Goal: Information Seeking & Learning: Learn about a topic

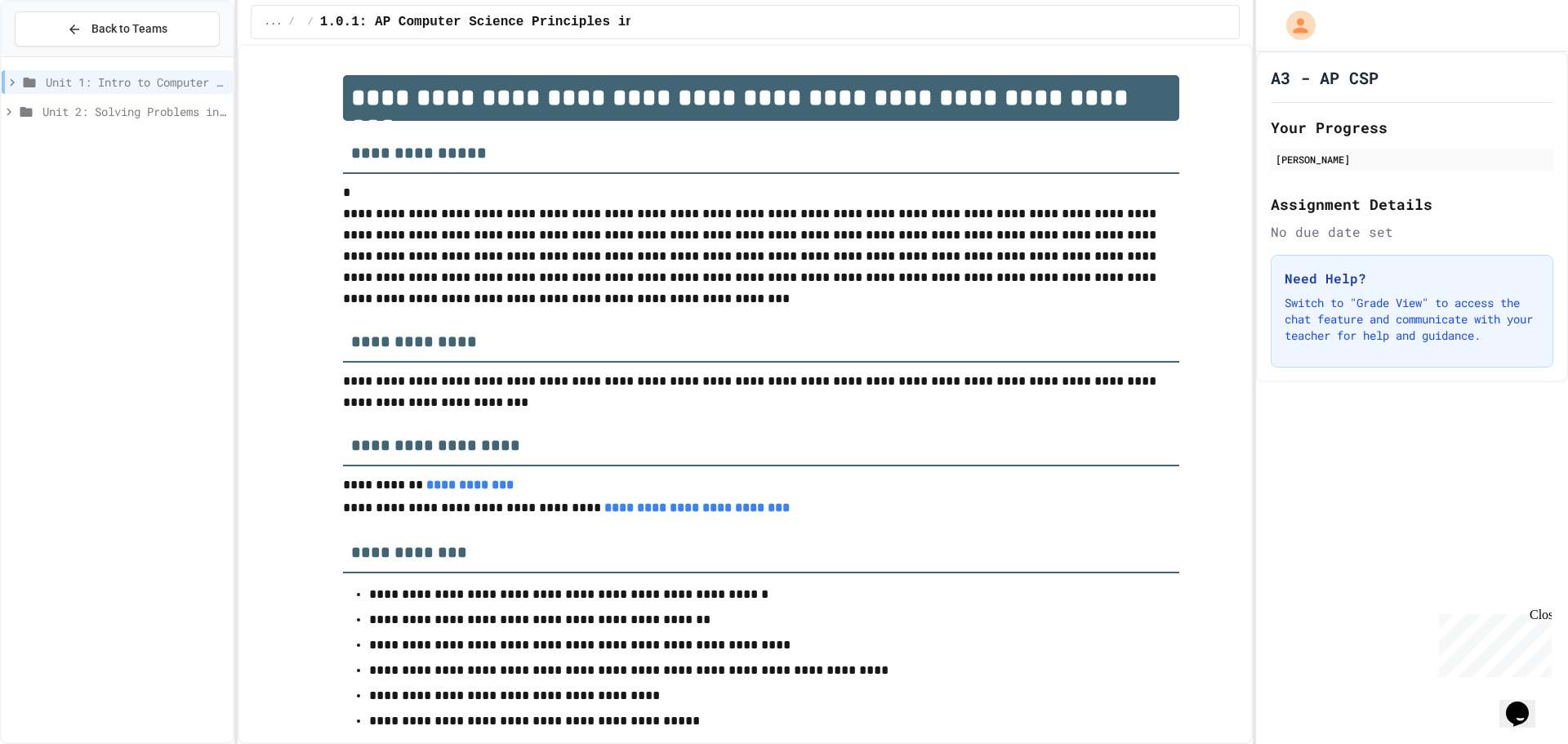
click at [48, 113] on span "Unit 2: Solving Problems in Computer Science" at bounding box center [134, 112] width 184 height 18
click at [20, 111] on icon at bounding box center [26, 112] width 13 height 10
click at [8, 118] on icon at bounding box center [9, 111] width 15 height 15
click at [16, 257] on icon at bounding box center [19, 258] width 15 height 15
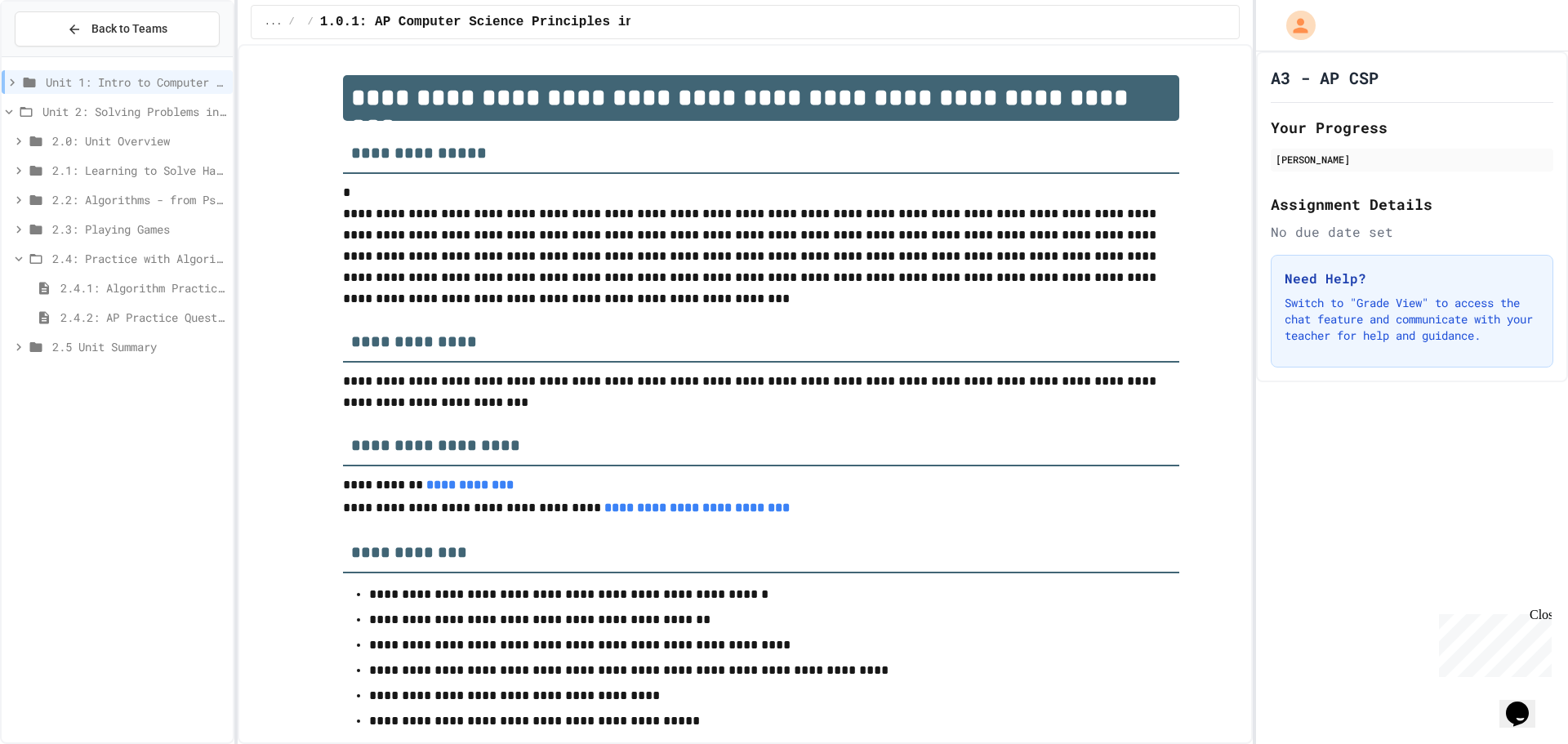
click at [124, 316] on span "2.4.2: AP Practice Questions" at bounding box center [143, 318] width 166 height 18
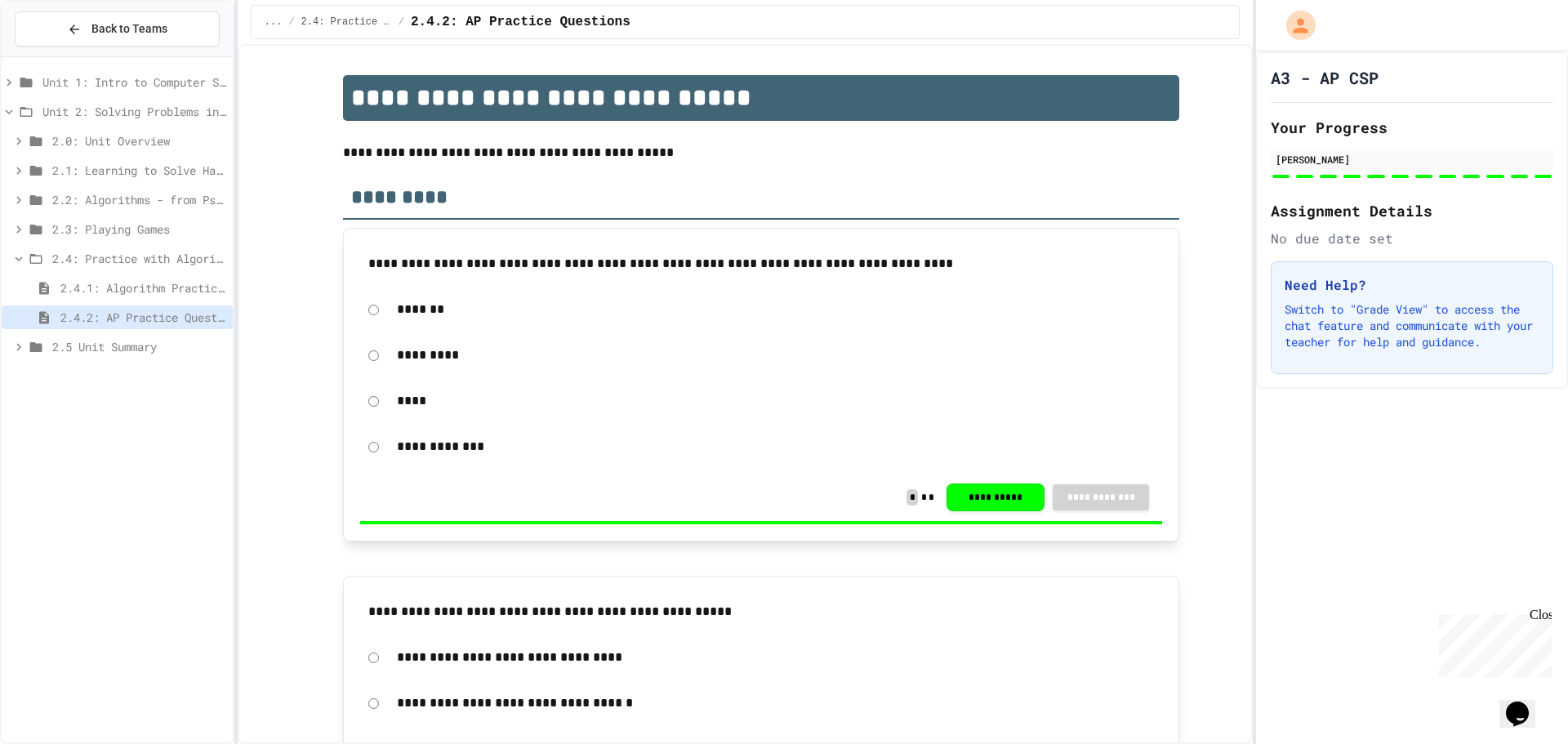
click at [124, 340] on span "2.5 Unit Summary" at bounding box center [139, 347] width 174 height 18
click at [107, 374] on span "2.5.1 Unit Summary" at bounding box center [143, 376] width 166 height 18
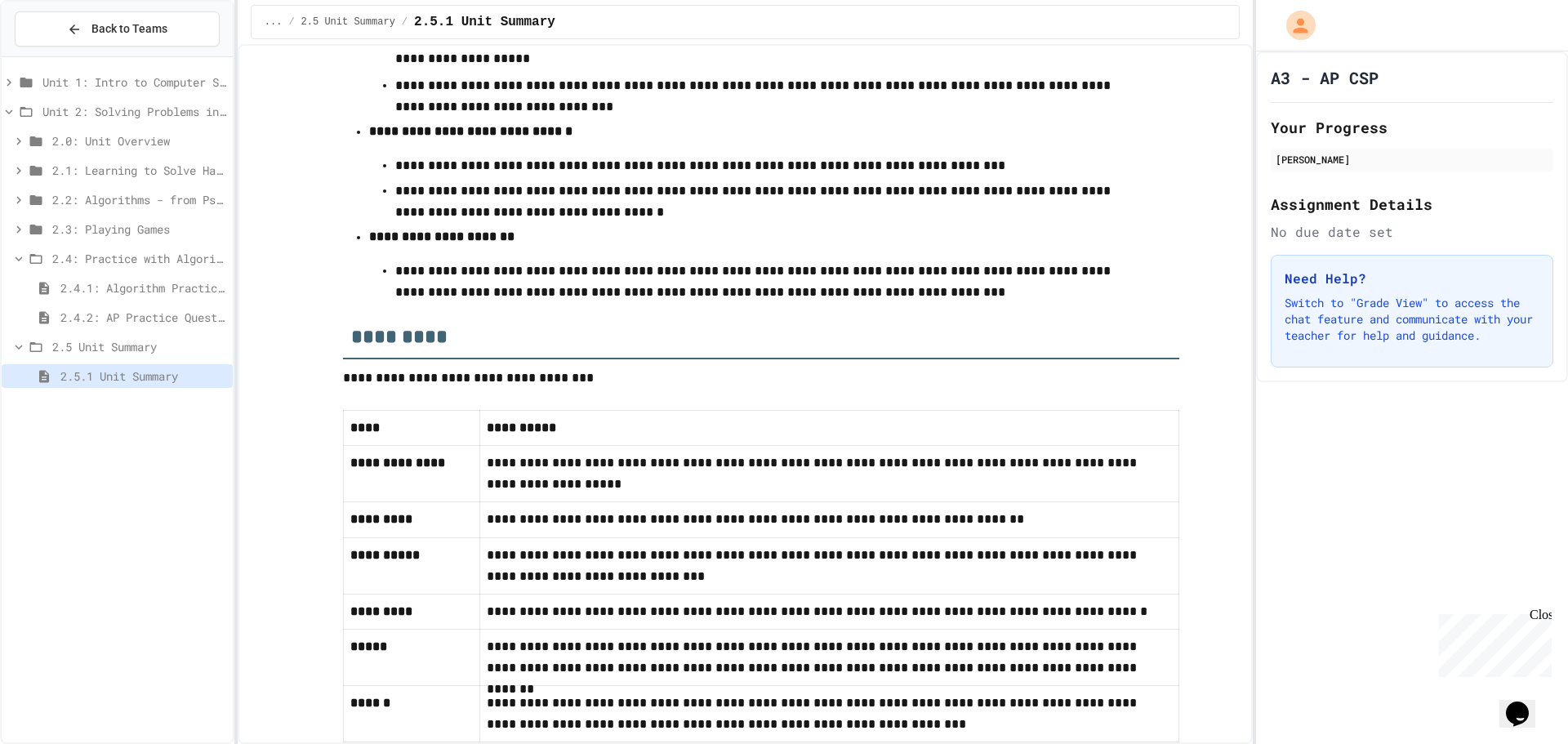
scroll to position [711, 0]
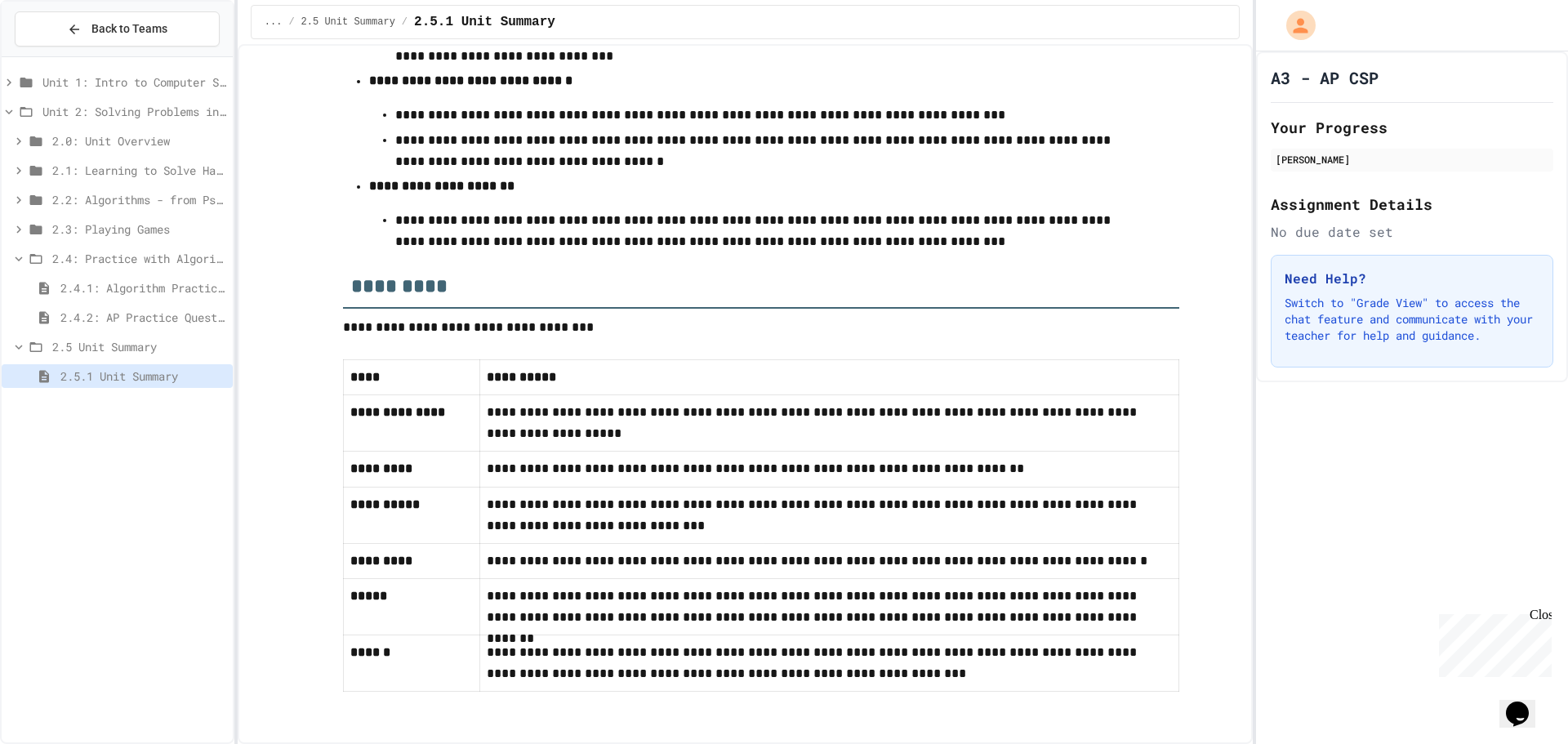
click at [82, 346] on span "2.5 Unit Summary" at bounding box center [139, 347] width 174 height 18
click at [103, 312] on span "2.4.2: AP Practice Questions" at bounding box center [143, 318] width 166 height 18
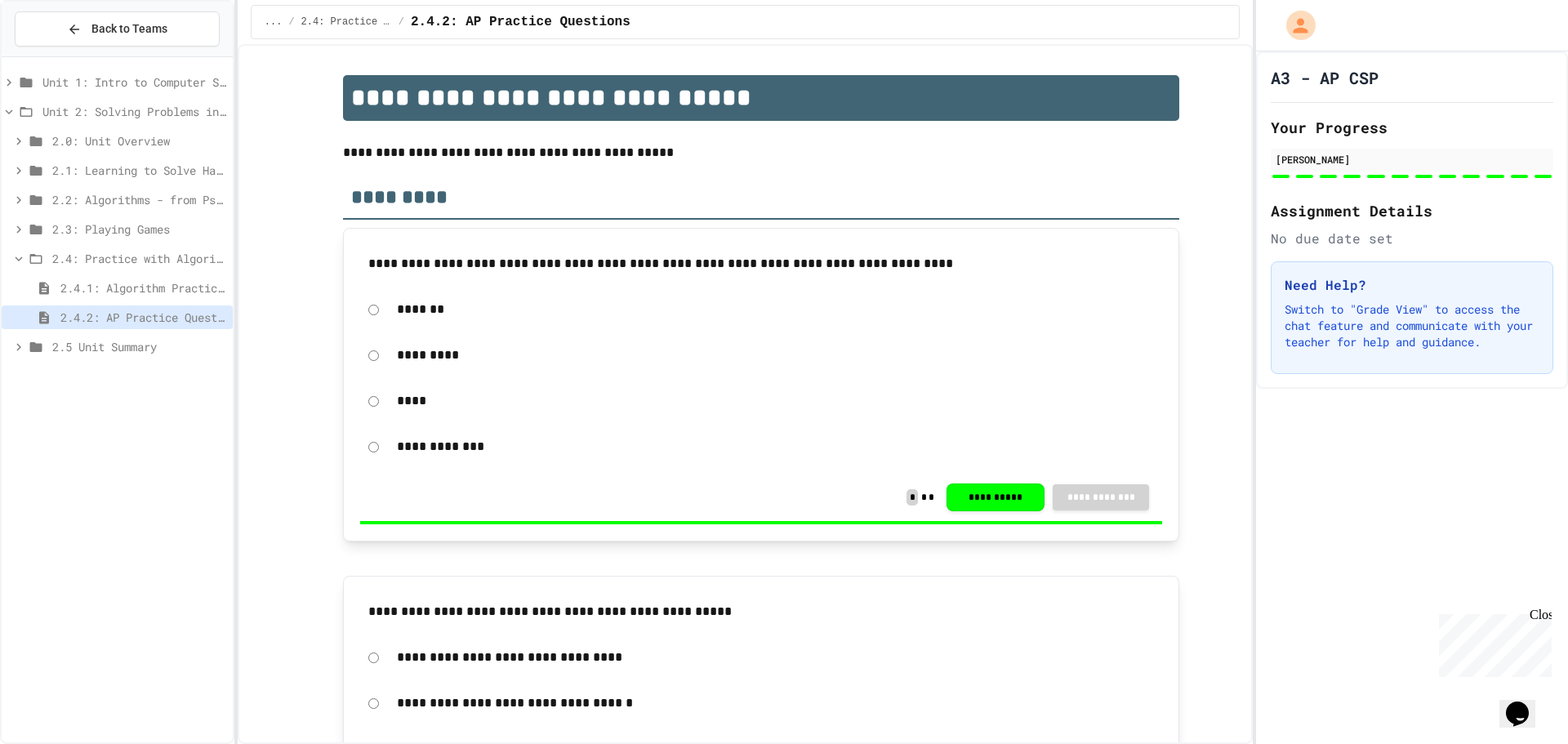
click at [139, 289] on span "2.4.1: Algorithm Practice Exercises" at bounding box center [143, 289] width 166 height 18
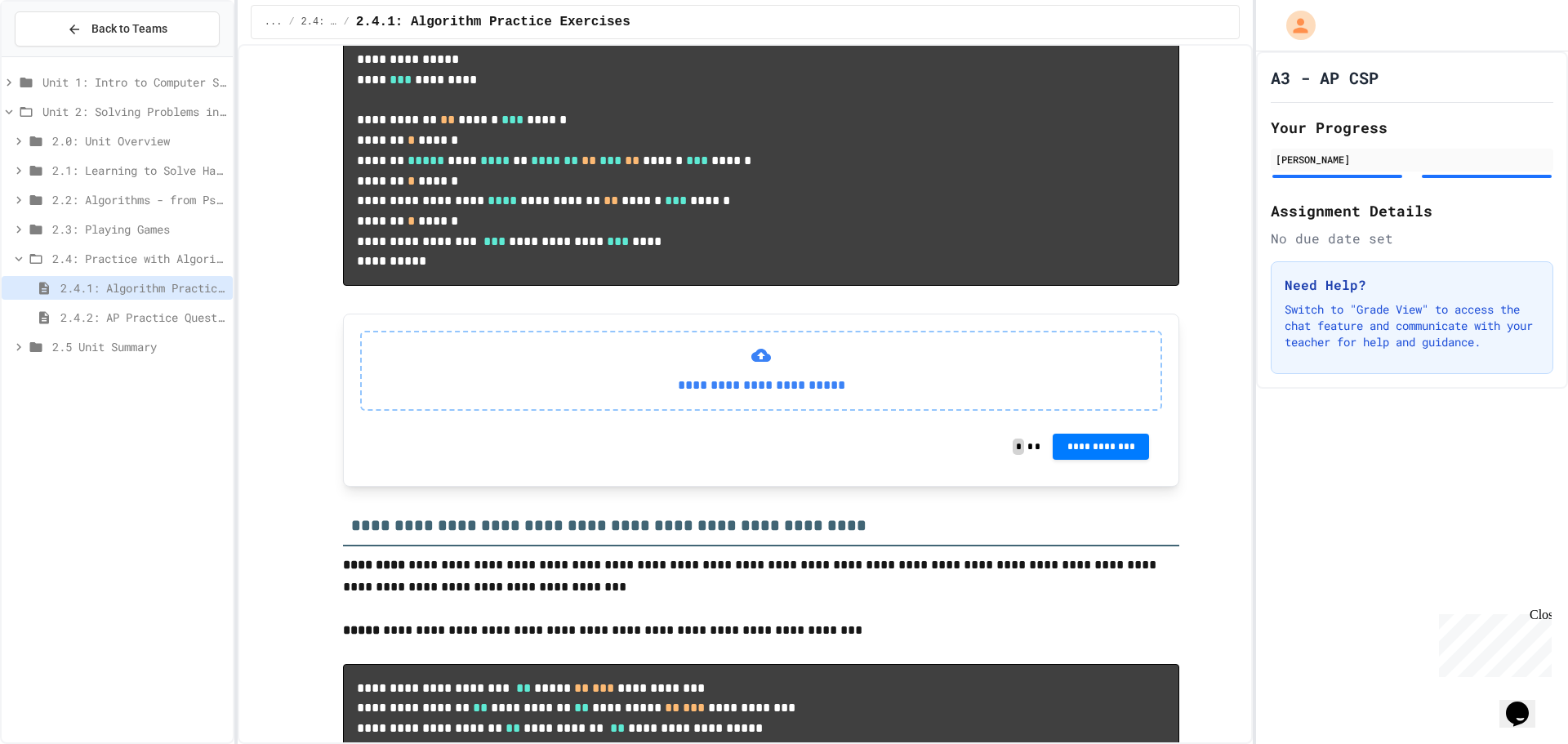
scroll to position [1144, 0]
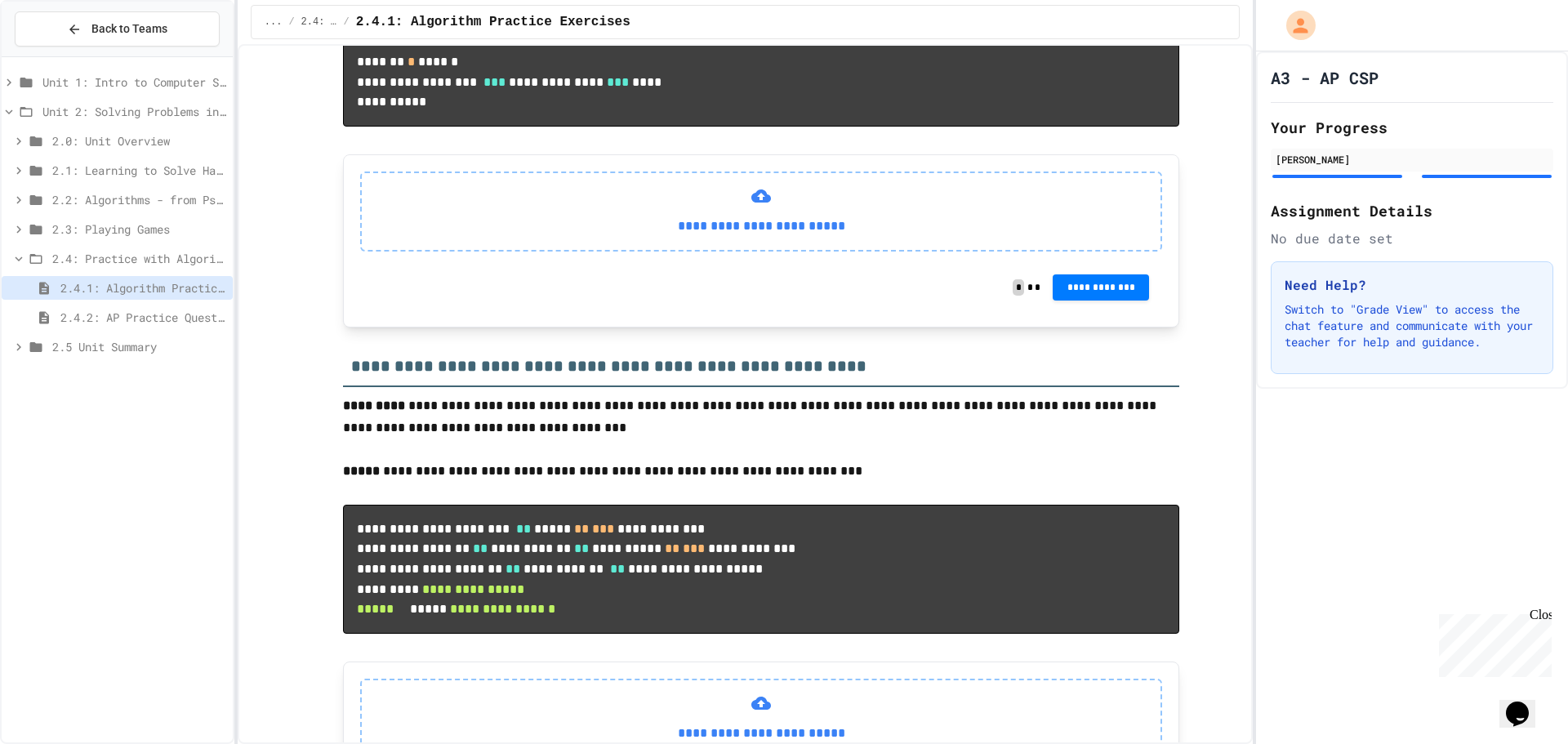
click at [18, 257] on icon at bounding box center [19, 258] width 15 height 15
click at [16, 237] on div "2.3: Playing Games" at bounding box center [117, 229] width 231 height 23
click at [96, 294] on span "2.3.2: Problem Solving Reflection" at bounding box center [143, 289] width 166 height 18
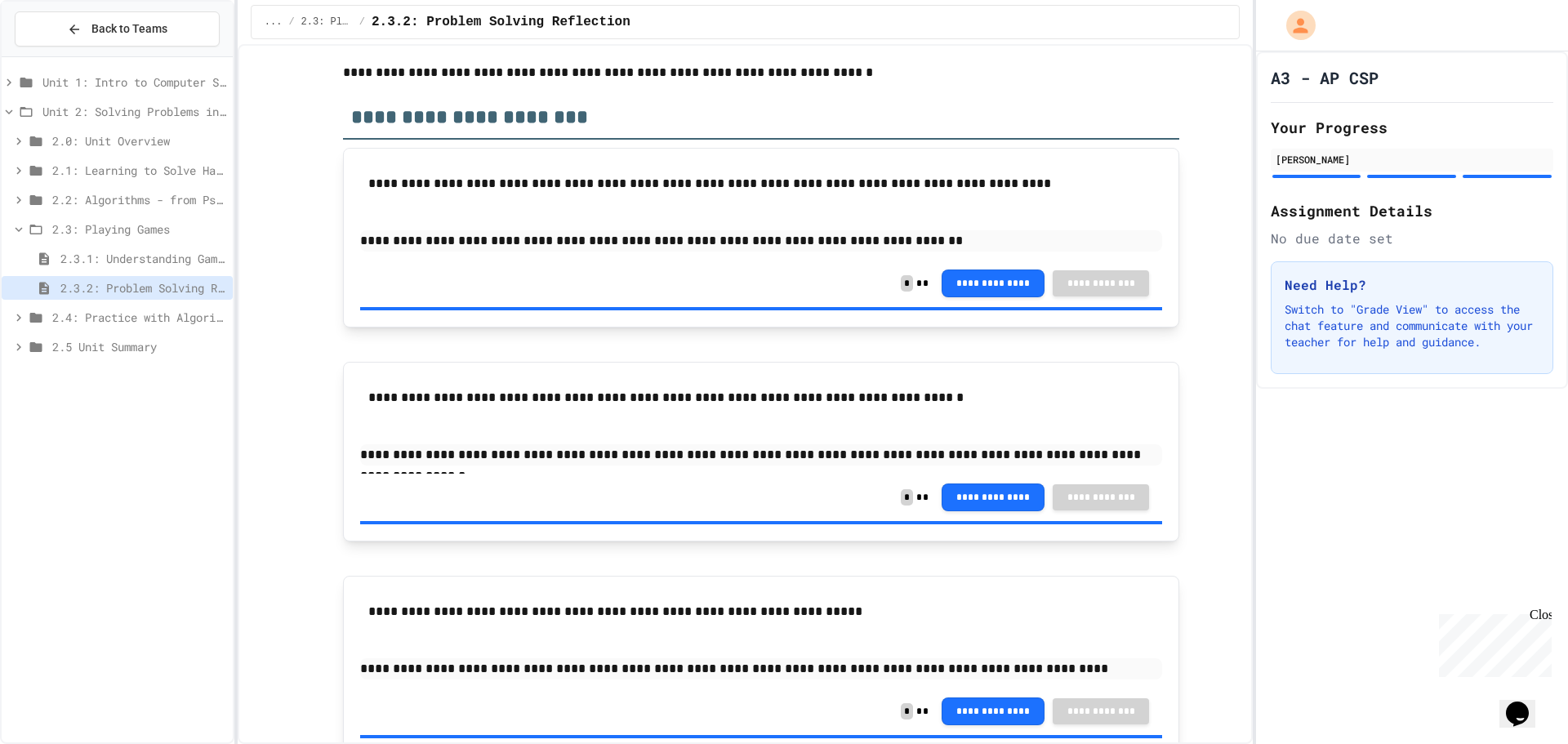
scroll to position [150, 0]
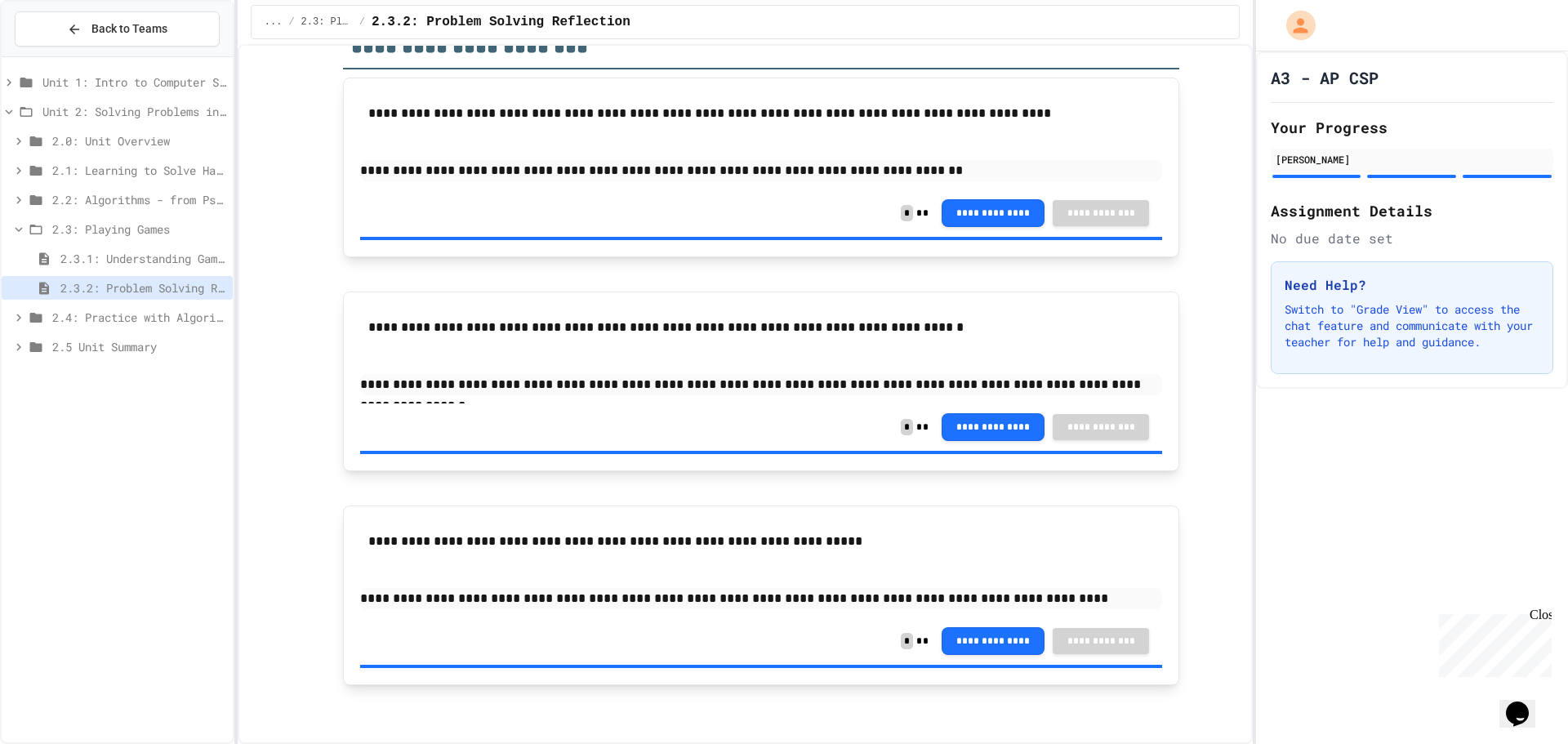
click at [152, 265] on span "2.3.1: Understanding Games with Flowcharts" at bounding box center [143, 258] width 166 height 18
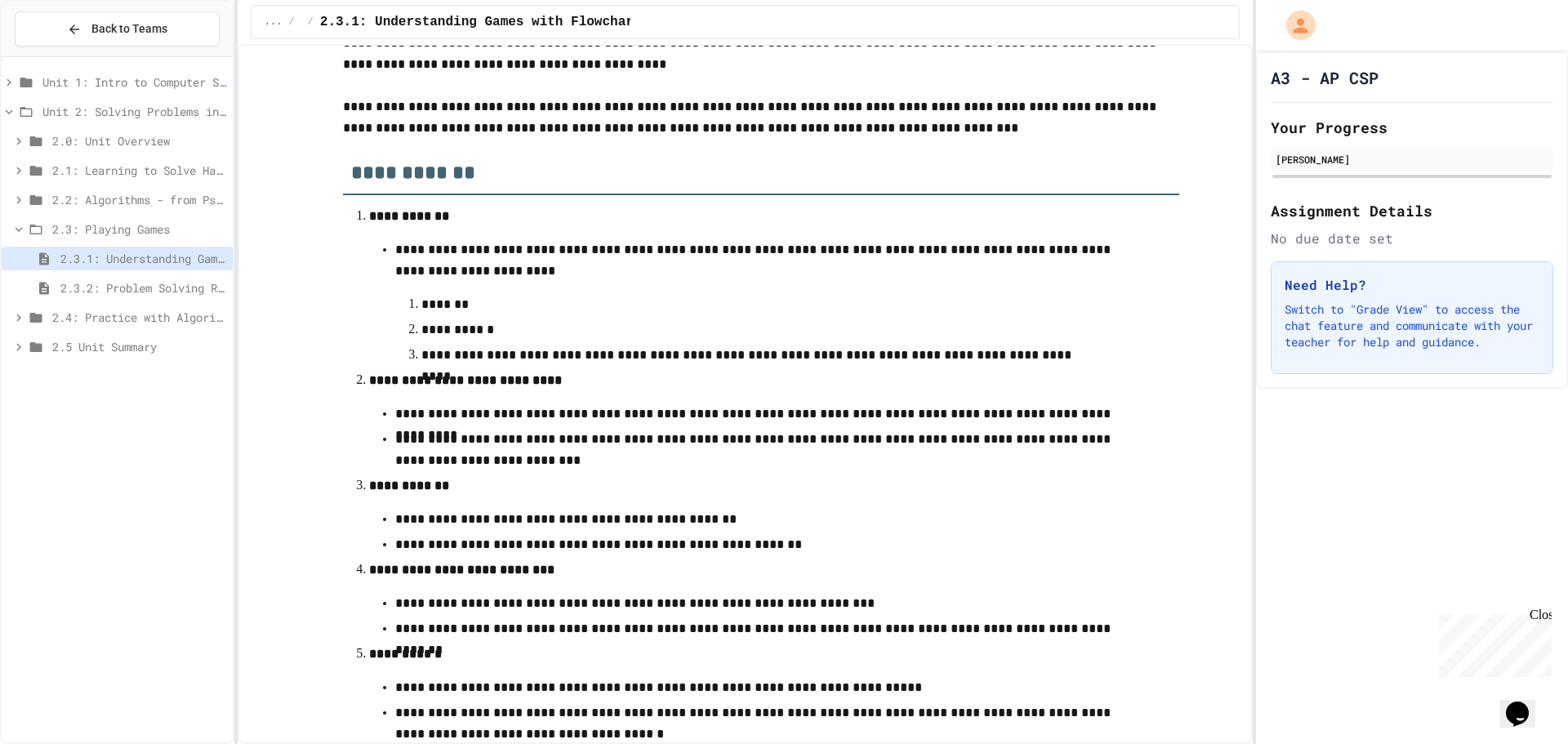
scroll to position [117, 0]
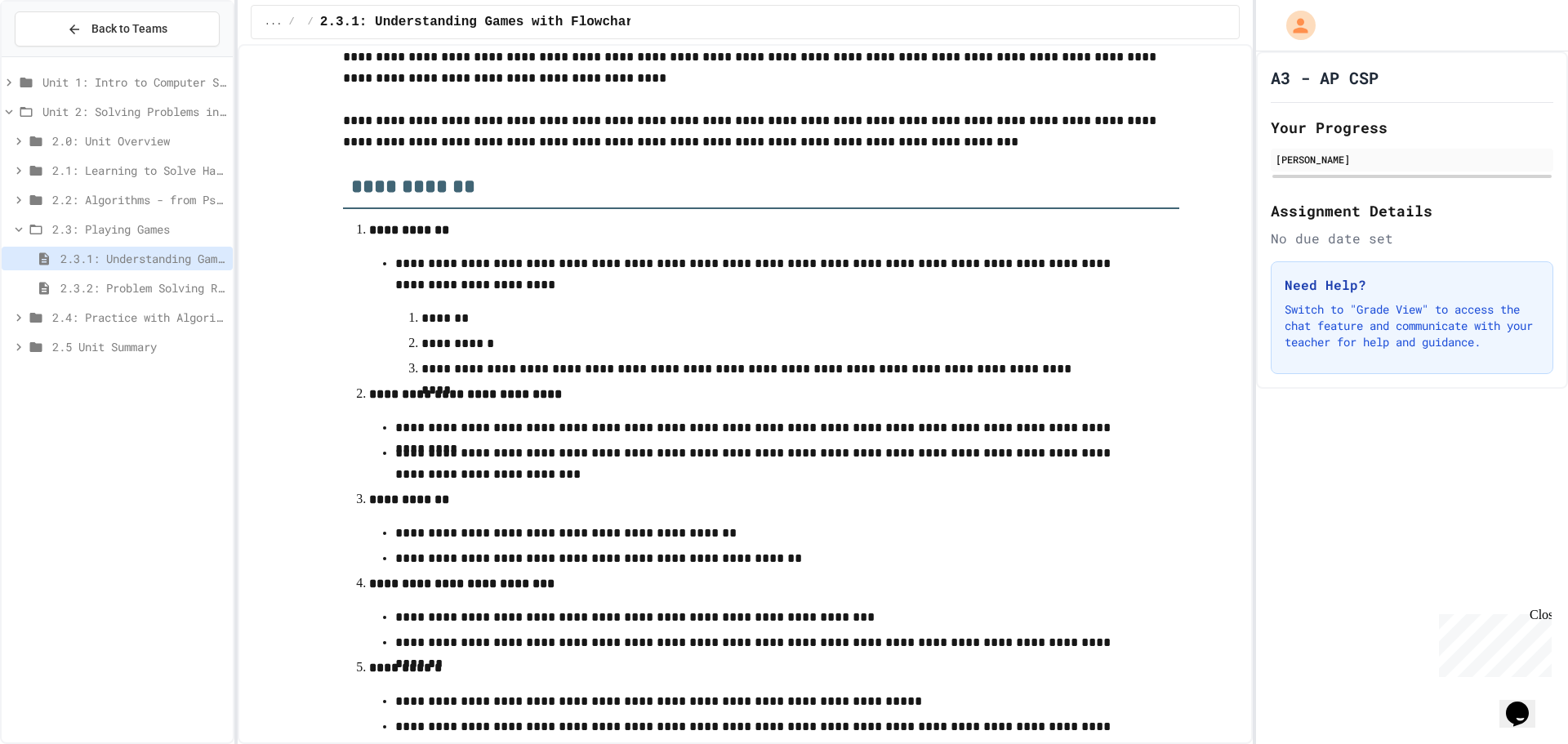
click at [13, 230] on icon at bounding box center [19, 229] width 15 height 15
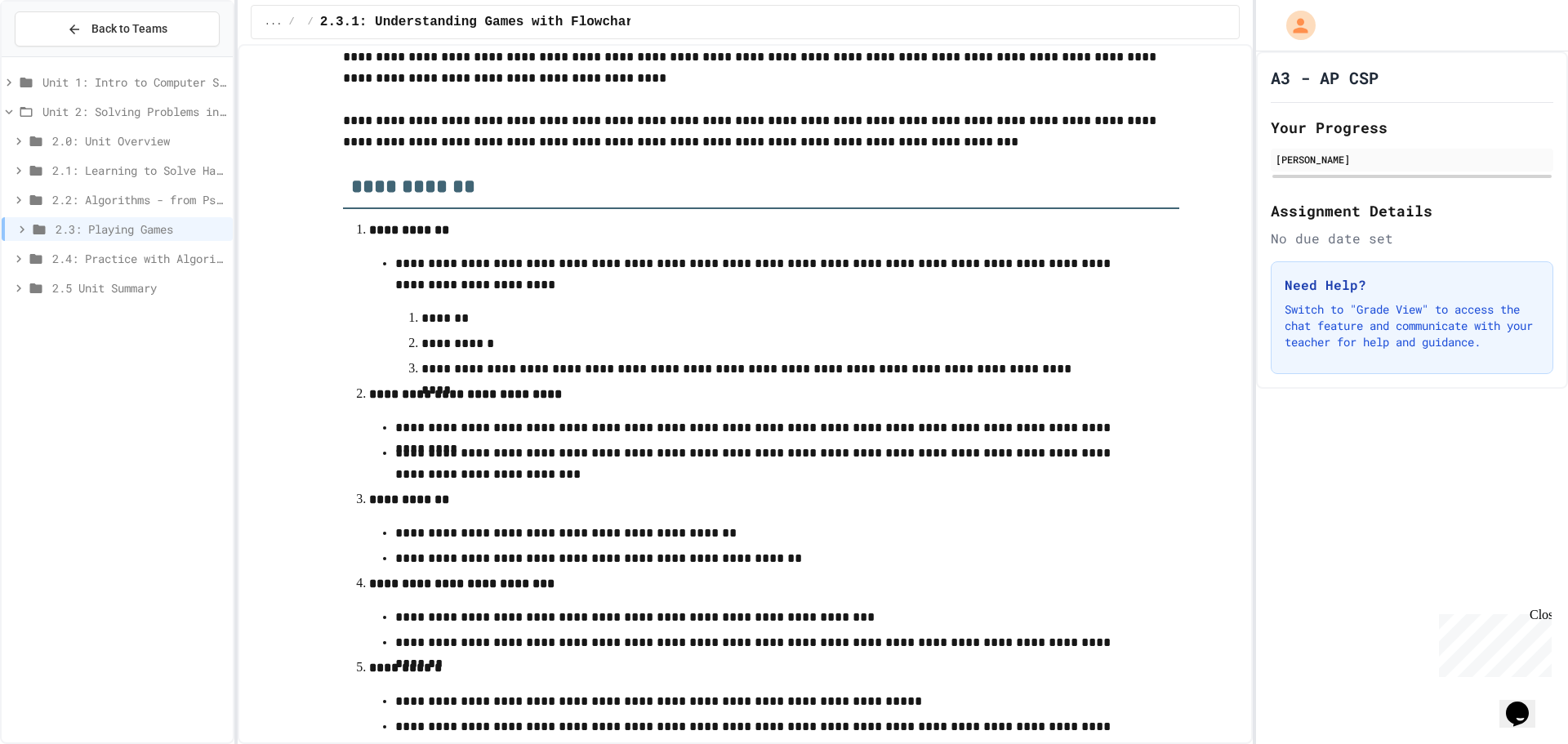
click at [19, 209] on div "2.2: Algorithms - from Pseudocode to Flowcharts" at bounding box center [117, 200] width 231 height 23
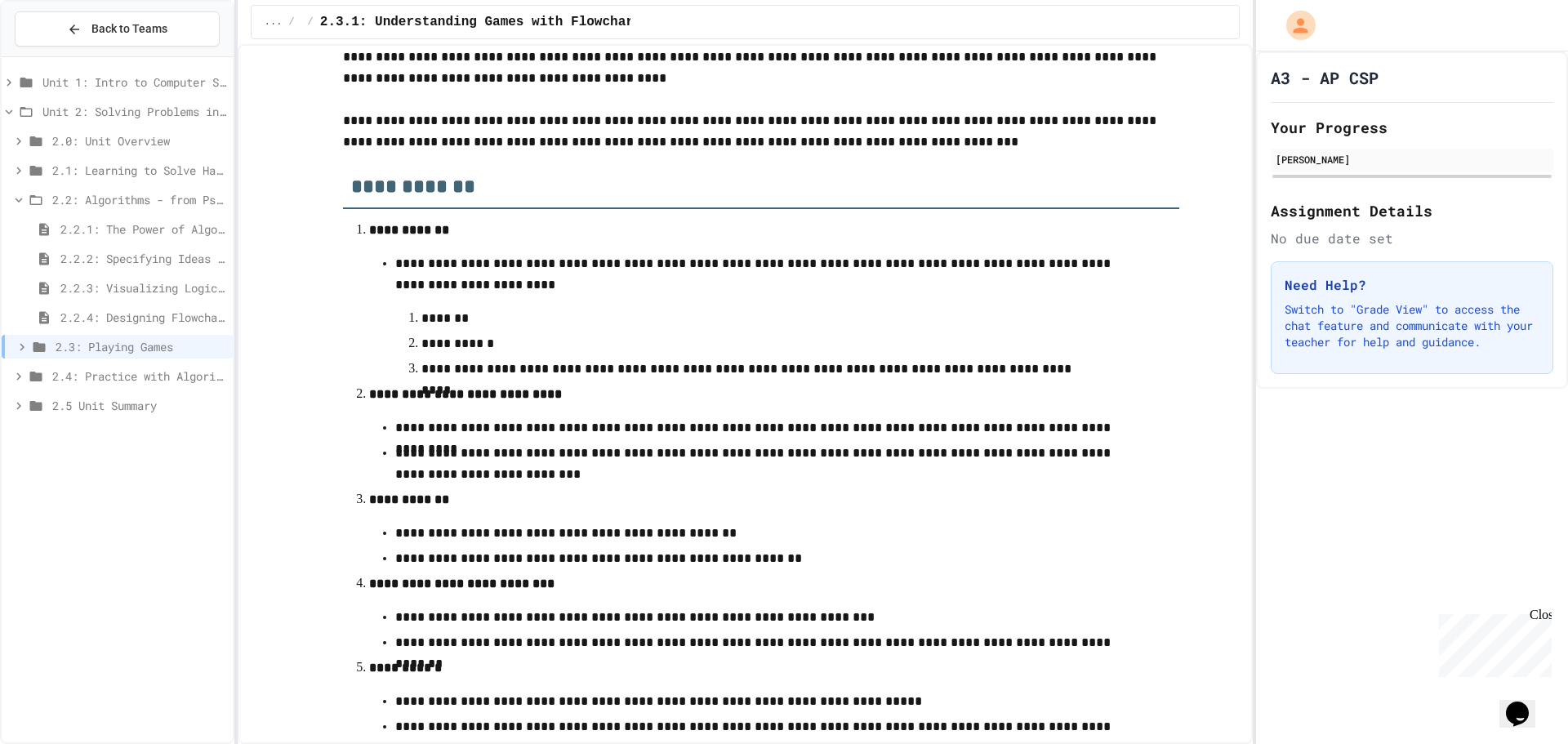
click at [148, 316] on span "2.2.4: Designing Flowcharts" at bounding box center [143, 318] width 166 height 18
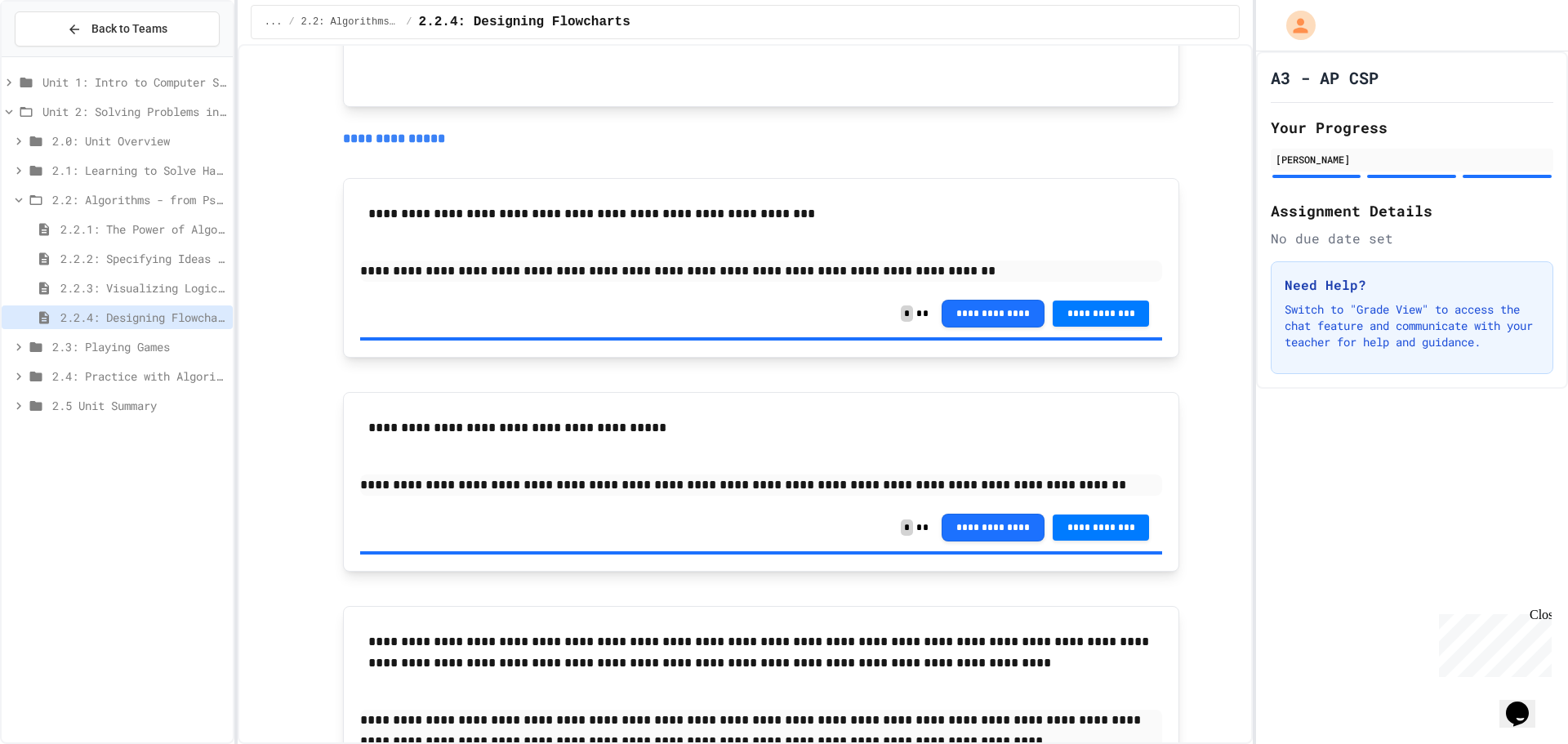
scroll to position [1471, 0]
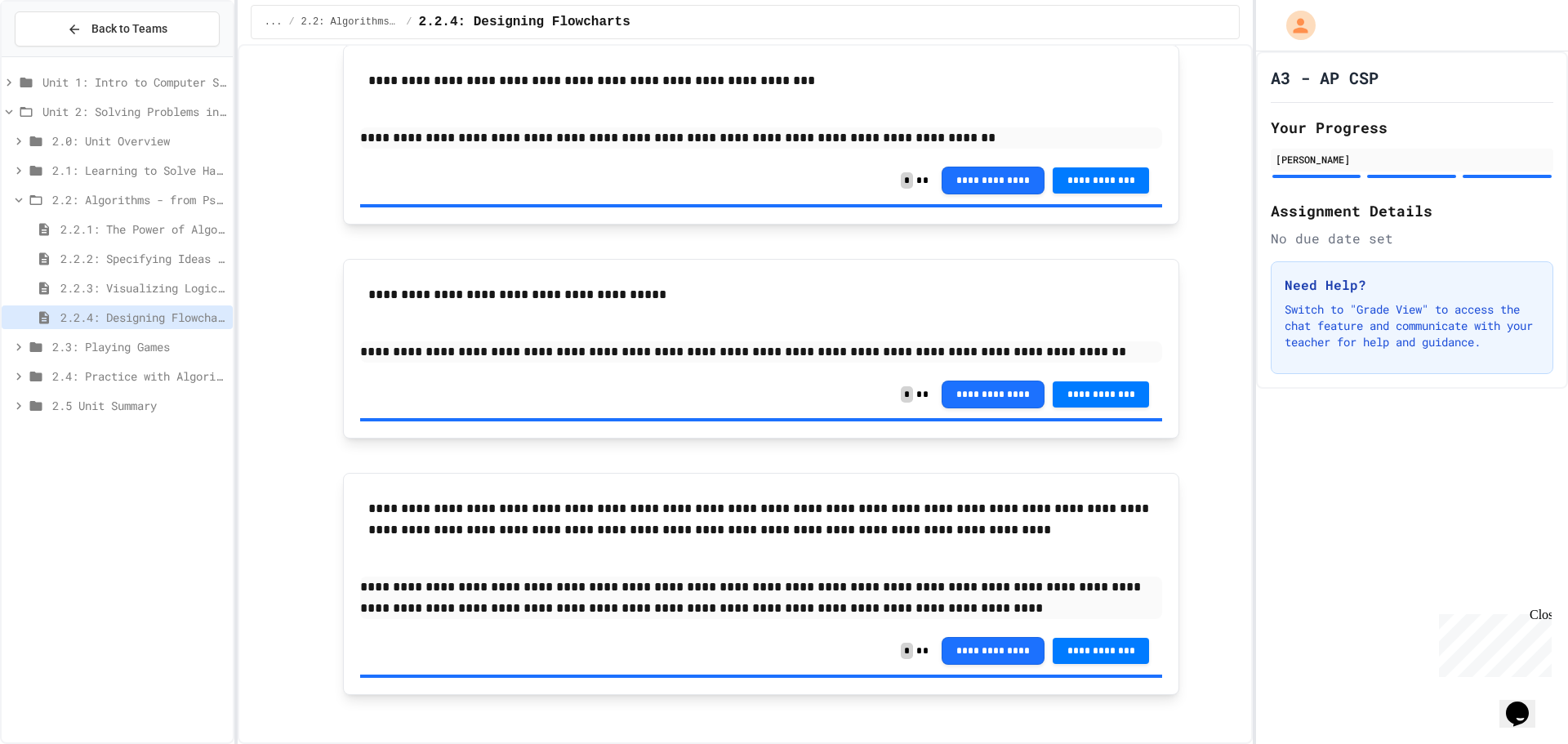
click at [146, 290] on span "2.2.3: Visualizing Logic with Flowcharts" at bounding box center [143, 289] width 166 height 18
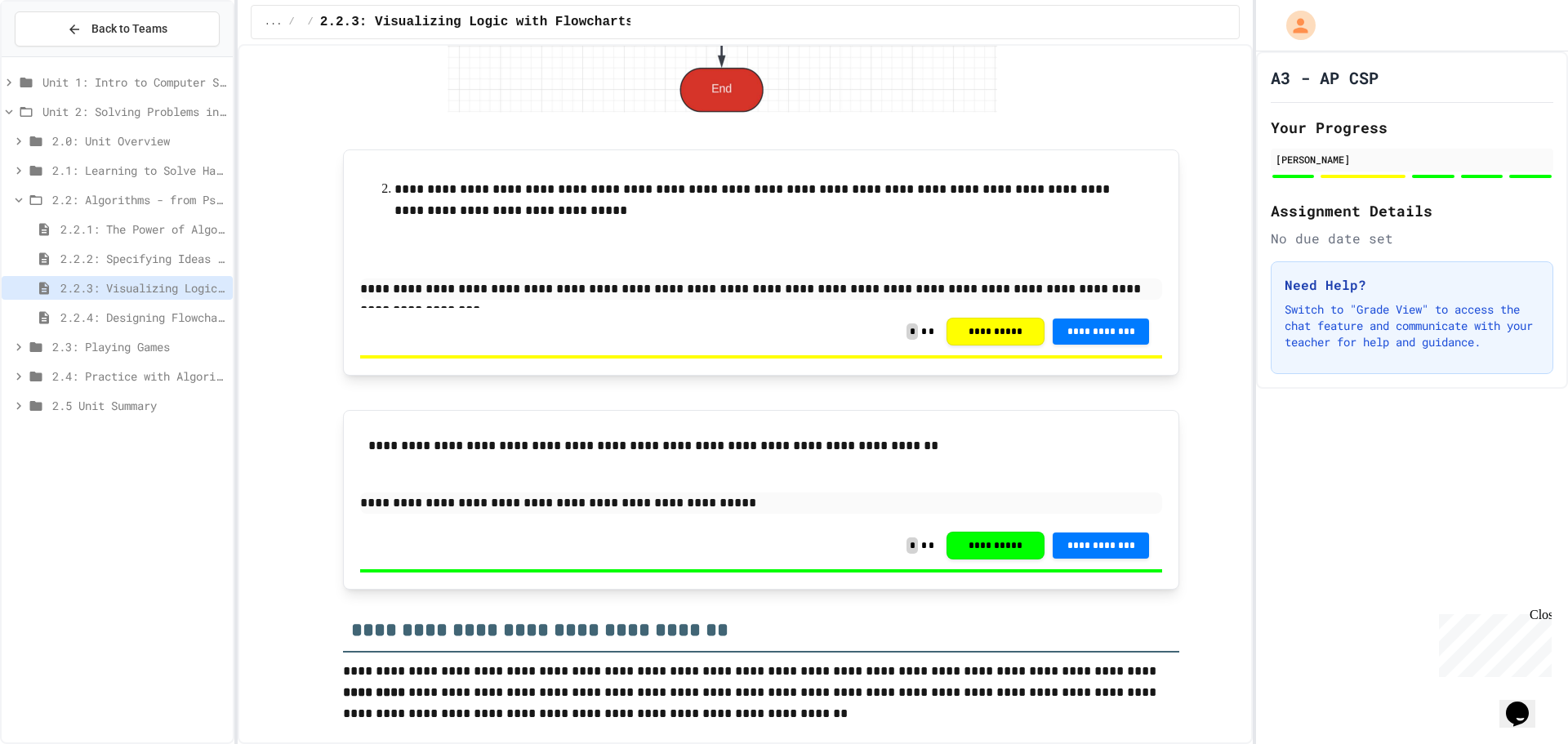
scroll to position [3596, 0]
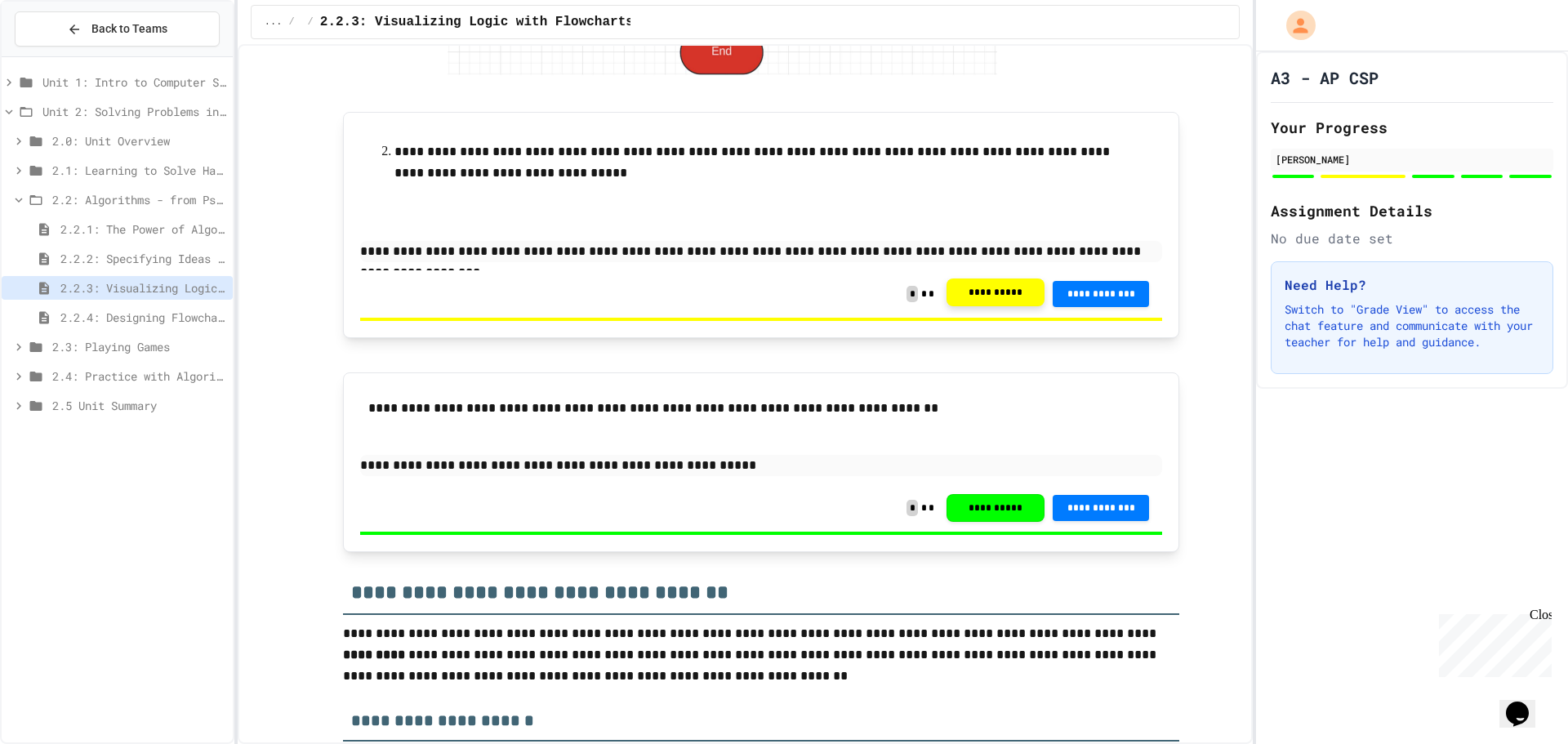
click at [989, 294] on button "**********" at bounding box center [995, 293] width 98 height 27
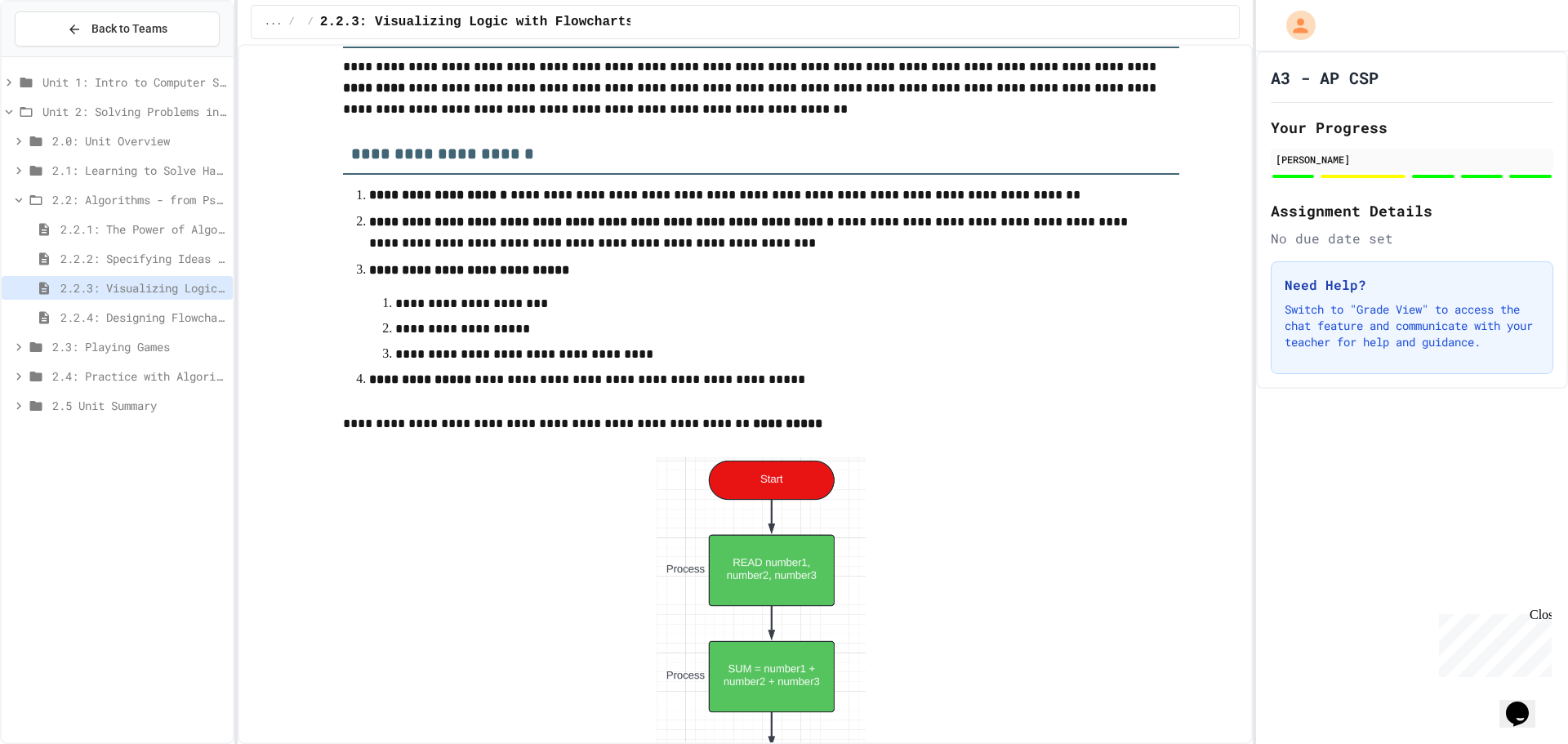
scroll to position [4168, 0]
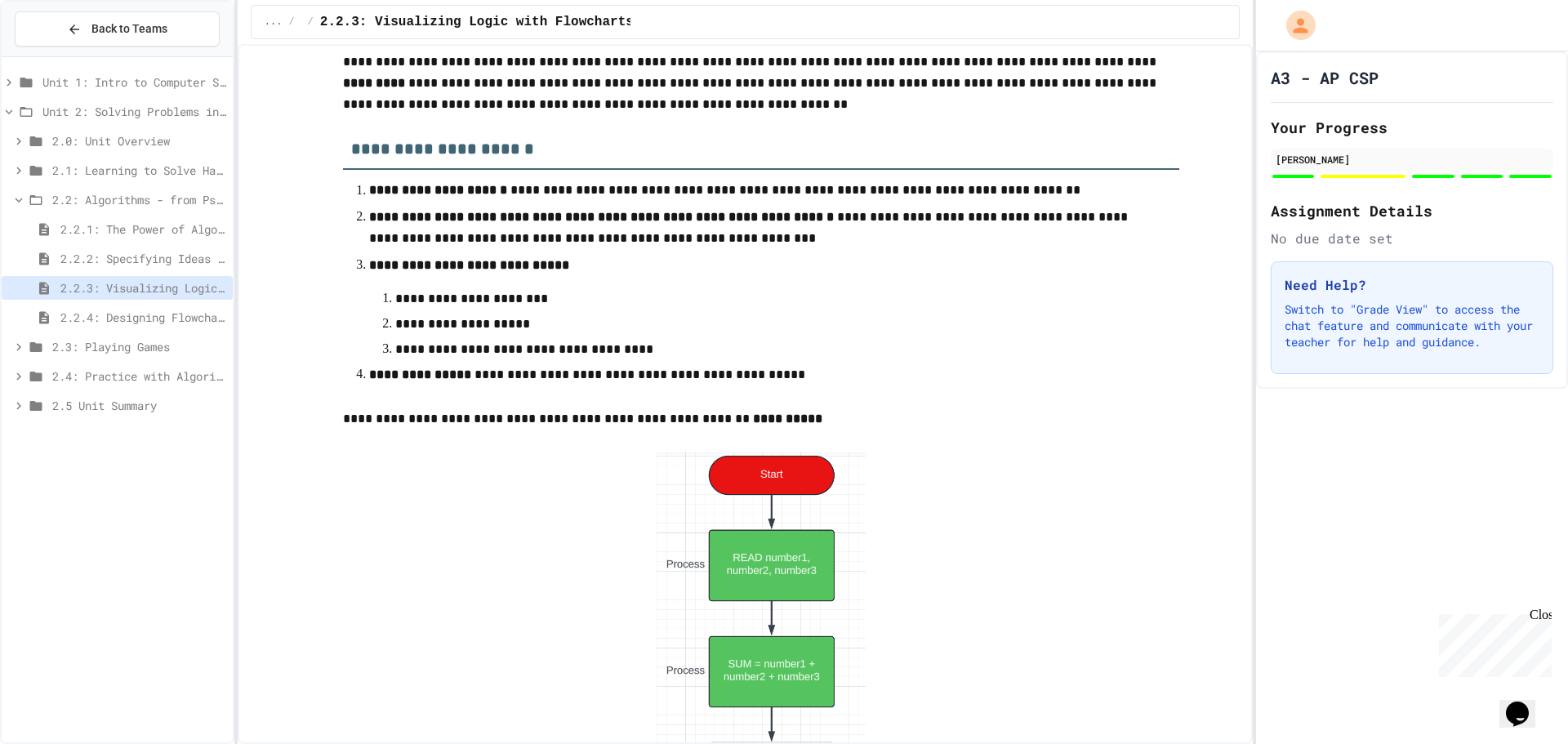
click at [159, 311] on span "2.2.4: Designing Flowcharts" at bounding box center [143, 318] width 166 height 18
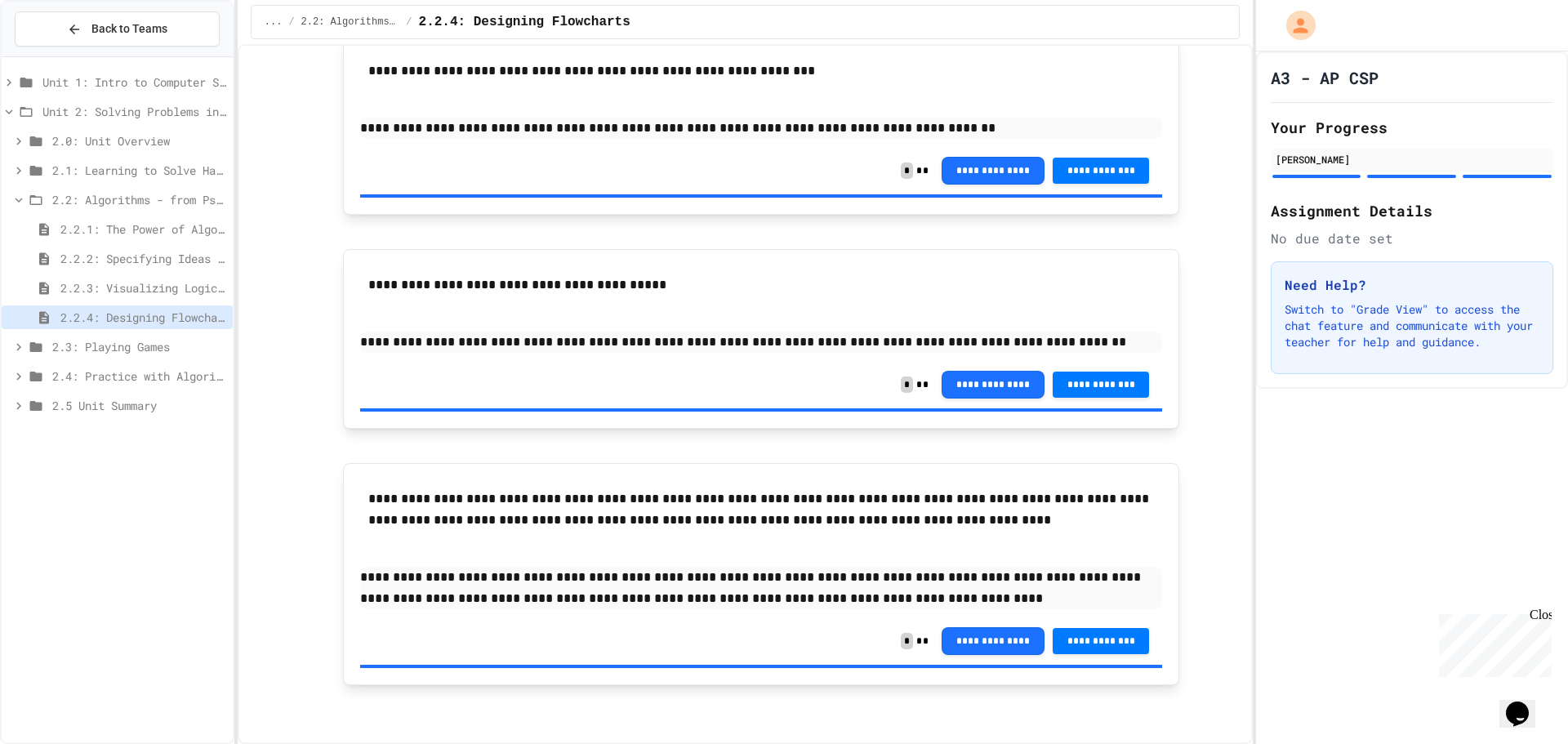
scroll to position [1714, 0]
click at [13, 199] on icon at bounding box center [19, 200] width 15 height 15
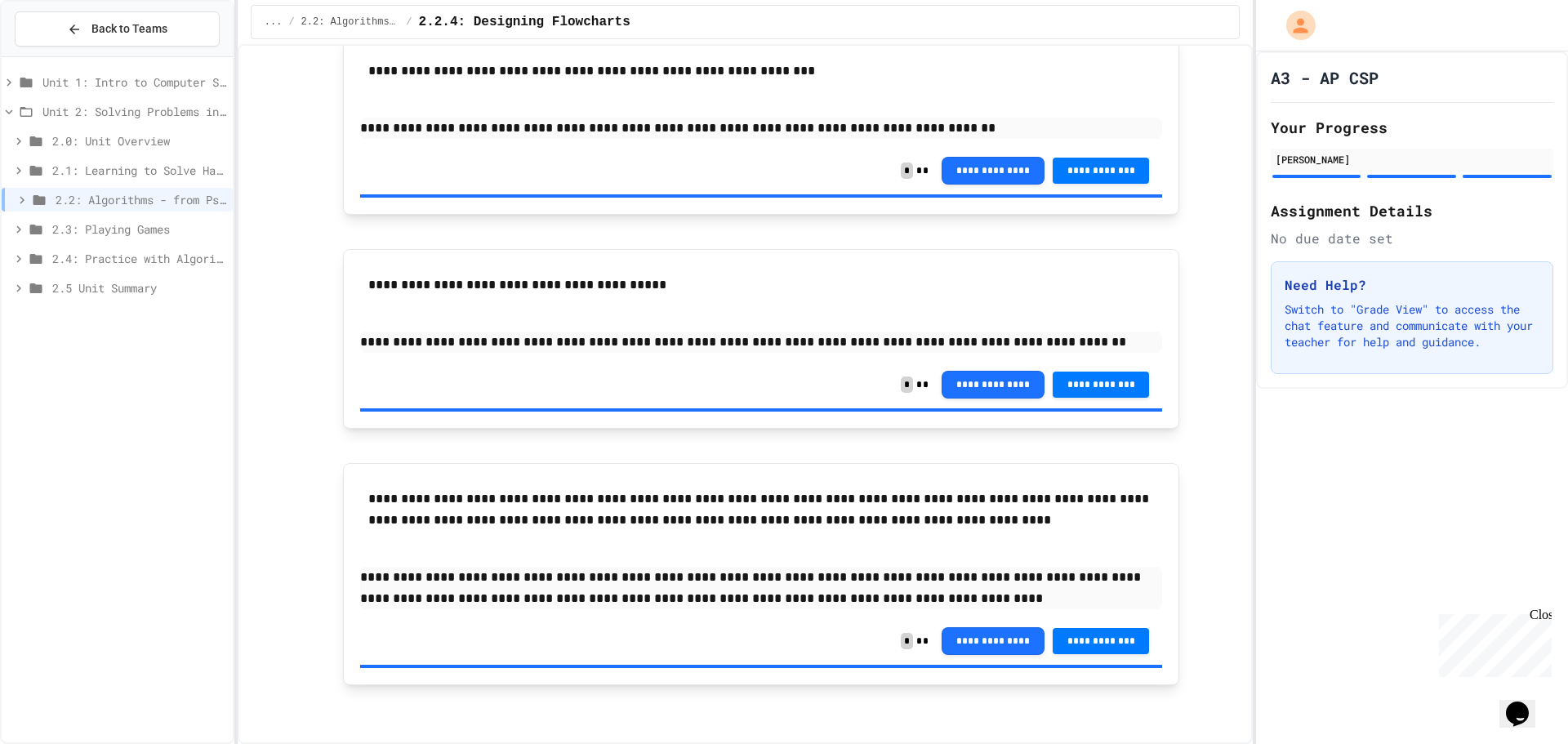
click at [18, 169] on icon at bounding box center [19, 171] width 5 height 8
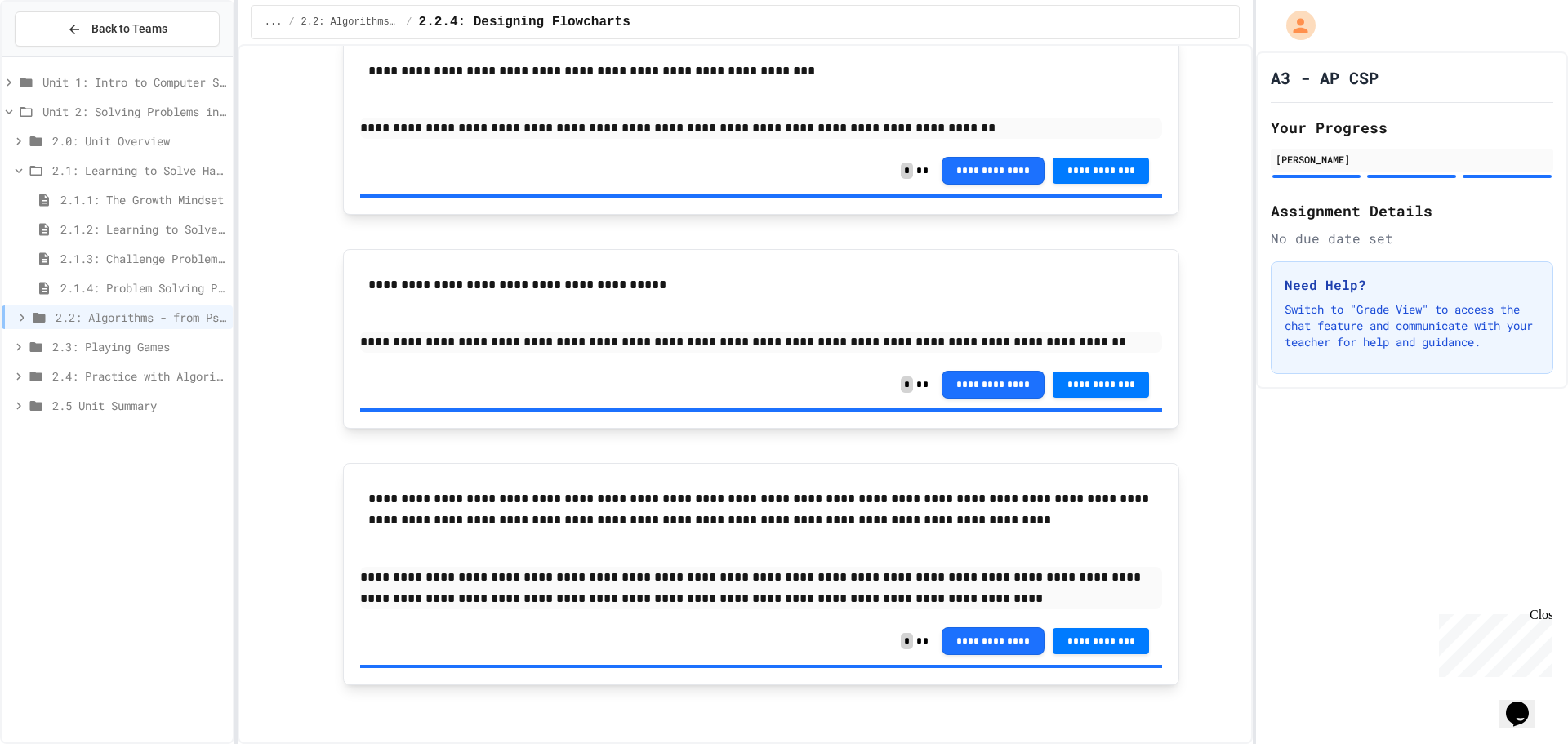
click at [163, 195] on span "2.1.1: The Growth Mindset" at bounding box center [143, 200] width 166 height 18
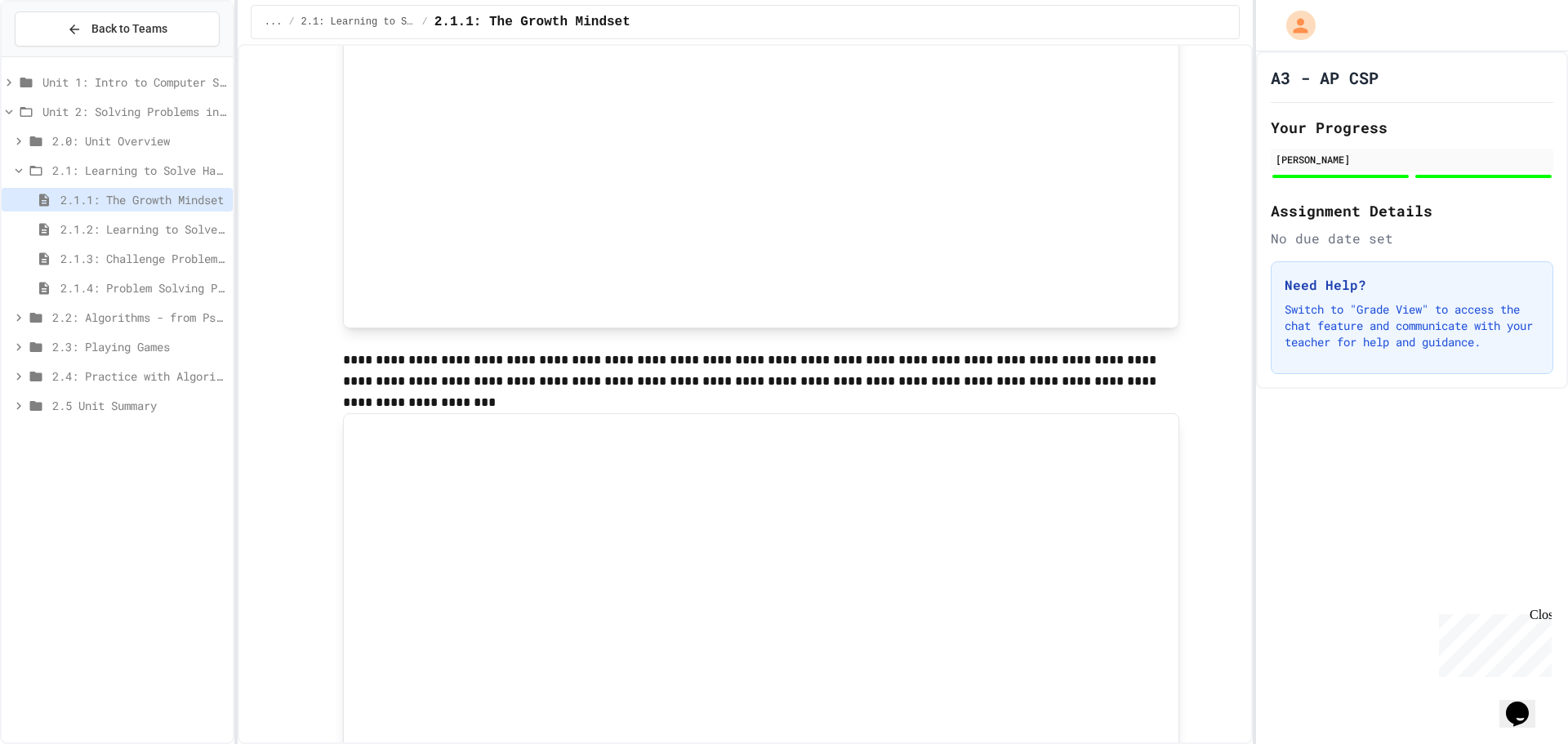
scroll to position [327, 0]
click at [177, 225] on span "2.1.2: Learning to Solve Hard Problems" at bounding box center [143, 229] width 166 height 18
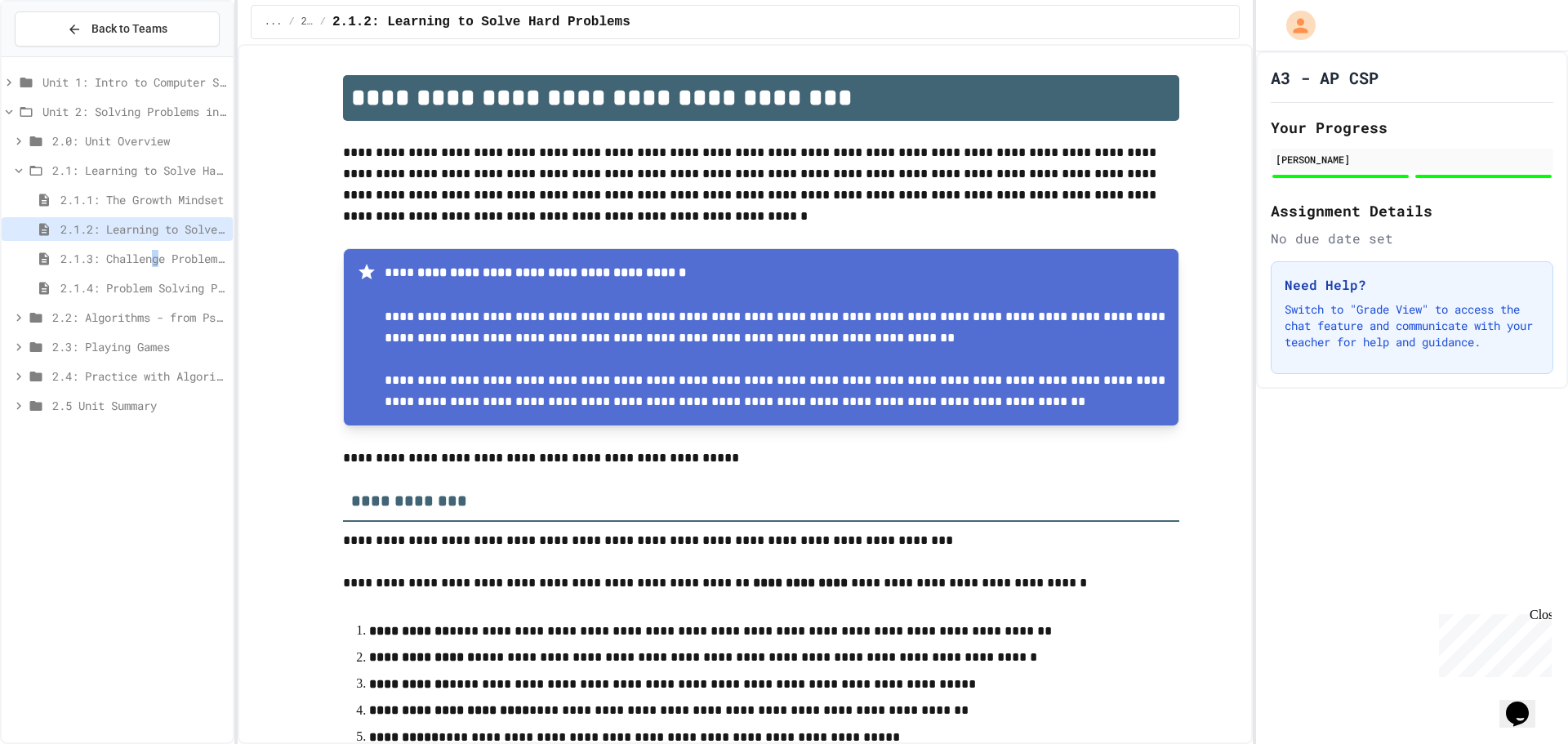
click at [158, 268] on div "2.1.3: Challenge Problem - The Bridge" at bounding box center [117, 258] width 231 height 23
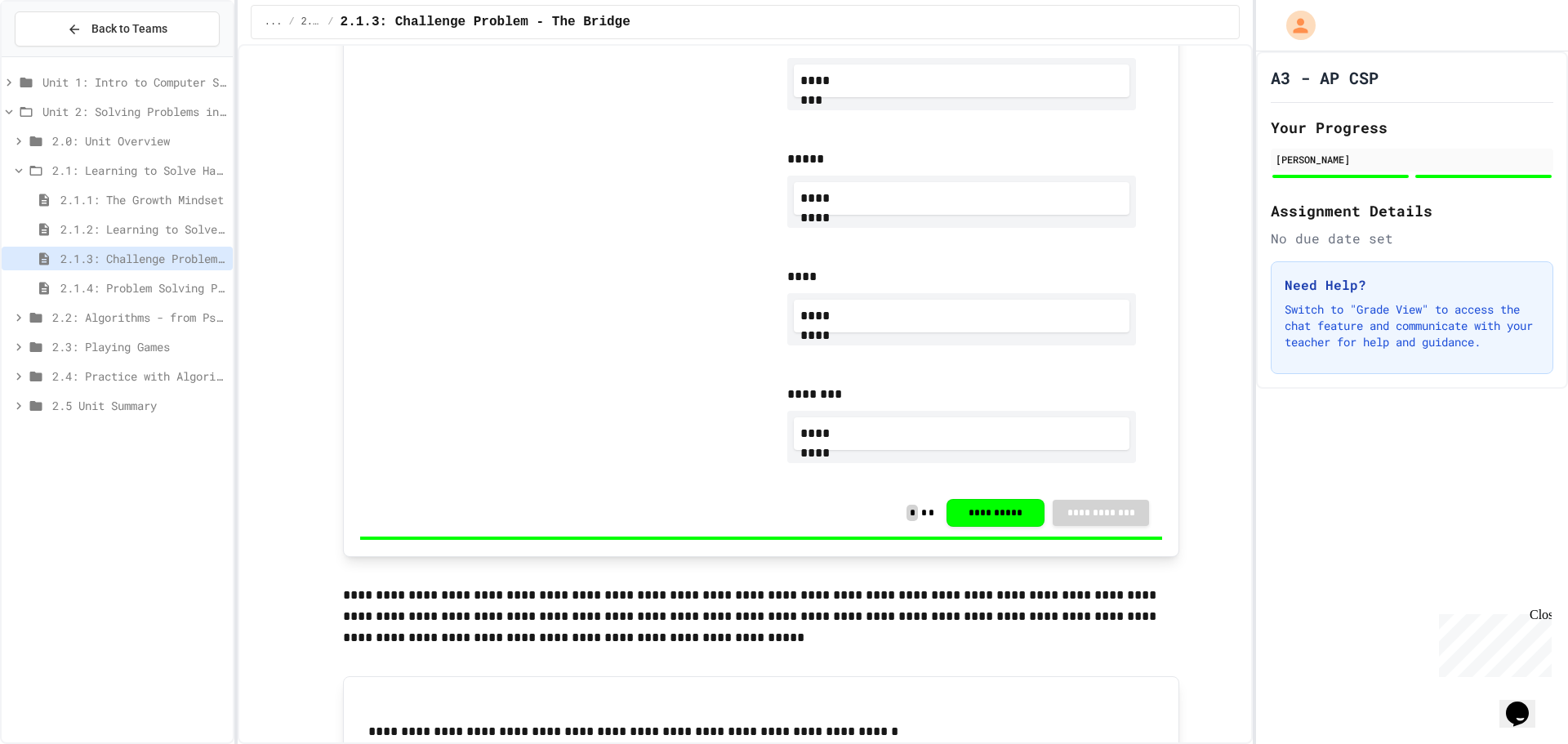
scroll to position [1226, 0]
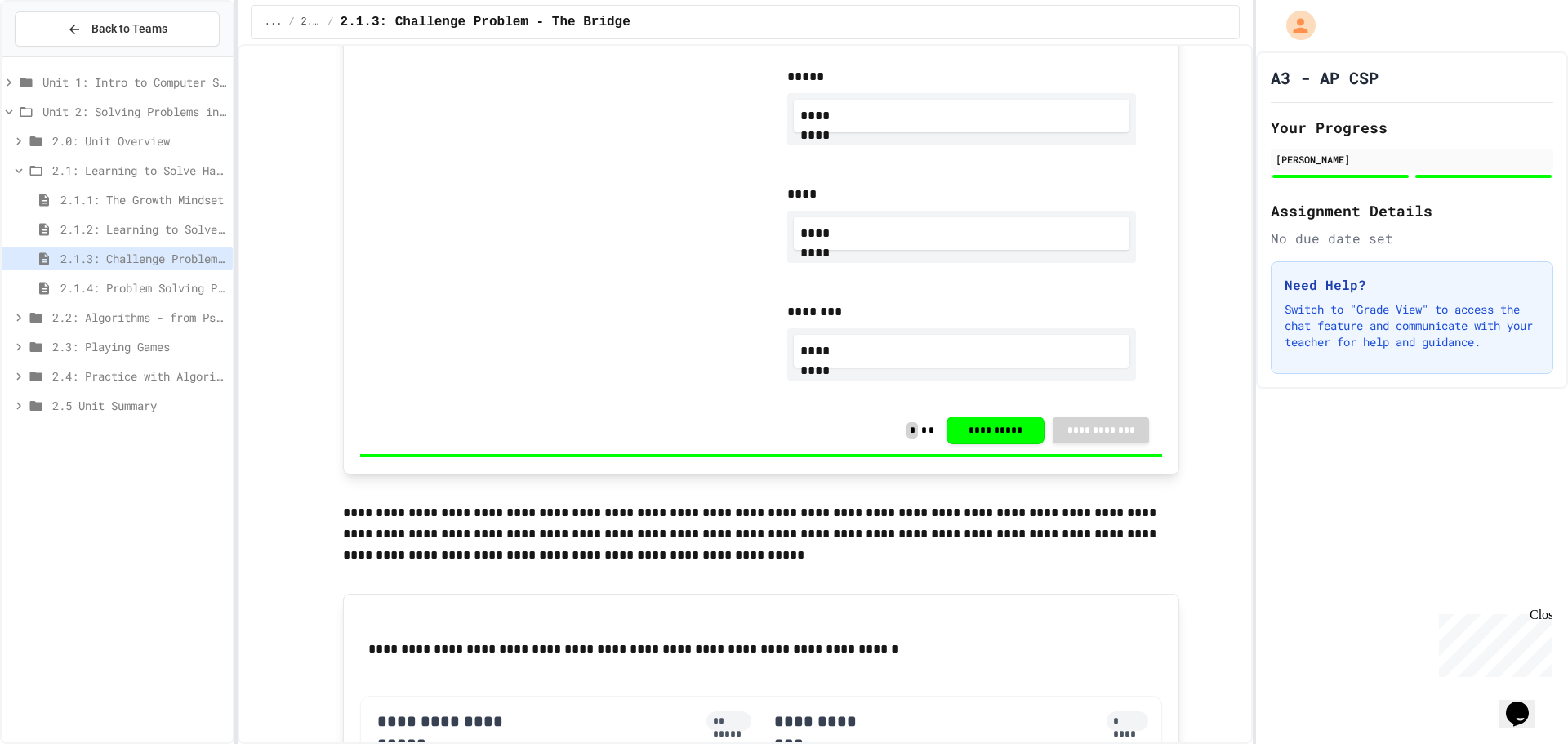
click at [171, 295] on span "2.1.4: Problem Solving Practice" at bounding box center [143, 289] width 166 height 18
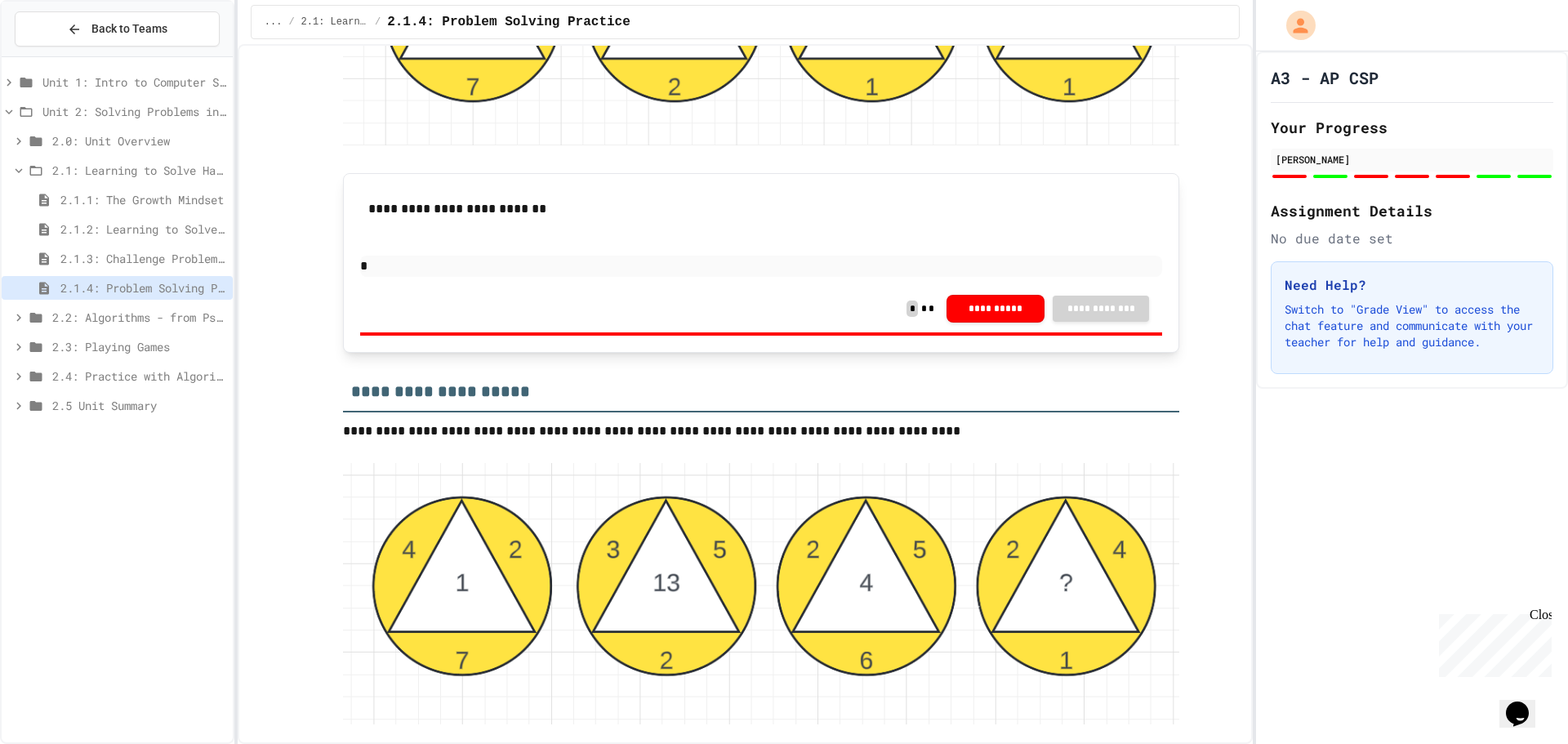
scroll to position [2663, 0]
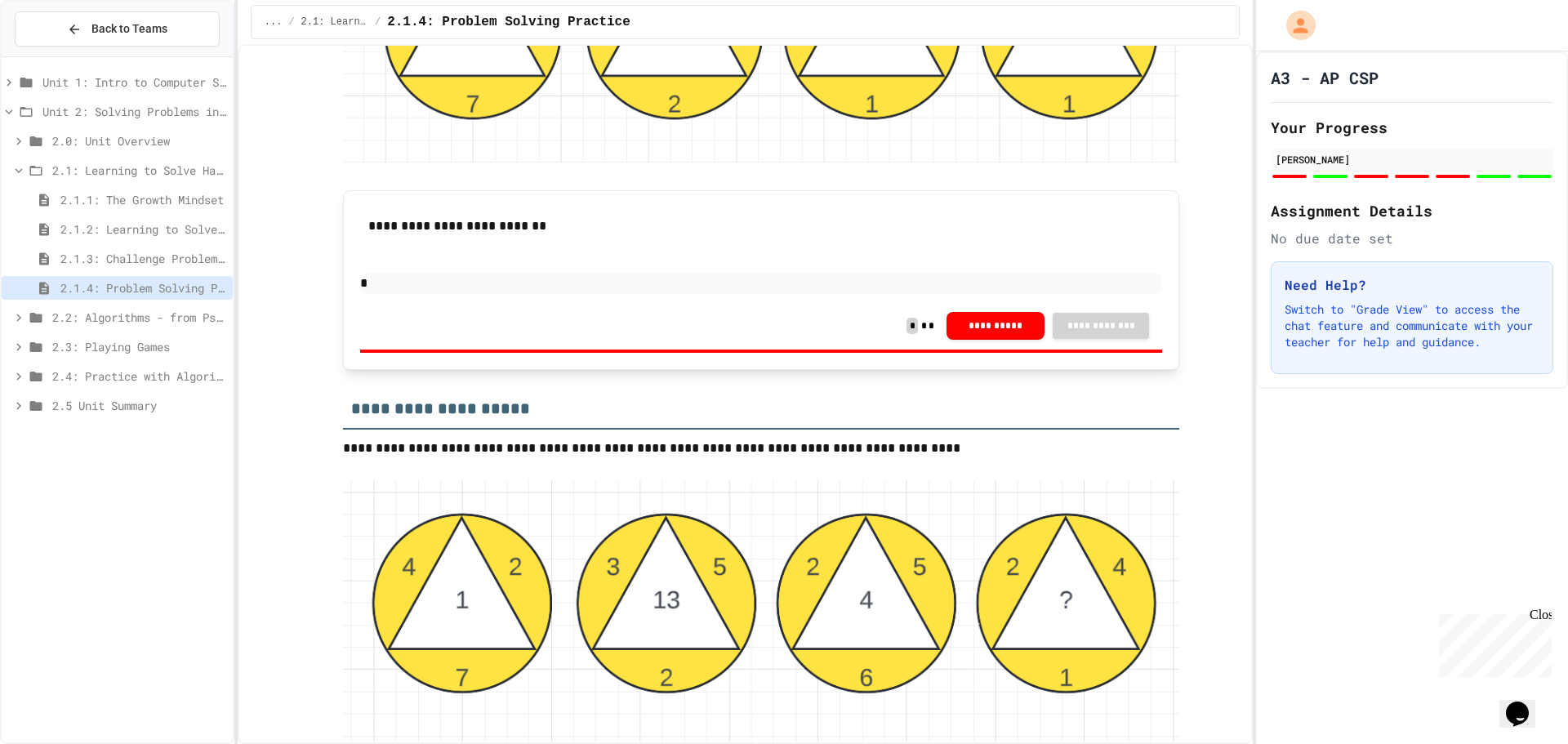
click at [13, 175] on icon at bounding box center [19, 171] width 15 height 15
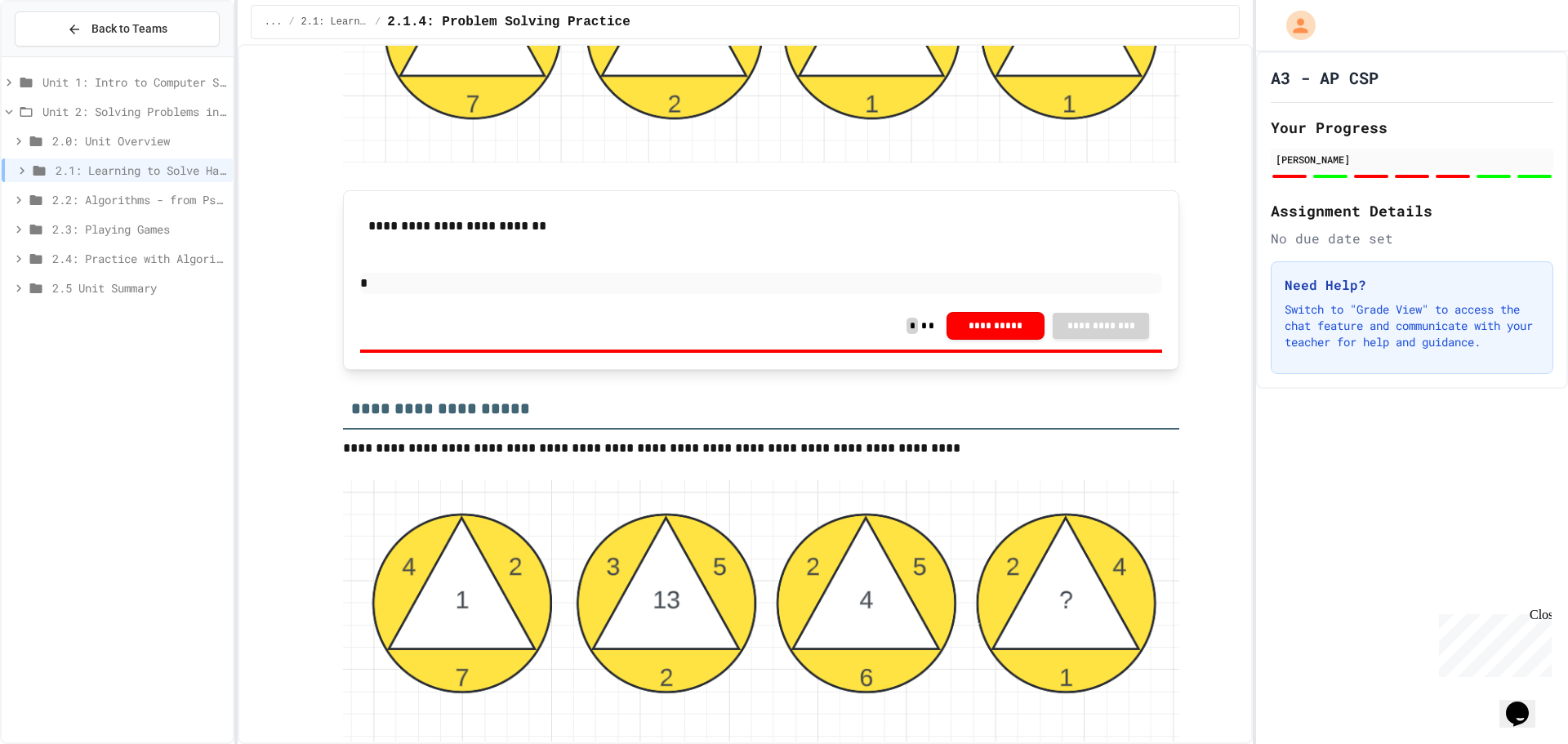
click at [22, 138] on icon at bounding box center [19, 140] width 15 height 15
click at [127, 169] on span "2.0.1: Unit Overview" at bounding box center [143, 171] width 166 height 18
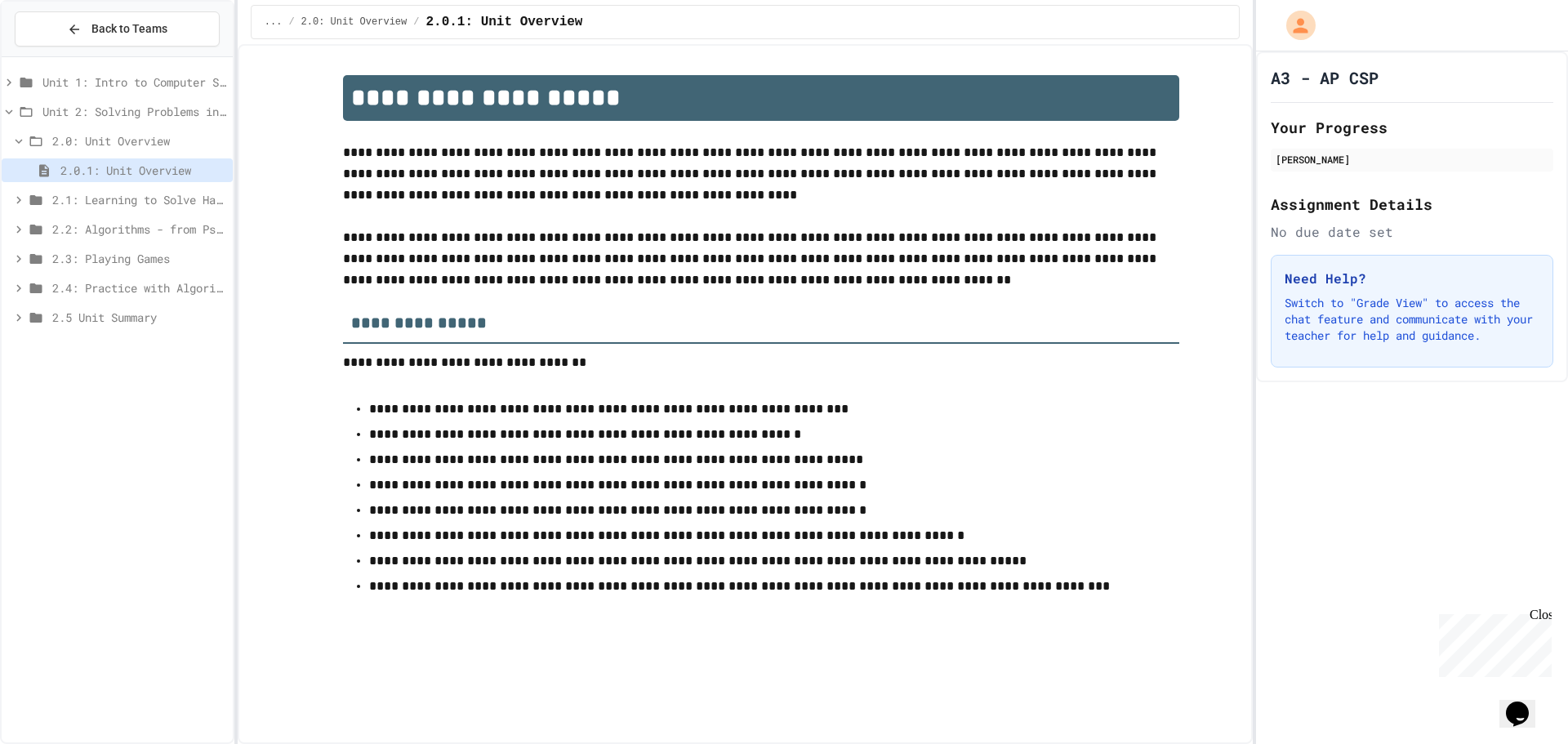
click at [127, 169] on span "2.0.1: Unit Overview" at bounding box center [143, 171] width 166 height 18
click at [19, 145] on icon at bounding box center [19, 140] width 15 height 15
click at [16, 265] on icon at bounding box center [19, 258] width 15 height 15
click at [138, 311] on span "2.4.2: AP Practice Questions" at bounding box center [143, 318] width 166 height 18
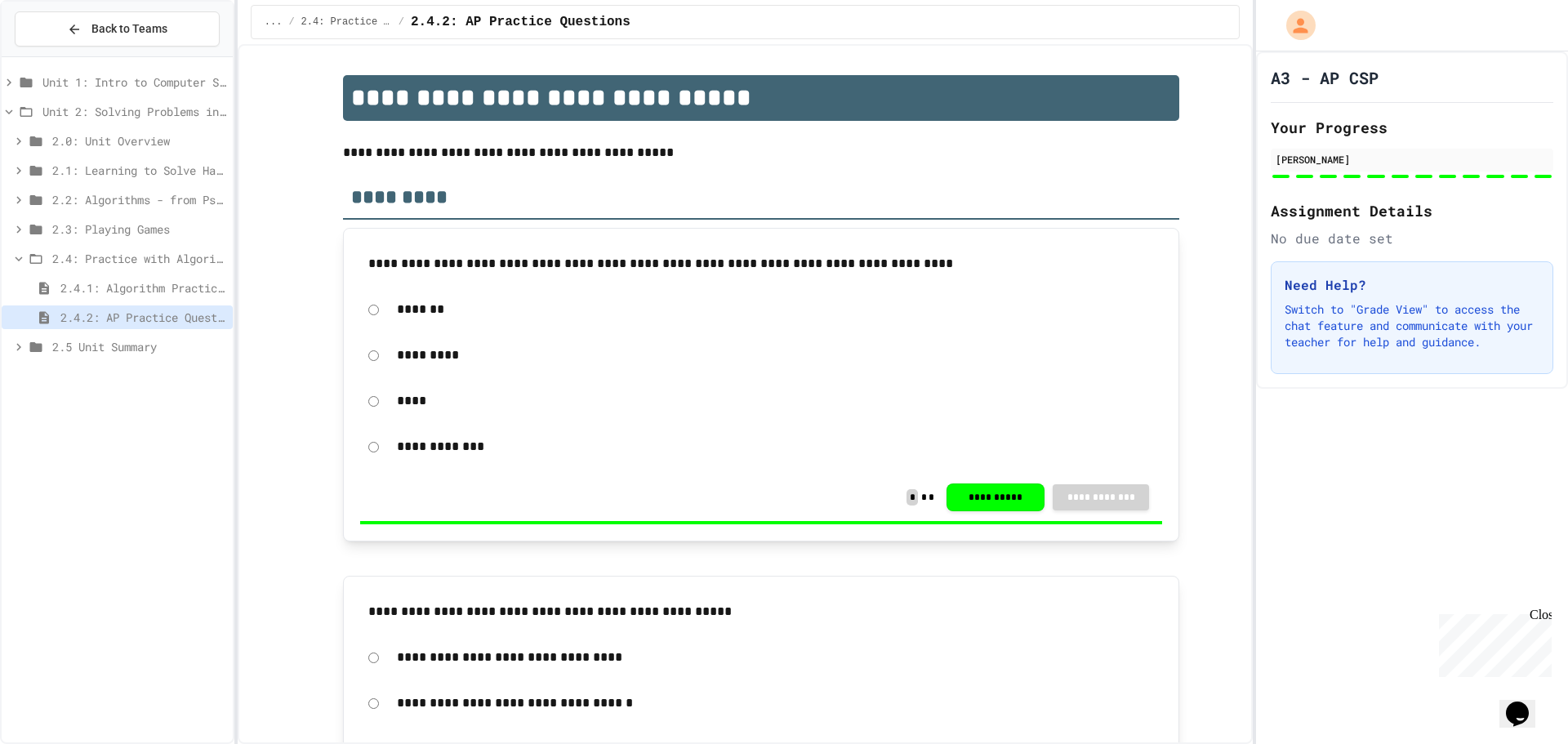
click at [22, 259] on icon at bounding box center [19, 258] width 15 height 15
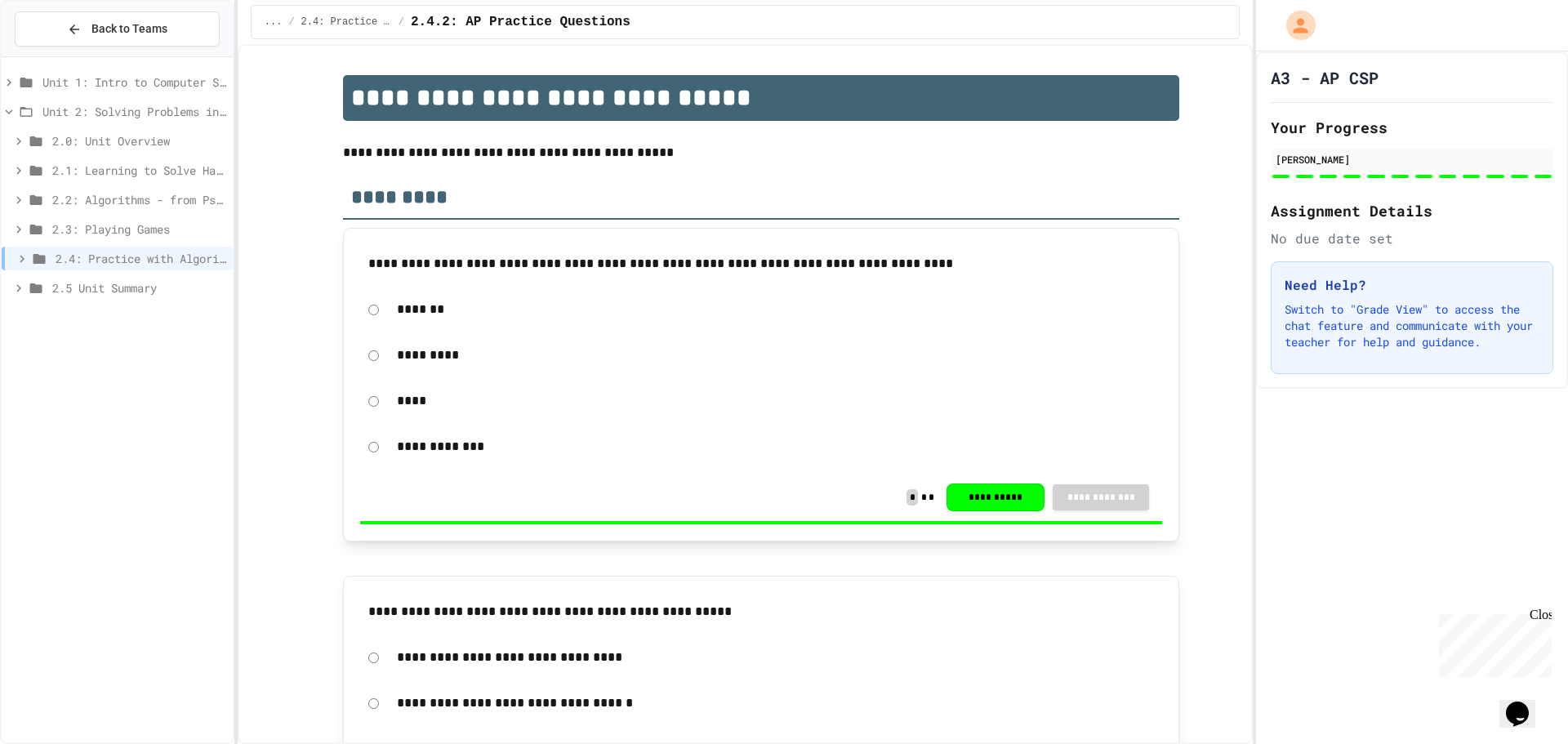
click at [24, 285] on icon at bounding box center [19, 288] width 15 height 15
click at [109, 320] on span "2.5.1 Unit Summary" at bounding box center [143, 318] width 166 height 18
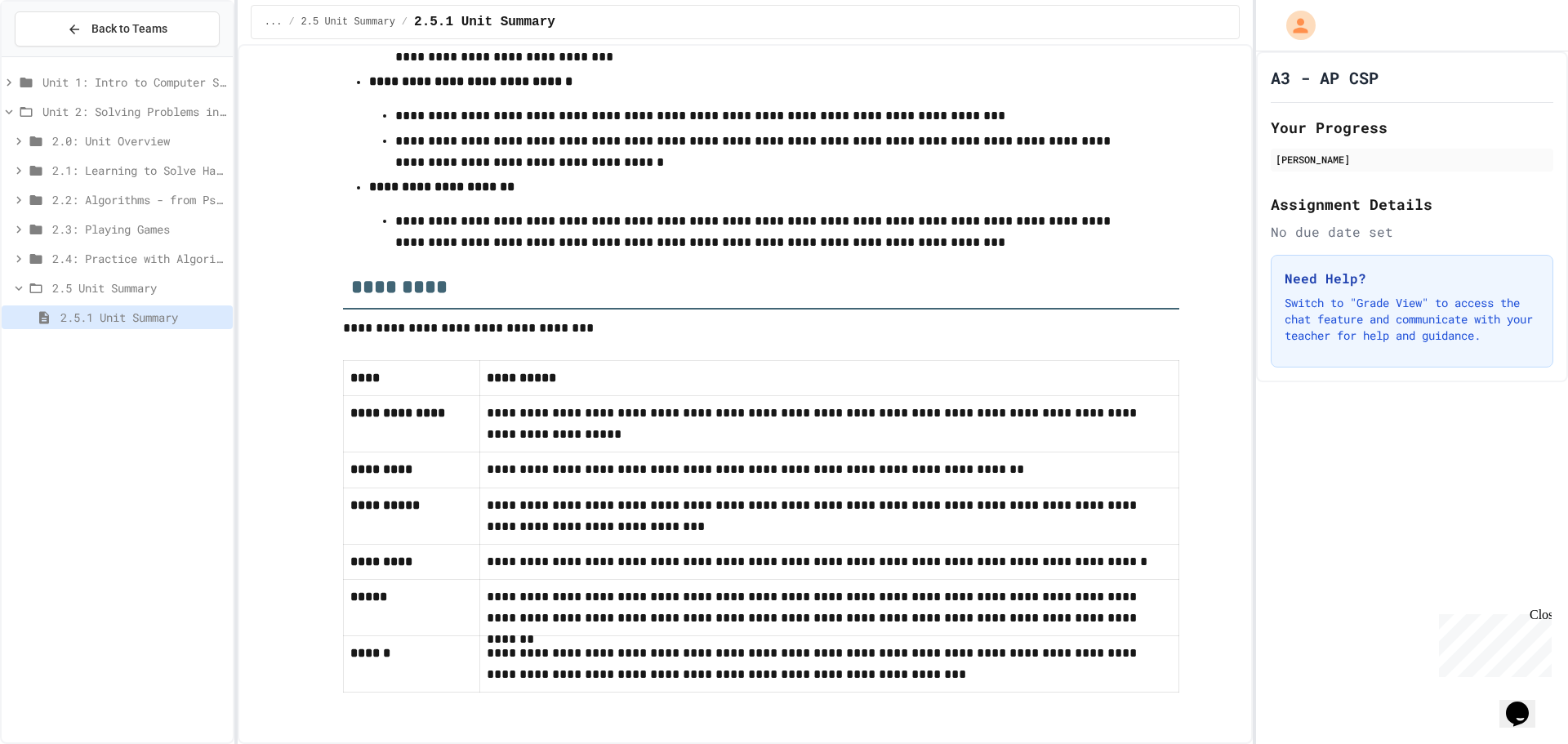
scroll to position [711, 0]
click at [74, 286] on span "2.5 Unit Summary" at bounding box center [139, 289] width 174 height 18
click at [68, 260] on span "2.4: Practice with Algorithms" at bounding box center [139, 258] width 174 height 18
click at [153, 314] on span "2.4.2: AP Practice Questions" at bounding box center [143, 318] width 166 height 18
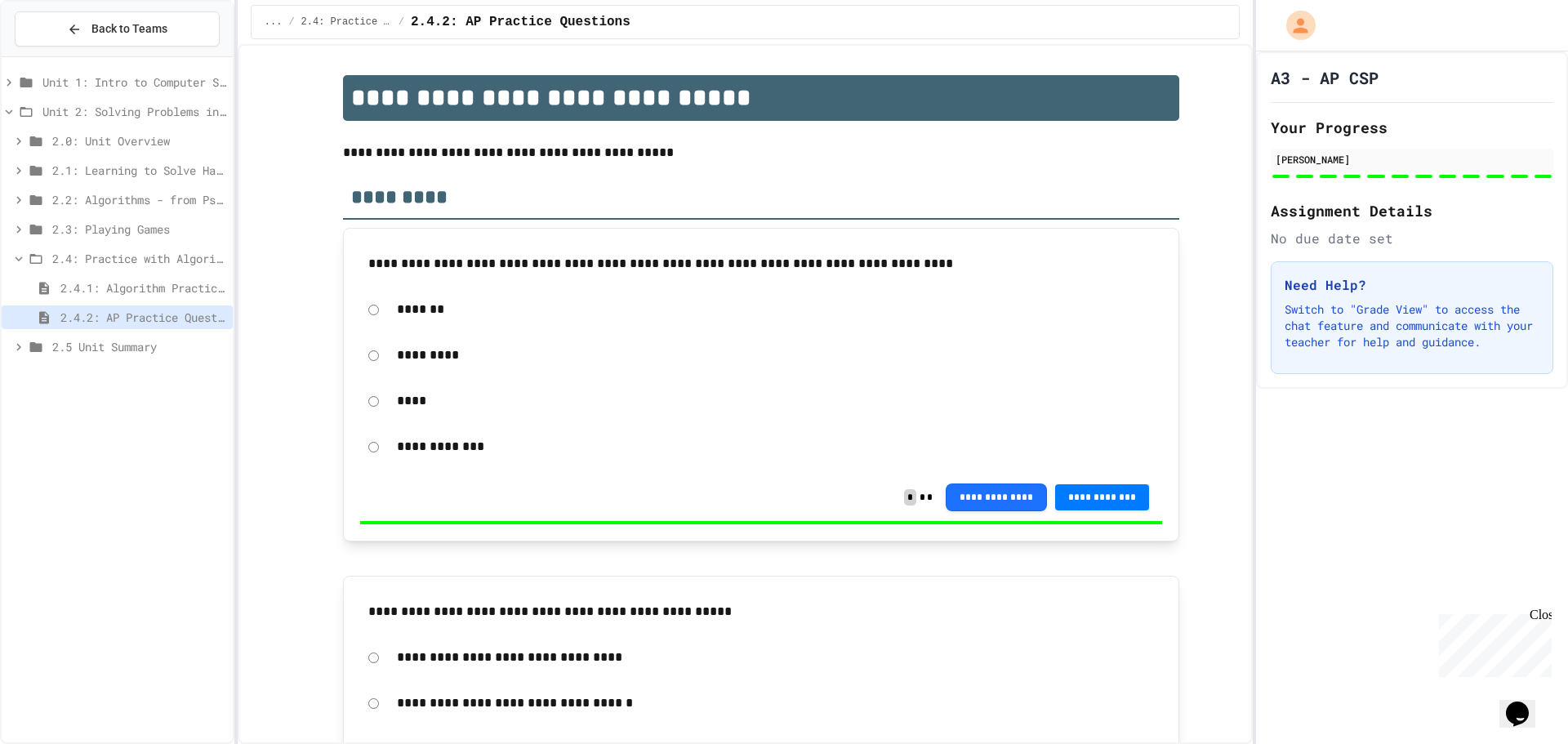
click at [215, 289] on span "2.4.1: Algorithm Practice Exercises" at bounding box center [143, 289] width 166 height 18
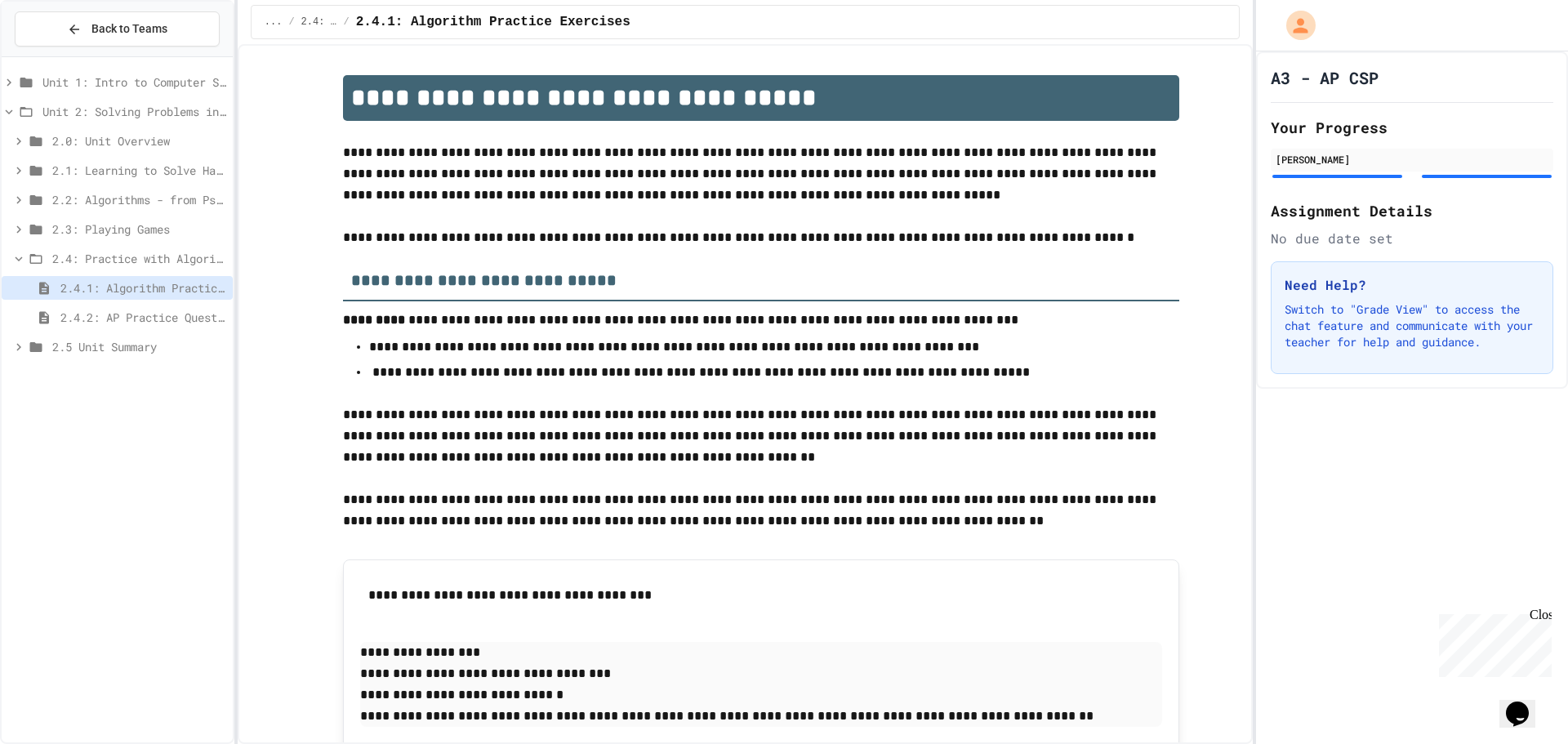
click at [100, 263] on span "2.4: Practice with Algorithms" at bounding box center [139, 258] width 174 height 18
click at [92, 235] on span "2.3: Playing Games" at bounding box center [139, 229] width 174 height 18
click at [140, 230] on span "2.3: Playing Games" at bounding box center [139, 229] width 174 height 18
click at [144, 198] on span "2.2: Algorithms - from Pseudocode to Flowcharts" at bounding box center [139, 200] width 174 height 18
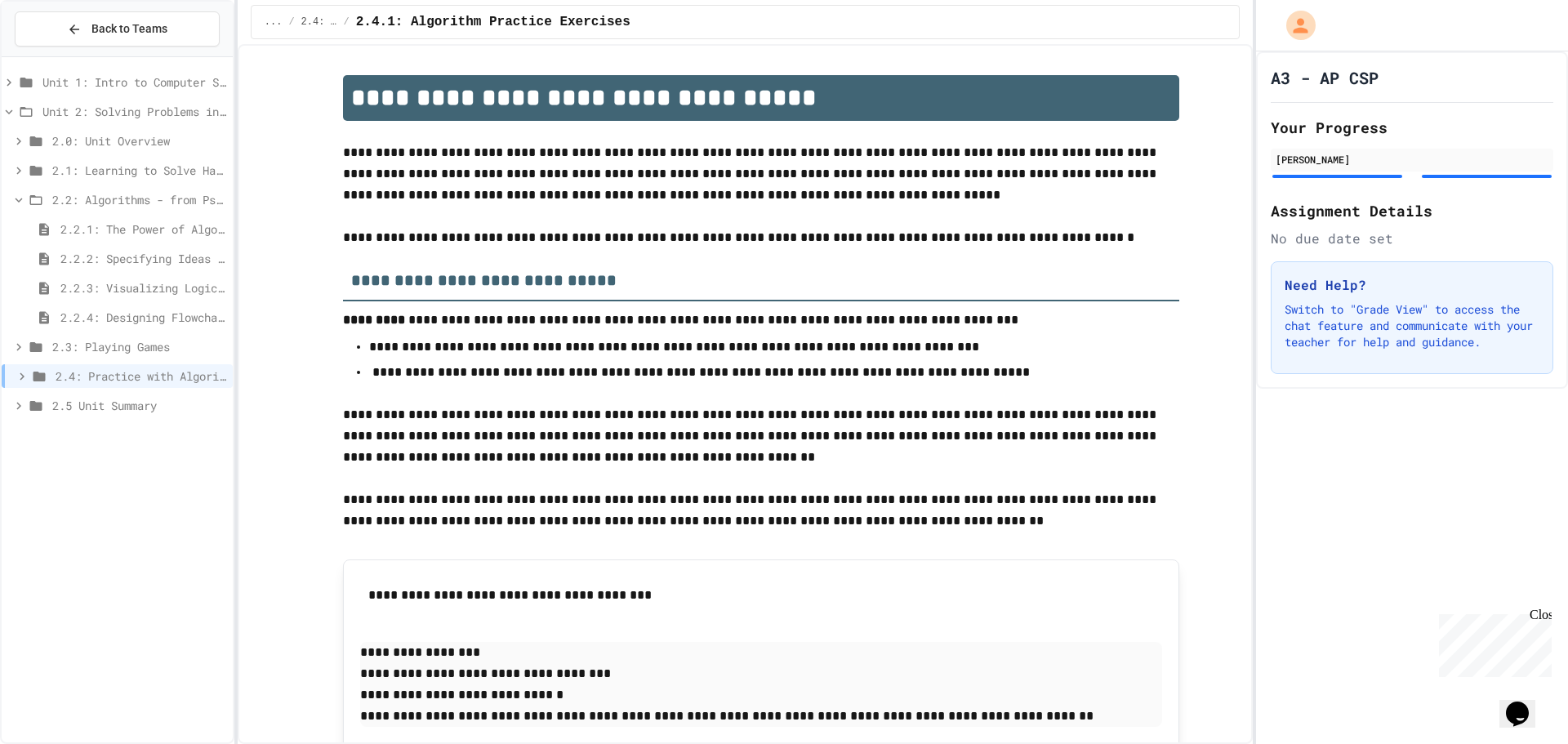
click at [157, 335] on div "2.3: Playing Games" at bounding box center [117, 347] width 231 height 23
click at [147, 342] on span "2.3: Playing Games" at bounding box center [139, 347] width 174 height 18
click at [153, 310] on span "2.2.4: Designing Flowcharts" at bounding box center [143, 318] width 166 height 18
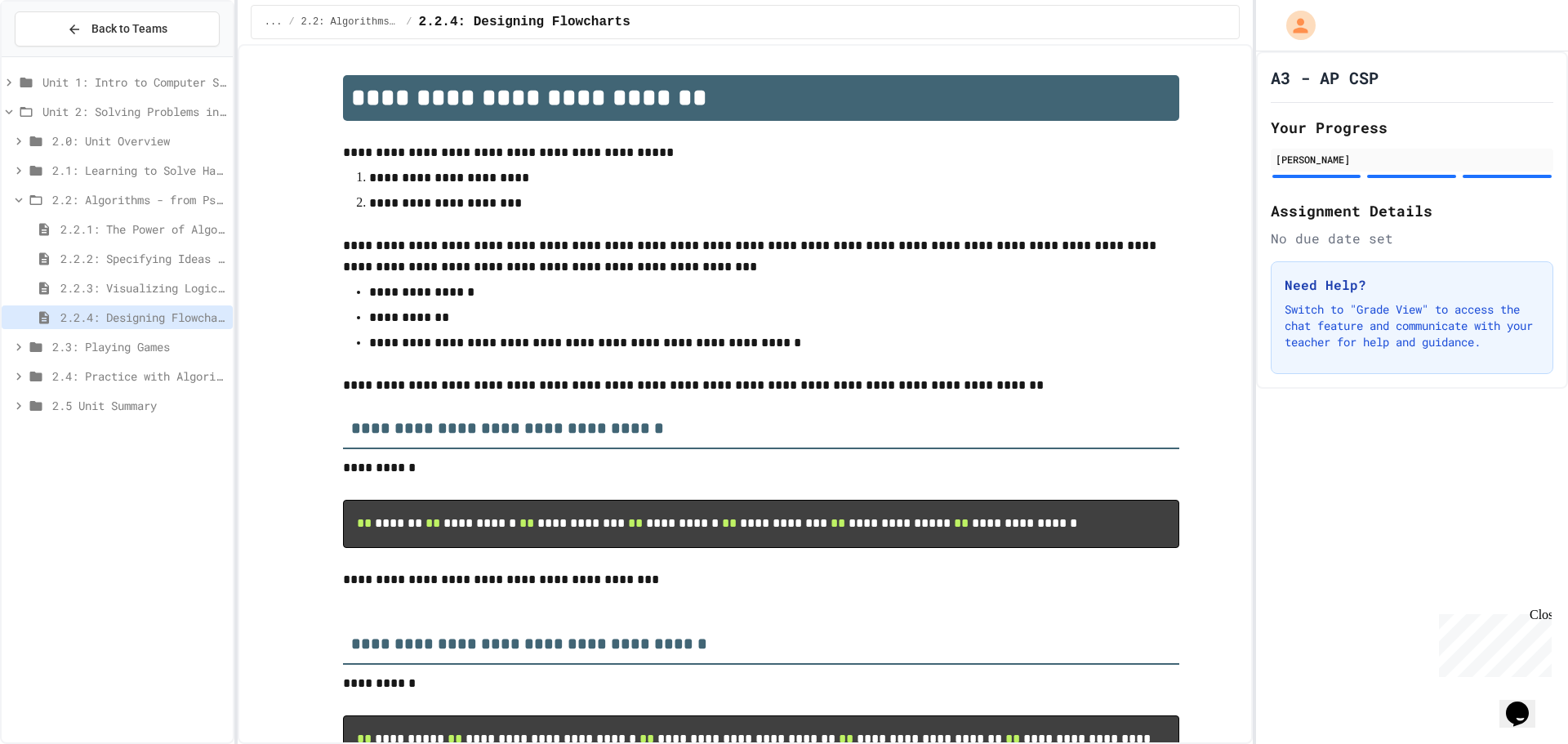
click at [102, 285] on span "2.2.3: Visualizing Logic with Flowcharts" at bounding box center [143, 289] width 166 height 18
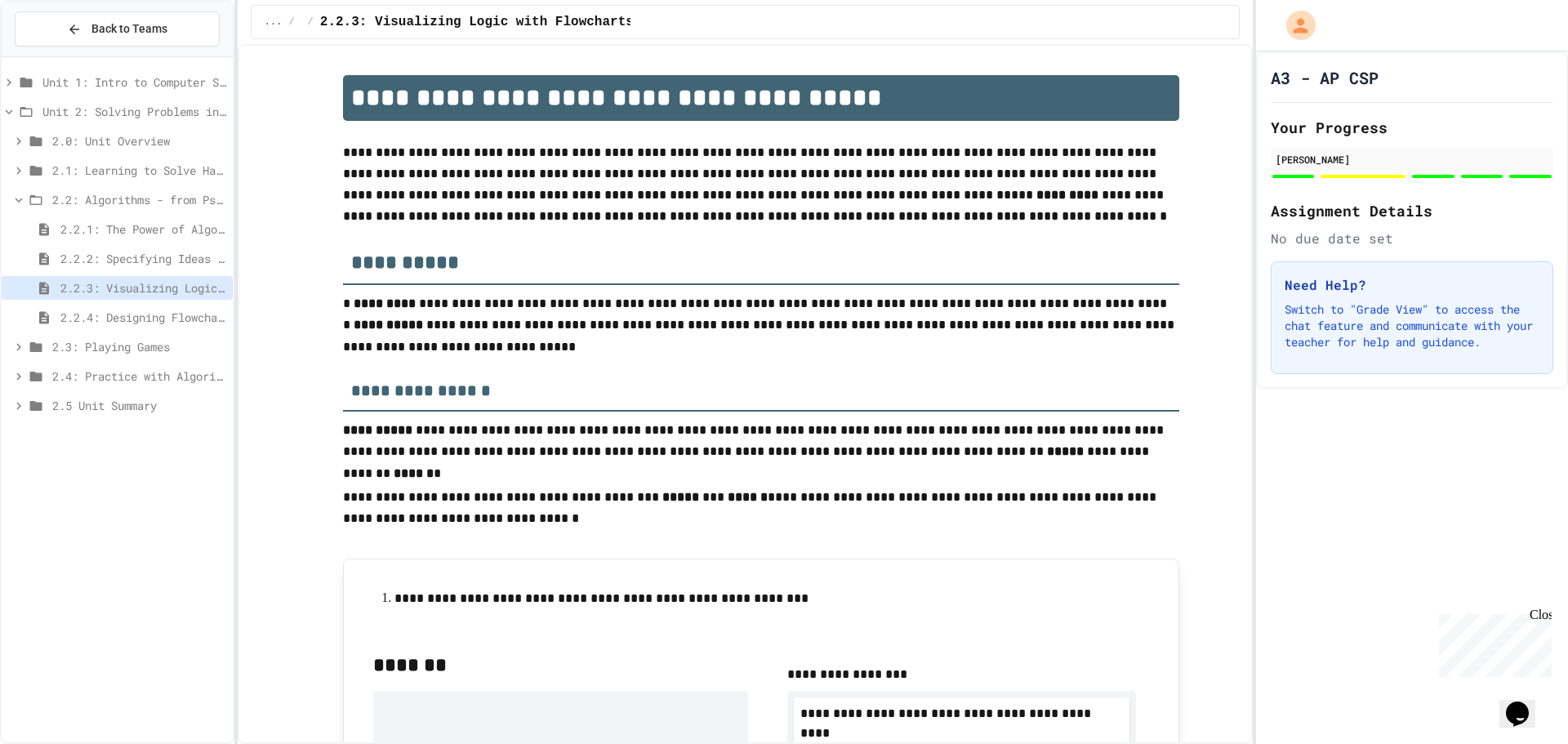
click at [143, 252] on span "2.2.2: Specifying Ideas with Pseudocode" at bounding box center [143, 258] width 166 height 18
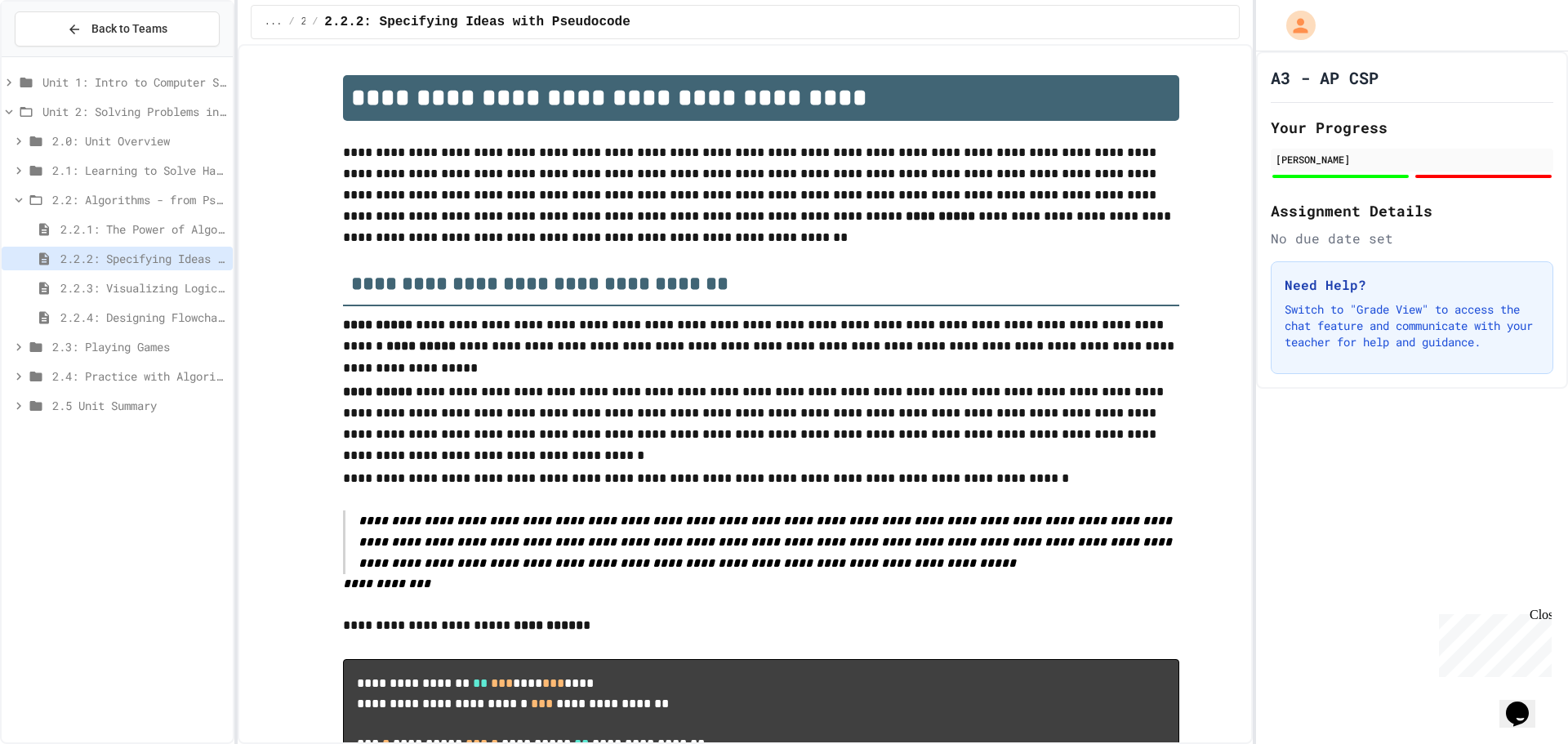
click at [172, 224] on span "2.2.1: The Power of Algorithms" at bounding box center [143, 229] width 166 height 18
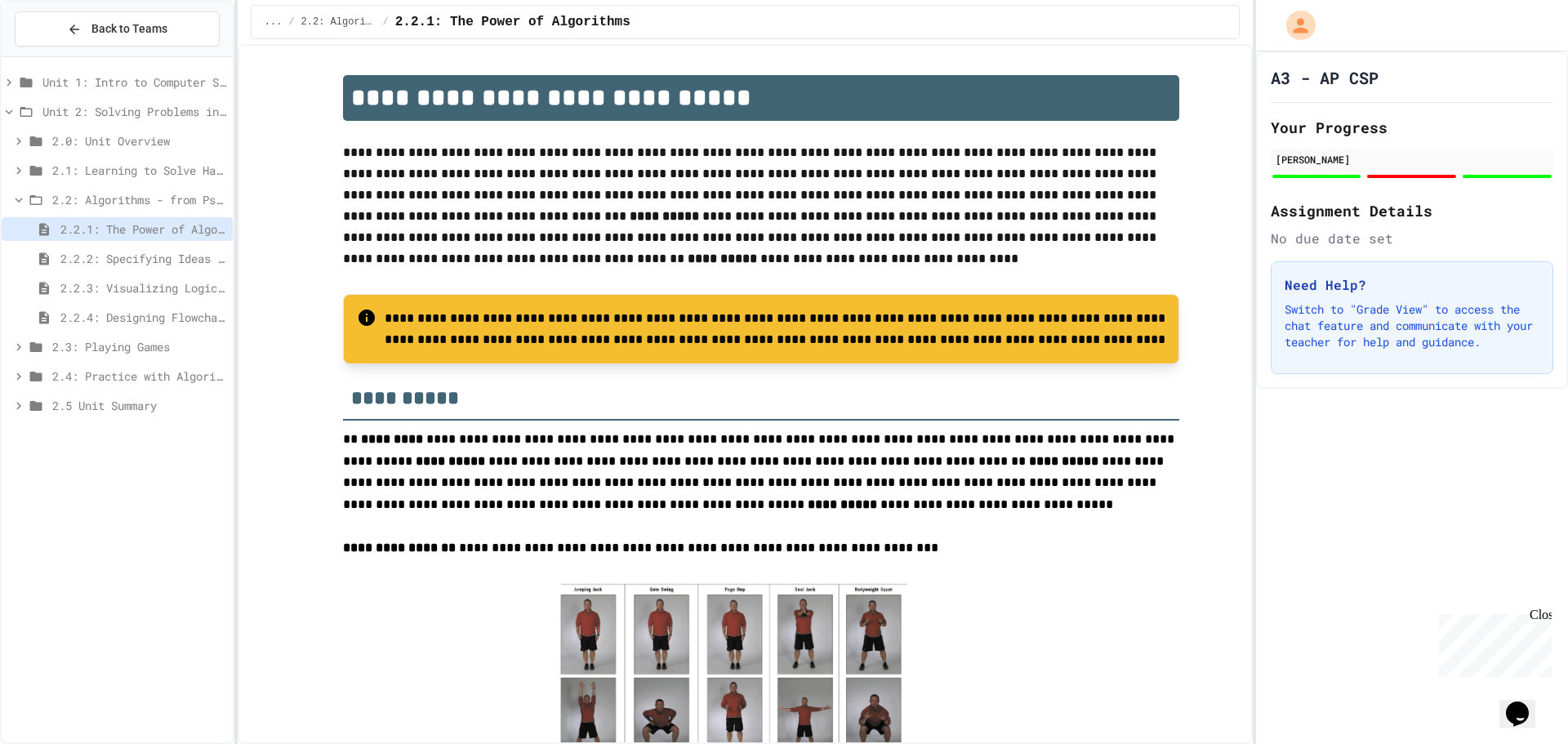
click at [170, 199] on span "2.2: Algorithms - from Pseudocode to Flowcharts" at bounding box center [139, 200] width 174 height 18
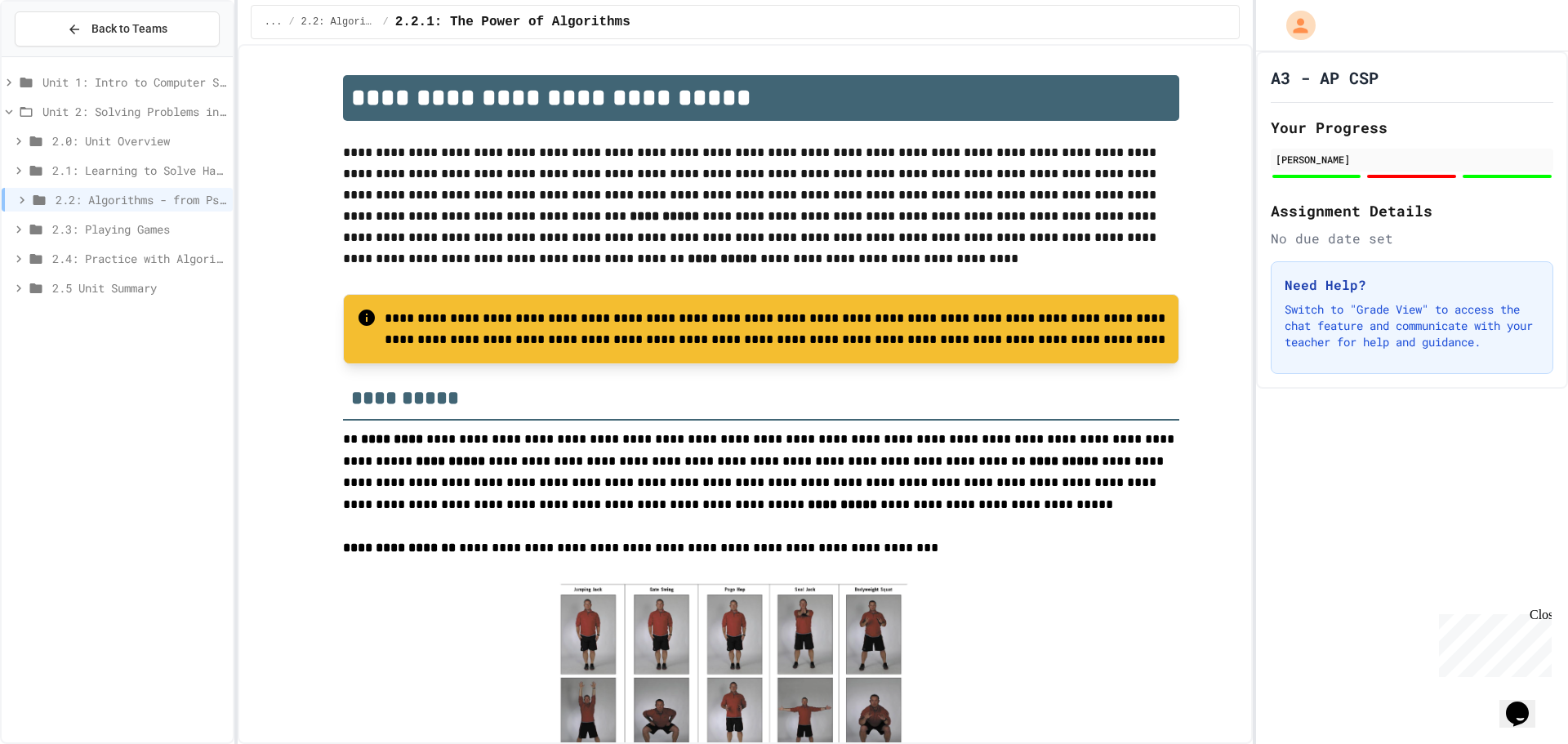
click at [172, 168] on span "2.1: Learning to Solve Hard Problems" at bounding box center [139, 171] width 174 height 18
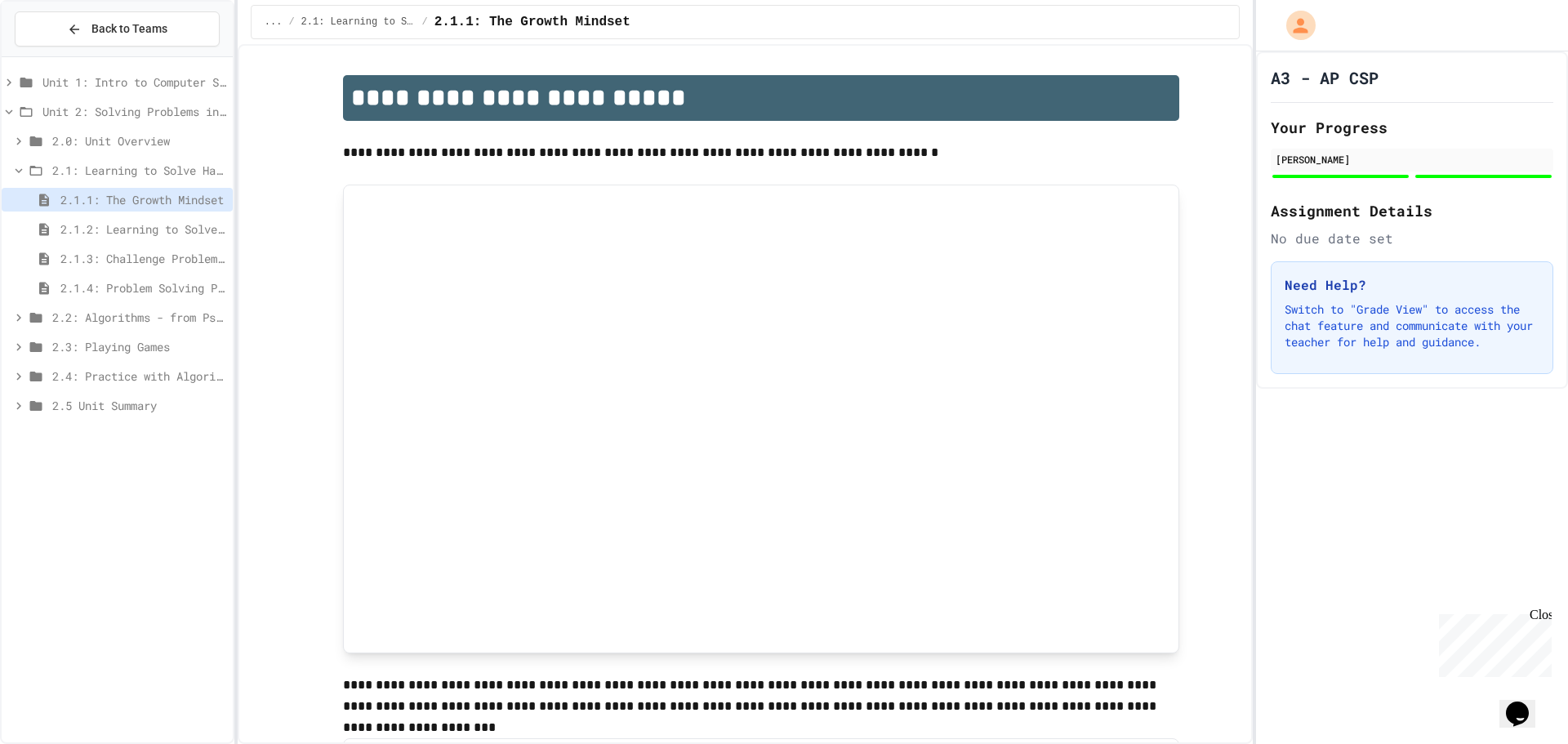
click at [161, 231] on span "2.1.2: Learning to Solve Hard Problems" at bounding box center [143, 229] width 166 height 18
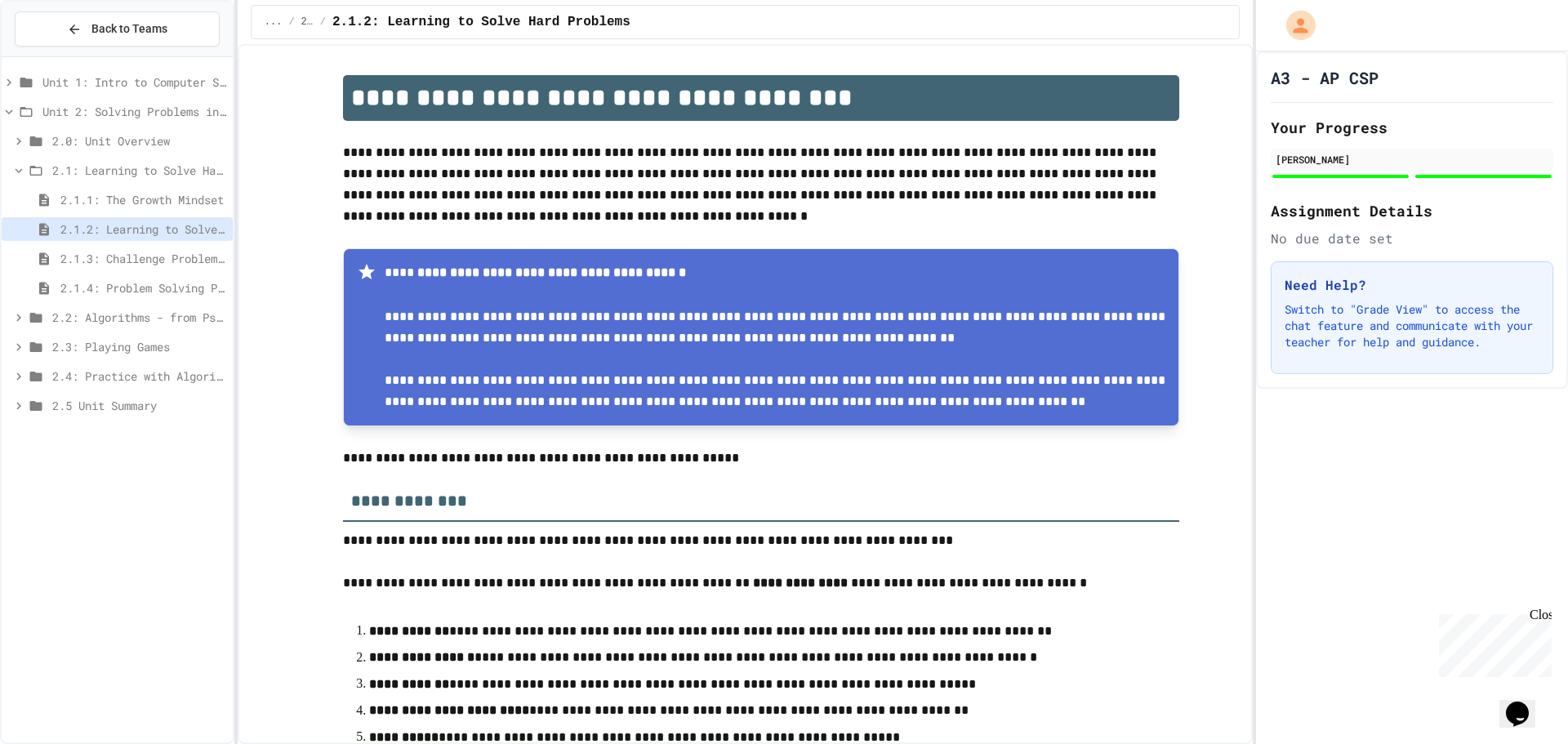
click at [168, 252] on span "2.1.3: Challenge Problem - The Bridge" at bounding box center [143, 258] width 166 height 18
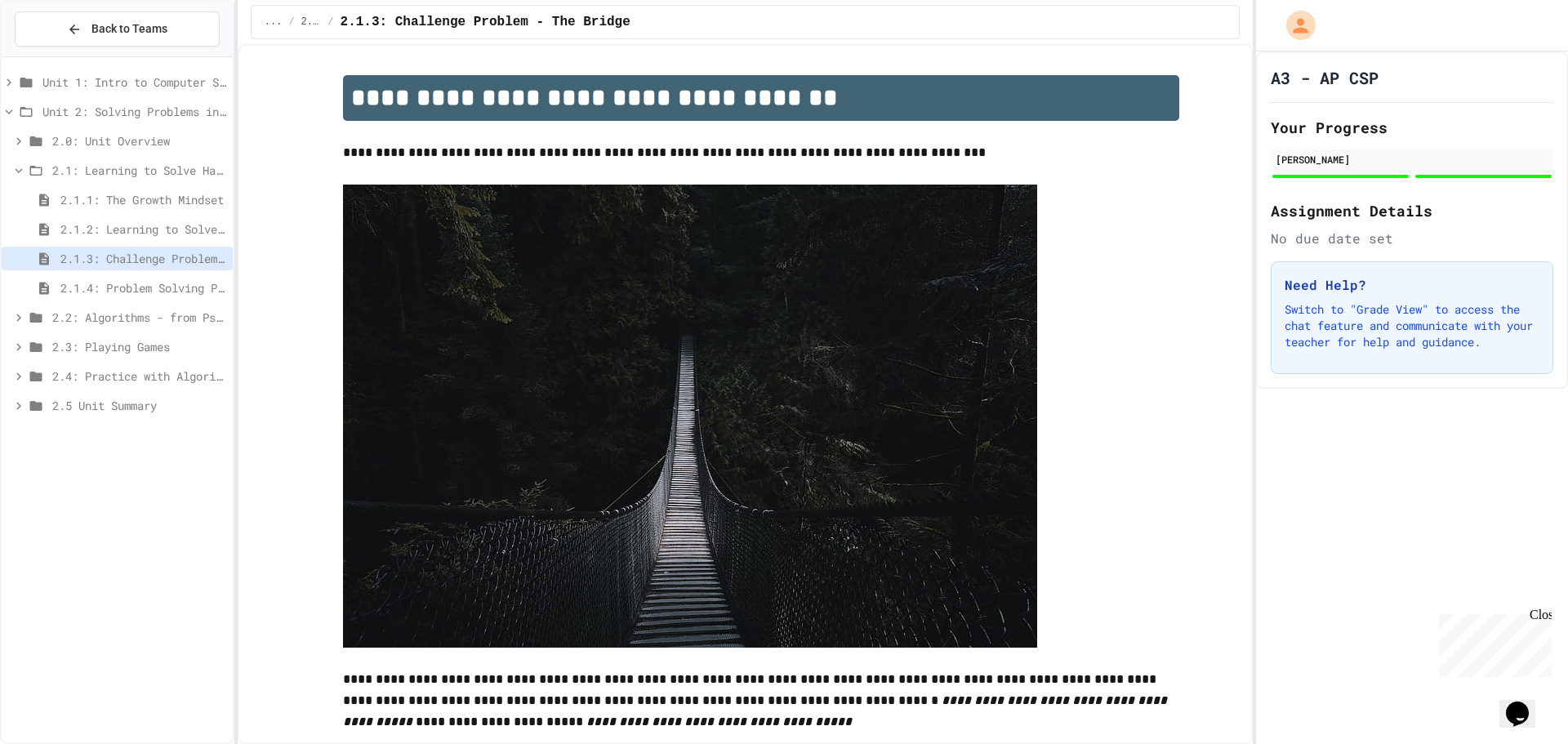
click at [169, 280] on span "2.1.4: Problem Solving Practice" at bounding box center [143, 289] width 166 height 18
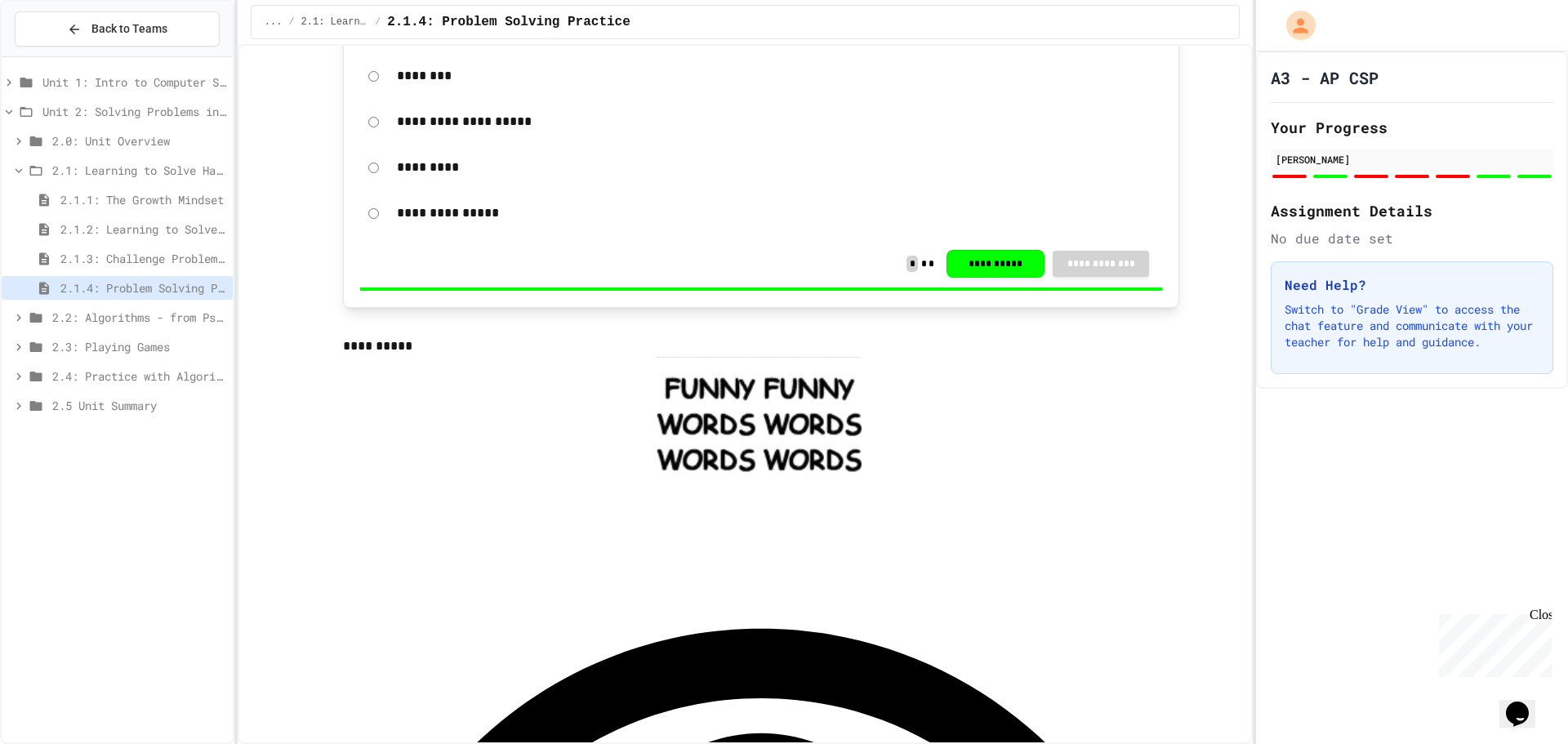
scroll to position [1226, 0]
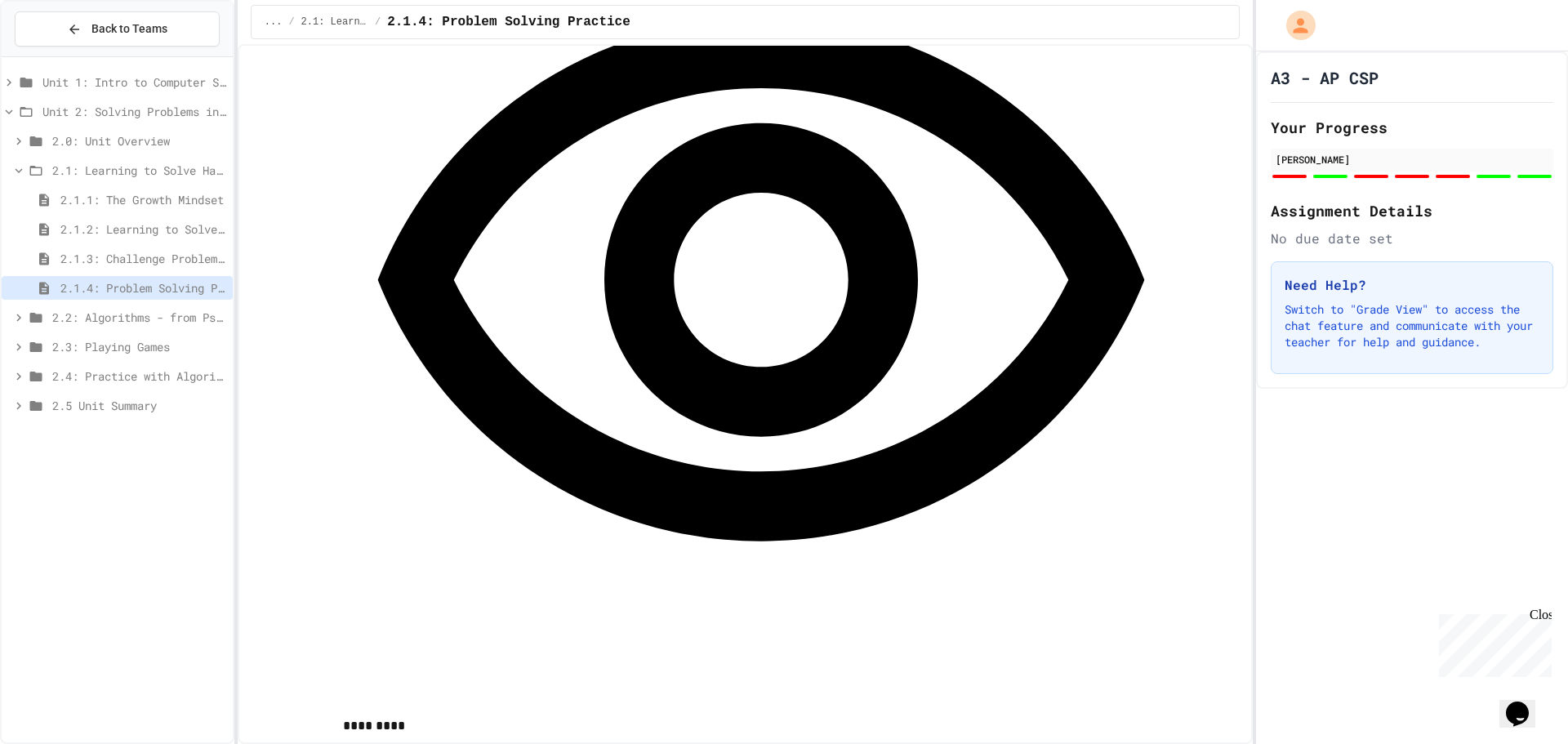
scroll to position [1715, 0]
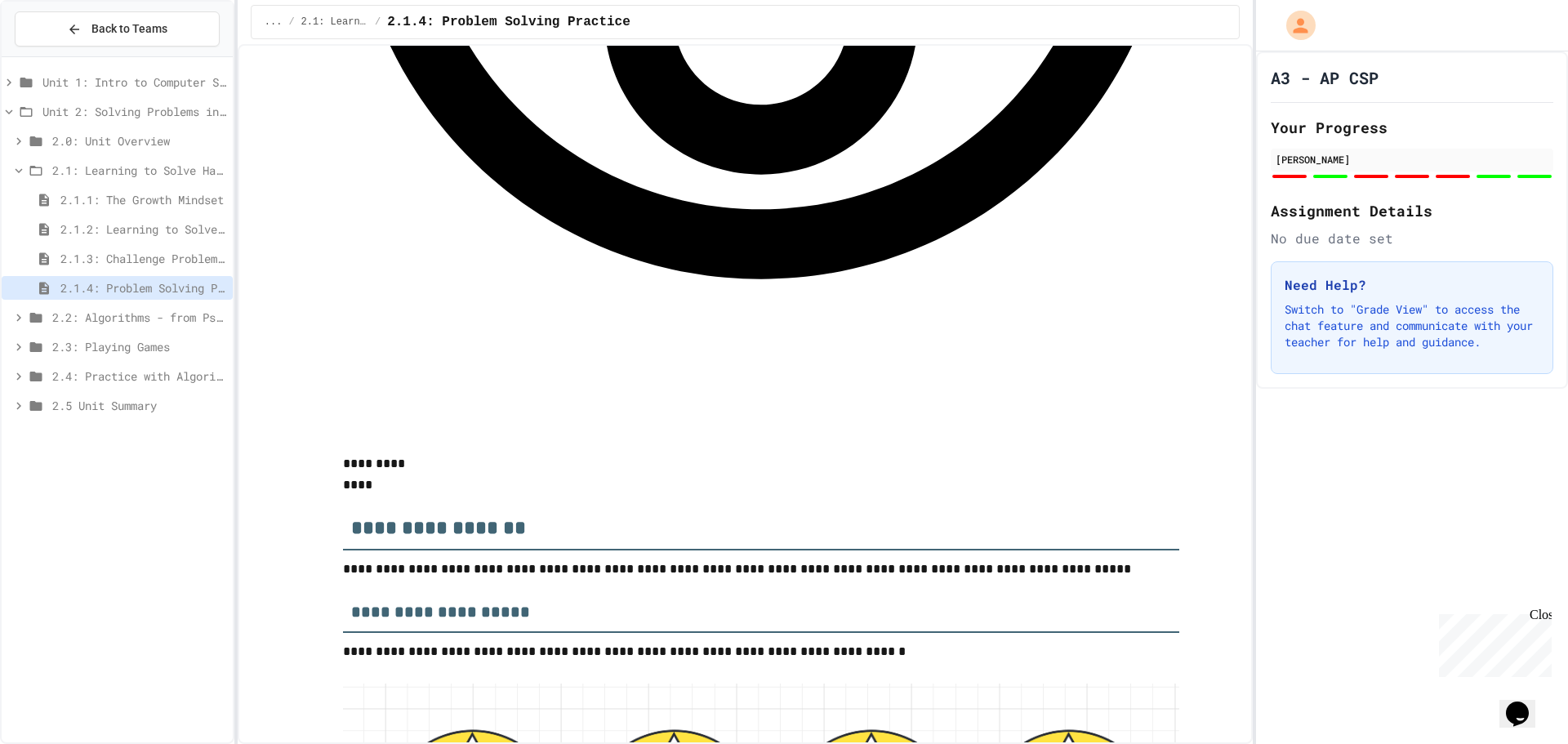
scroll to position [1879, 0]
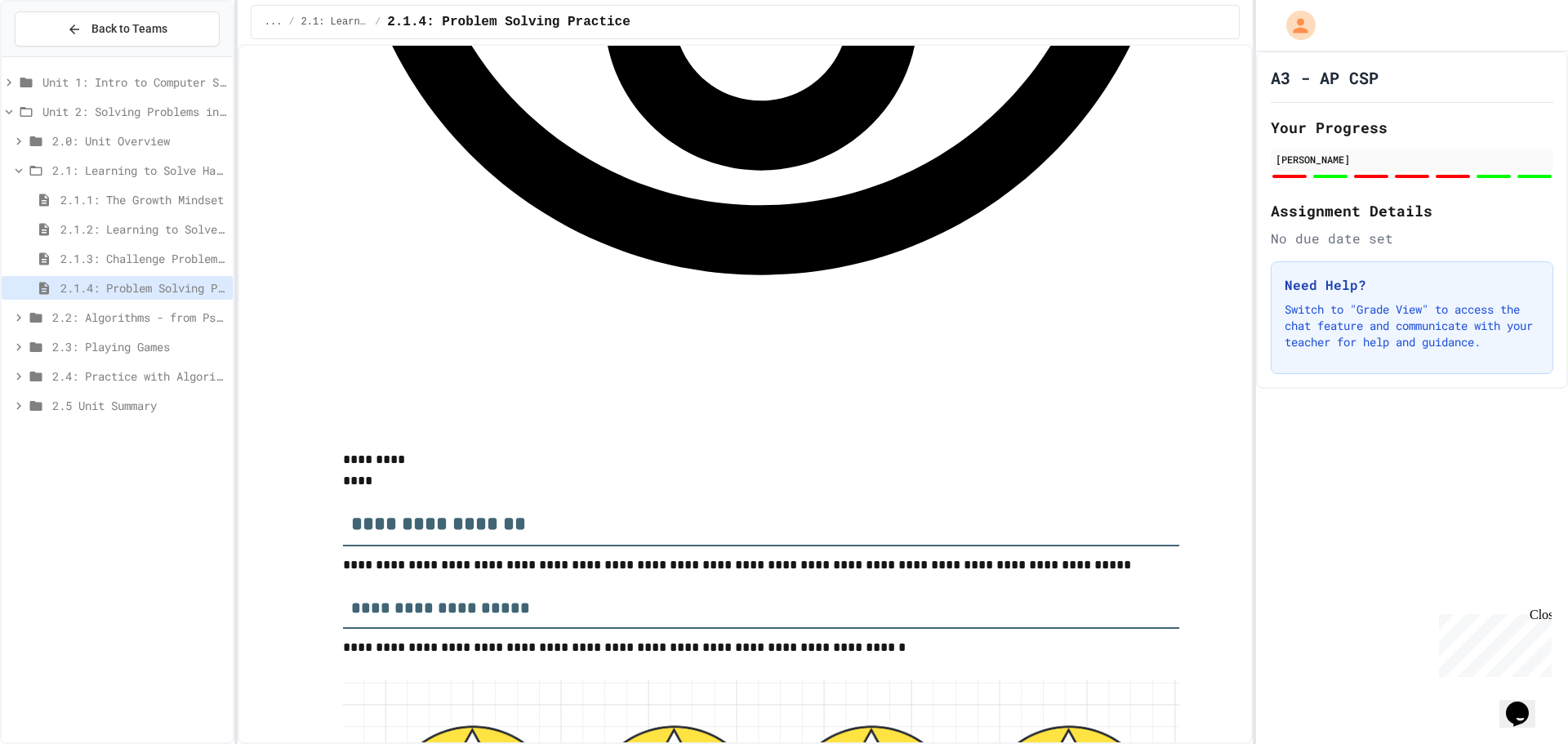
click at [93, 256] on span "2.1.3: Challenge Problem - The Bridge" at bounding box center [143, 258] width 166 height 18
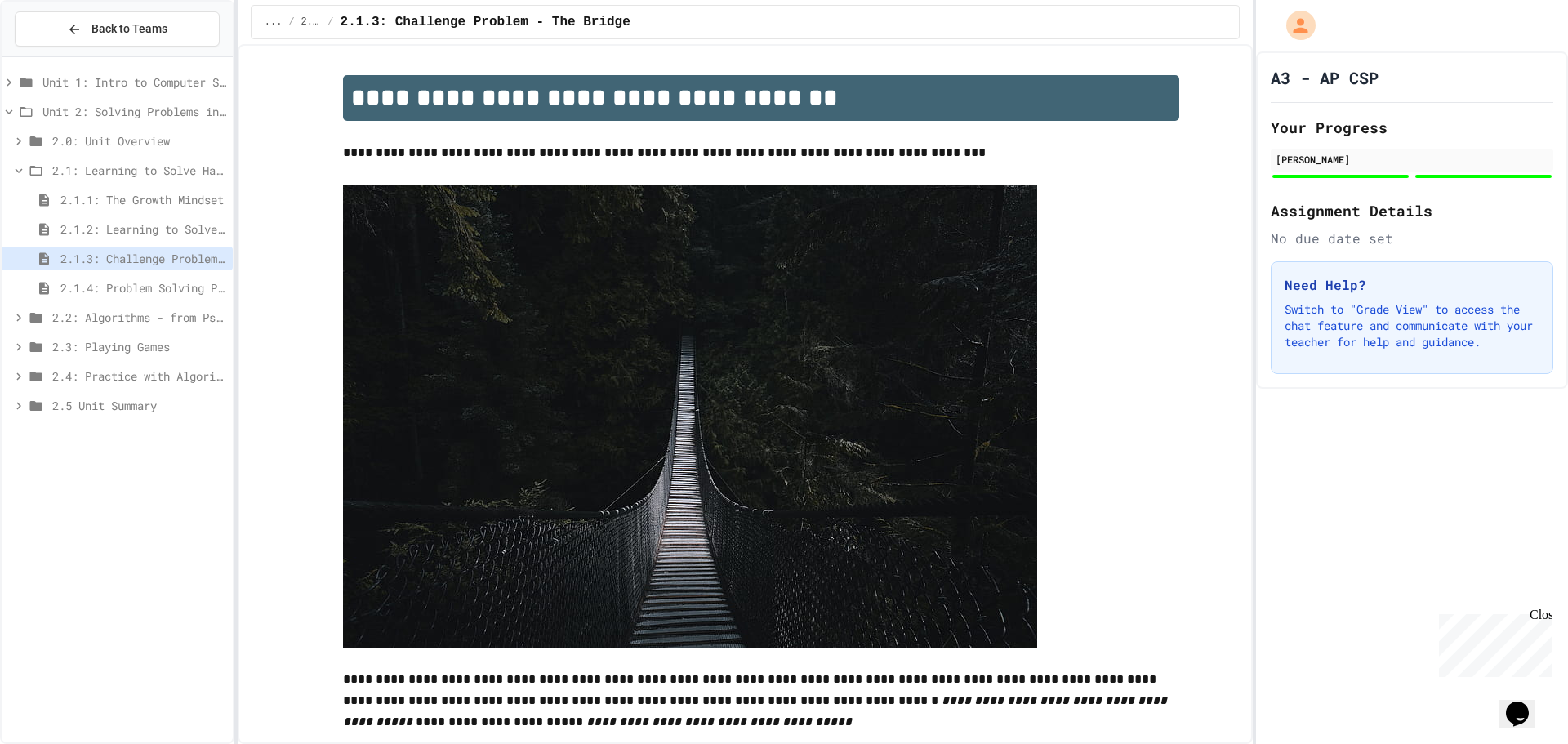
click at [124, 239] on div "2.1.2: Learning to Solve Hard Problems" at bounding box center [117, 229] width 231 height 23
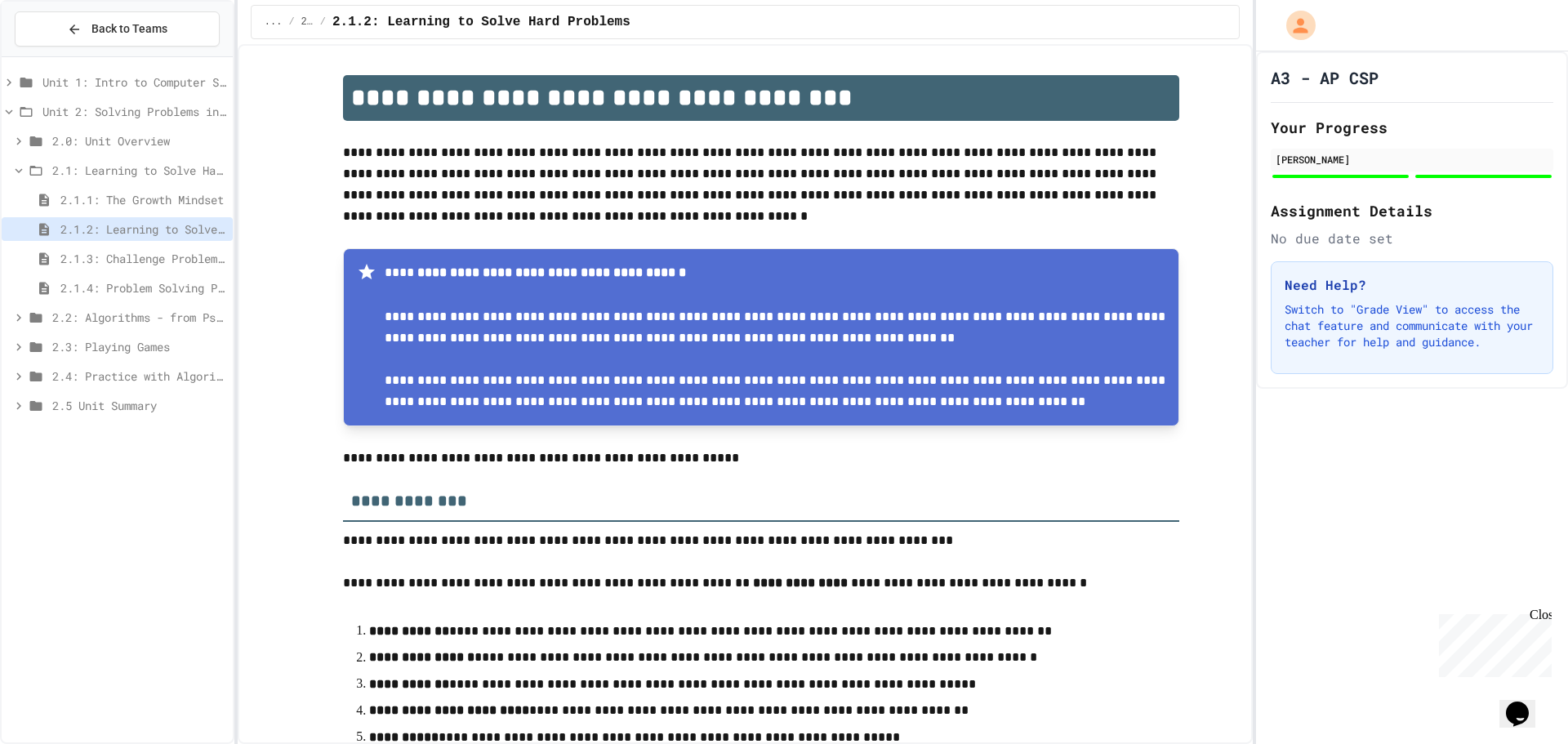
click at [144, 199] on span "2.1.1: The Growth Mindset" at bounding box center [143, 200] width 166 height 18
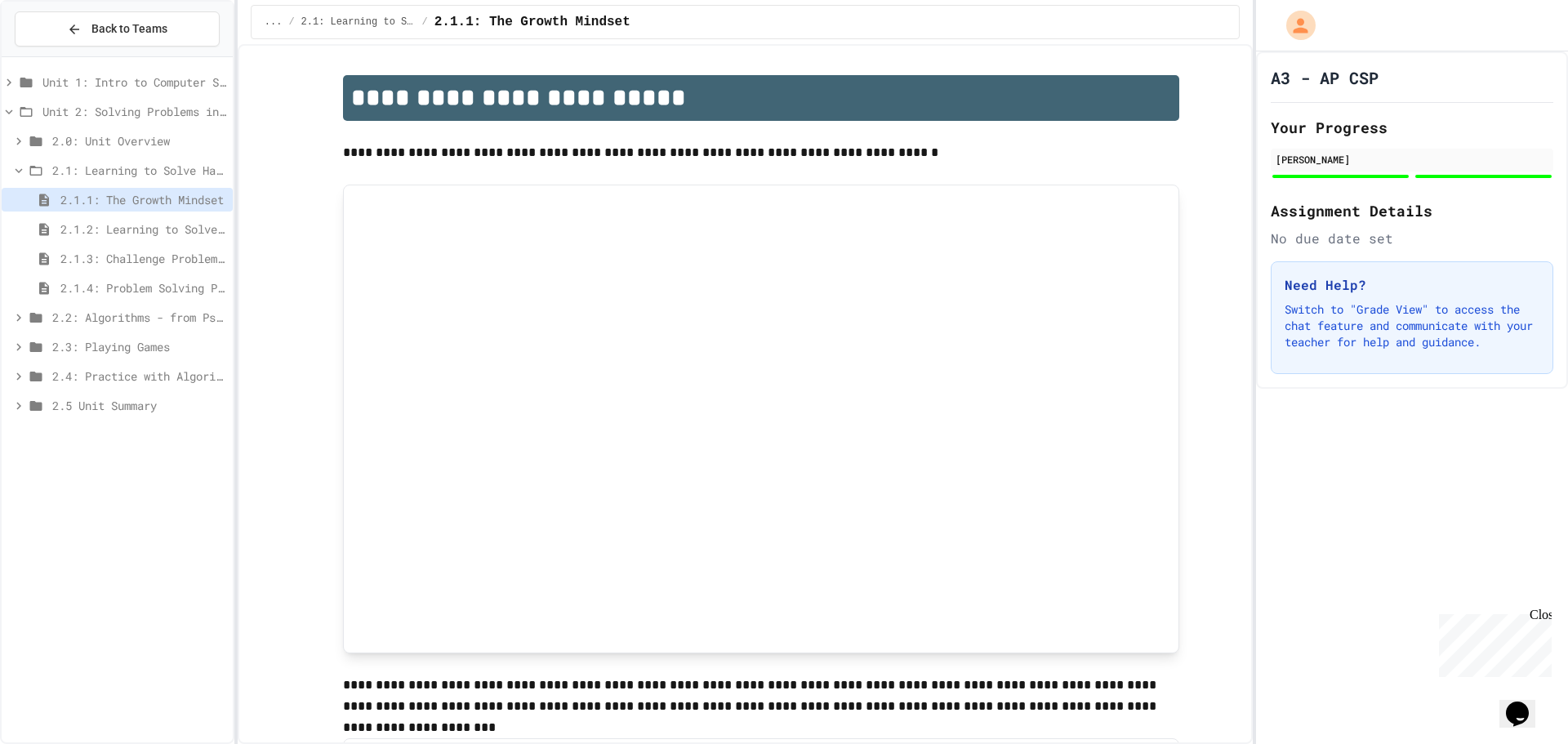
click at [157, 233] on span "2.1.2: Learning to Solve Hard Problems" at bounding box center [143, 229] width 166 height 18
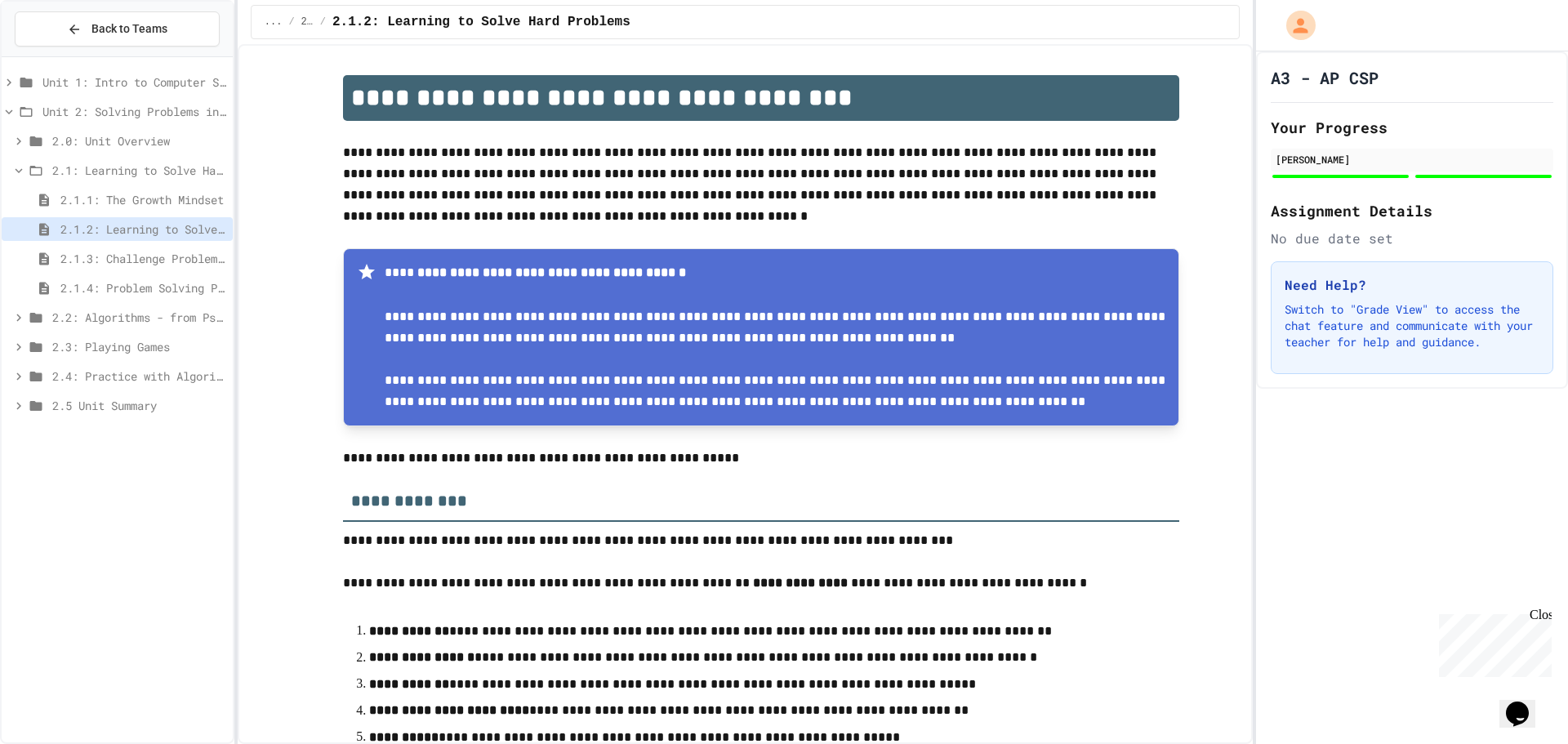
click at [159, 262] on span "2.1.3: Challenge Problem - The Bridge" at bounding box center [143, 258] width 166 height 18
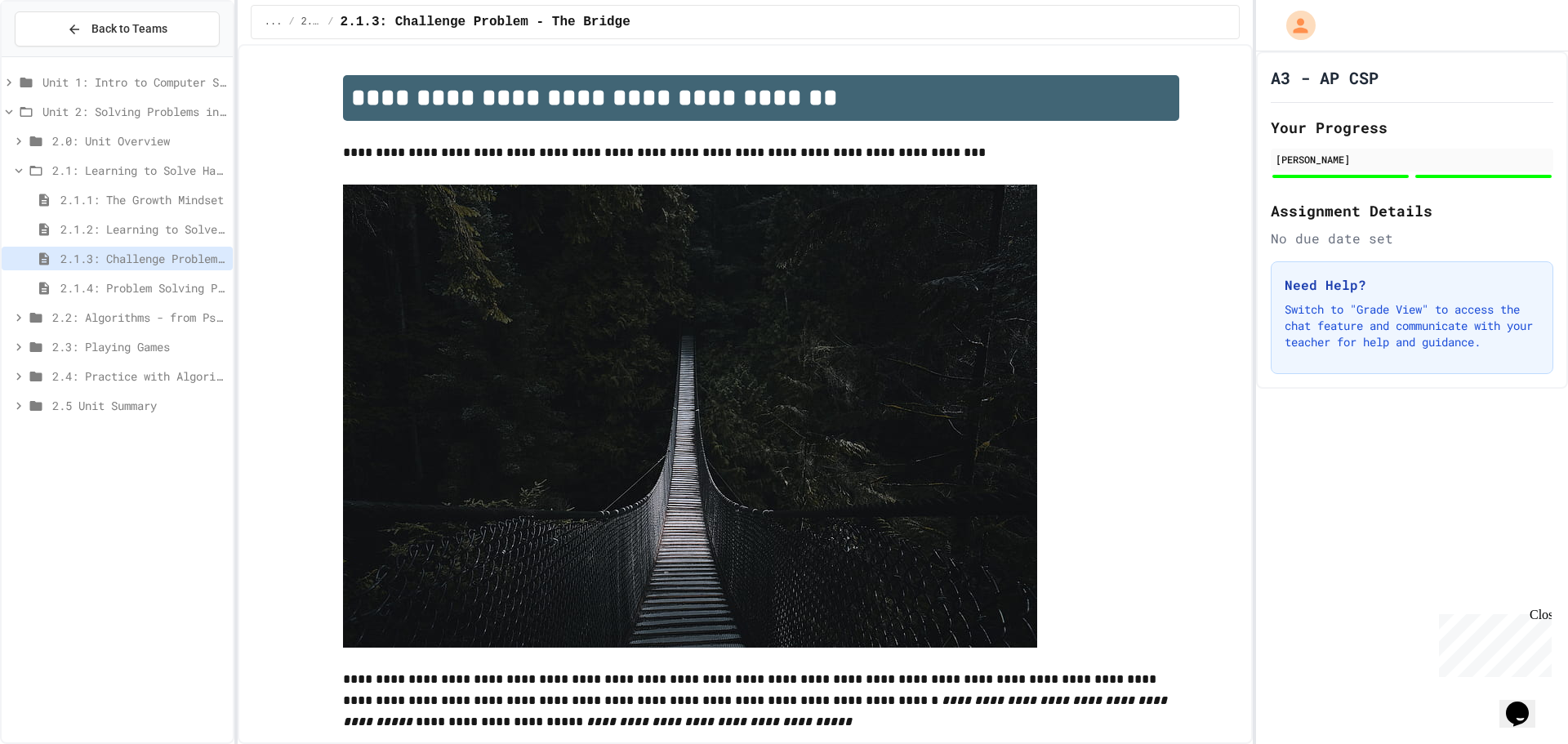
click at [158, 280] on span "2.1.4: Problem Solving Practice" at bounding box center [143, 289] width 166 height 18
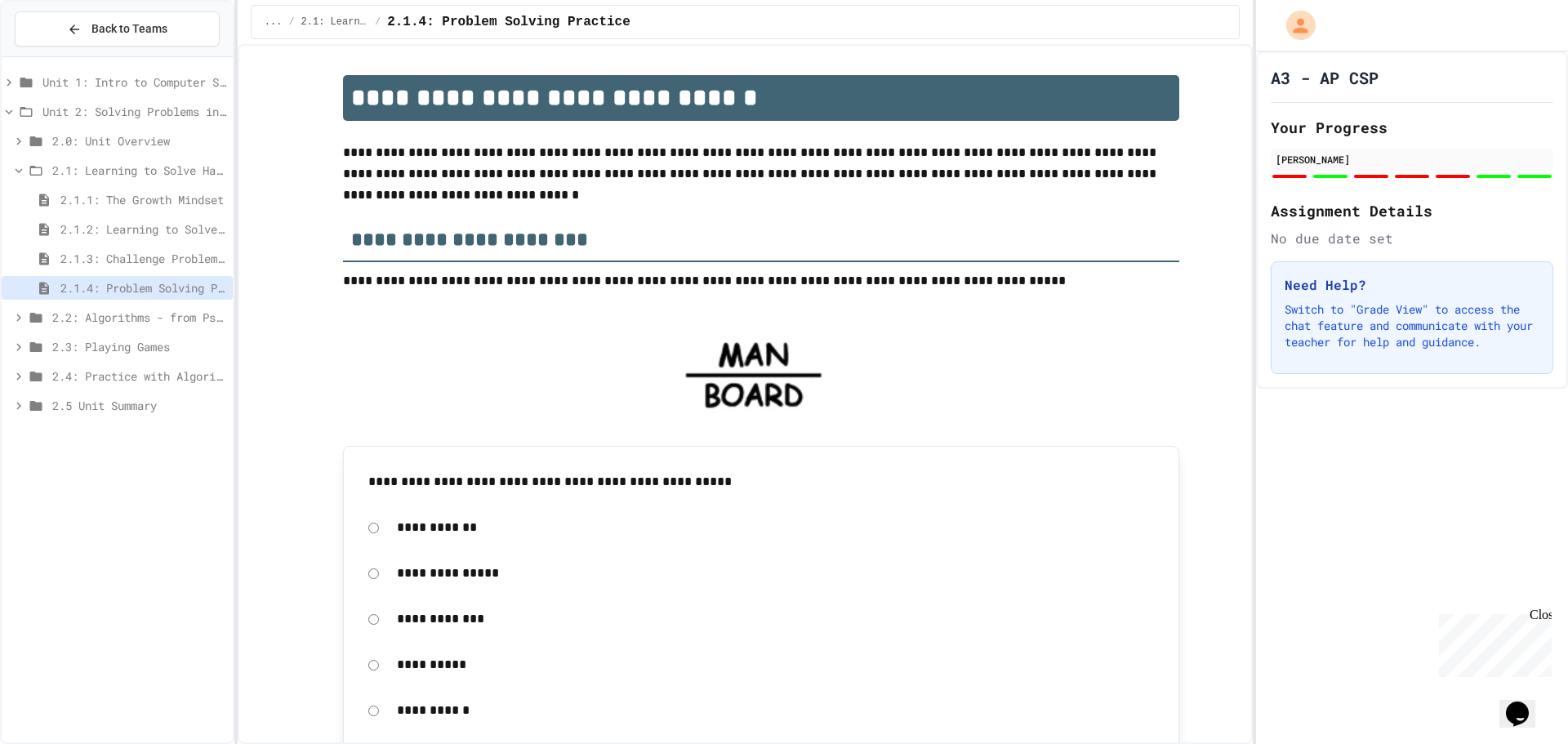
click at [15, 161] on div "2.1: Learning to Solve Hard Problems" at bounding box center [117, 171] width 231 height 23
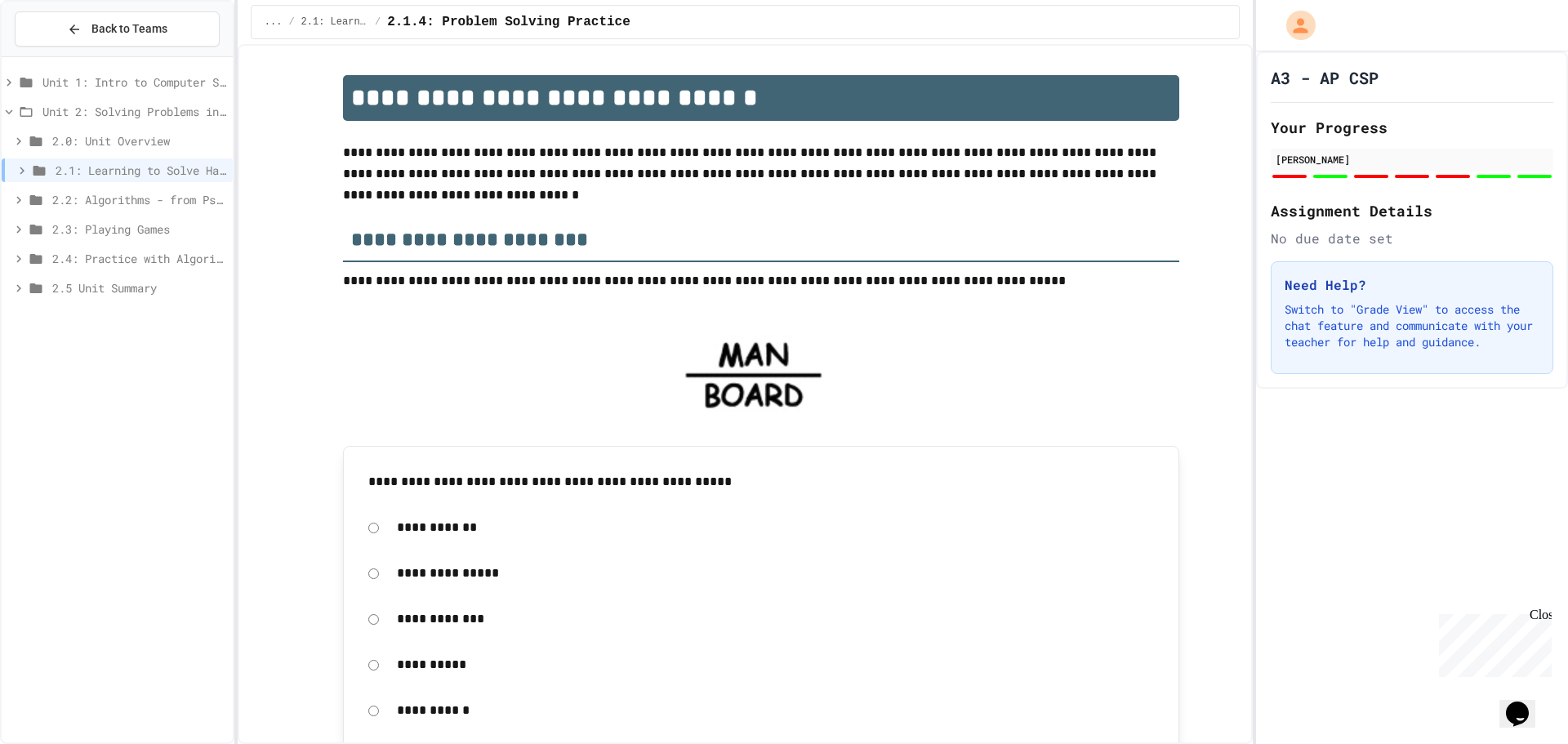
click at [19, 193] on icon at bounding box center [19, 200] width 15 height 15
click at [88, 229] on span "2.2.1: The Power of Algorithms" at bounding box center [143, 229] width 166 height 18
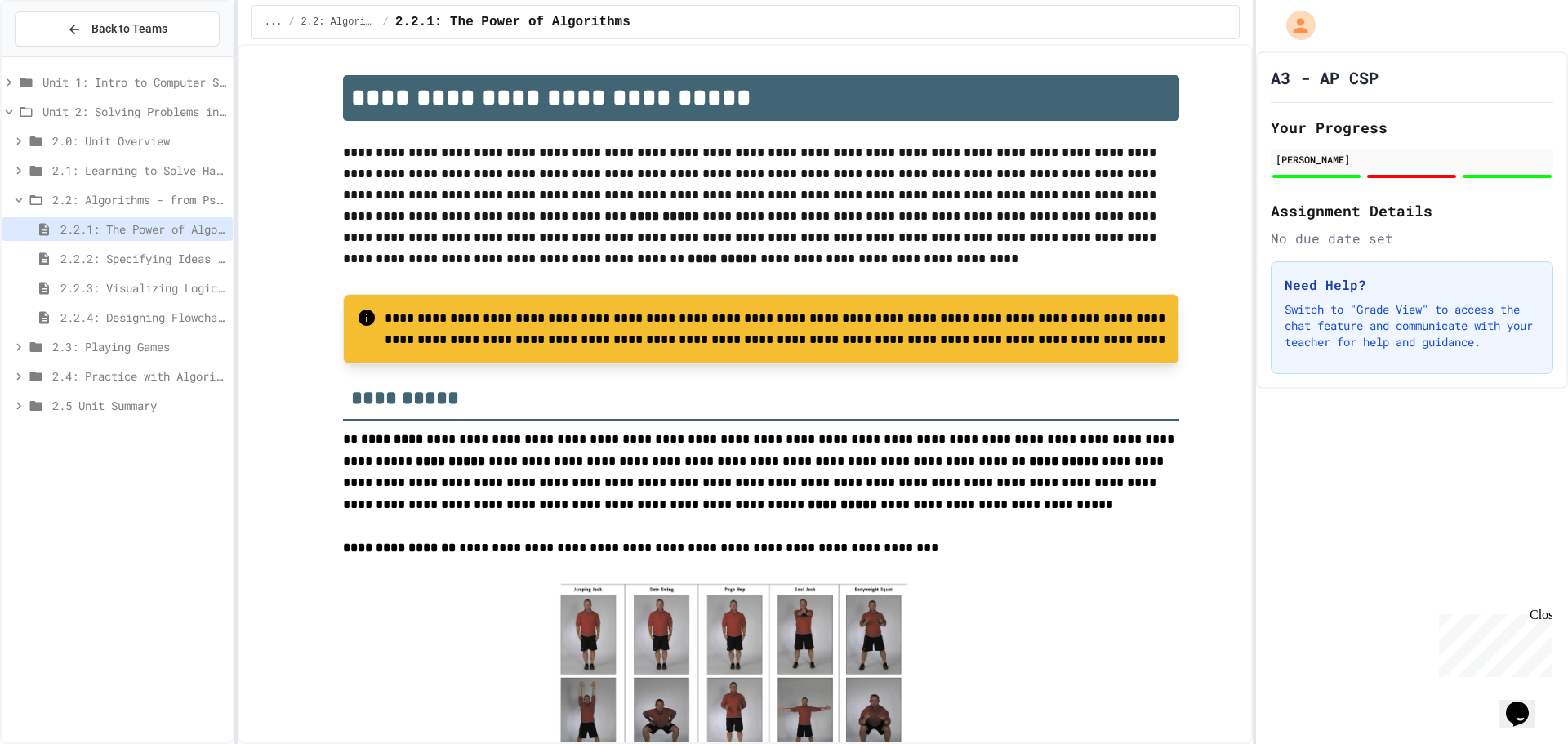
click at [88, 229] on span "2.2.1: The Power of Algorithms" at bounding box center [143, 229] width 166 height 18
click at [19, 196] on icon at bounding box center [19, 200] width 15 height 15
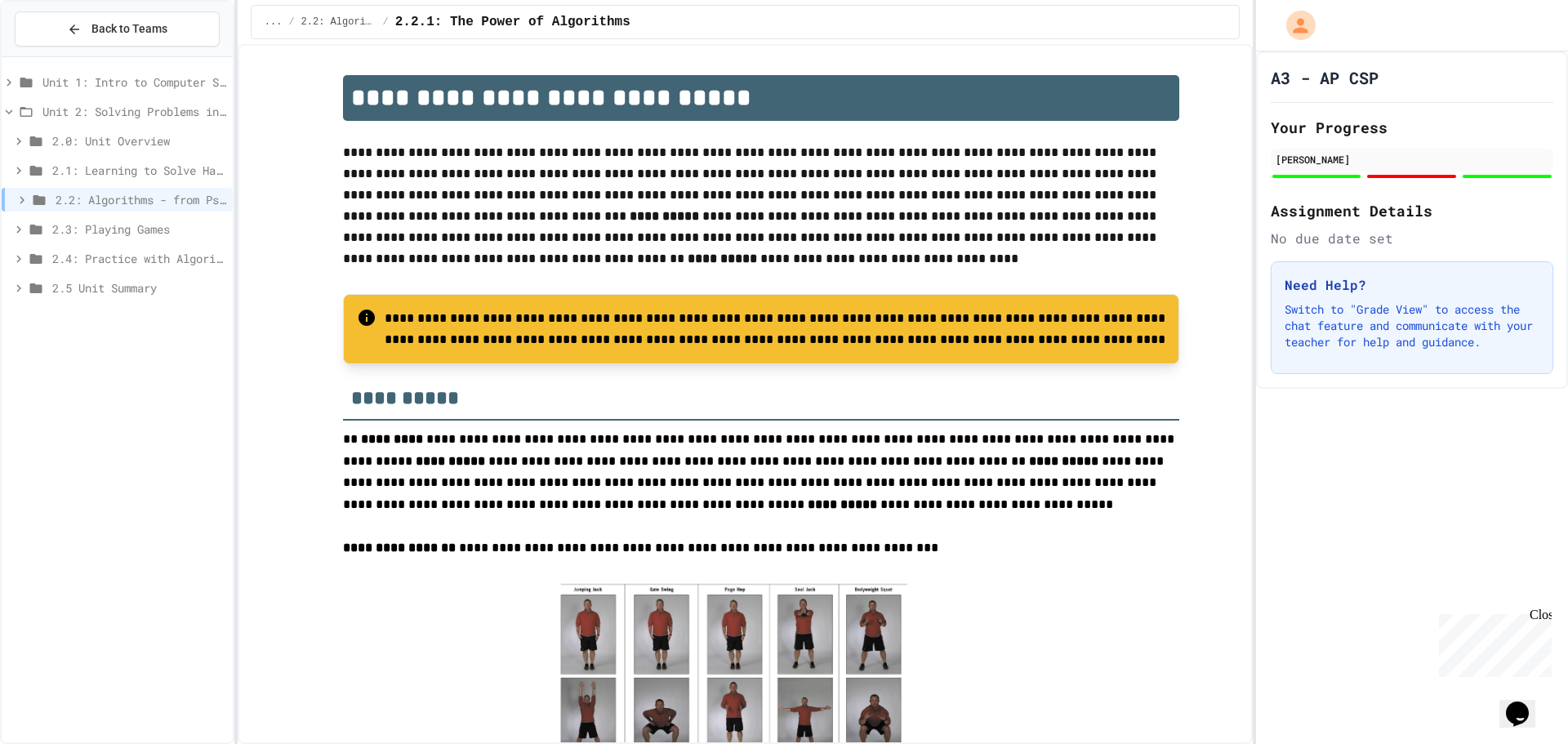
click at [18, 200] on icon at bounding box center [21, 200] width 15 height 15
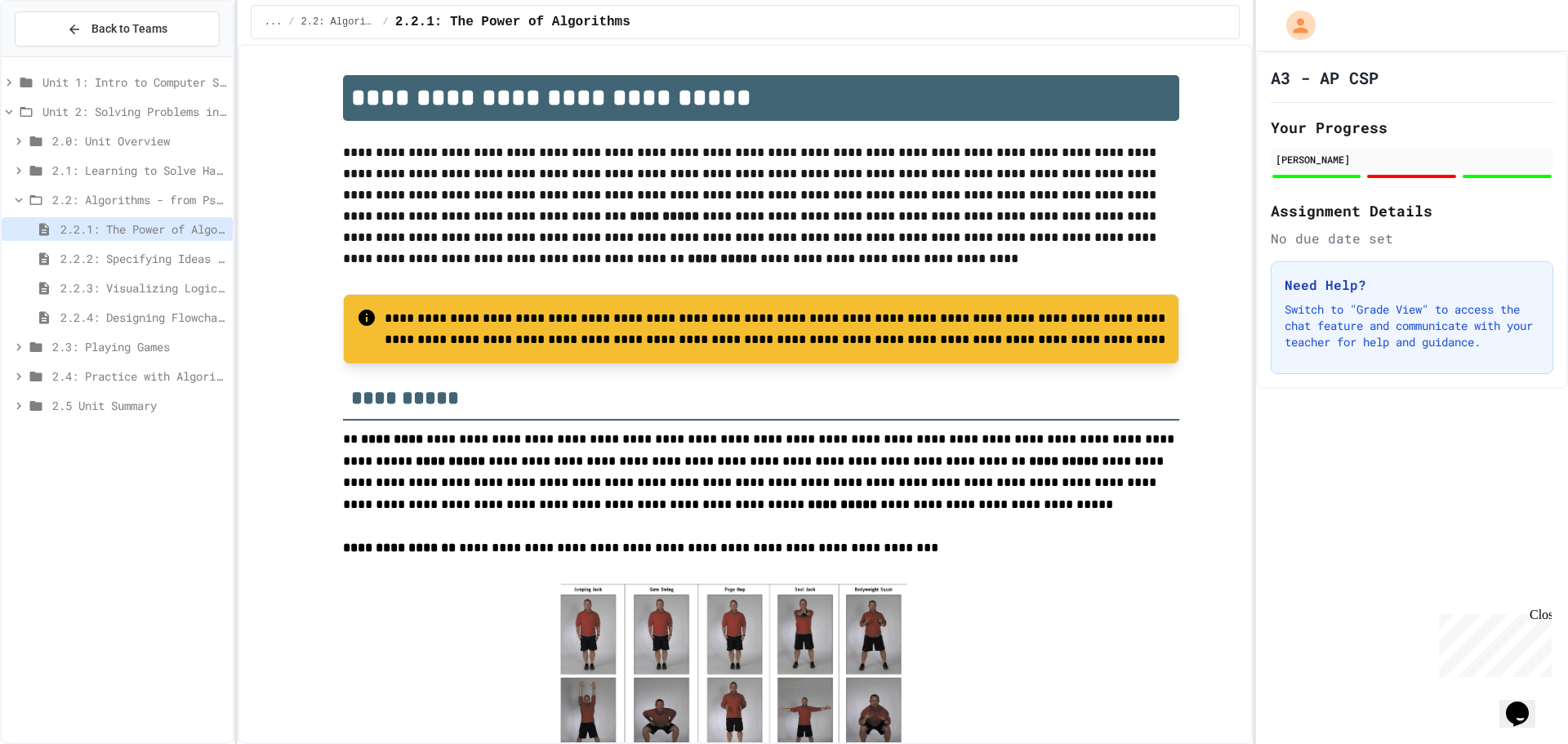
click at [76, 242] on div "2.2.1: The Power of Algorithms" at bounding box center [117, 232] width 231 height 29
click at [80, 252] on span "2.2.2: Specifying Ideas with Pseudocode" at bounding box center [143, 258] width 166 height 18
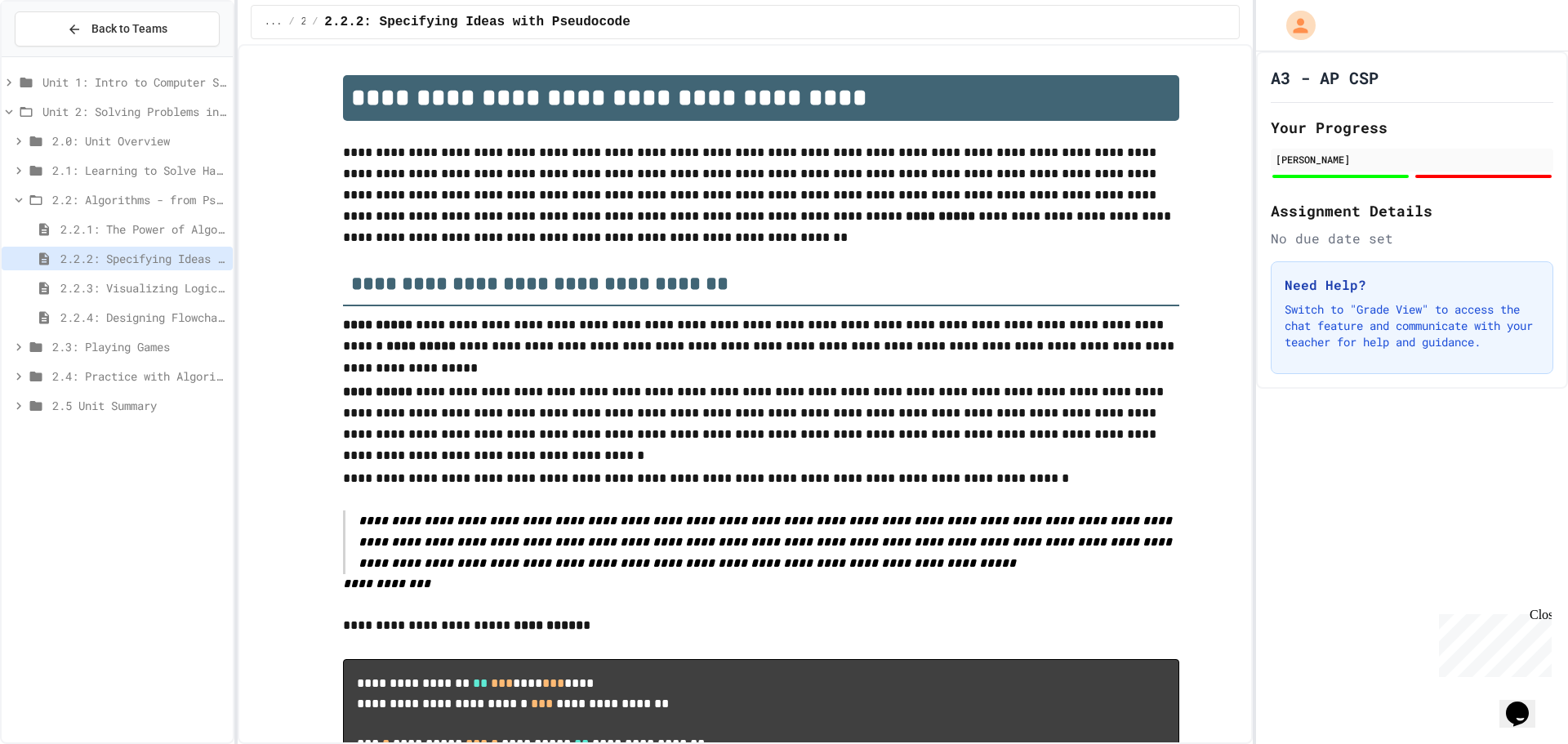
click at [110, 286] on span "2.2.3: Visualizing Logic with Flowcharts" at bounding box center [143, 289] width 166 height 18
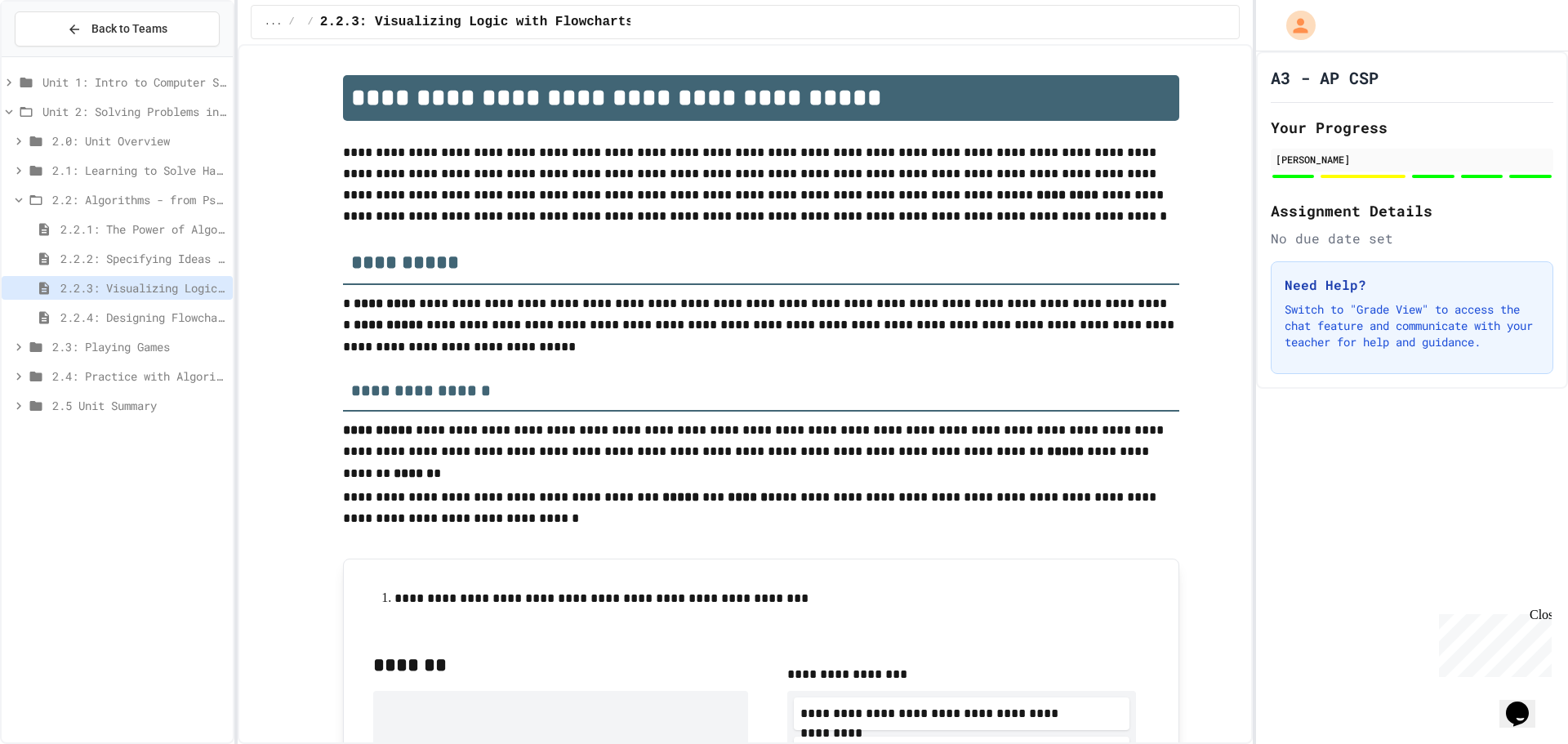
click at [135, 311] on span "2.2.4: Designing Flowcharts" at bounding box center [143, 318] width 166 height 18
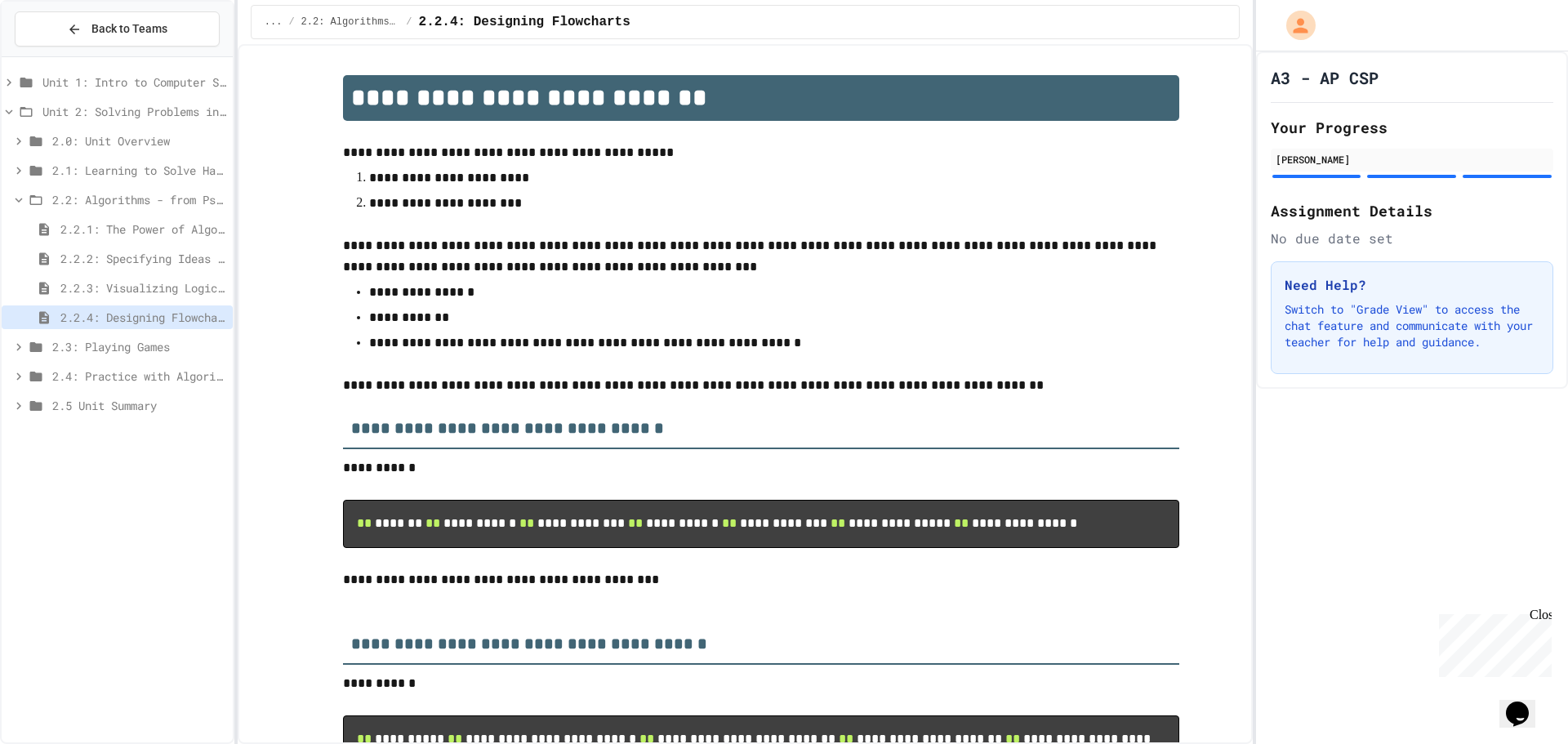
click at [13, 198] on icon at bounding box center [19, 200] width 15 height 15
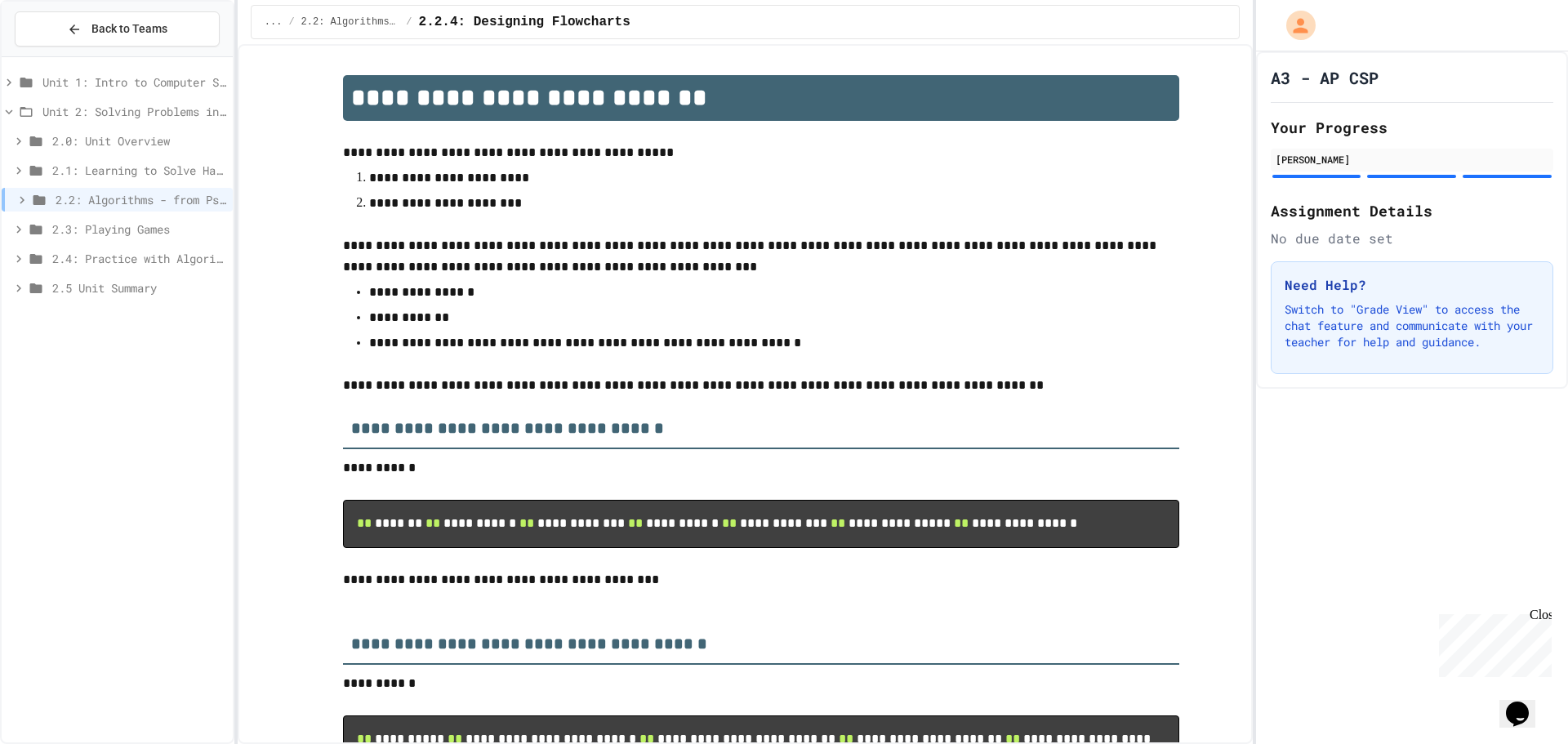
click at [191, 437] on div "Unit 1: Intro to Computer Science Unit 2: Solving Problems in Computer Science …" at bounding box center [117, 400] width 231 height 673
drag, startPoint x: 78, startPoint y: 299, endPoint x: 78, endPoint y: 291, distance: 8.0
click at [78, 291] on div "2.5 Unit Summary" at bounding box center [117, 288] width 231 height 23
click at [100, 335] on div "Unit 1: Intro to Computer Science Unit 2: Solving Problems in Computer Science …" at bounding box center [117, 202] width 231 height 278
click at [100, 323] on span "2.5.1 Unit Summary" at bounding box center [143, 318] width 166 height 18
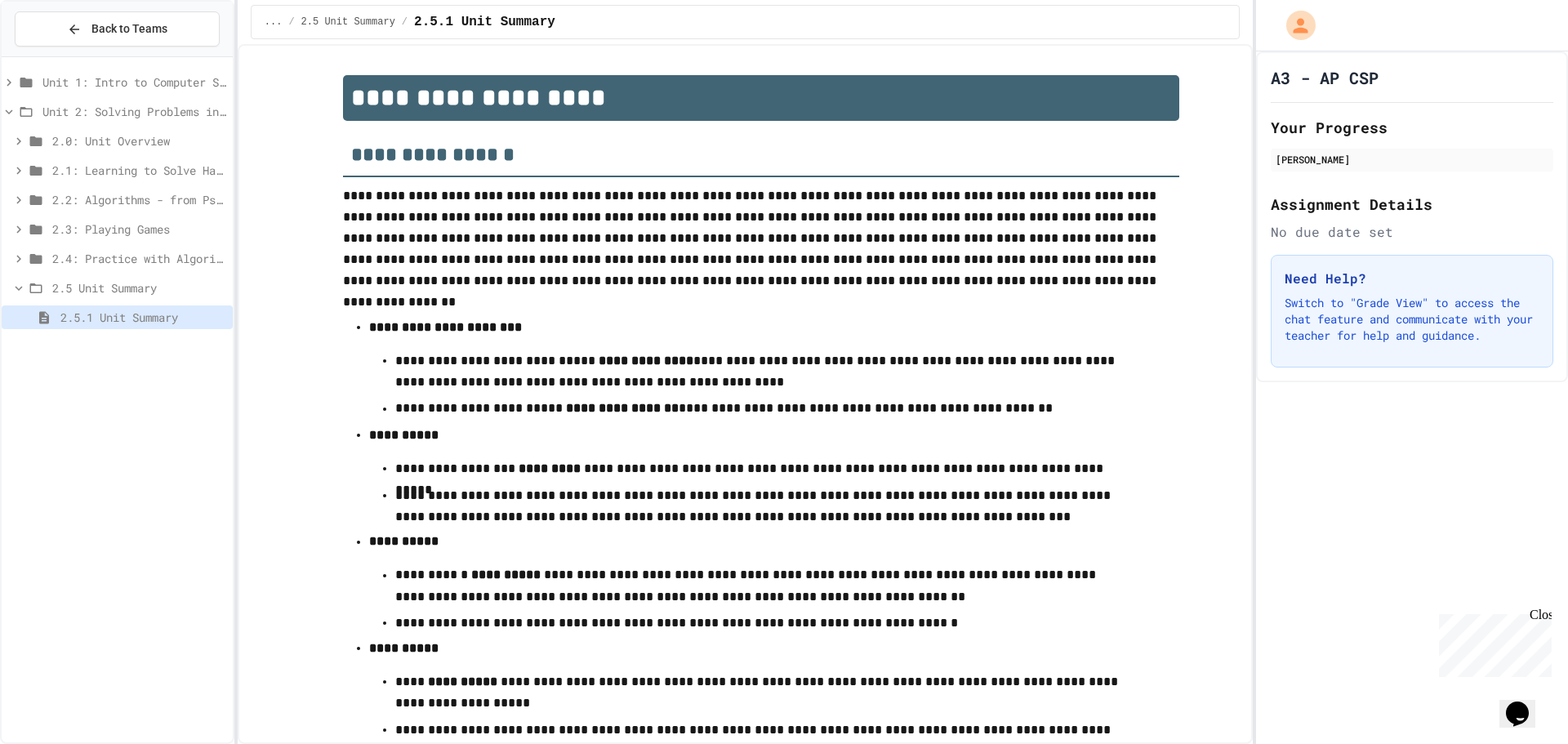
click at [127, 250] on div "2.4: Practice with Algorithms" at bounding box center [117, 258] width 231 height 23
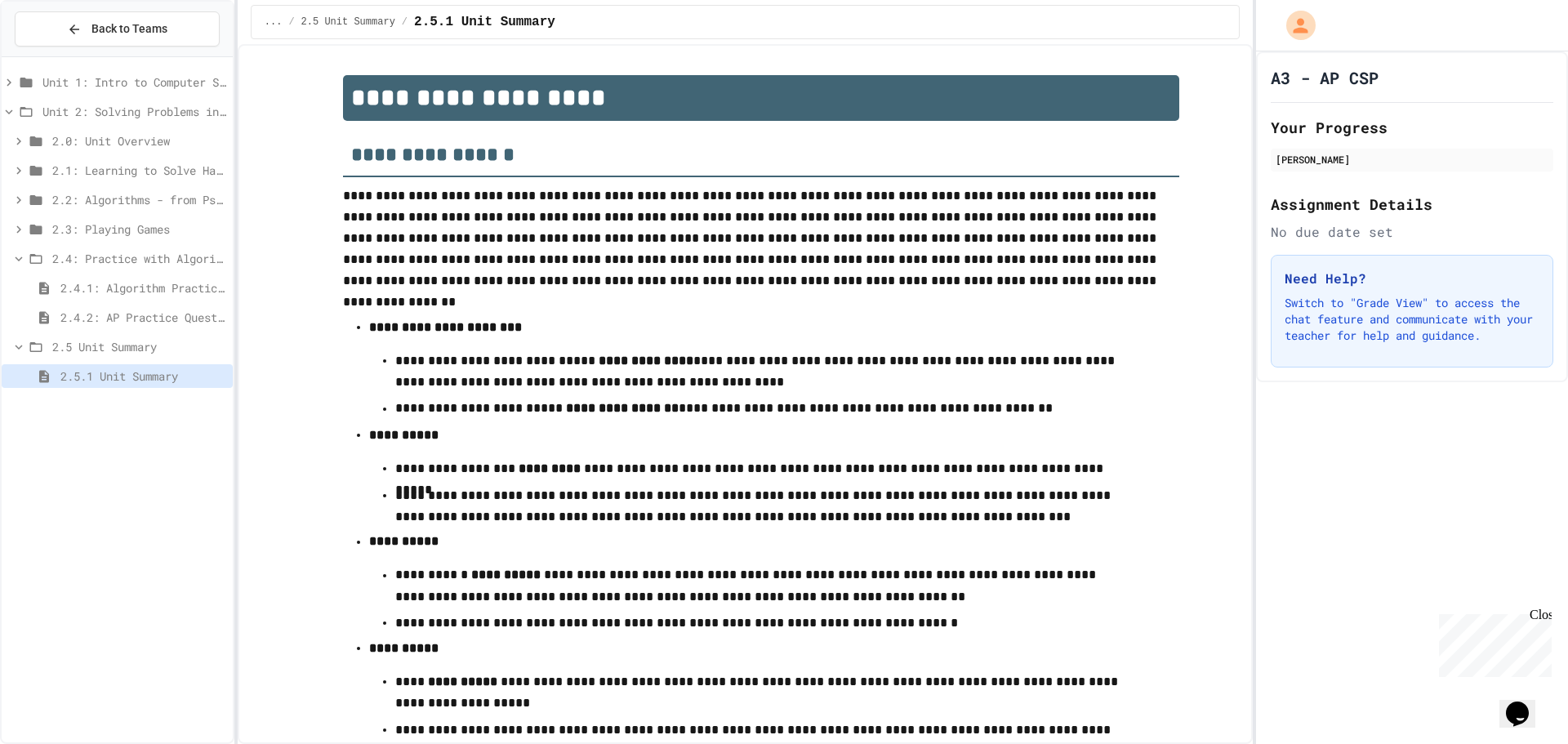
click at [123, 220] on span "2.3: Playing Games" at bounding box center [139, 229] width 174 height 18
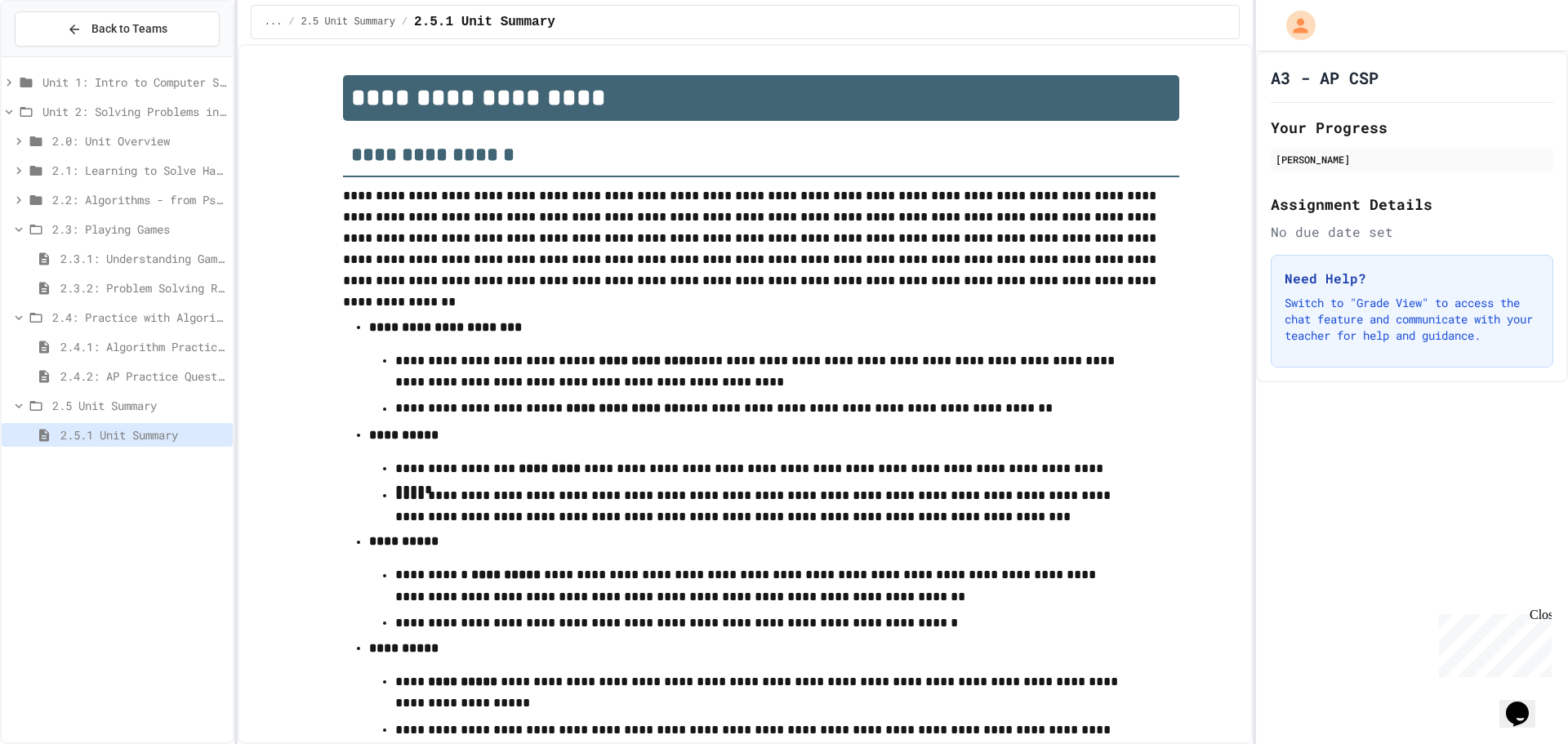
click at [123, 230] on span "2.3: Playing Games" at bounding box center [139, 229] width 174 height 18
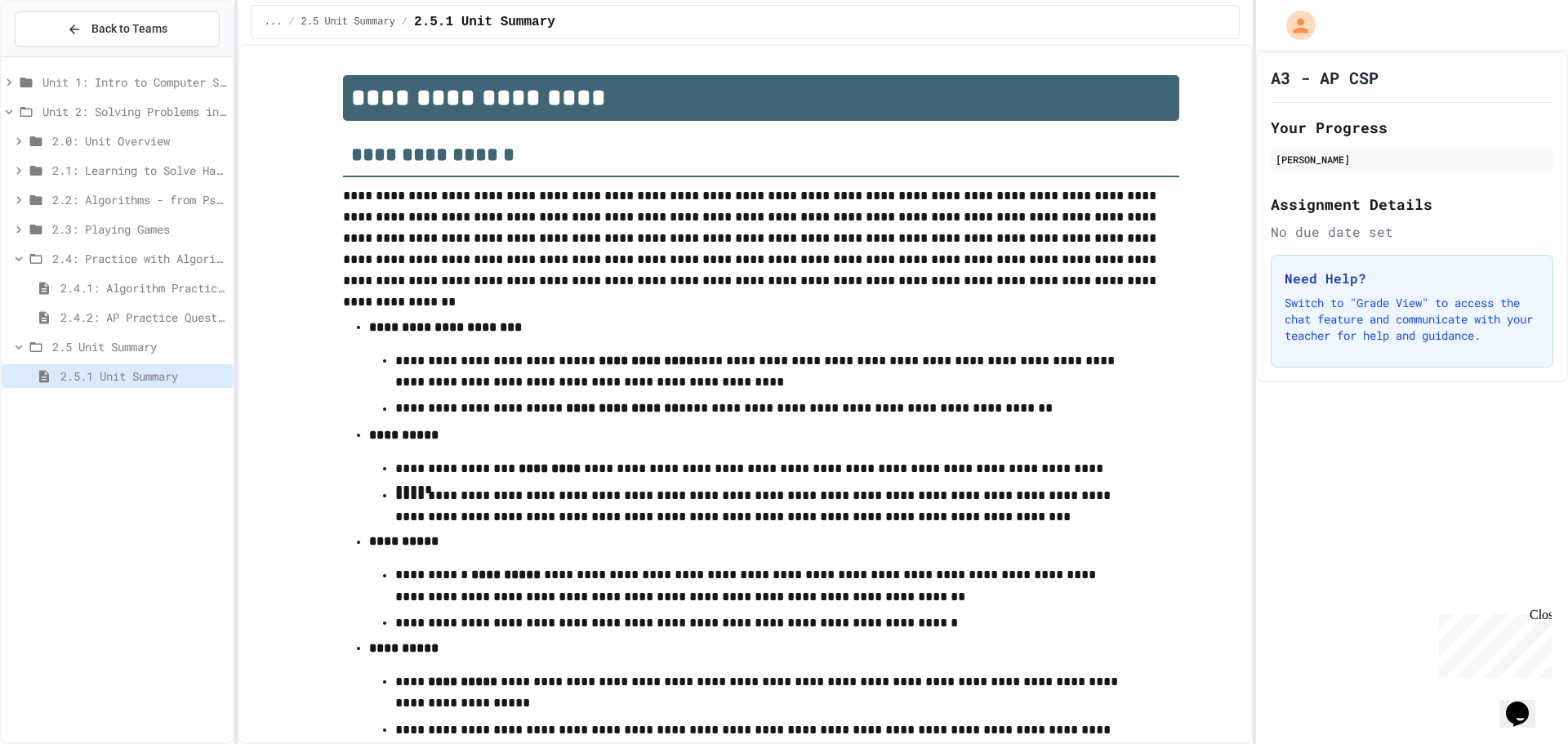
click at [109, 261] on span "2.4: Practice with Algorithms" at bounding box center [139, 258] width 174 height 18
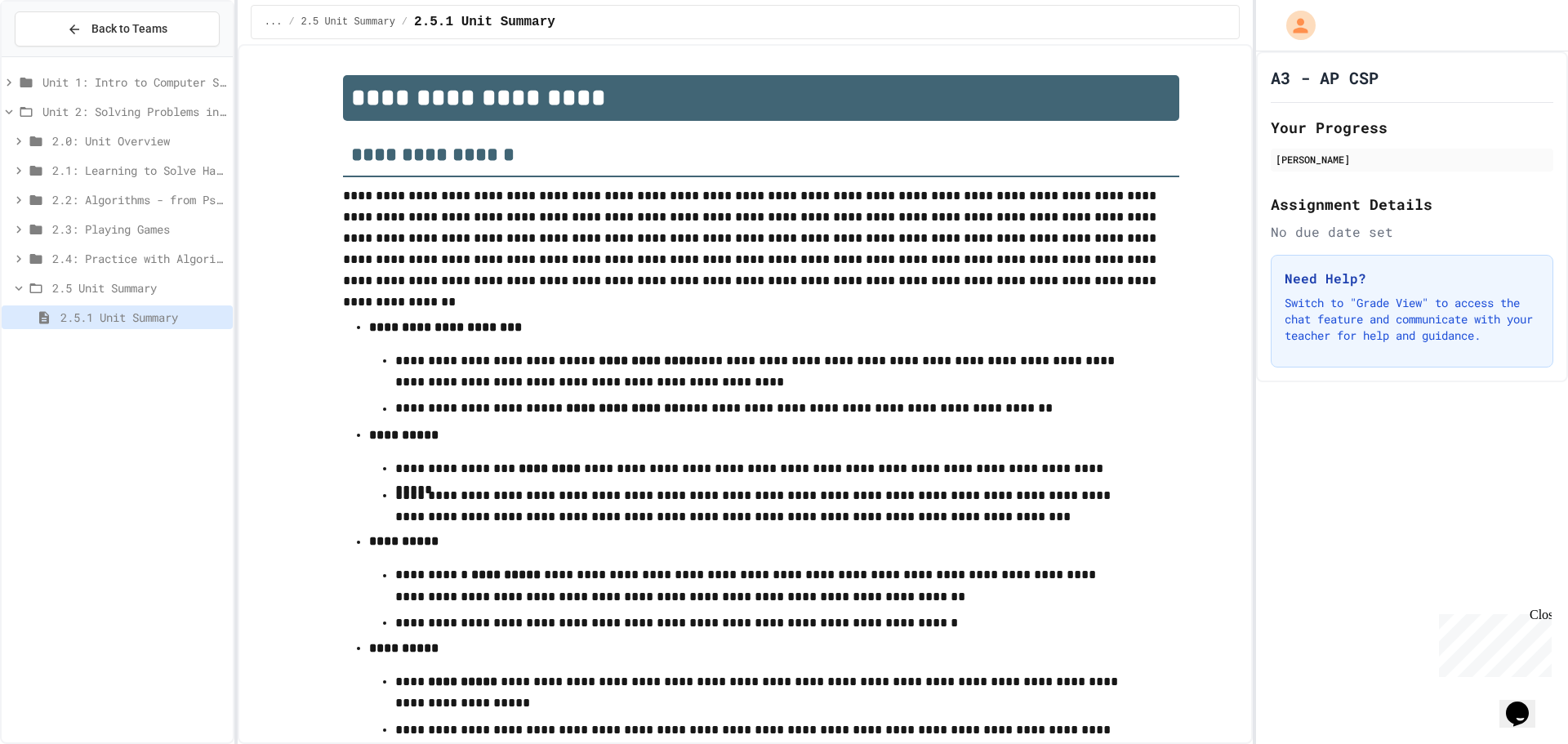
click at [104, 229] on span "2.3: Playing Games" at bounding box center [139, 229] width 174 height 18
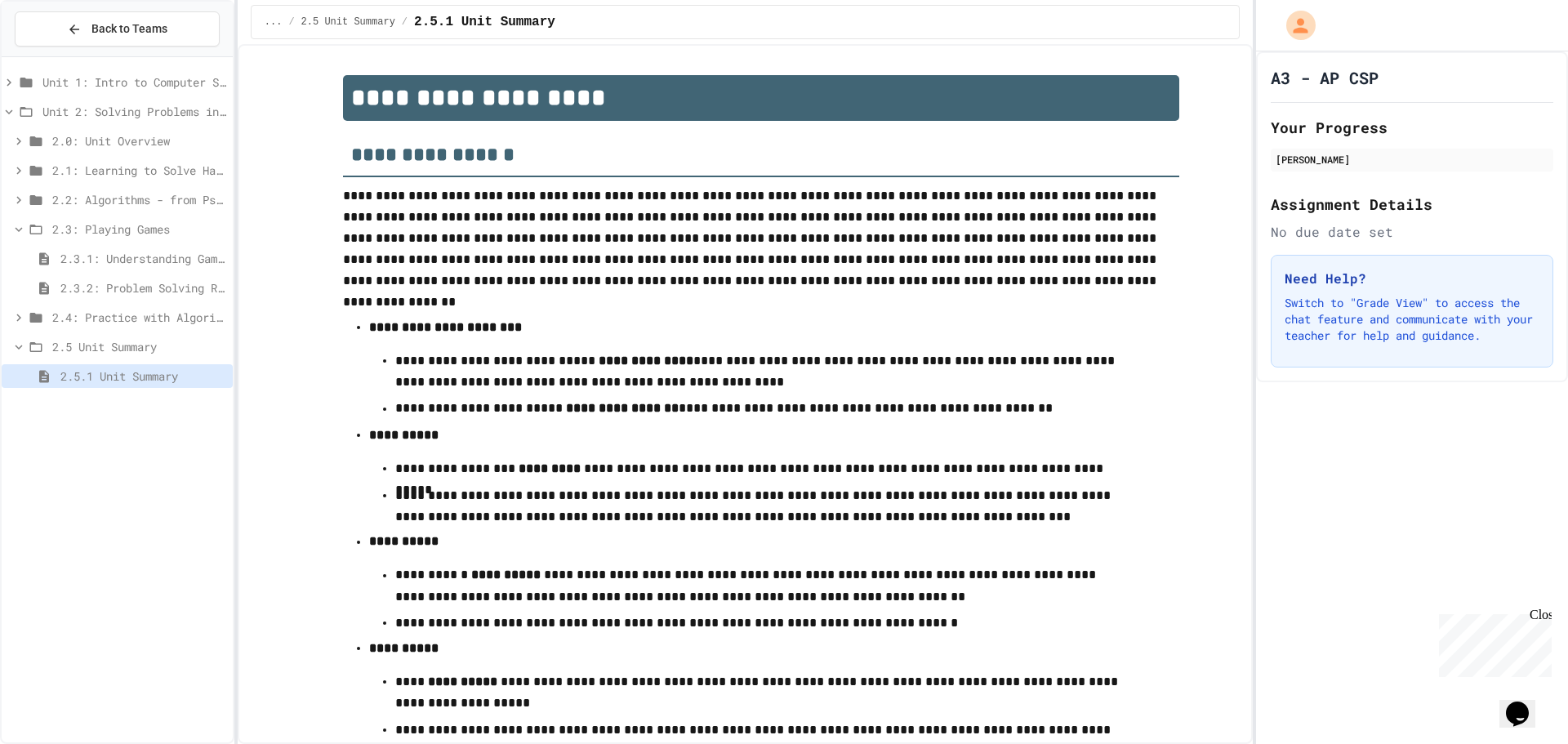
click at [138, 260] on span "2.3.1: Understanding Games with Flowcharts" at bounding box center [143, 258] width 166 height 18
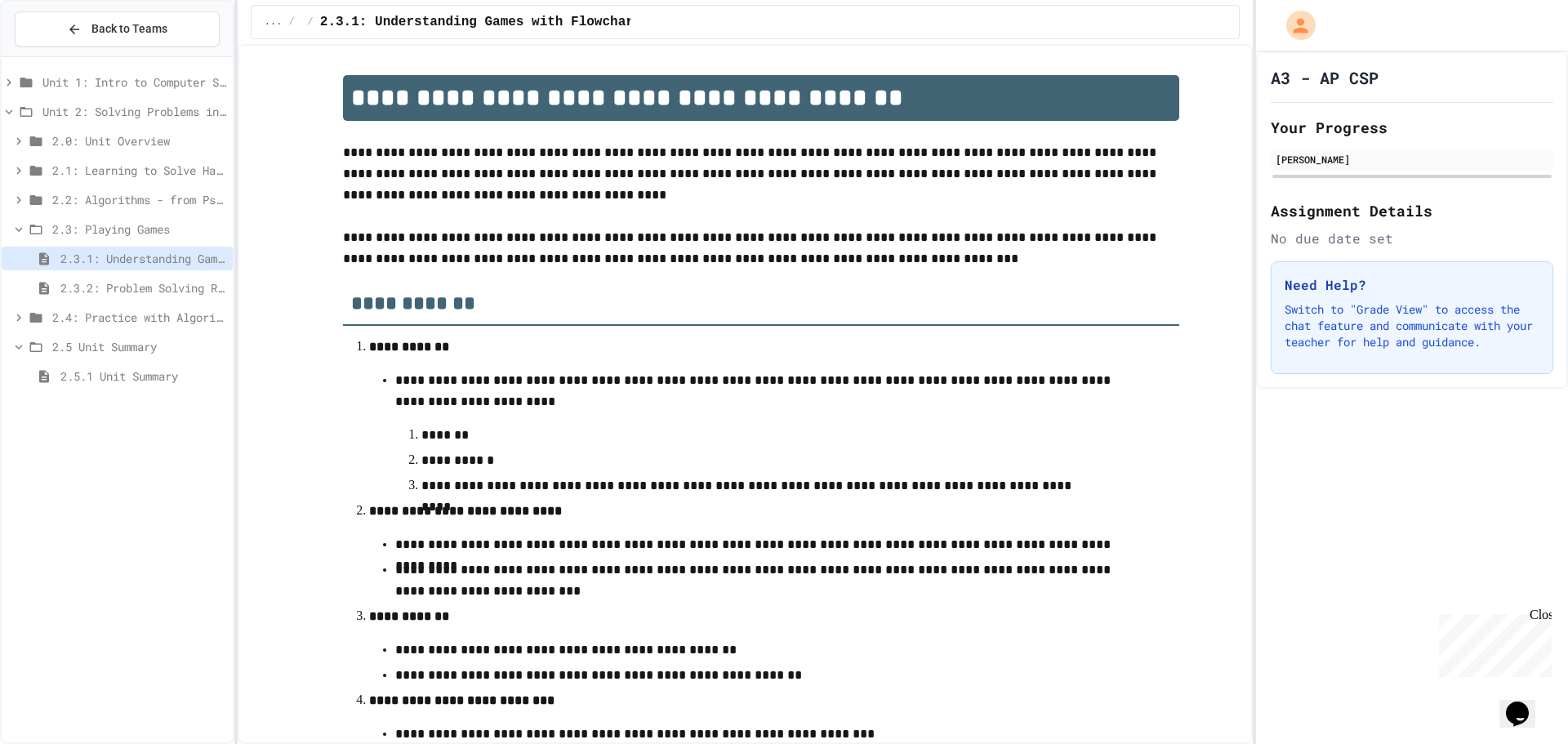
click at [140, 282] on span "2.3.2: Problem Solving Reflection" at bounding box center [143, 289] width 166 height 18
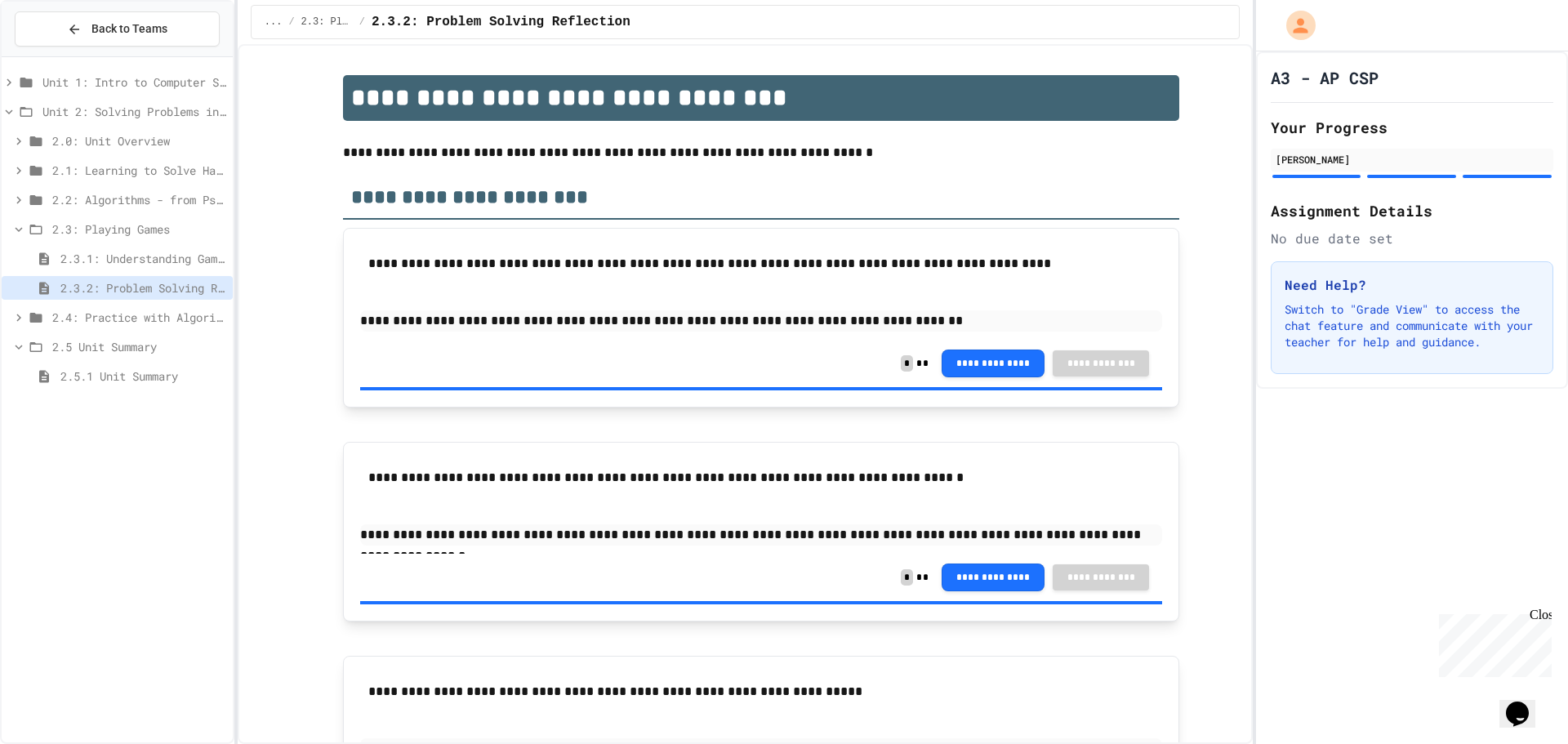
click at [148, 262] on span "2.3.1: Understanding Games with Flowcharts" at bounding box center [143, 258] width 166 height 18
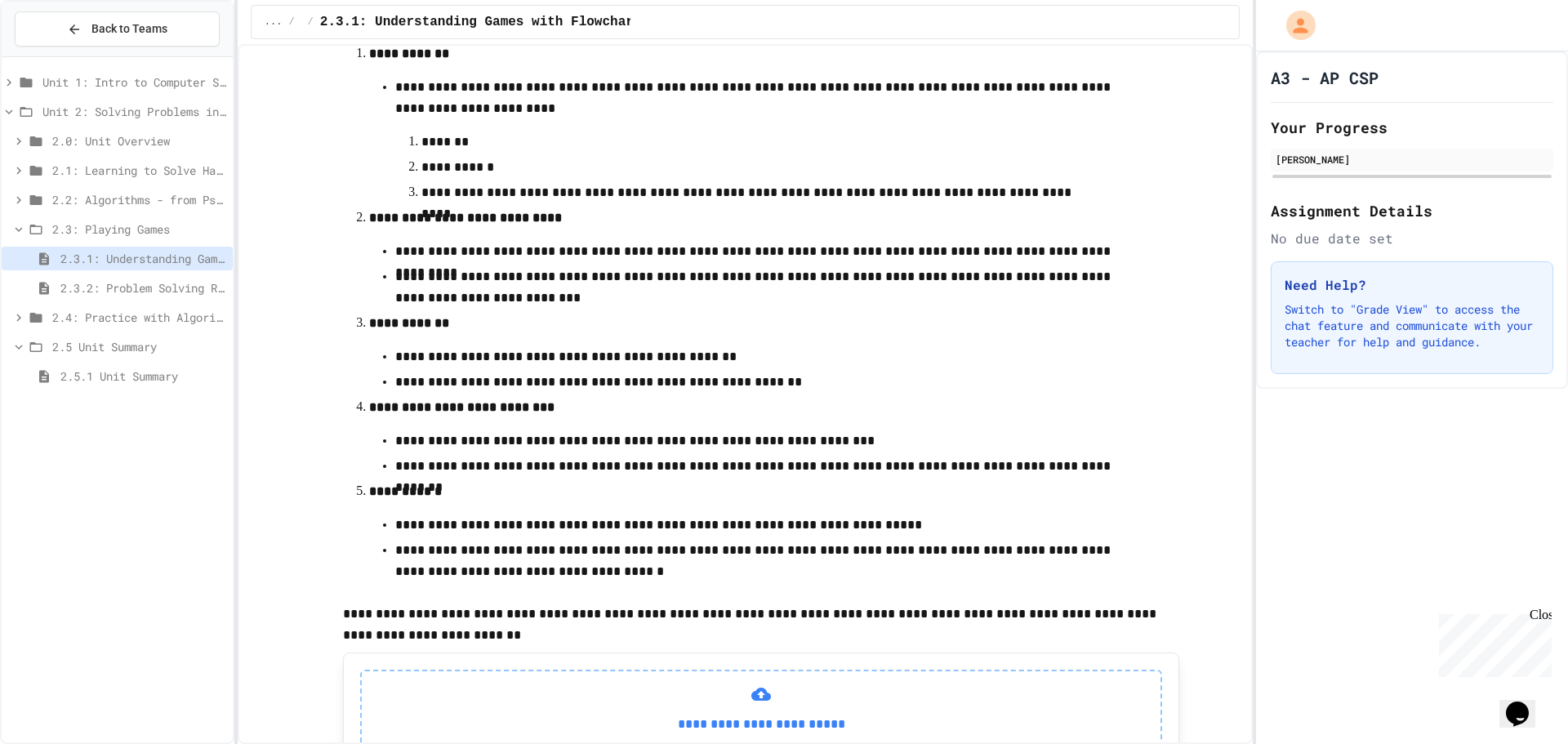
scroll to position [444, 0]
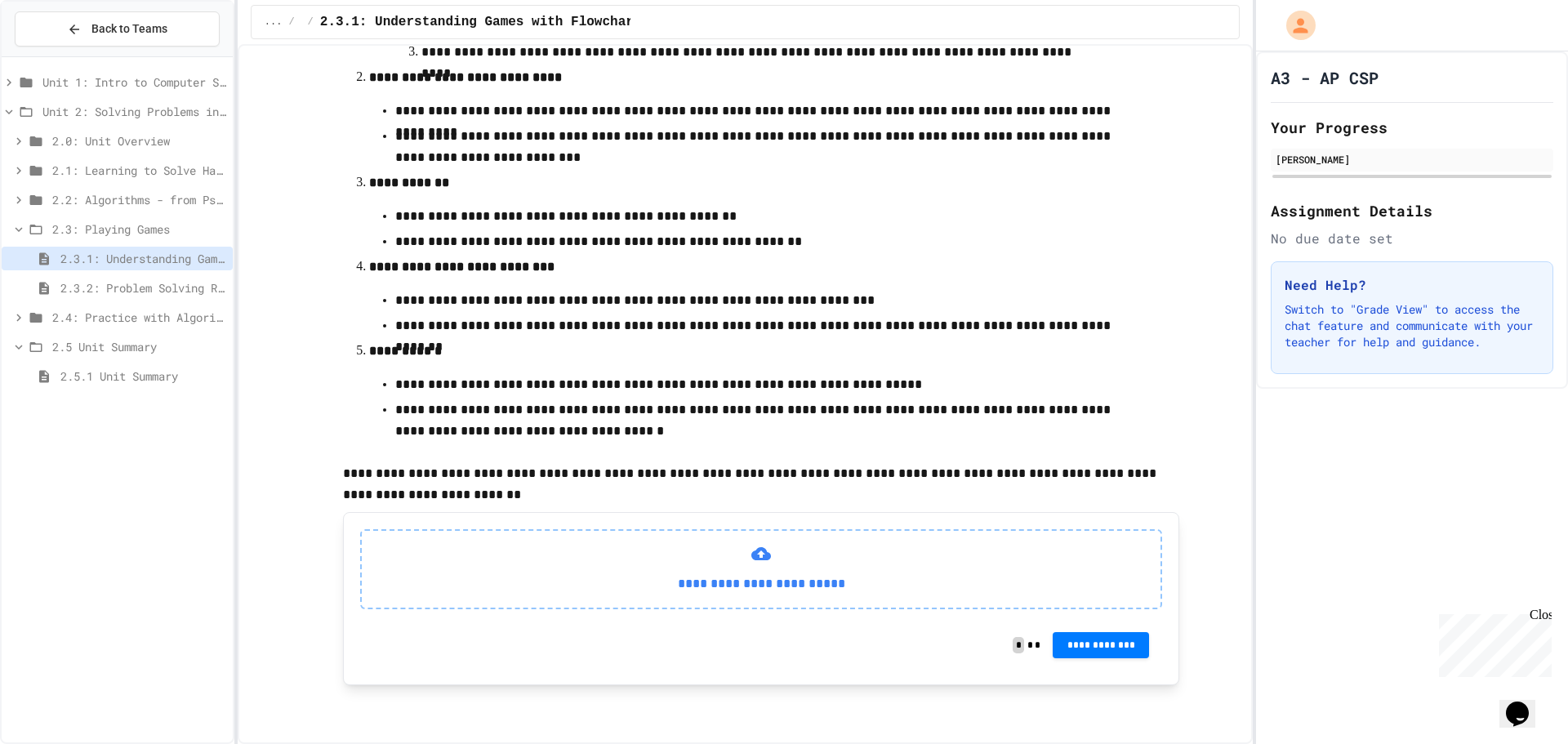
click at [122, 236] on span "2.3: Playing Games" at bounding box center [139, 229] width 174 height 18
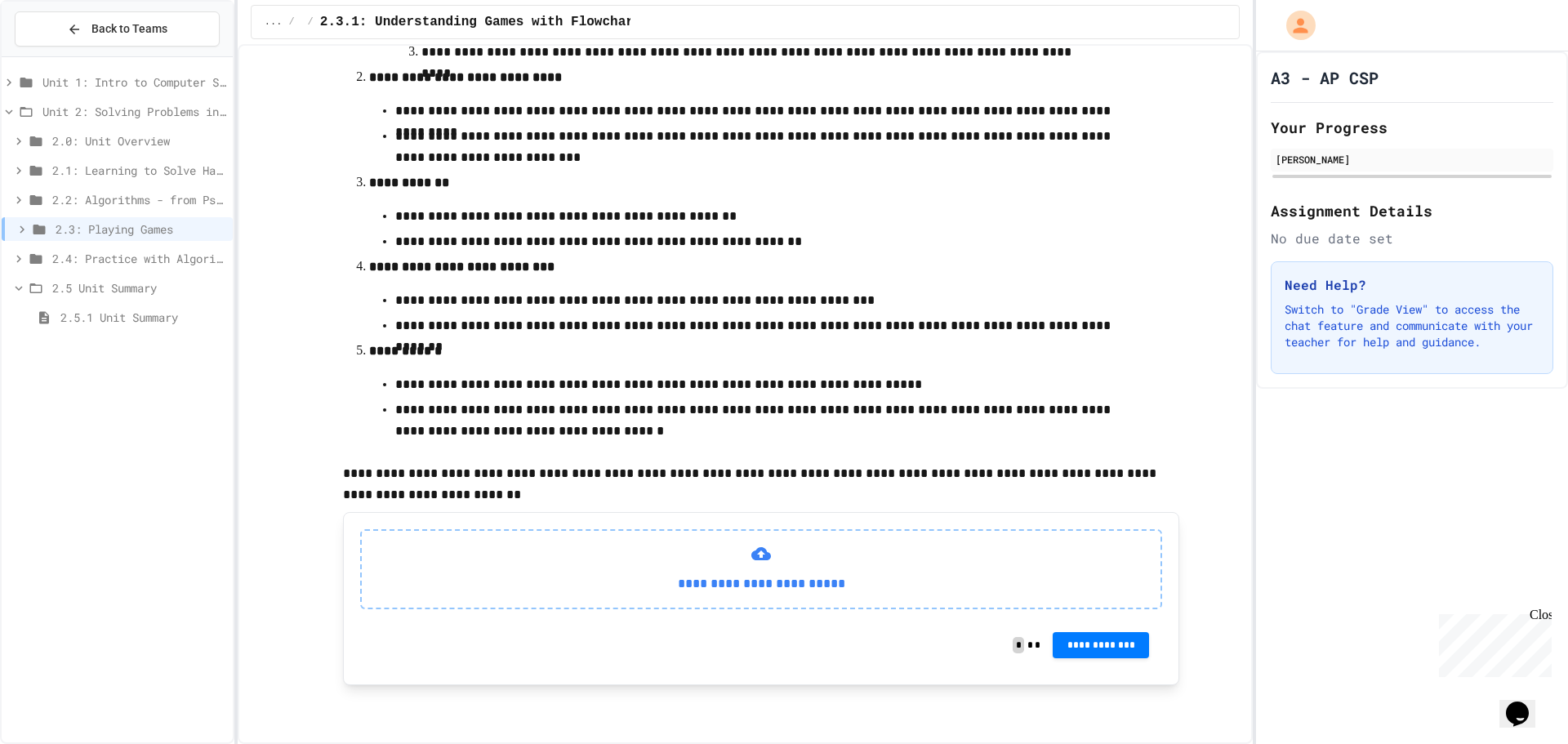
click at [95, 205] on span "2.2: Algorithms - from Pseudocode to Flowcharts" at bounding box center [139, 200] width 174 height 18
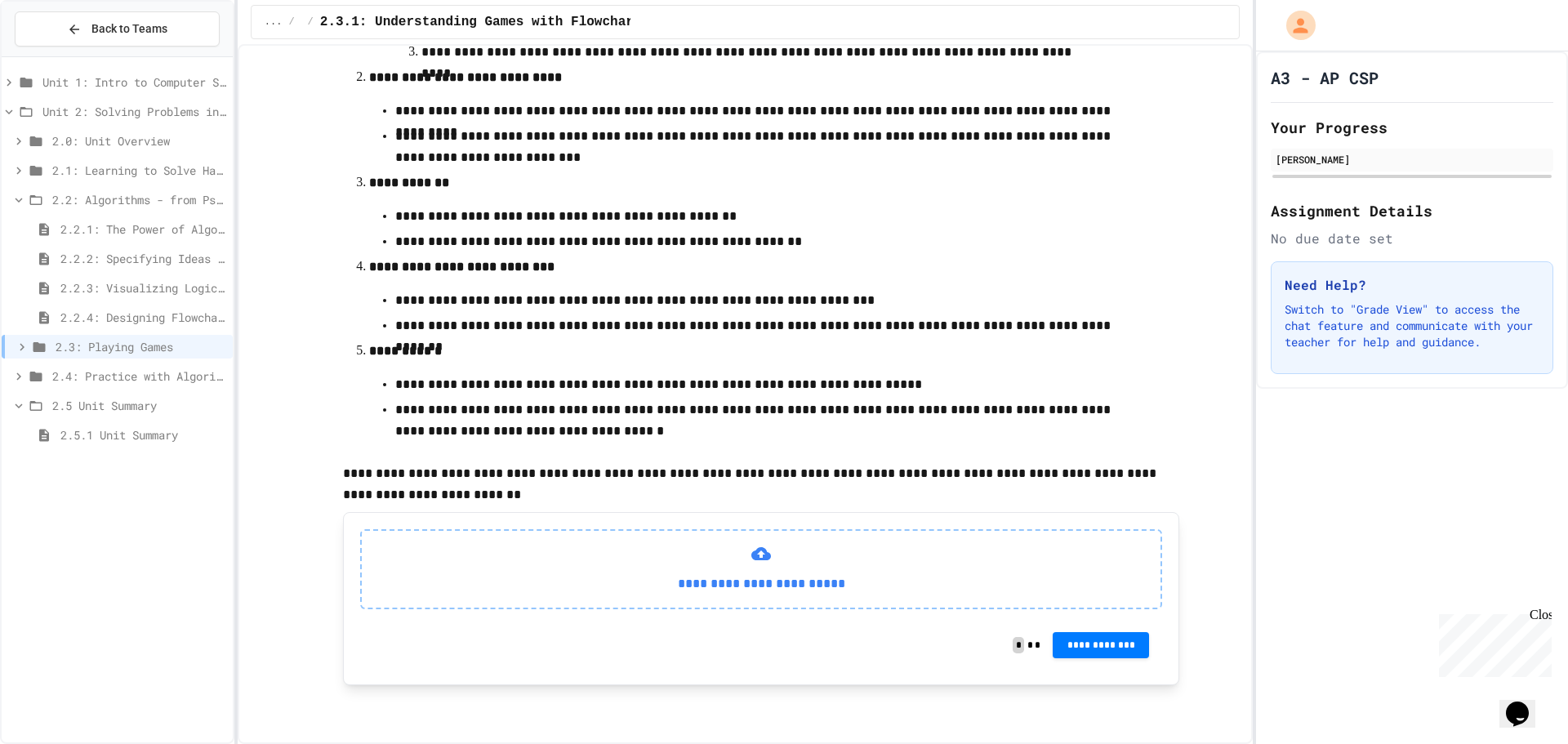
click at [120, 234] on span "2.2.1: The Power of Algorithms" at bounding box center [143, 229] width 166 height 18
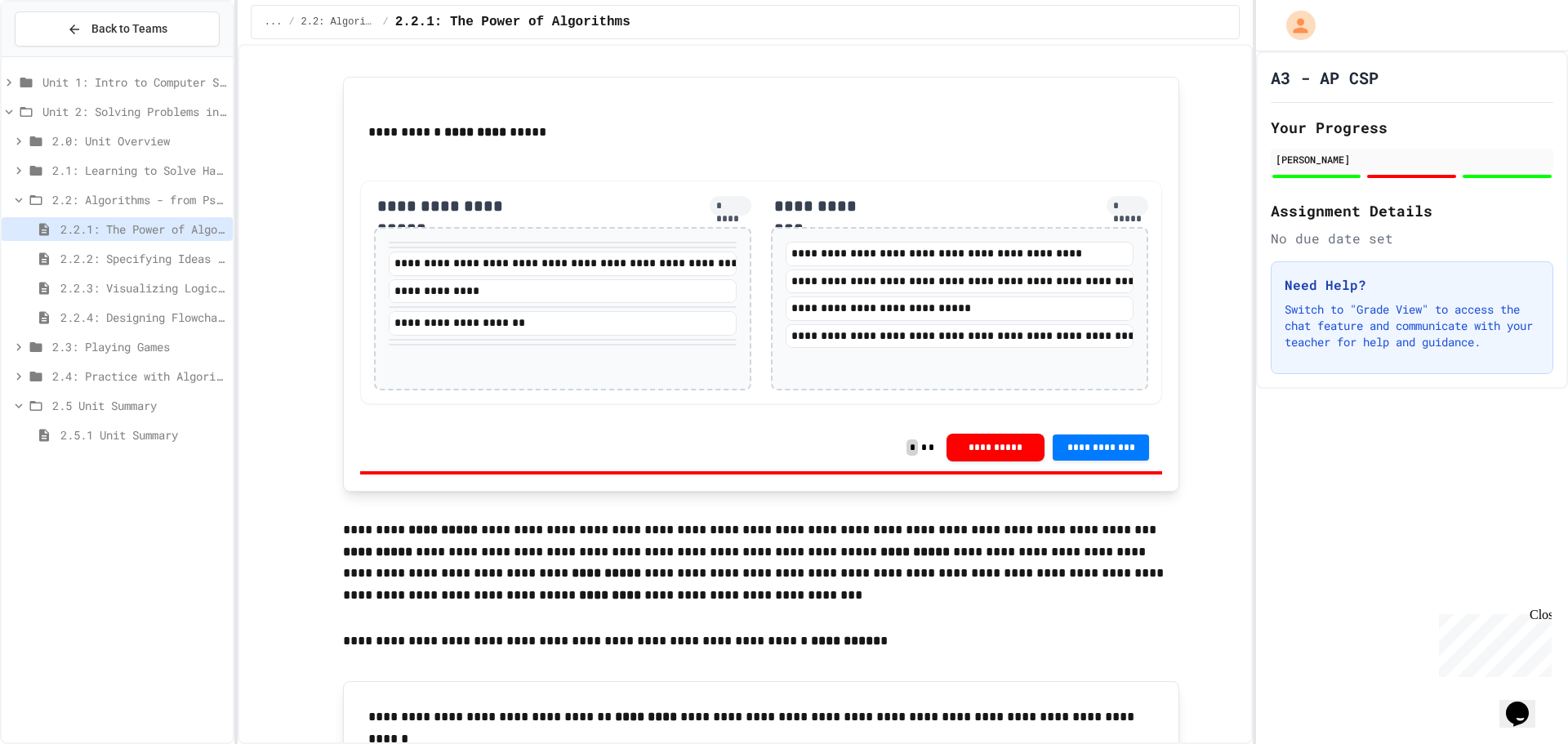
scroll to position [2533, 0]
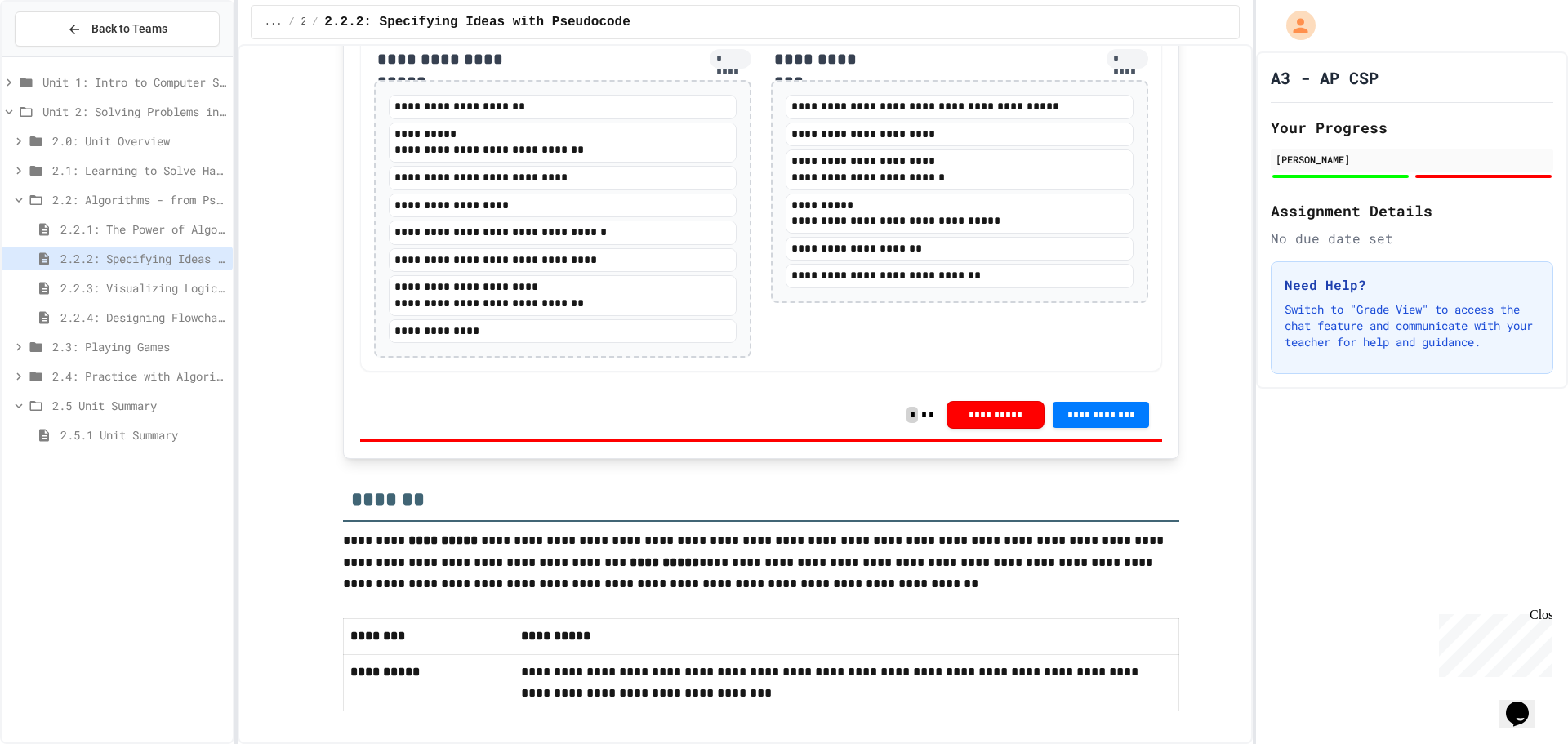
scroll to position [3174, 0]
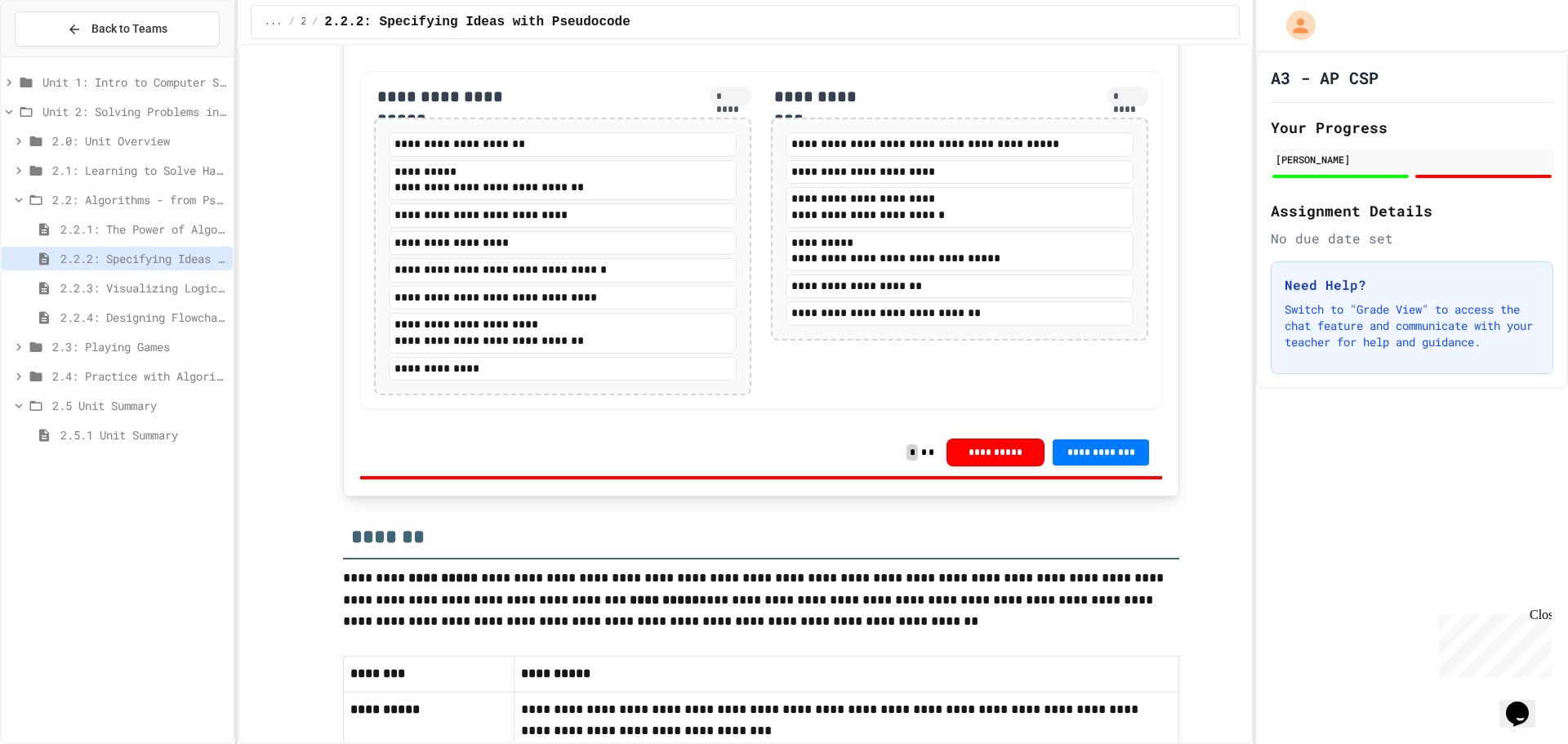
click at [96, 78] on span "Unit 1: Intro to Computer Science" at bounding box center [134, 82] width 184 height 18
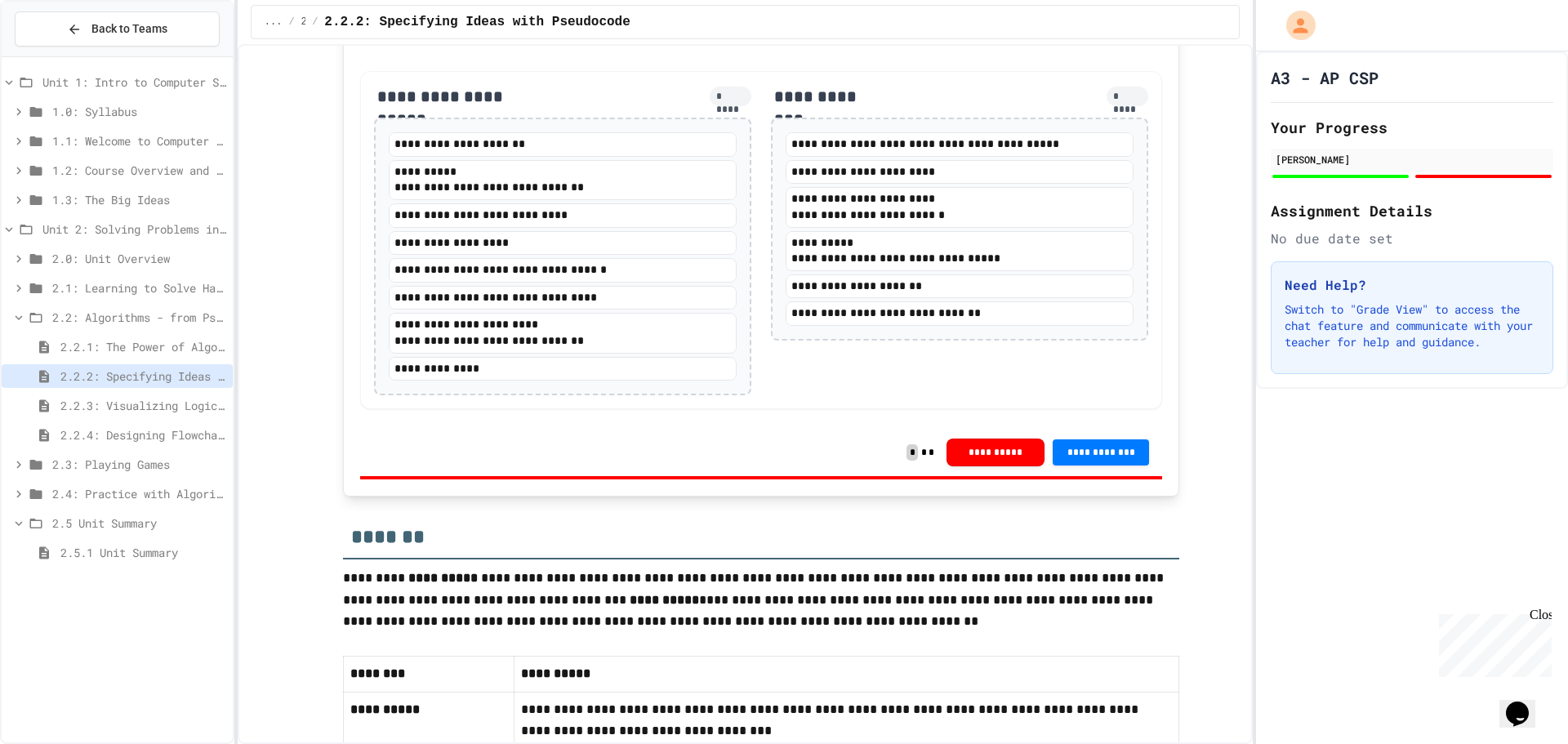
click at [128, 103] on span "1.0: Syllabus" at bounding box center [139, 112] width 174 height 18
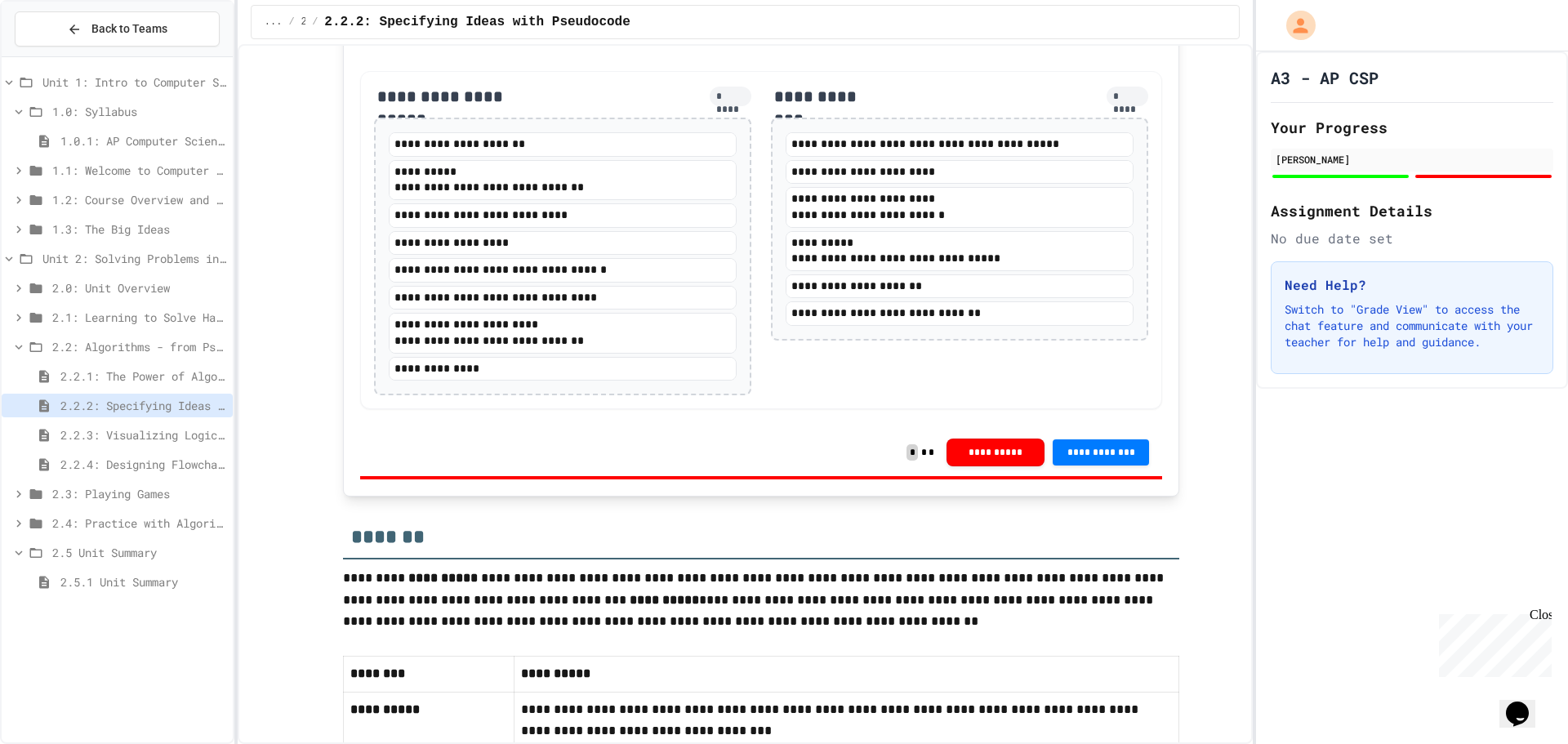
click at [113, 139] on span "1.0.1: AP Computer Science Principles in Python Course Syllabus" at bounding box center [143, 141] width 166 height 18
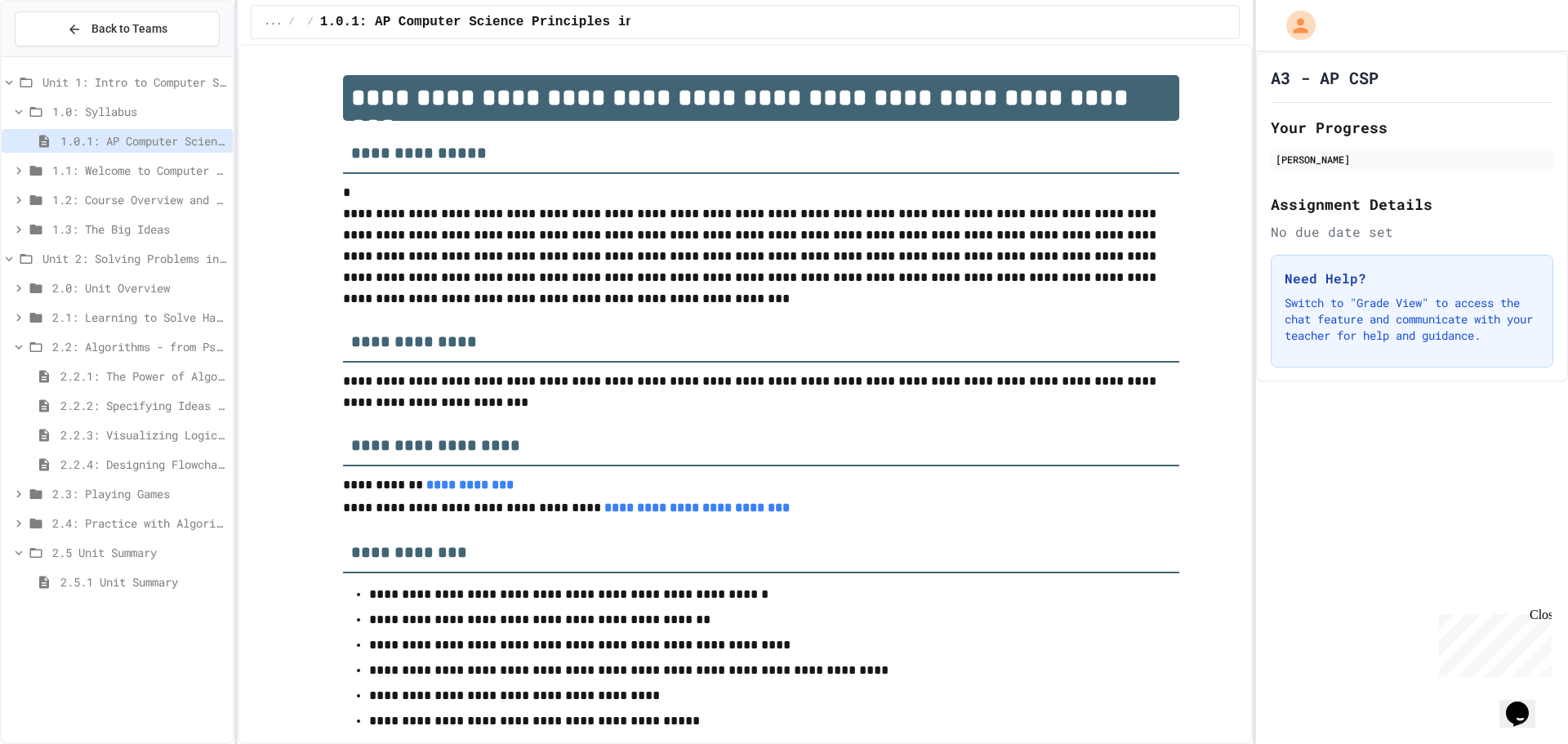
click at [124, 167] on span "1.1: Welcome to Computer Science" at bounding box center [139, 171] width 174 height 18
click at [119, 171] on span "1.1: Welcome to Computer Science" at bounding box center [139, 171] width 174 height 18
click at [97, 115] on span "1.0: Syllabus" at bounding box center [139, 112] width 174 height 18
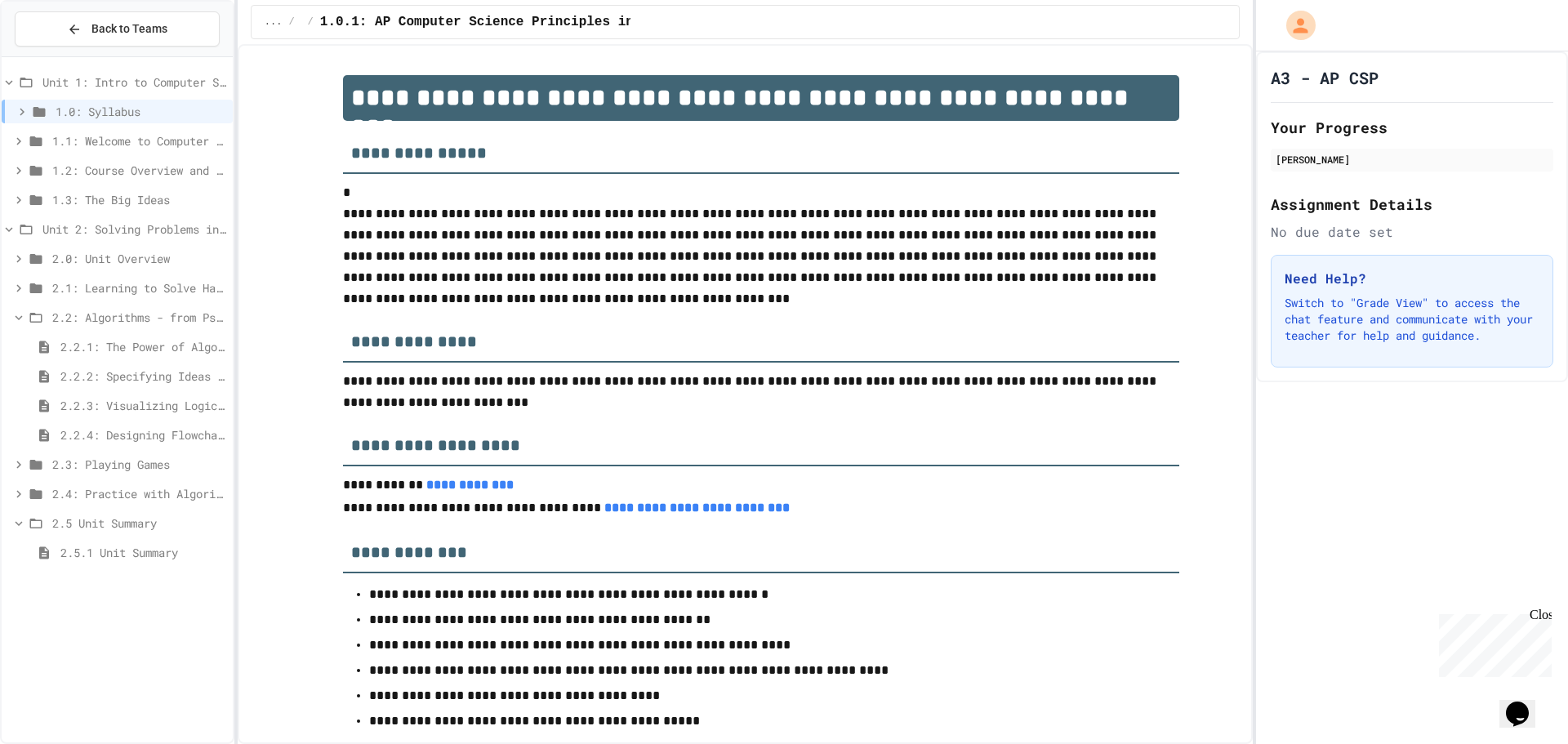
click at [86, 89] on span "Unit 1: Intro to Computer Science" at bounding box center [134, 82] width 184 height 18
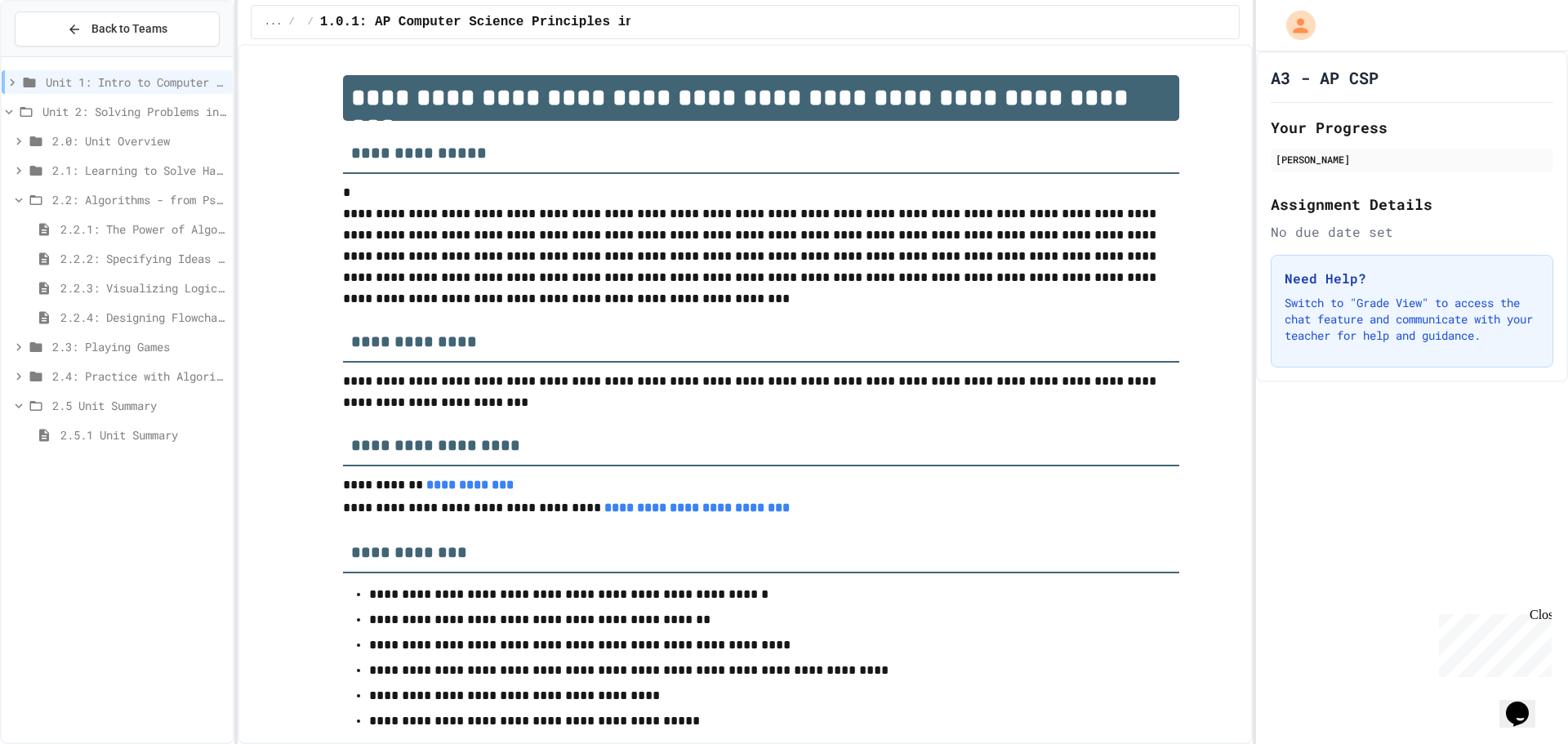
click at [108, 227] on span "2.2.1: The Power of Algorithms" at bounding box center [143, 229] width 166 height 18
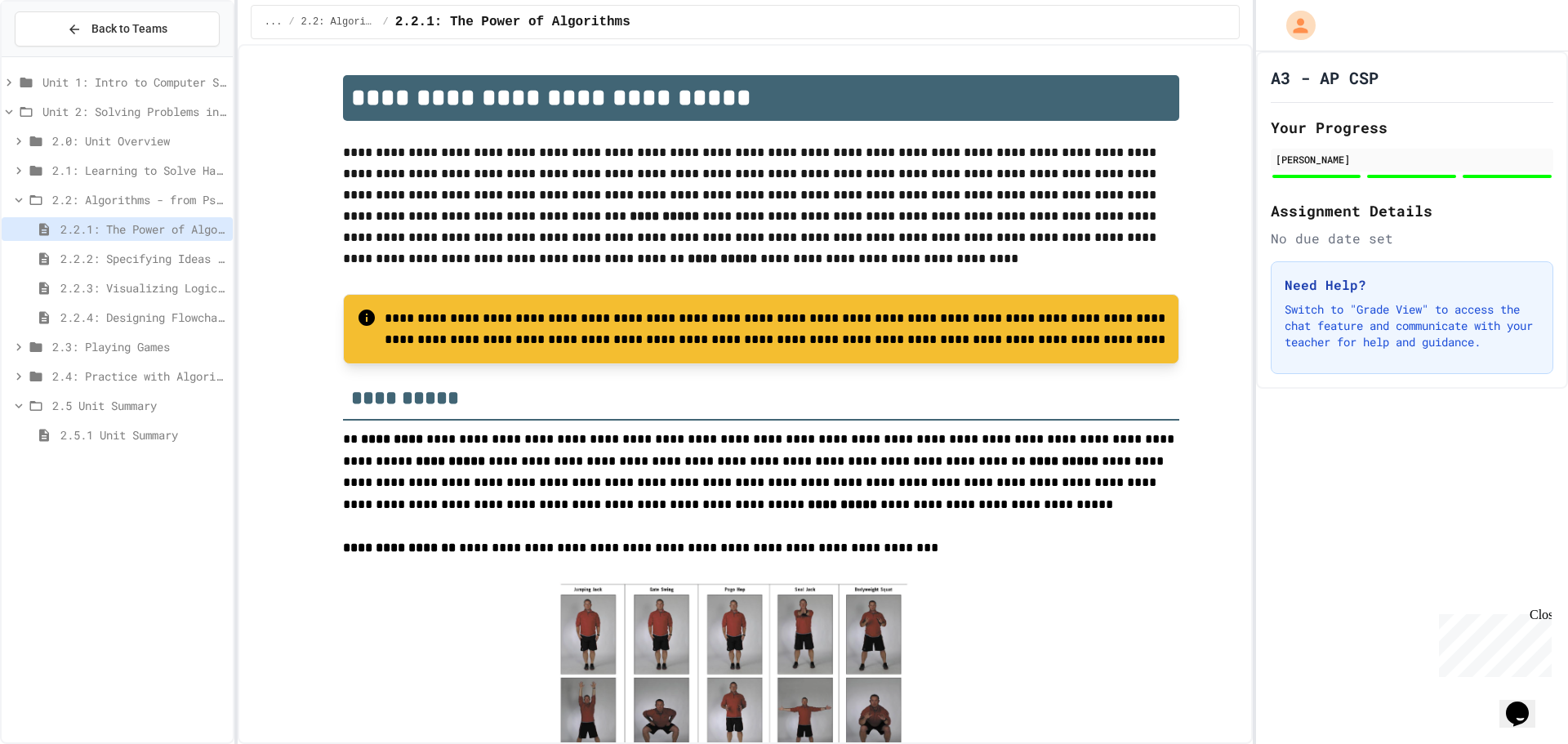
click at [68, 263] on span "2.2.2: Specifying Ideas with Pseudocode" at bounding box center [143, 258] width 166 height 18
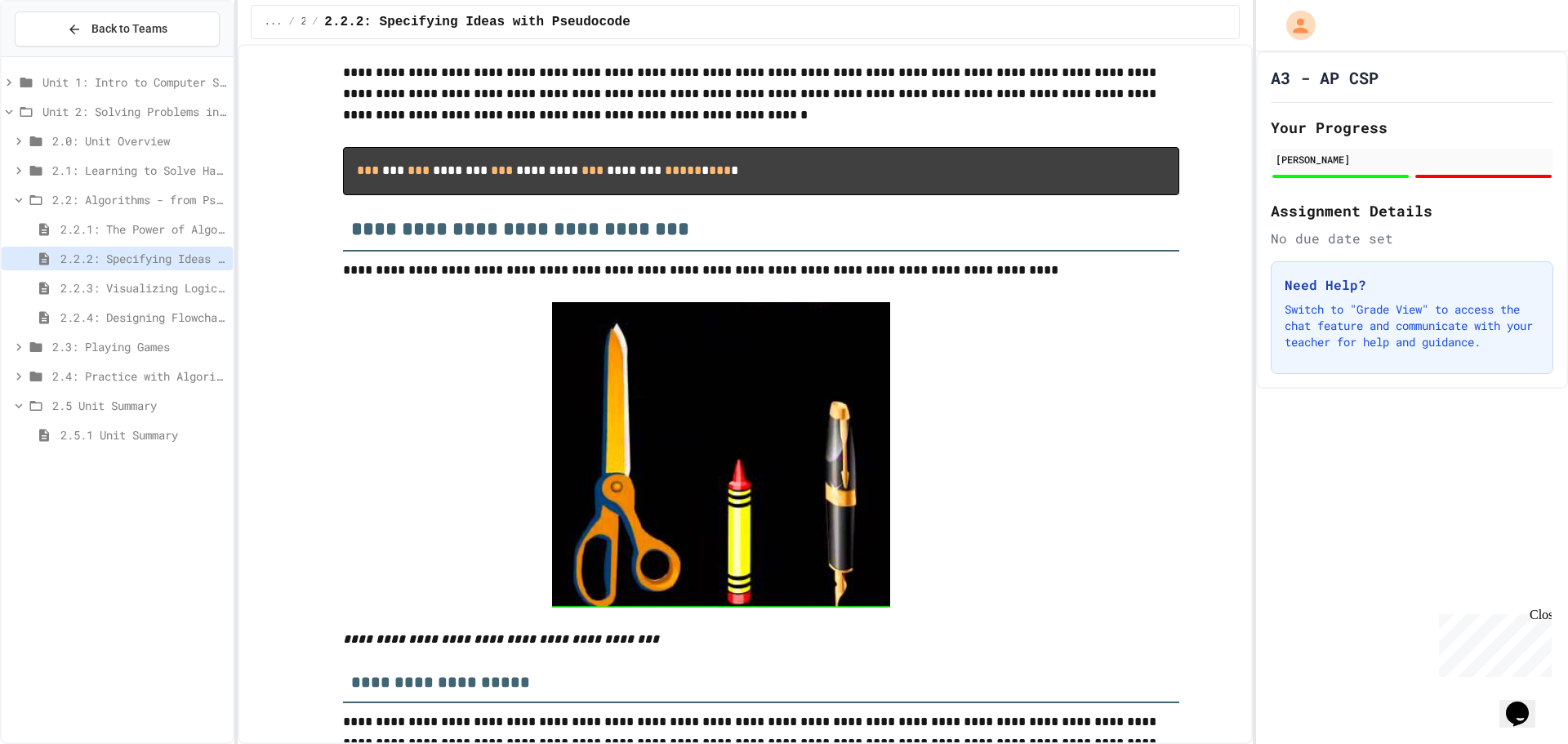
scroll to position [1376, 0]
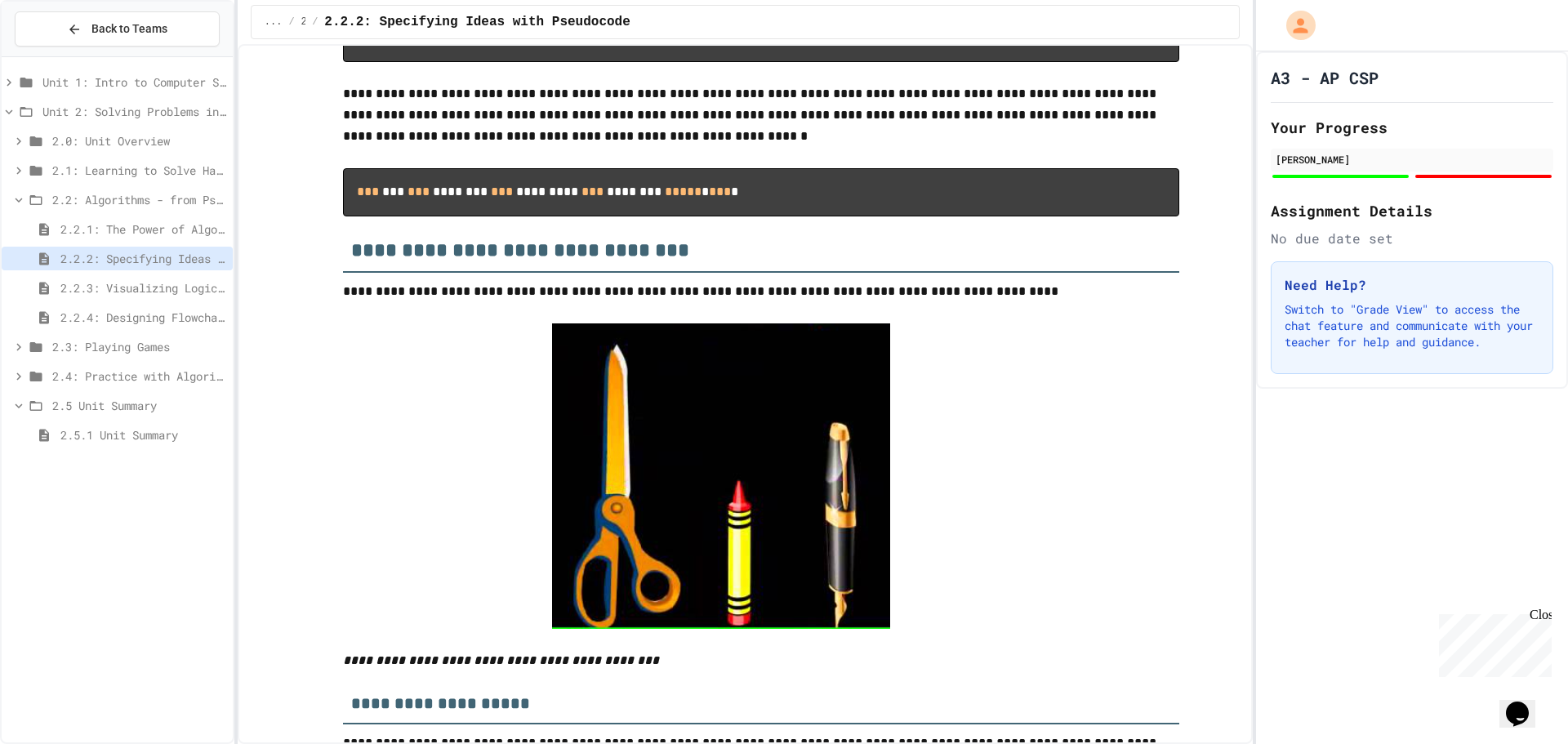
click at [389, 198] on code "*** *** *** ******** *** ********* *** ******** ***** * *** *" at bounding box center [547, 191] width 381 height 13
click at [389, 198] on code "*** *** *** * * ***** *** ********* *** ******** ***** * *** *" at bounding box center [547, 191] width 381 height 13
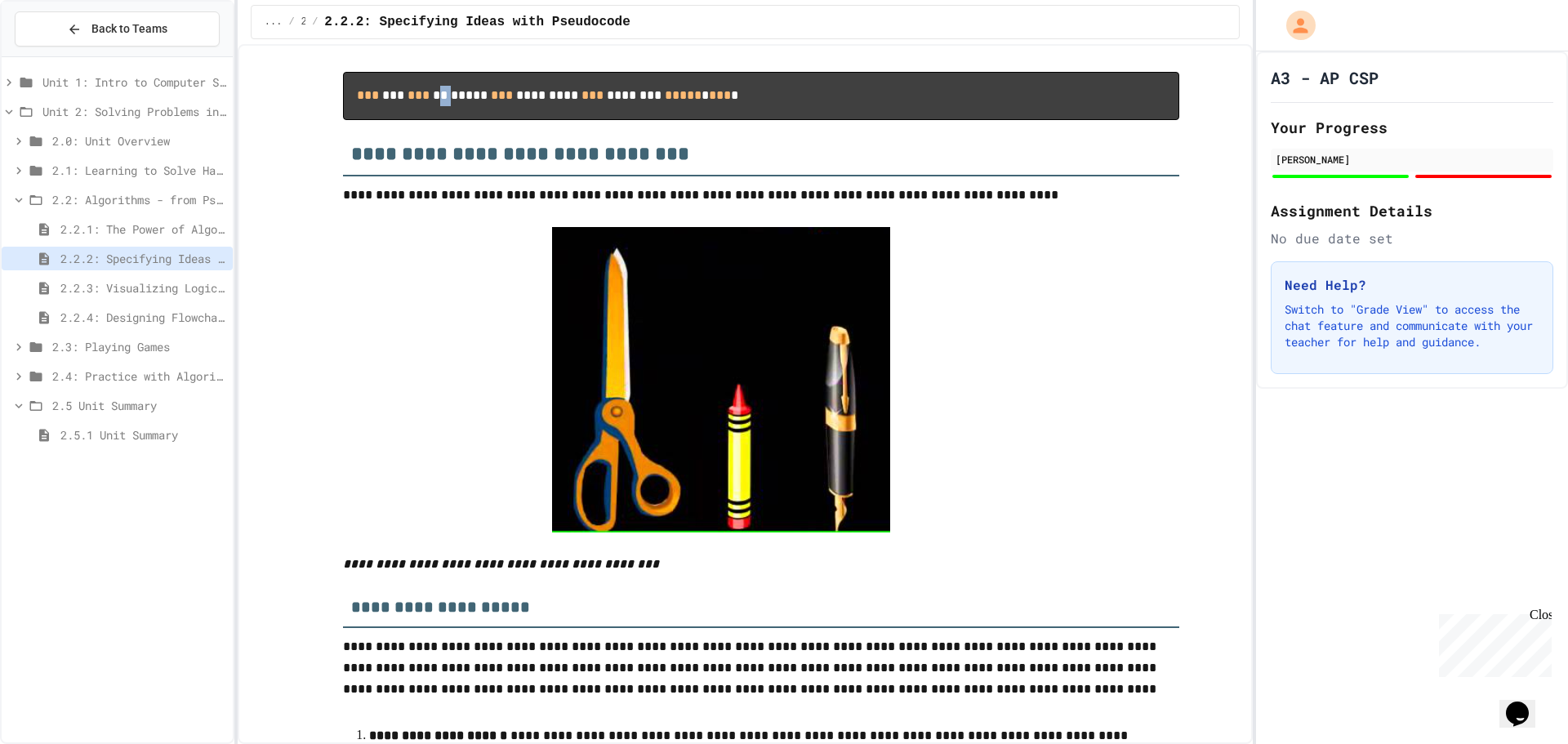
scroll to position [1458, 0]
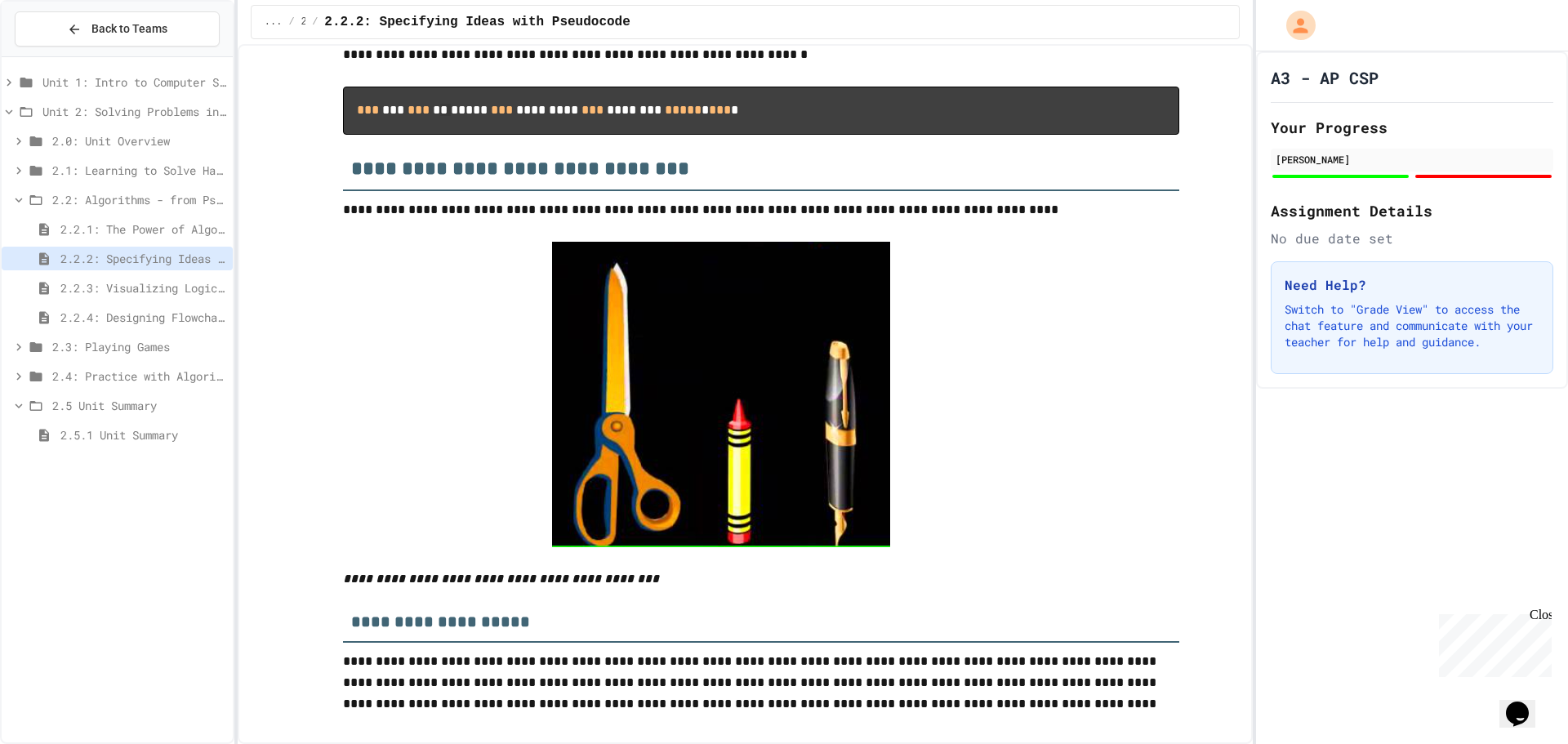
click at [544, 135] on pre "*** *** *** * * ***** *** ********* *** ******** ***** * *** *" at bounding box center [761, 110] width 836 height 48
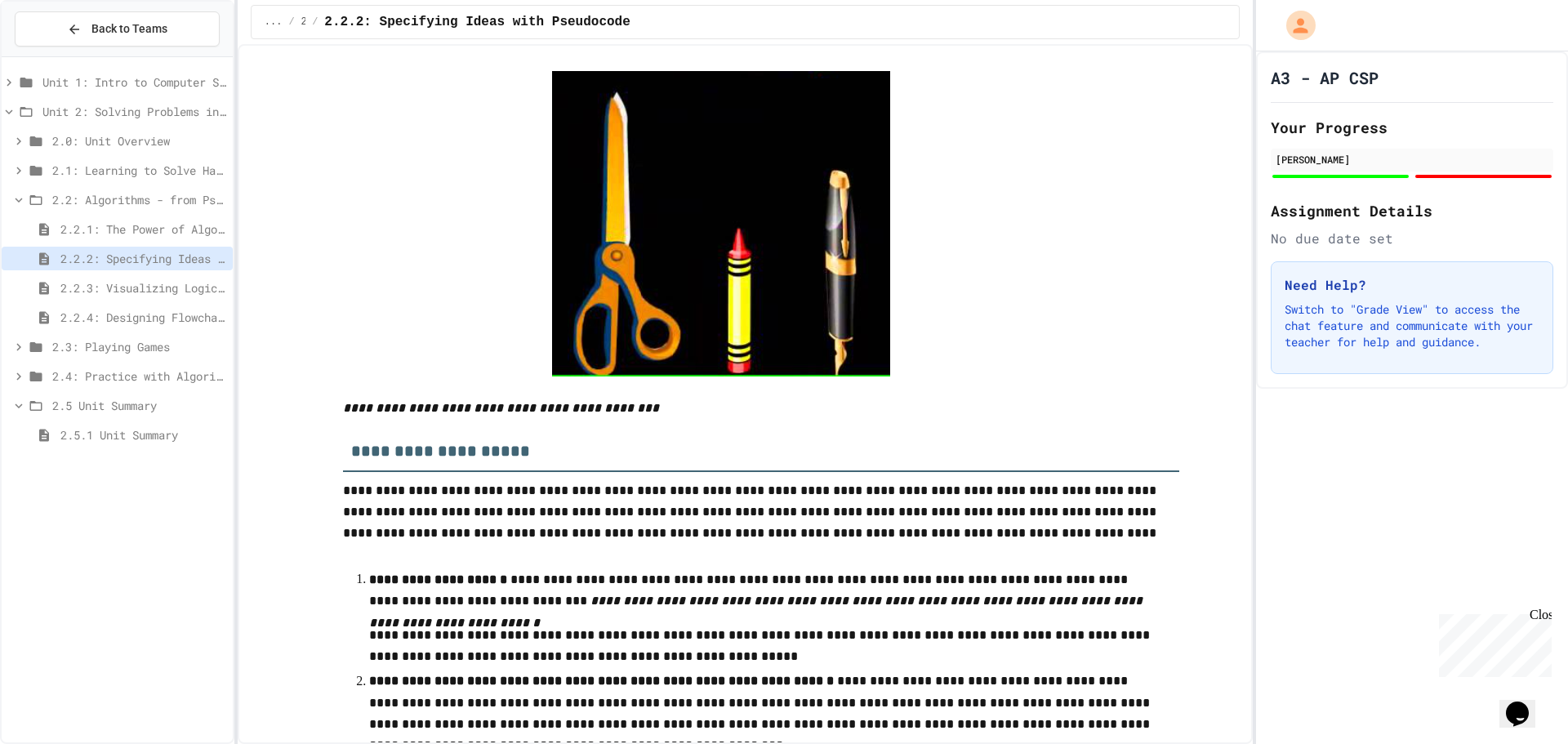
scroll to position [1703, 0]
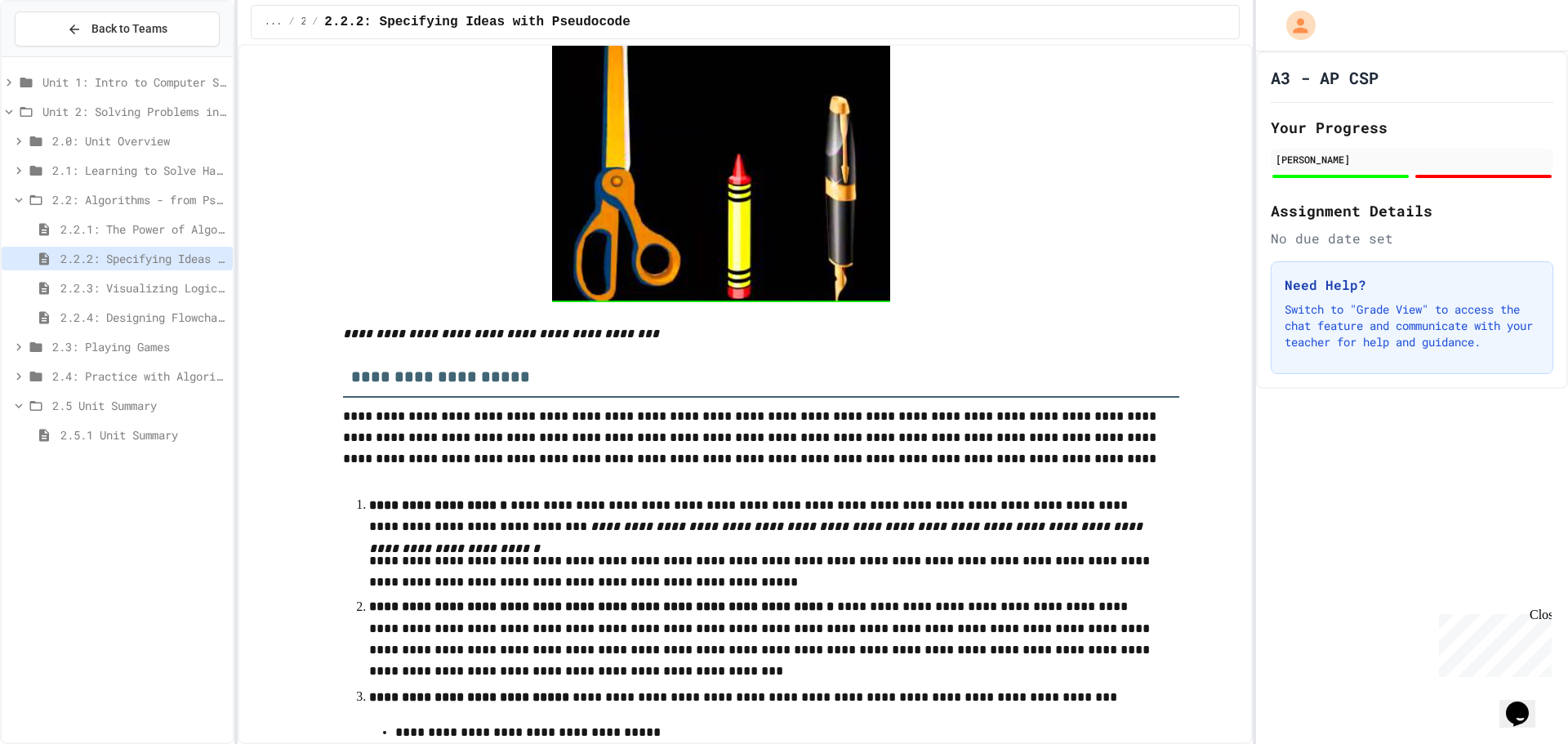
drag, startPoint x: 396, startPoint y: 389, endPoint x: 328, endPoint y: 389, distance: 68.0
click at [328, 389] on div "**********" at bounding box center [761, 307] width 953 height 3869
drag, startPoint x: 325, startPoint y: 8, endPoint x: 936, endPoint y: 157, distance: 628.9
drag, startPoint x: 703, startPoint y: 313, endPoint x: 910, endPoint y: 434, distance: 239.8
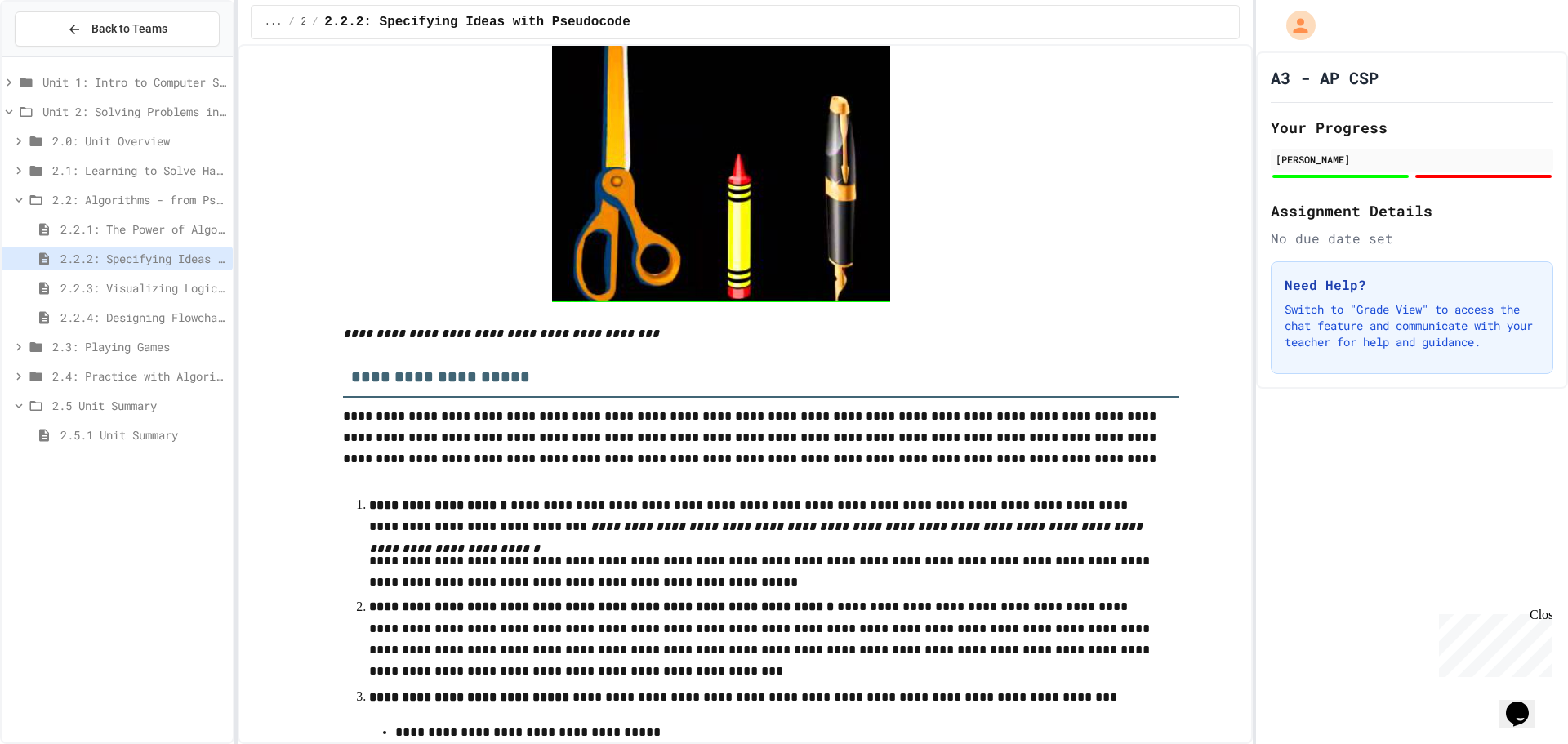
drag, startPoint x: 910, startPoint y: 434, endPoint x: 1300, endPoint y: 346, distance: 399.8
drag, startPoint x: 1300, startPoint y: 346, endPoint x: 1002, endPoint y: 211, distance: 327.2
click at [1027, 230] on div at bounding box center [761, 149] width 836 height 305
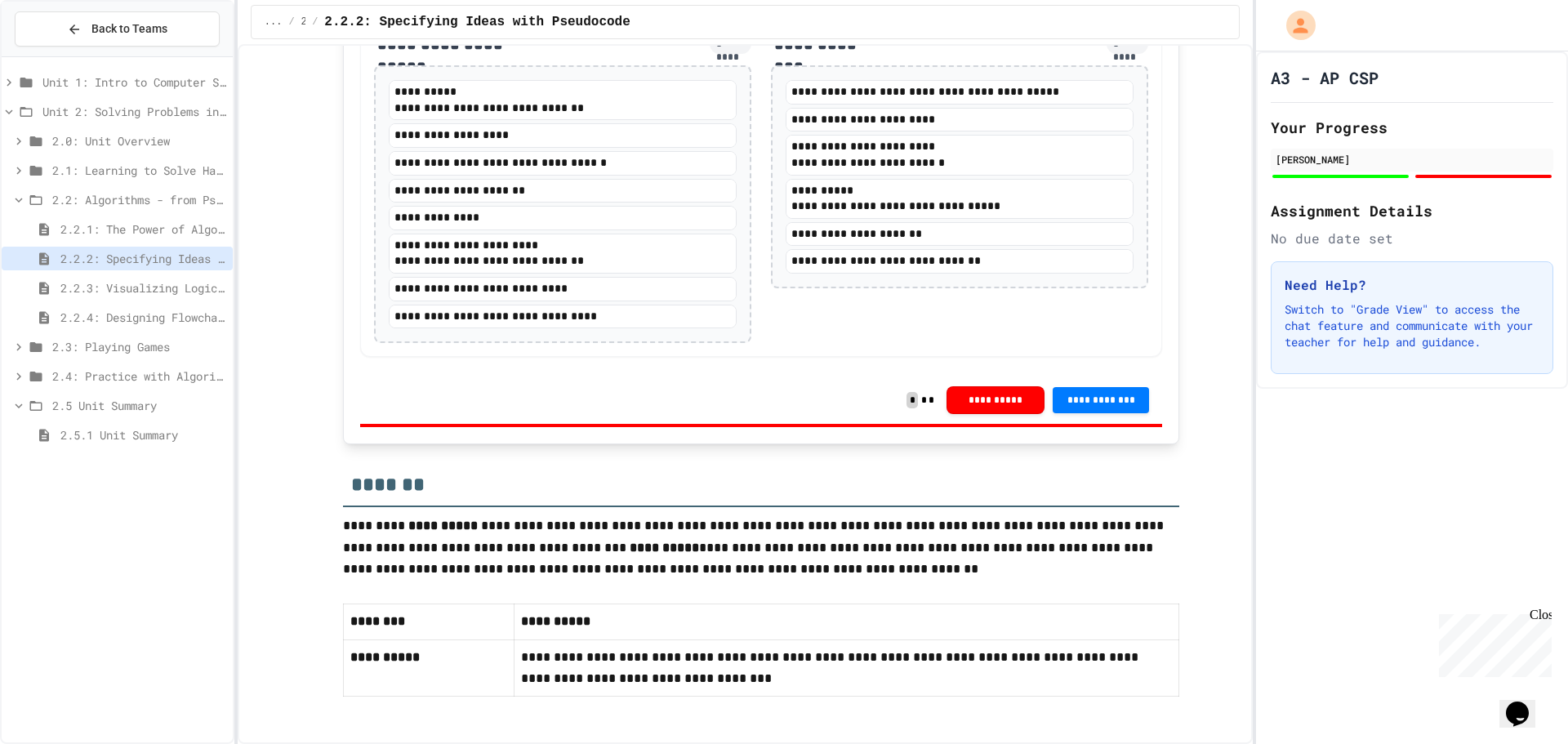
scroll to position [3256, 0]
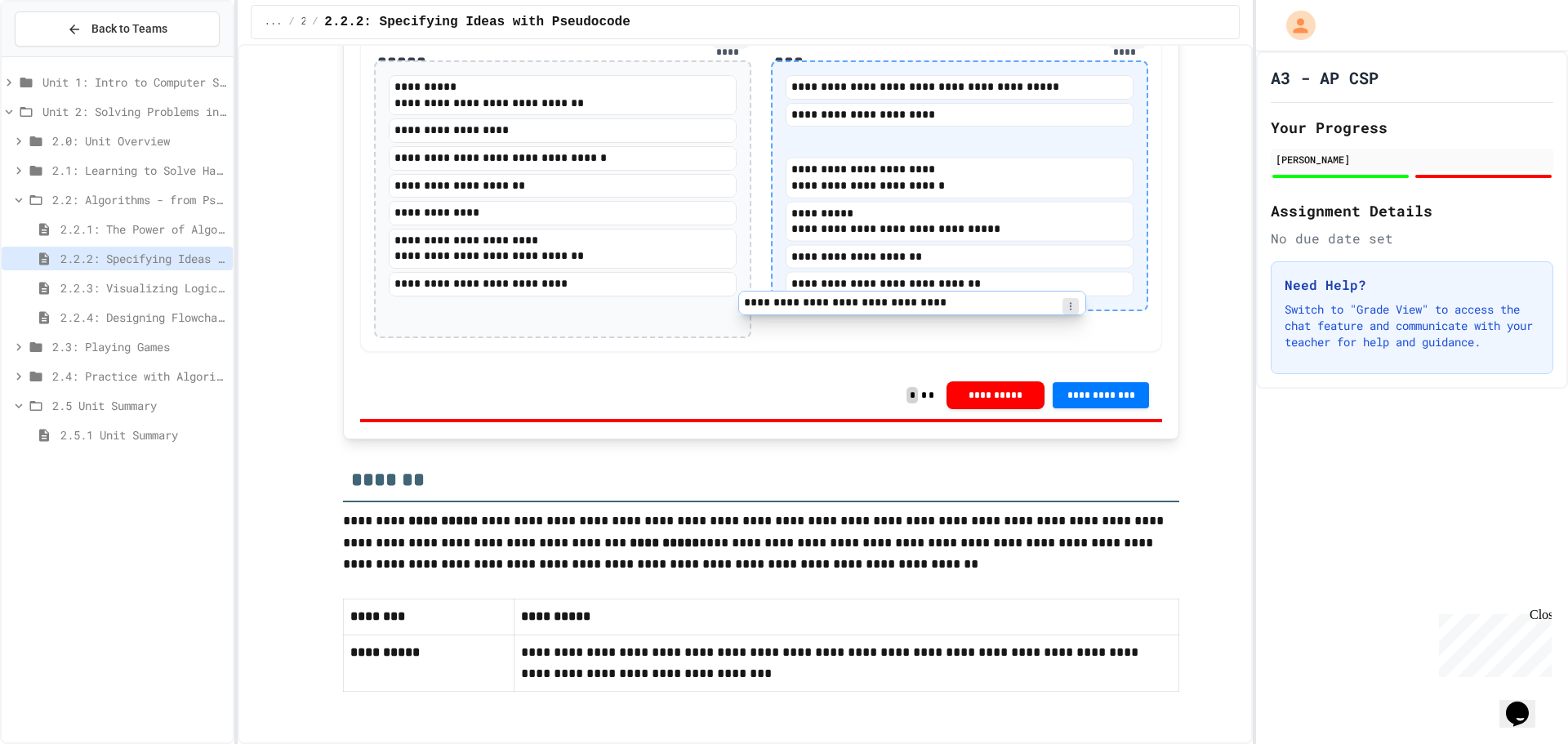
drag, startPoint x: 532, startPoint y: 483, endPoint x: 901, endPoint y: 306, distance: 409.3
click at [901, 306] on div "**********" at bounding box center [761, 182] width 802 height 338
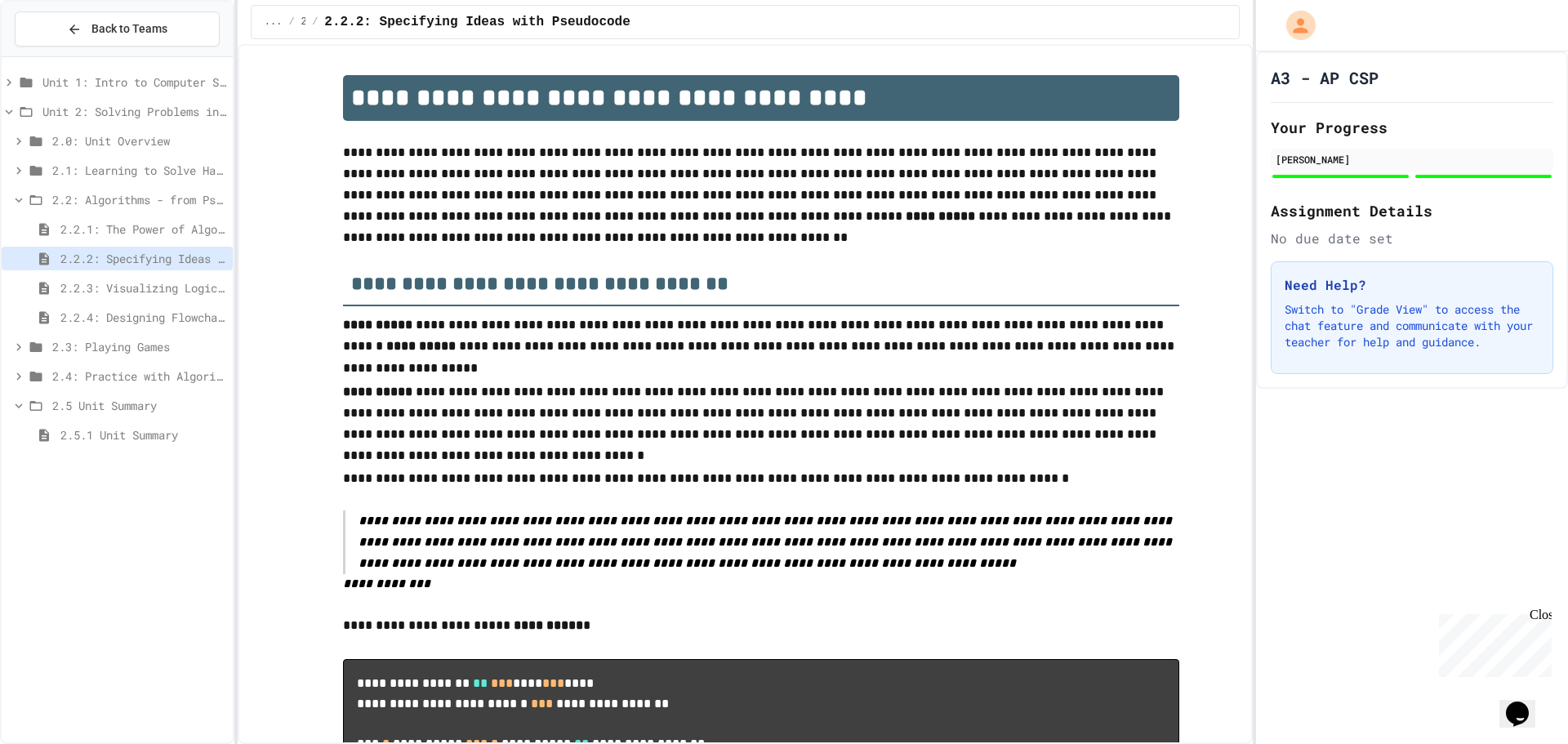
scroll to position [3188, 0]
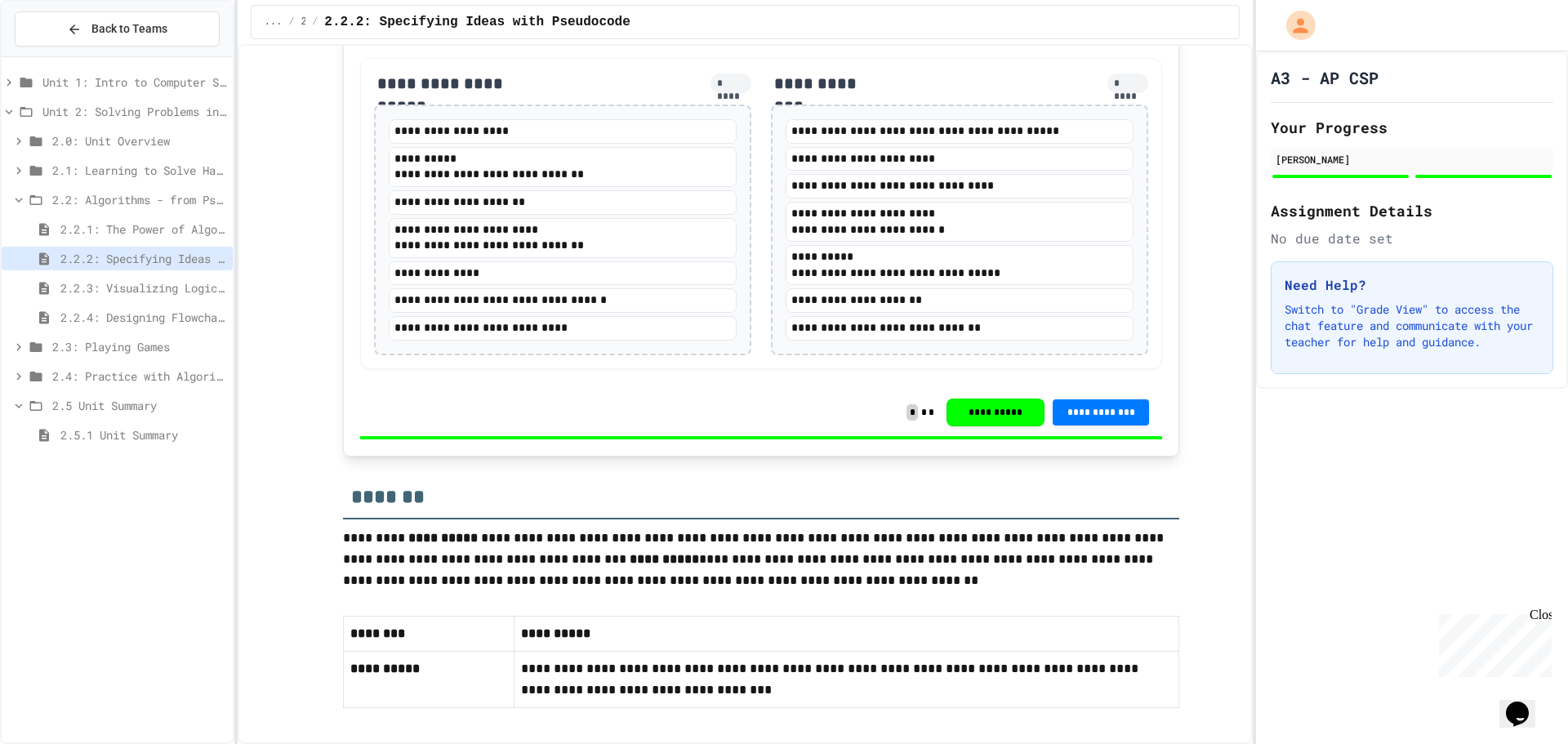
click at [118, 294] on span "2.2.3: Visualizing Logic with Flowcharts" at bounding box center [143, 289] width 166 height 18
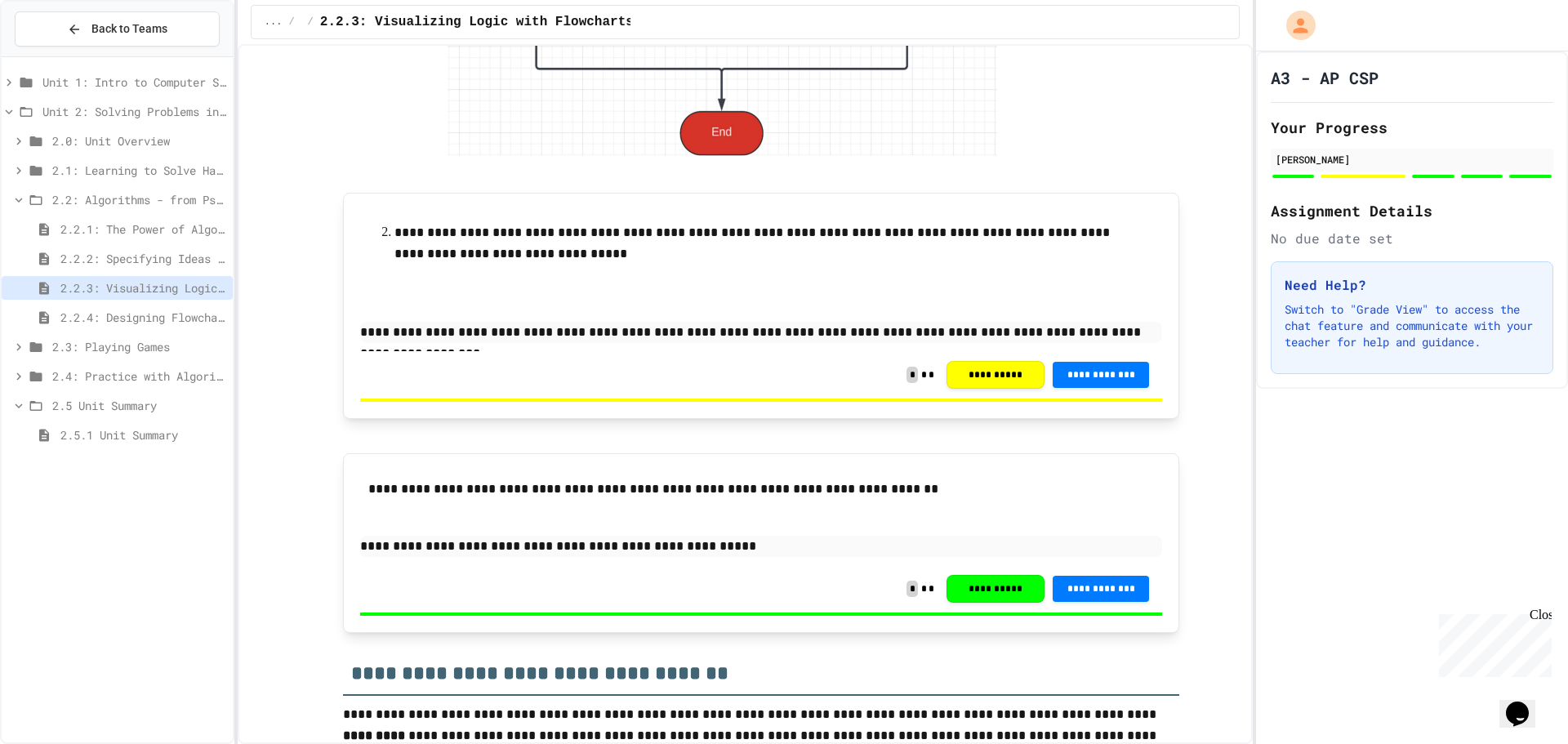
scroll to position [3514, 0]
click at [116, 306] on div "2.2.4: Designing Flowcharts" at bounding box center [117, 317] width 231 height 23
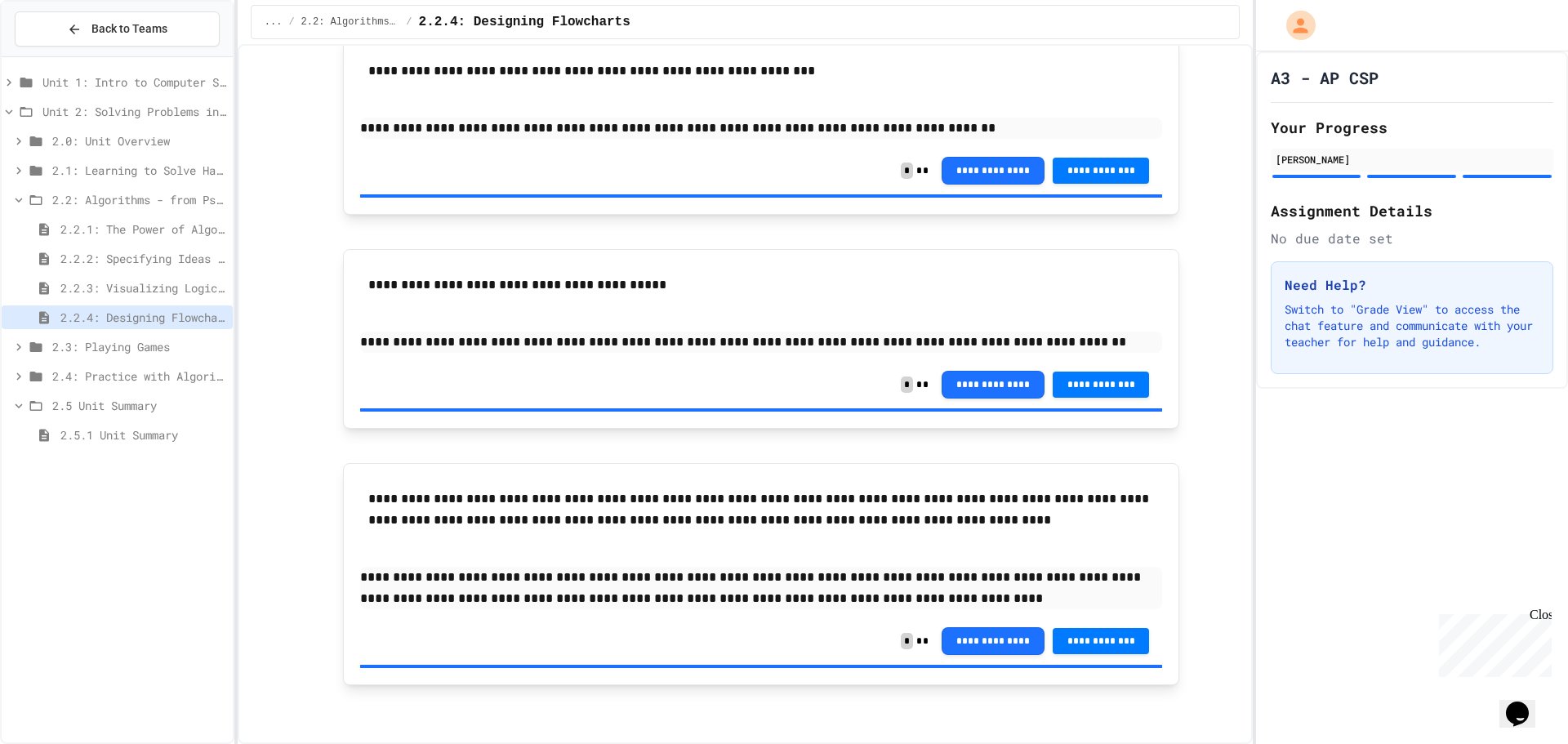
scroll to position [1714, 0]
click at [138, 356] on div "2.3: Playing Games" at bounding box center [117, 347] width 231 height 23
click at [82, 200] on span "2.2: Algorithms - from Pseudocode to Flowcharts" at bounding box center [139, 200] width 174 height 18
click at [92, 262] on span "2.3.1: Understanding Games with Flowcharts" at bounding box center [143, 258] width 166 height 18
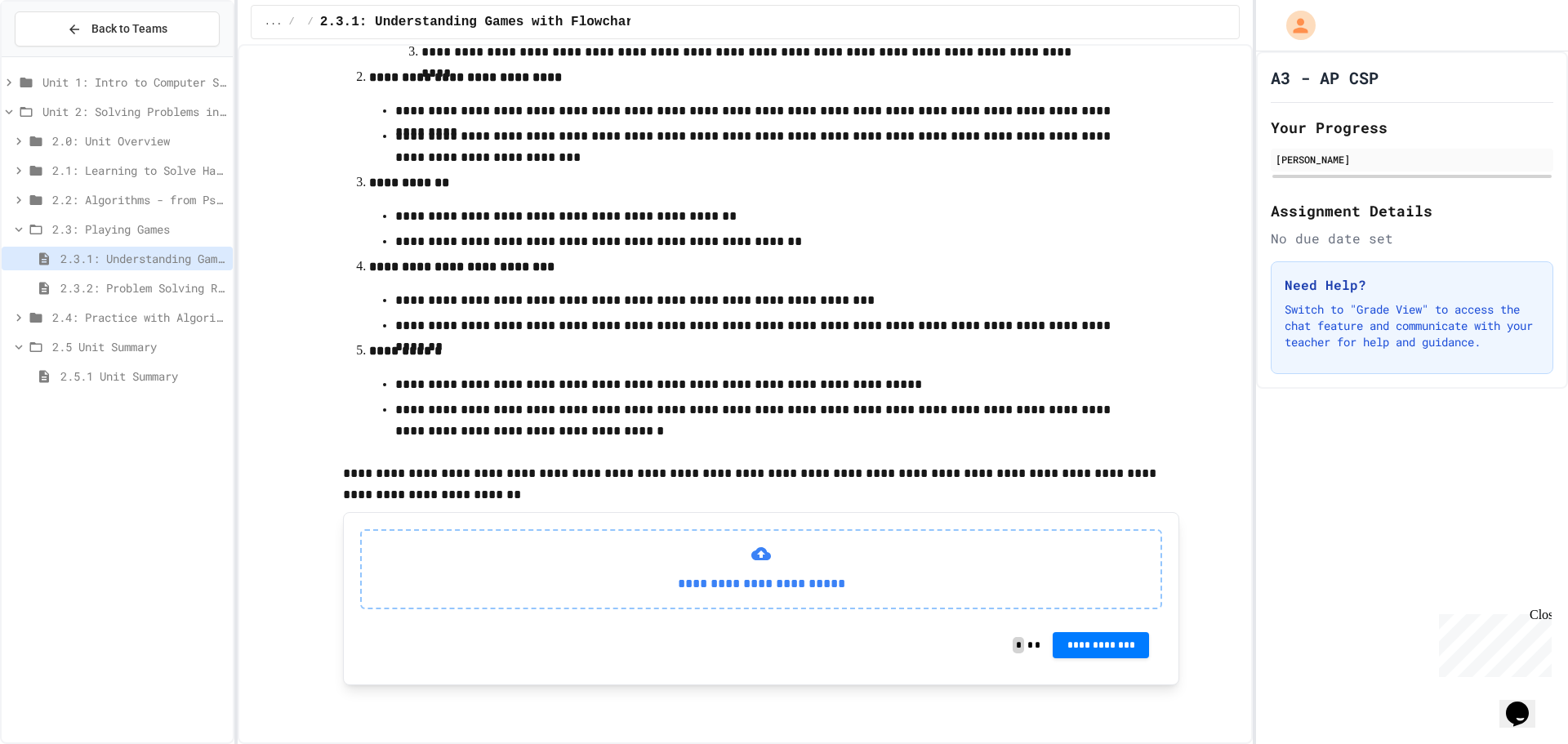
scroll to position [444, 0]
click at [152, 299] on div "2.3.2: Problem Solving Reflection" at bounding box center [117, 288] width 231 height 23
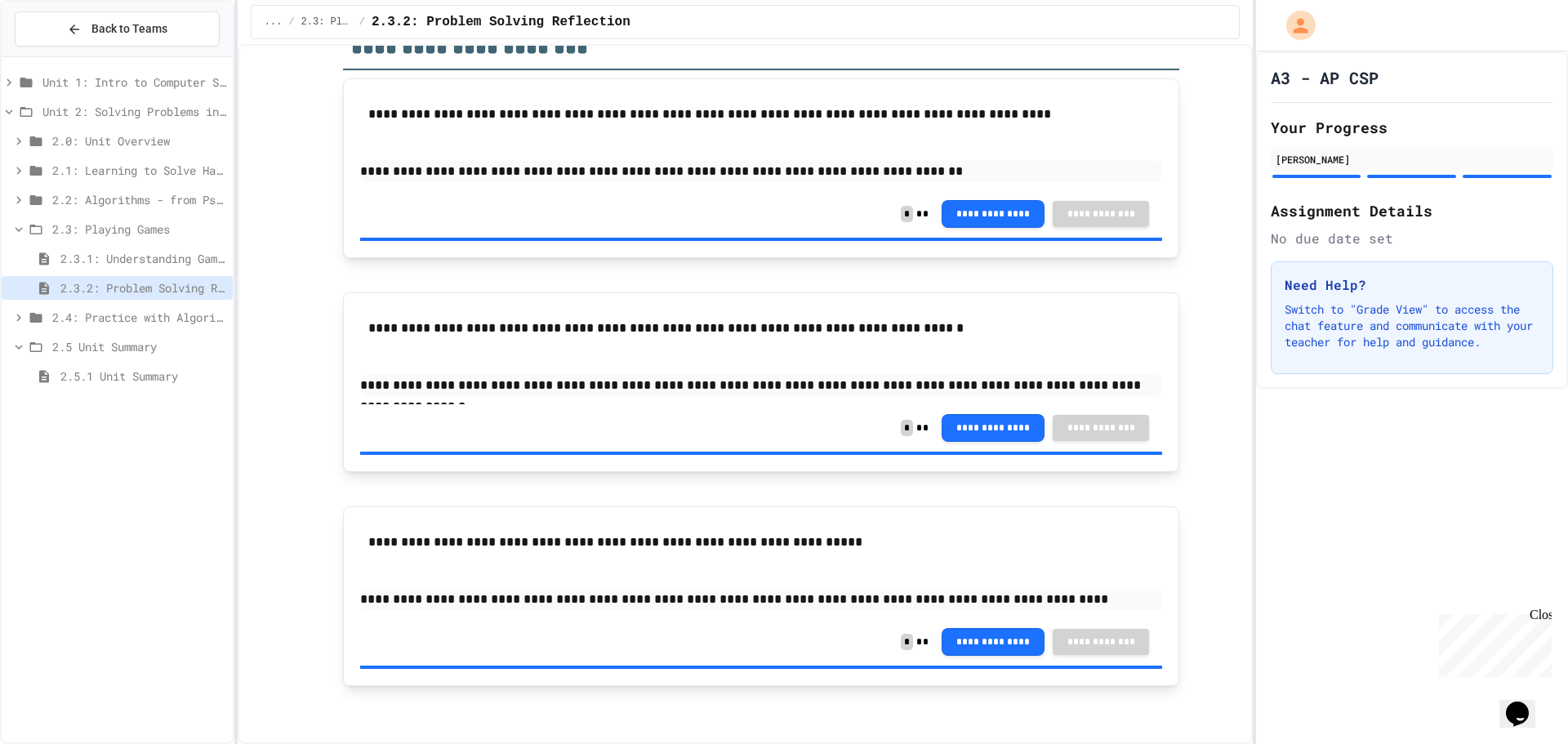
scroll to position [150, 0]
click at [107, 227] on span "2.3: Playing Games" at bounding box center [139, 229] width 174 height 18
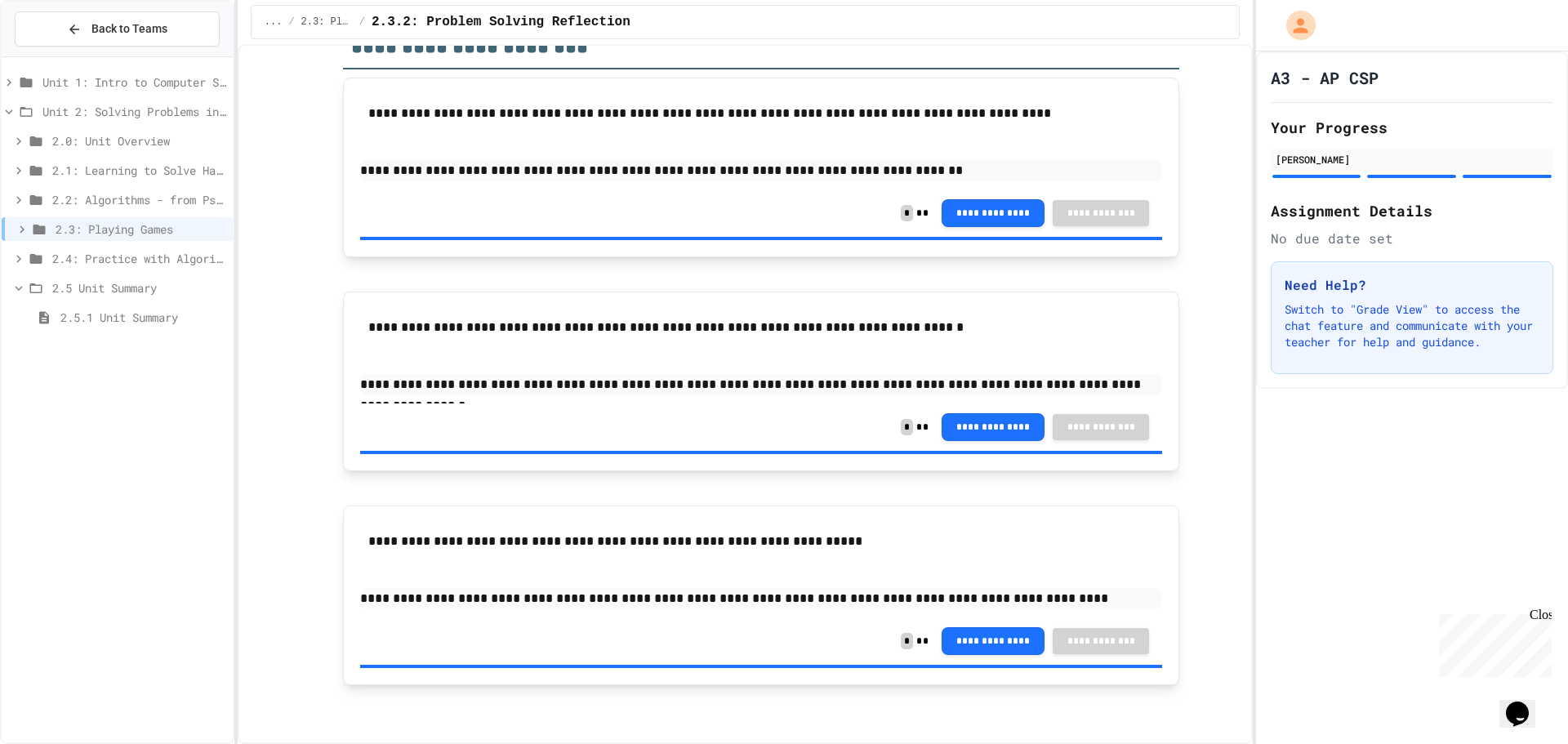
click at [107, 259] on span "2.4: Practice with Algorithms" at bounding box center [139, 258] width 174 height 18
click at [118, 283] on span "2.4.1: Algorithm Practice Exercises" at bounding box center [143, 289] width 166 height 18
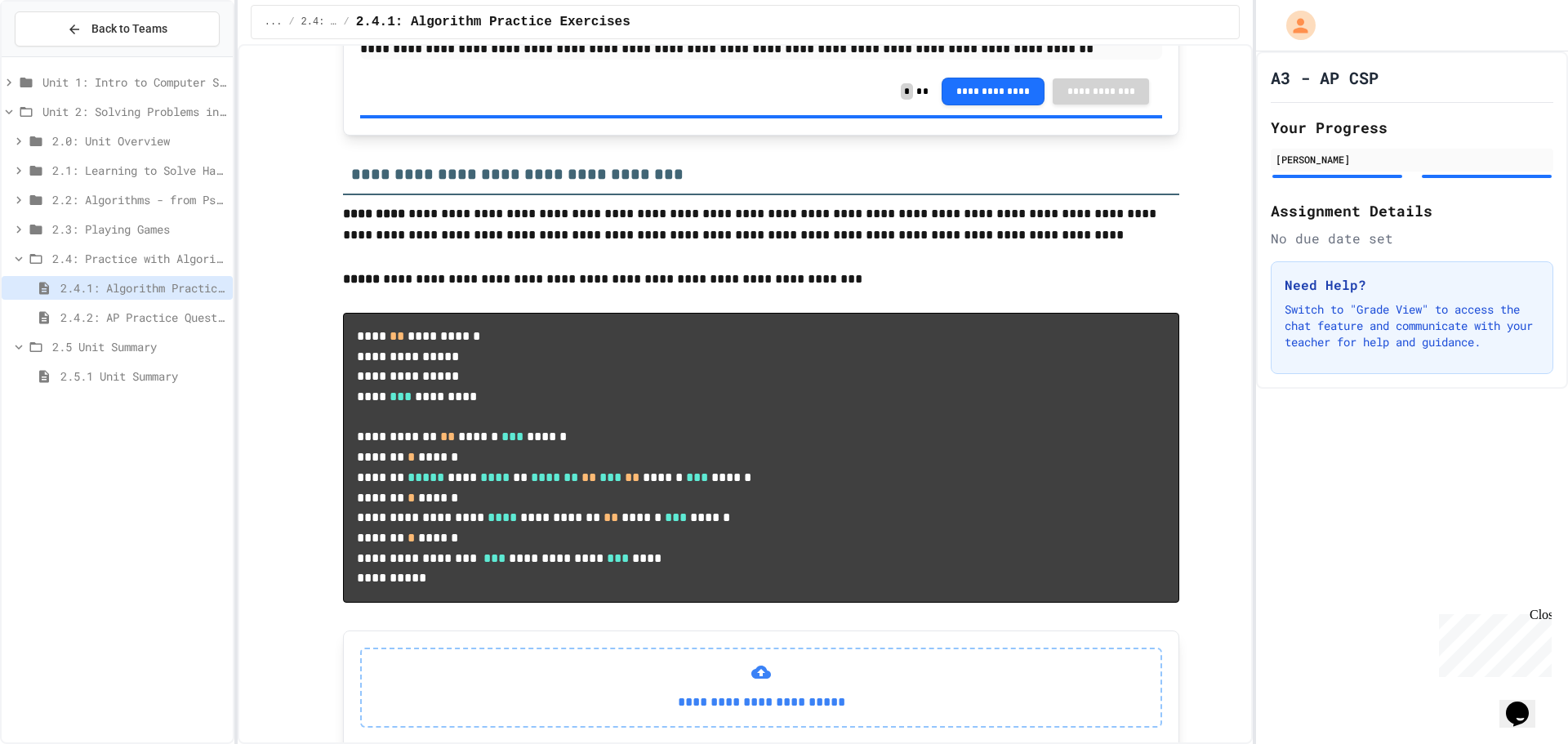
scroll to position [1063, 0]
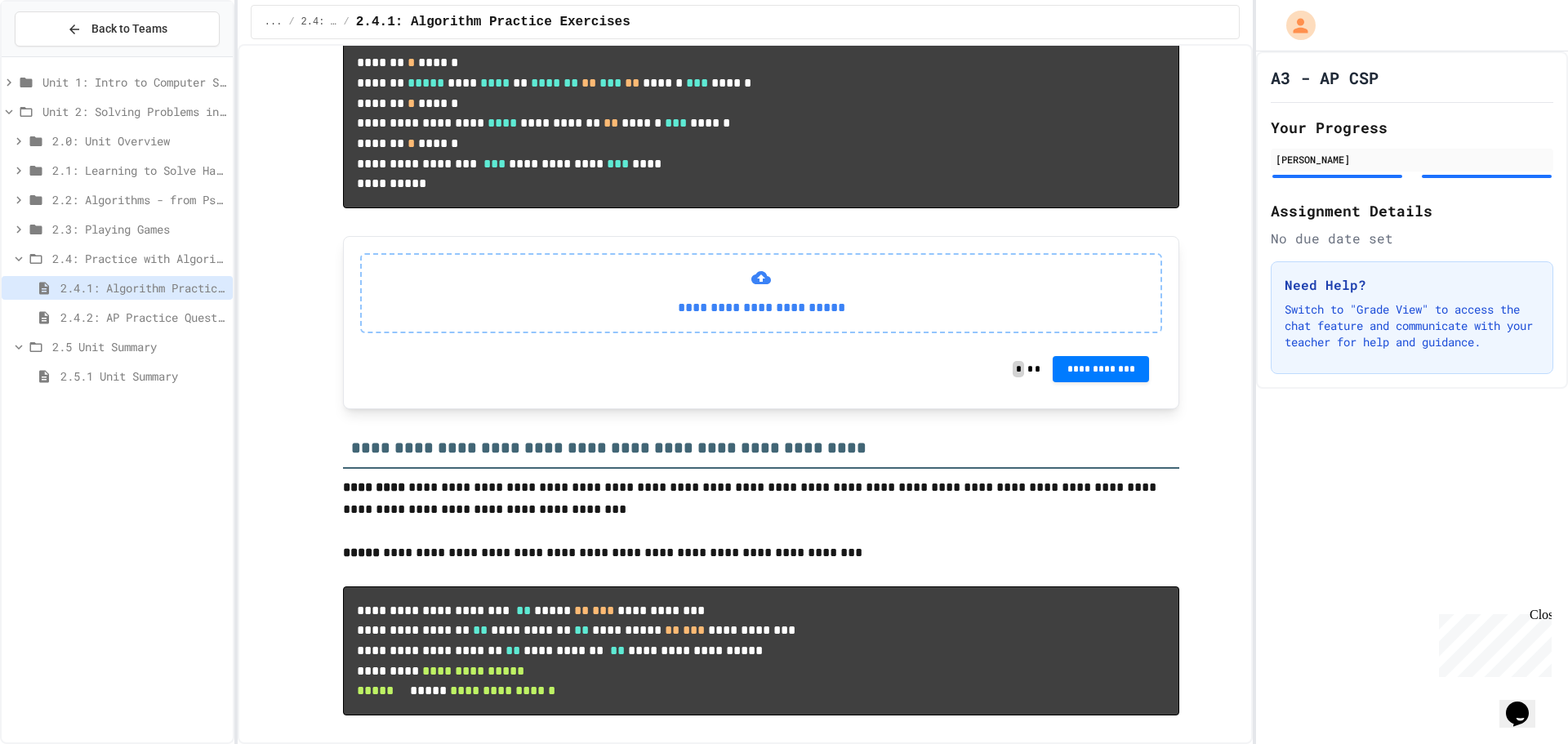
click at [142, 331] on div "2.4.2: AP Practice Questions" at bounding box center [117, 320] width 231 height 29
click at [159, 321] on span "2.4.2: AP Practice Questions" at bounding box center [143, 318] width 166 height 18
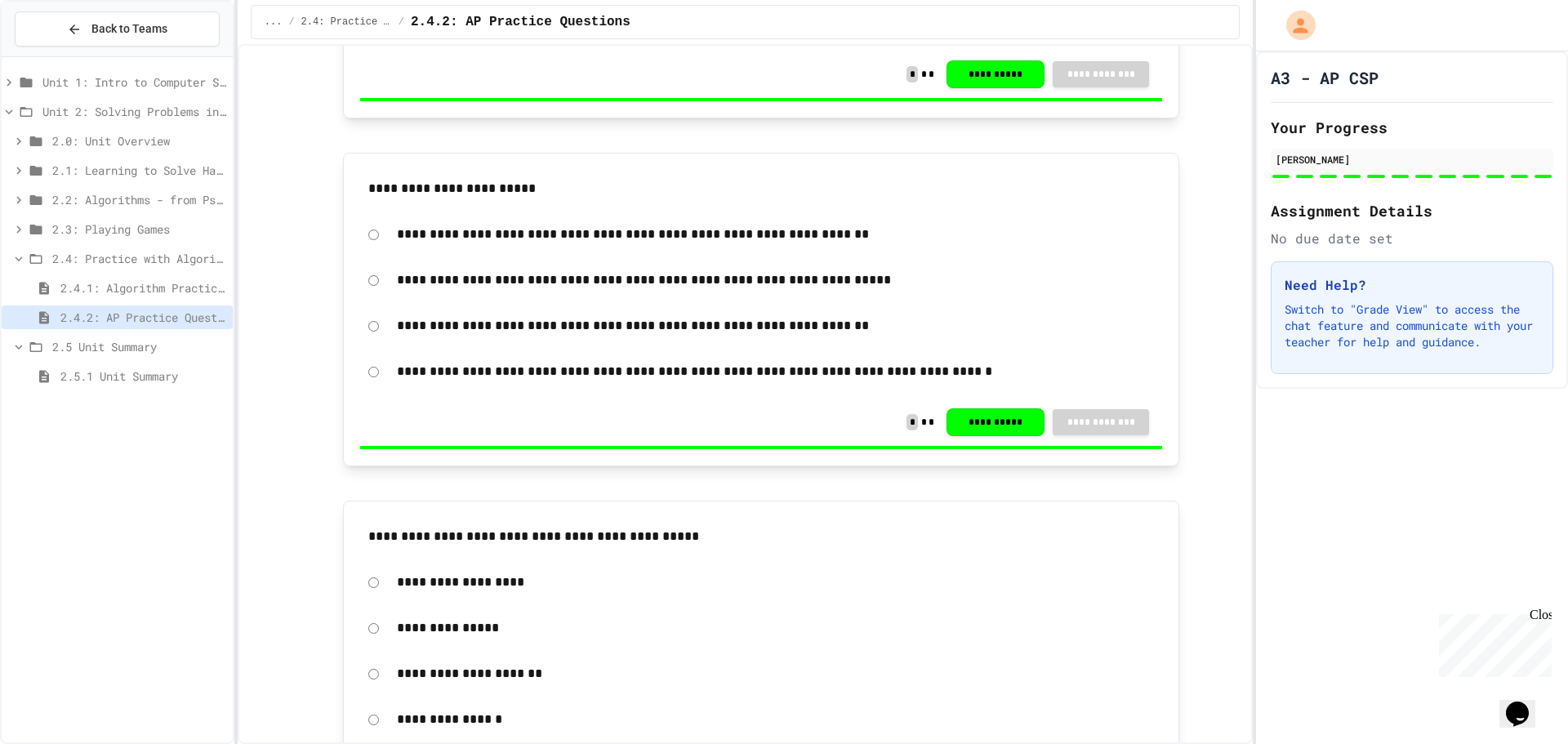
scroll to position [3432, 0]
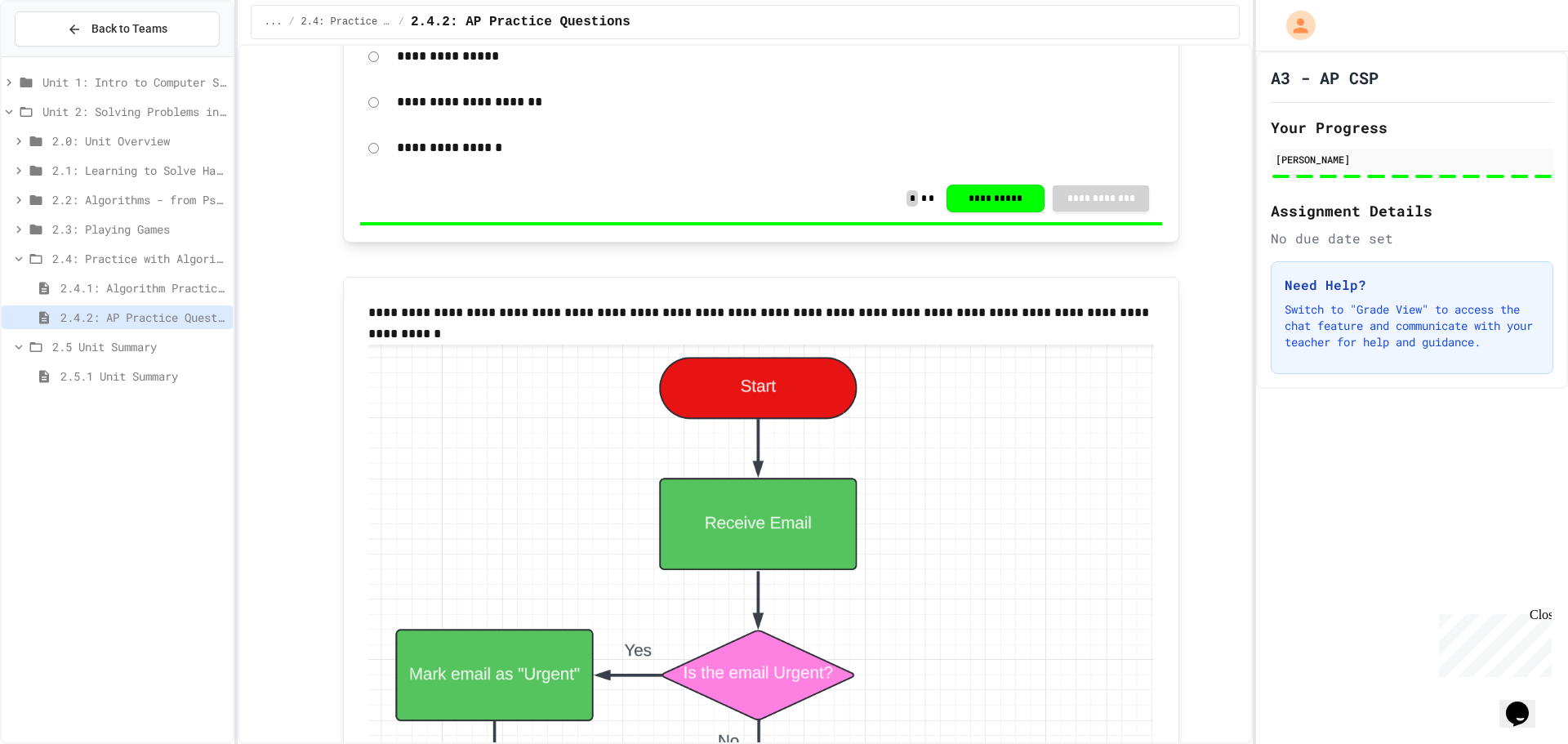
click at [147, 297] on div "2.4.1: Algorithm Practice Exercises" at bounding box center [117, 288] width 231 height 23
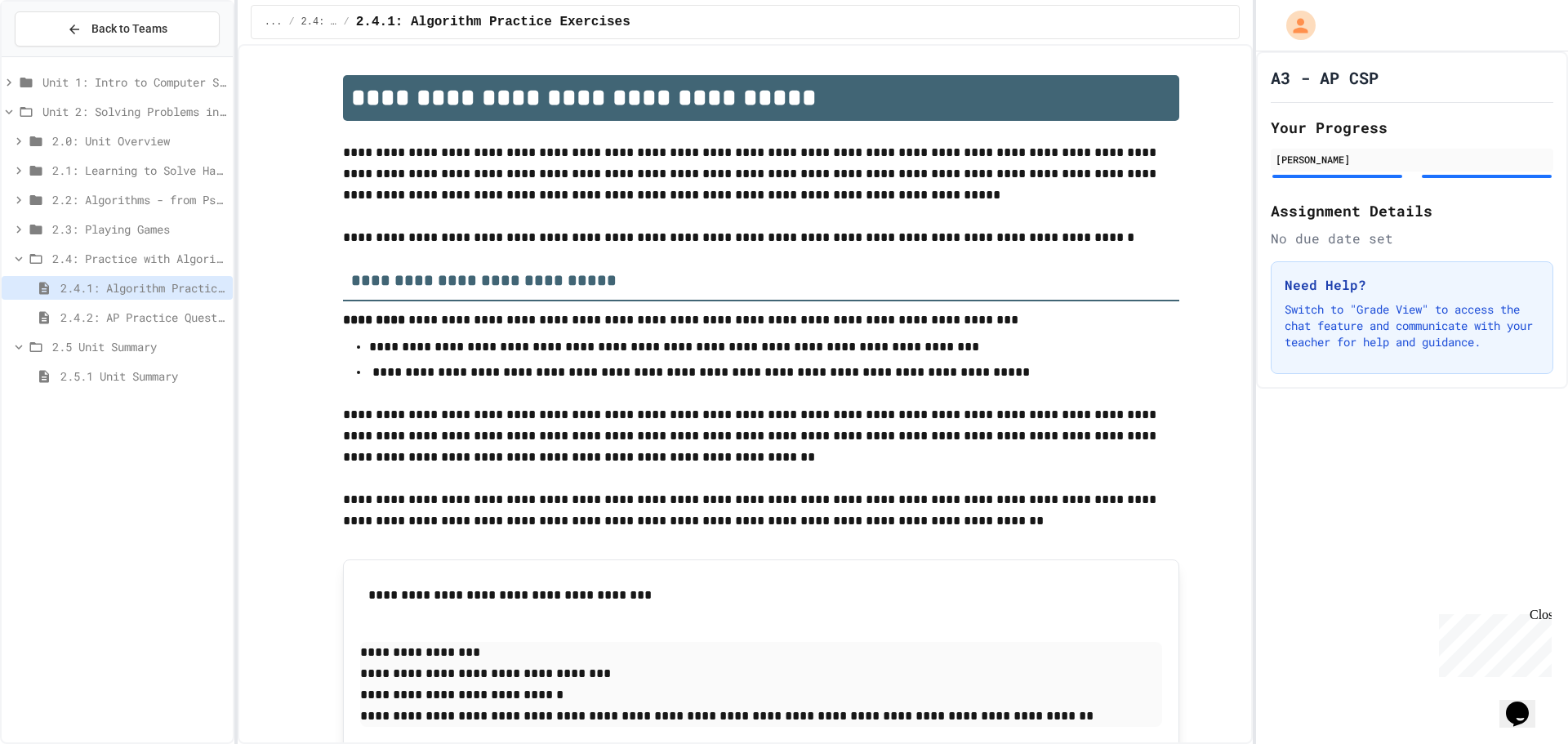
click at [165, 258] on span "2.4: Practice with Algorithms" at bounding box center [139, 258] width 174 height 18
click at [152, 164] on span "2.1: Learning to Solve Hard Problems" at bounding box center [139, 171] width 174 height 18
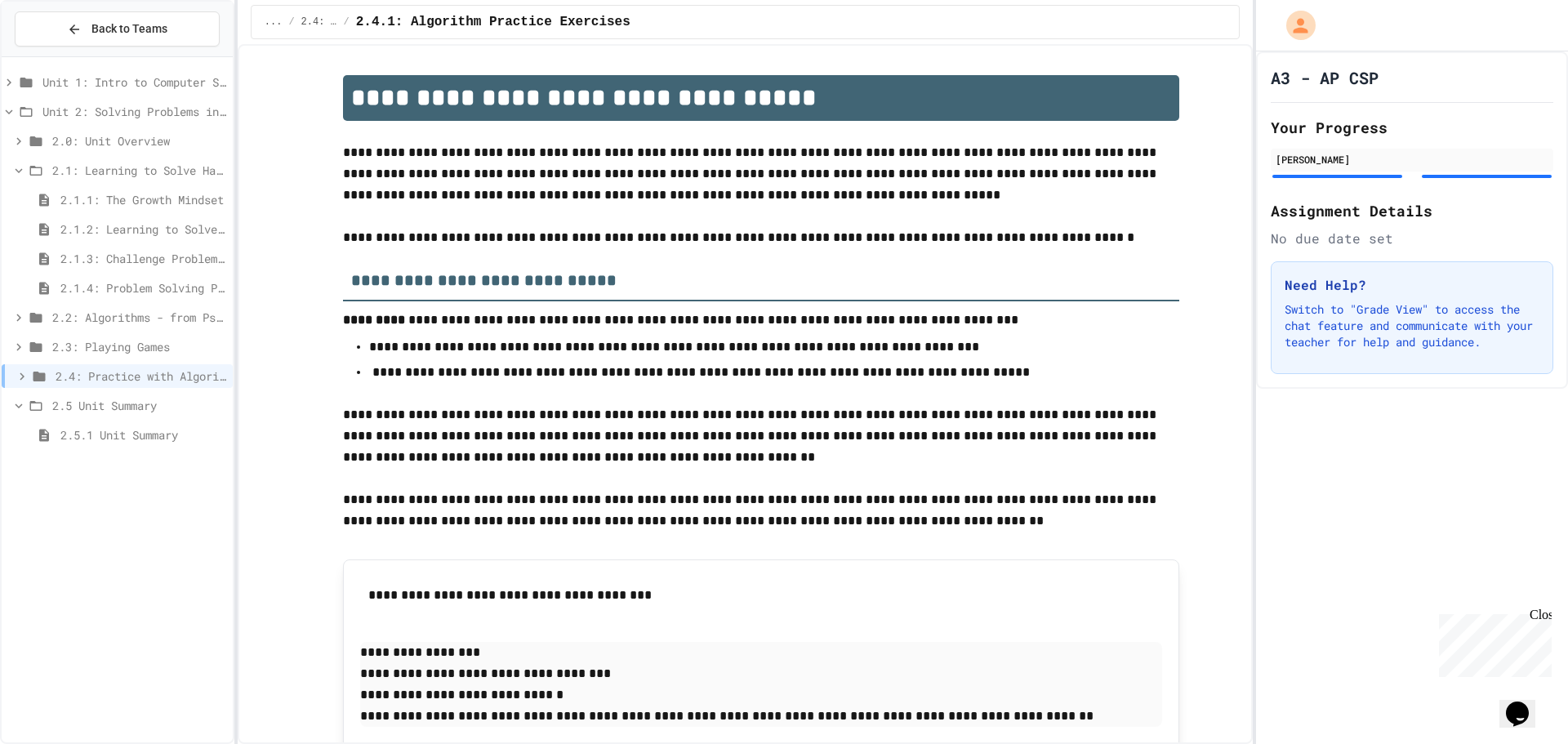
click at [180, 194] on span "2.1.1: The Growth Mindset" at bounding box center [143, 200] width 166 height 18
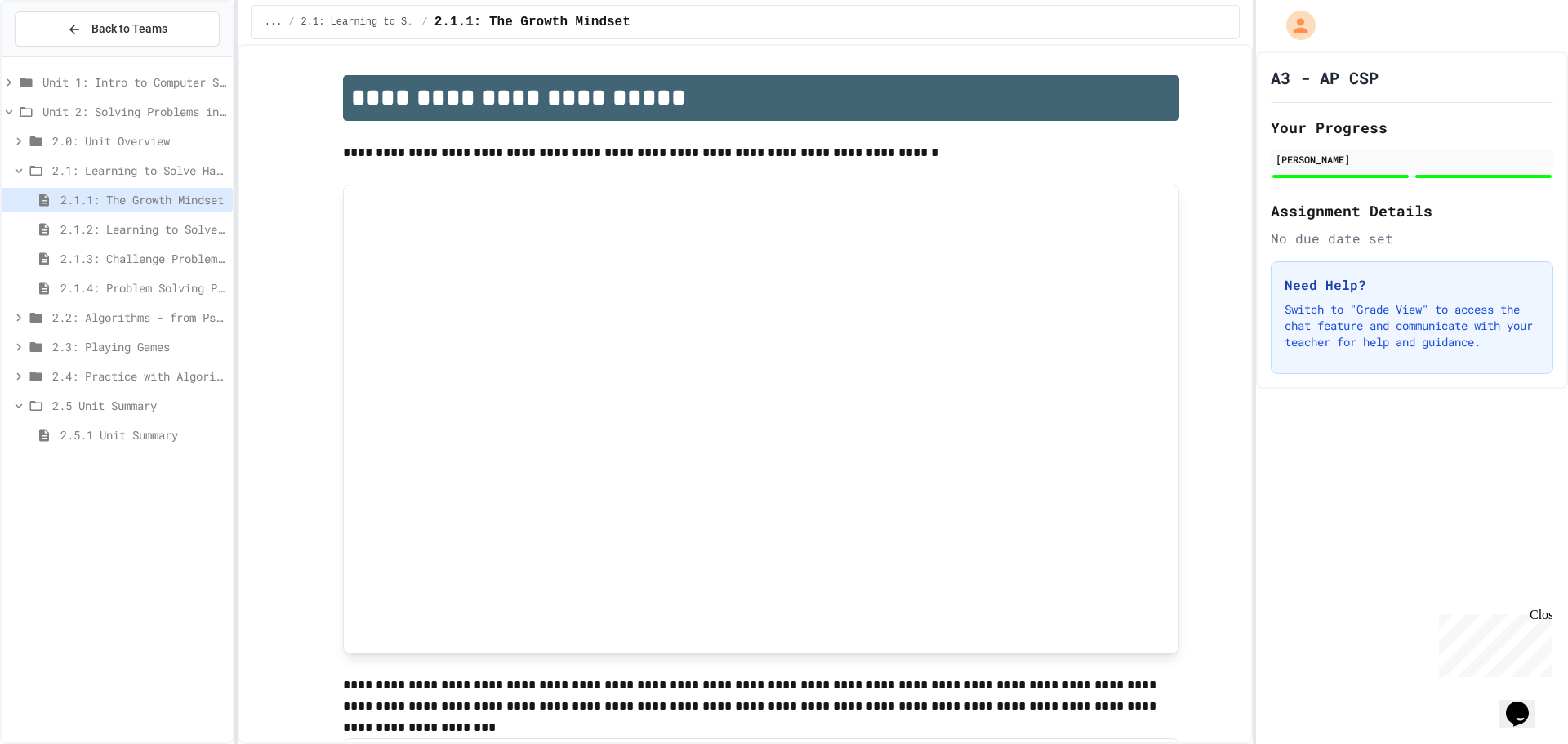
click at [181, 219] on div "2.1.2: Learning to Solve Hard Problems" at bounding box center [117, 229] width 231 height 23
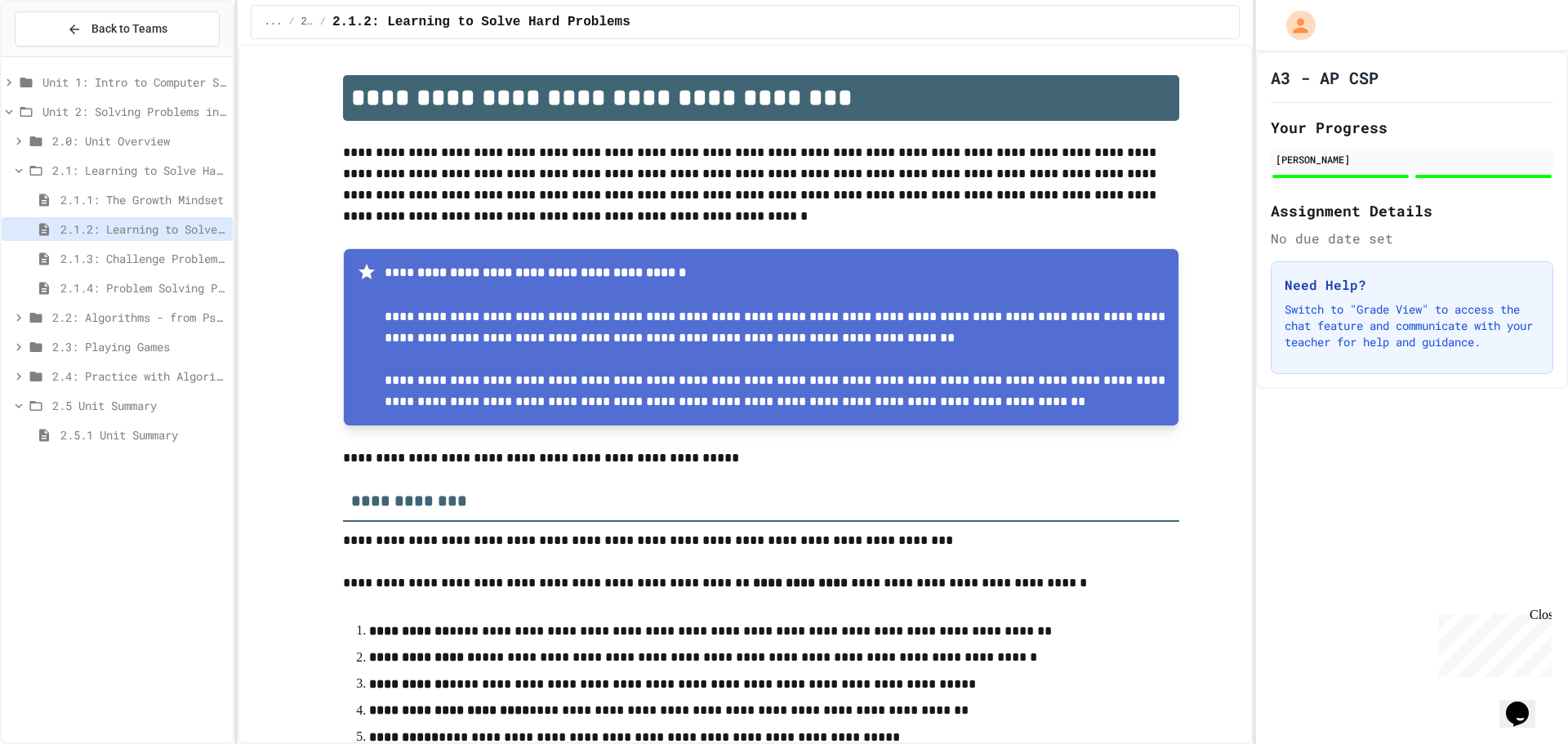
click at [168, 251] on span "2.1.3: Challenge Problem - The Bridge" at bounding box center [143, 258] width 166 height 18
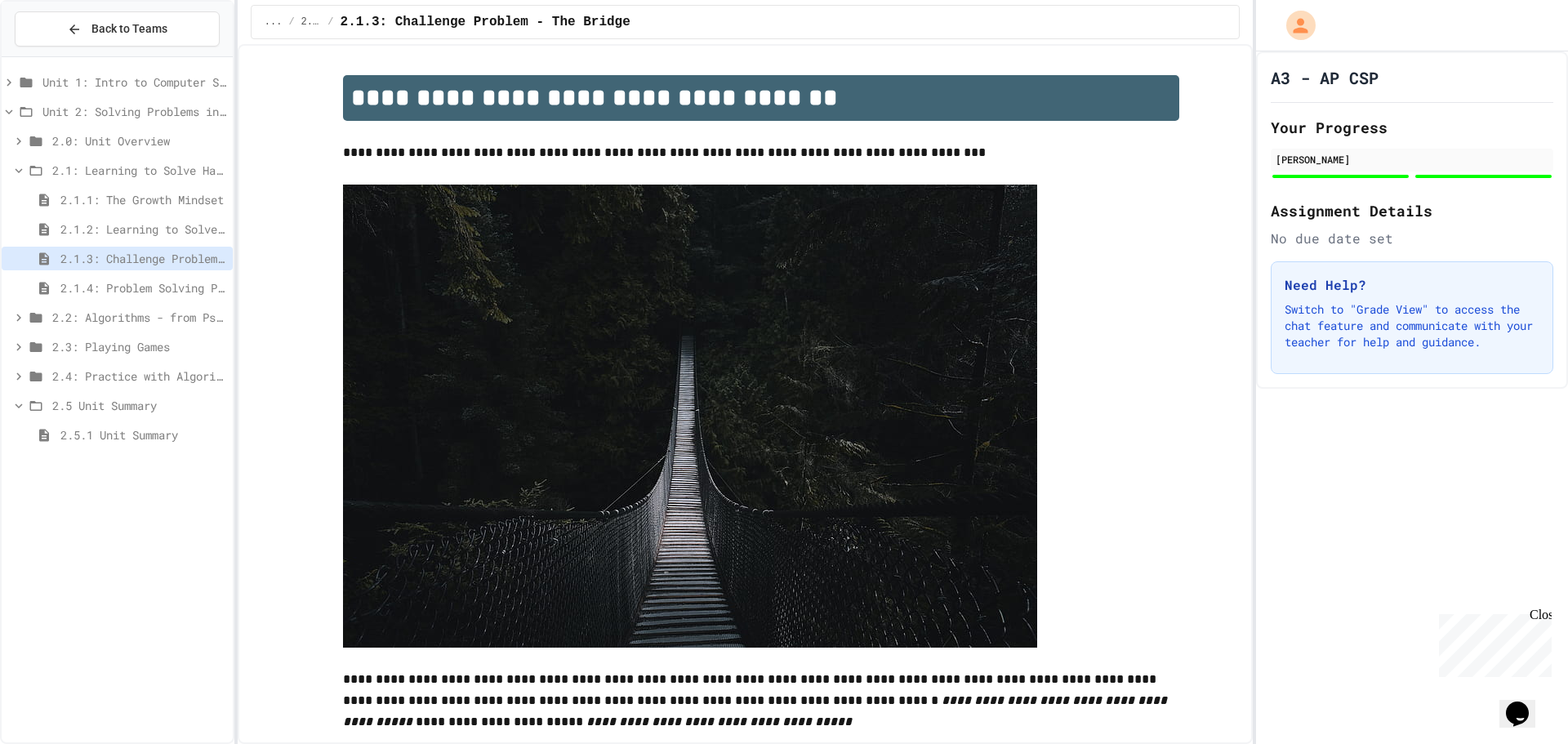
click at [170, 288] on span "2.1.4: Problem Solving Practice" at bounding box center [143, 289] width 166 height 18
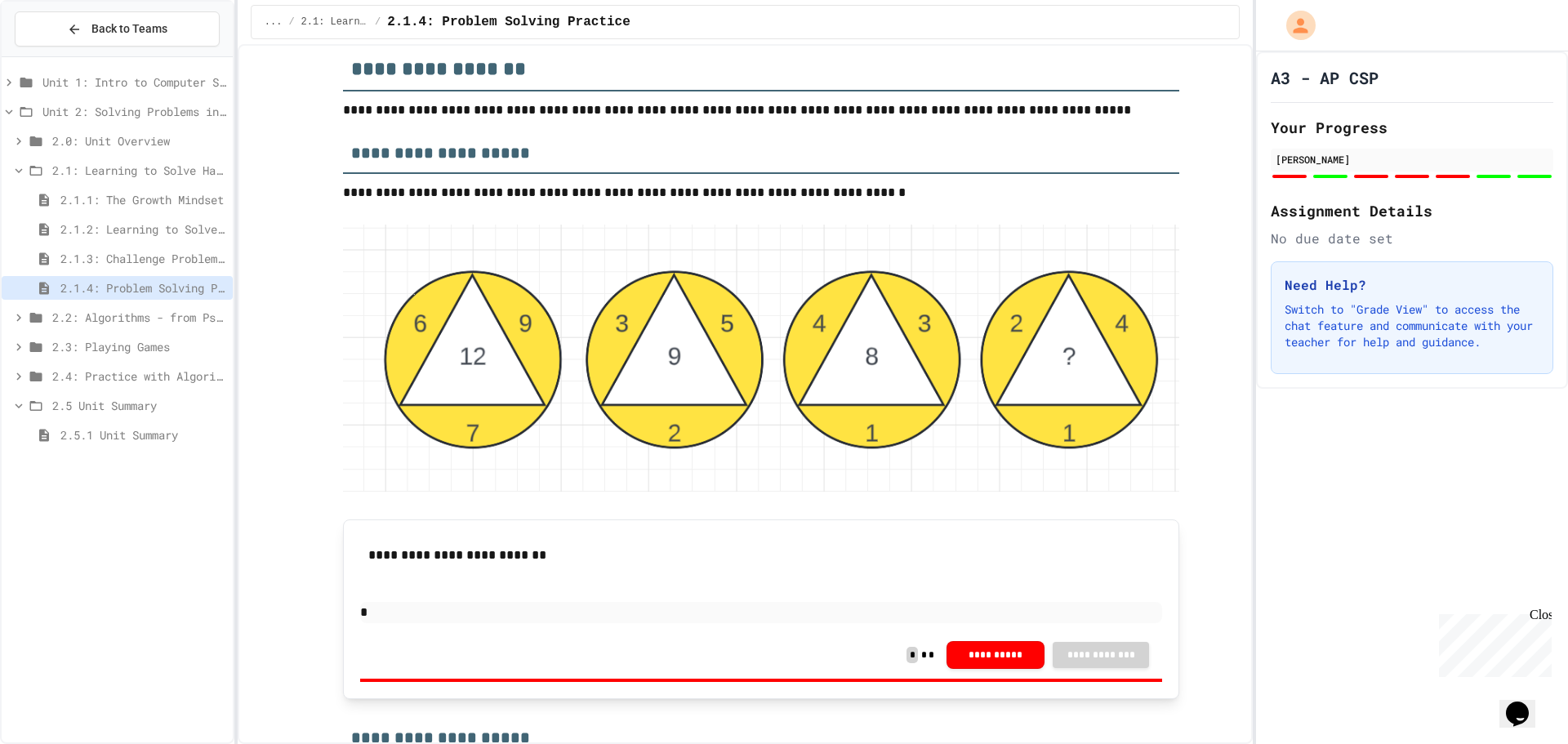
scroll to position [1552, 0]
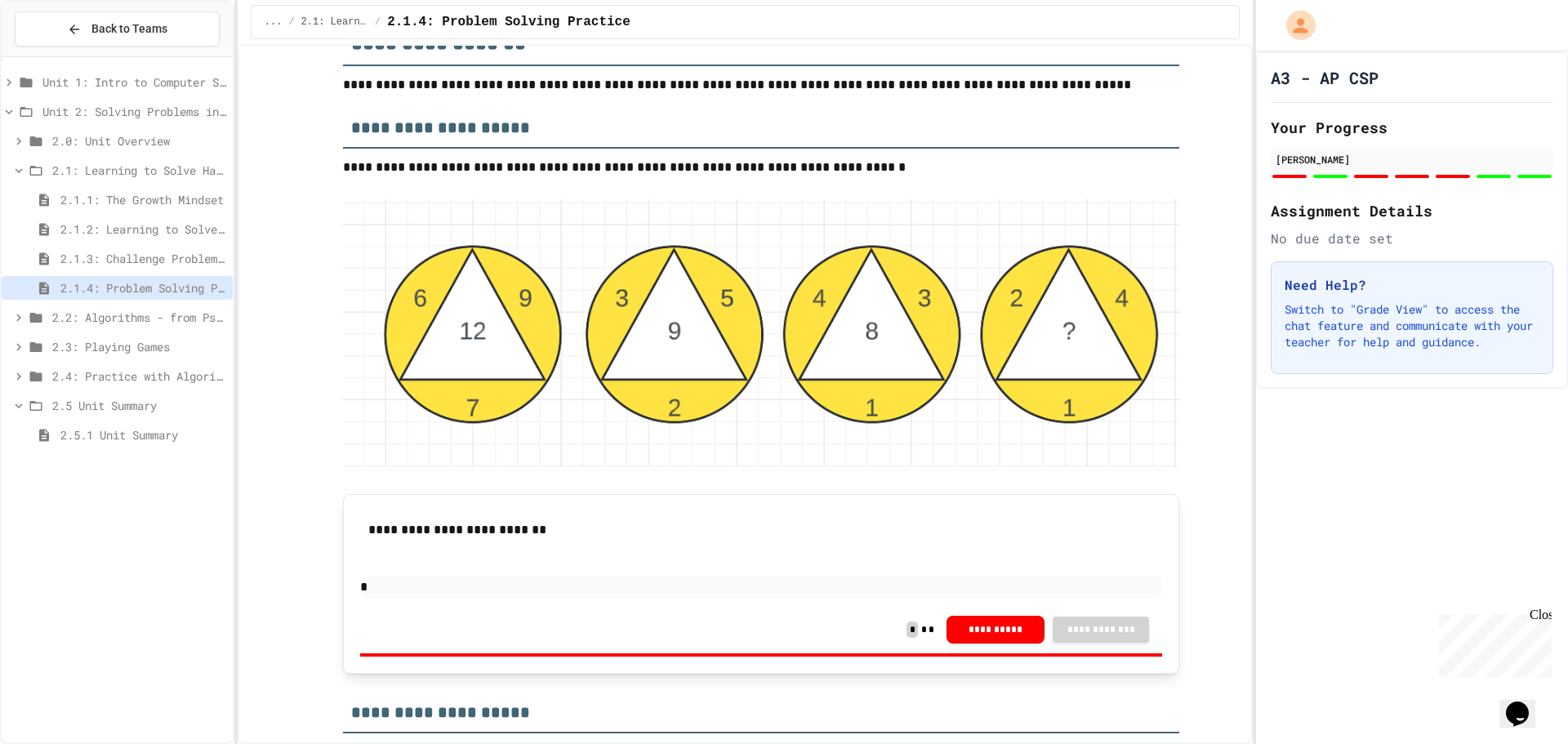
click at [423, 589] on p "*" at bounding box center [761, 588] width 802 height 21
click at [355, 446] on img at bounding box center [761, 333] width 836 height 267
click at [59, 169] on span "2.1: Learning to Solve Hard Problems" at bounding box center [139, 171] width 174 height 18
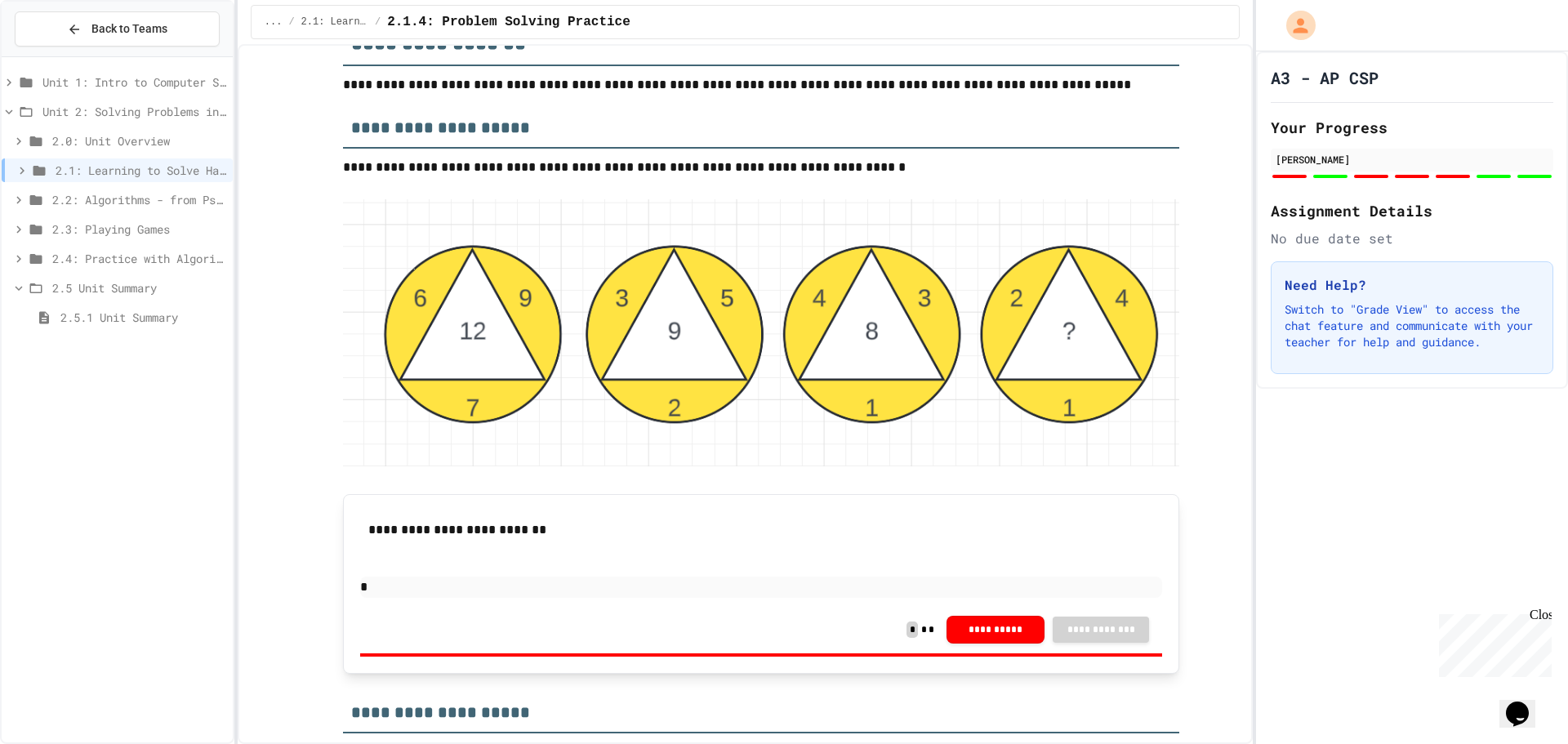
click at [68, 289] on span "2.5 Unit Summary" at bounding box center [139, 289] width 174 height 18
click at [90, 256] on span "2.4: Practice with Algorithms" at bounding box center [139, 258] width 174 height 18
click at [113, 289] on span "2.4.1: Algorithm Practice Exercises" at bounding box center [143, 289] width 166 height 18
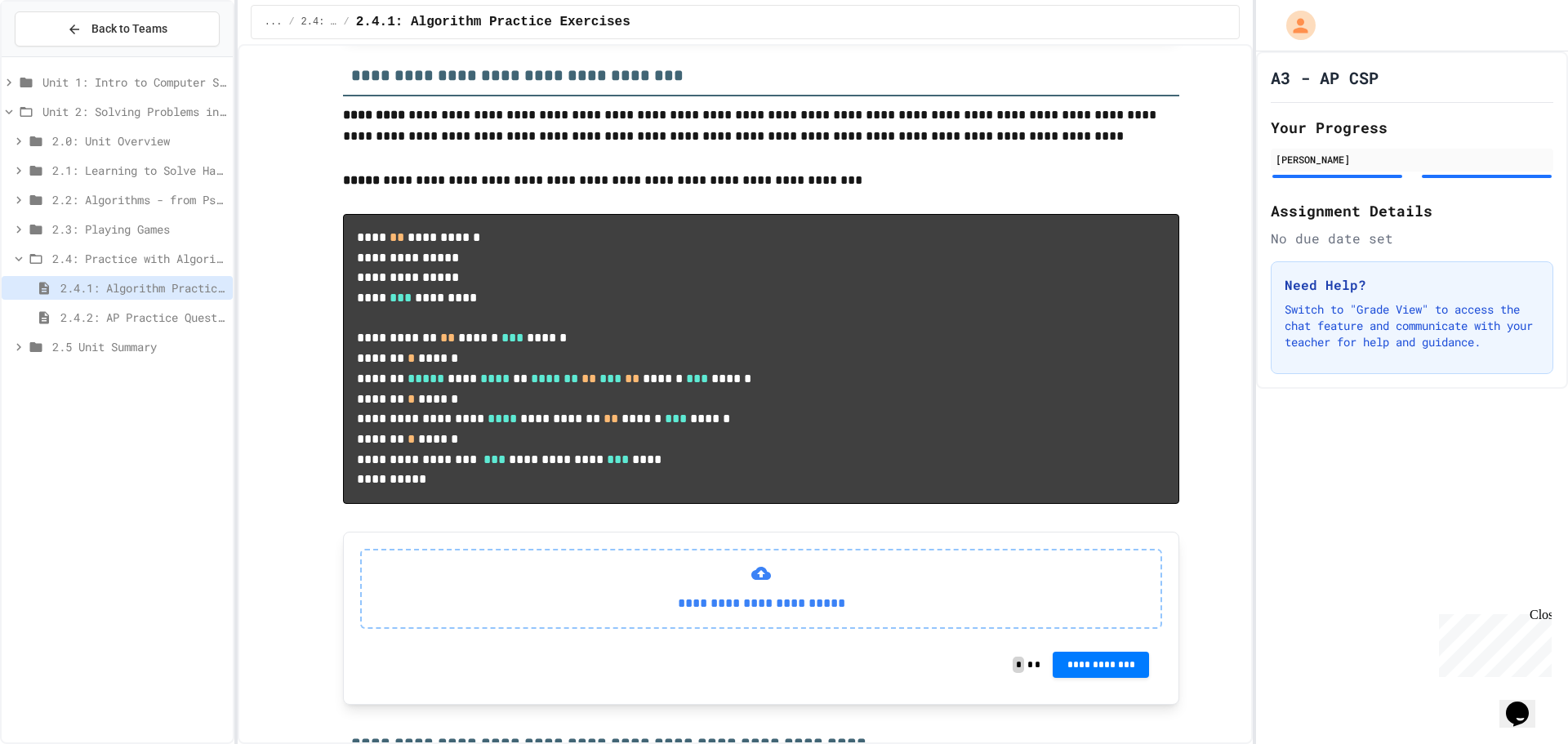
scroll to position [817, 0]
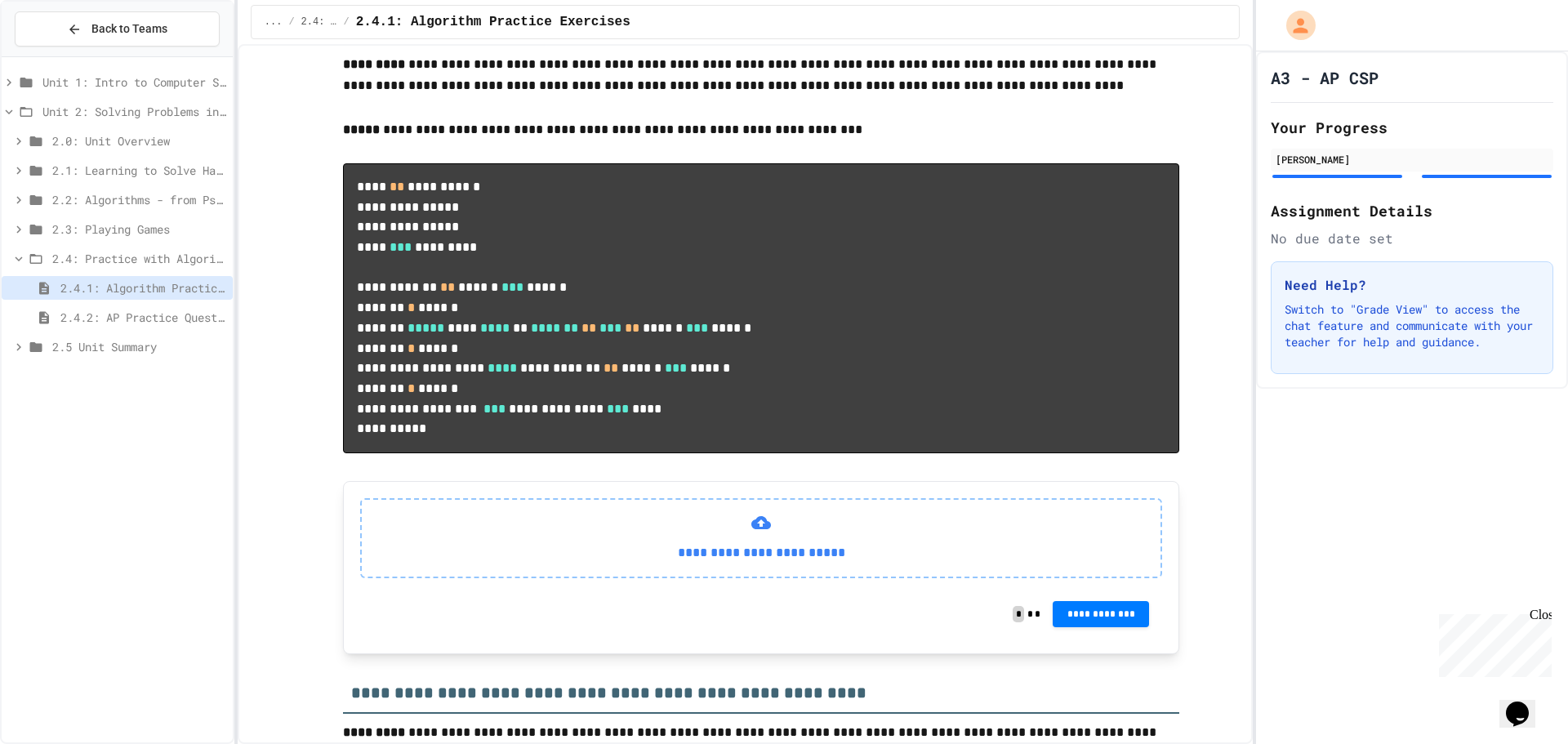
drag, startPoint x: 695, startPoint y: 345, endPoint x: 626, endPoint y: 206, distance: 155.2
click at [626, 206] on pre "**********" at bounding box center [761, 309] width 836 height 291
click at [68, 259] on span "2.4: Practice with Algorithms" at bounding box center [139, 258] width 174 height 18
click at [82, 218] on div "2.3: Playing Games" at bounding box center [117, 229] width 231 height 23
click at [122, 261] on span "2.3.1: Understanding Games with Flowcharts" at bounding box center [143, 258] width 166 height 18
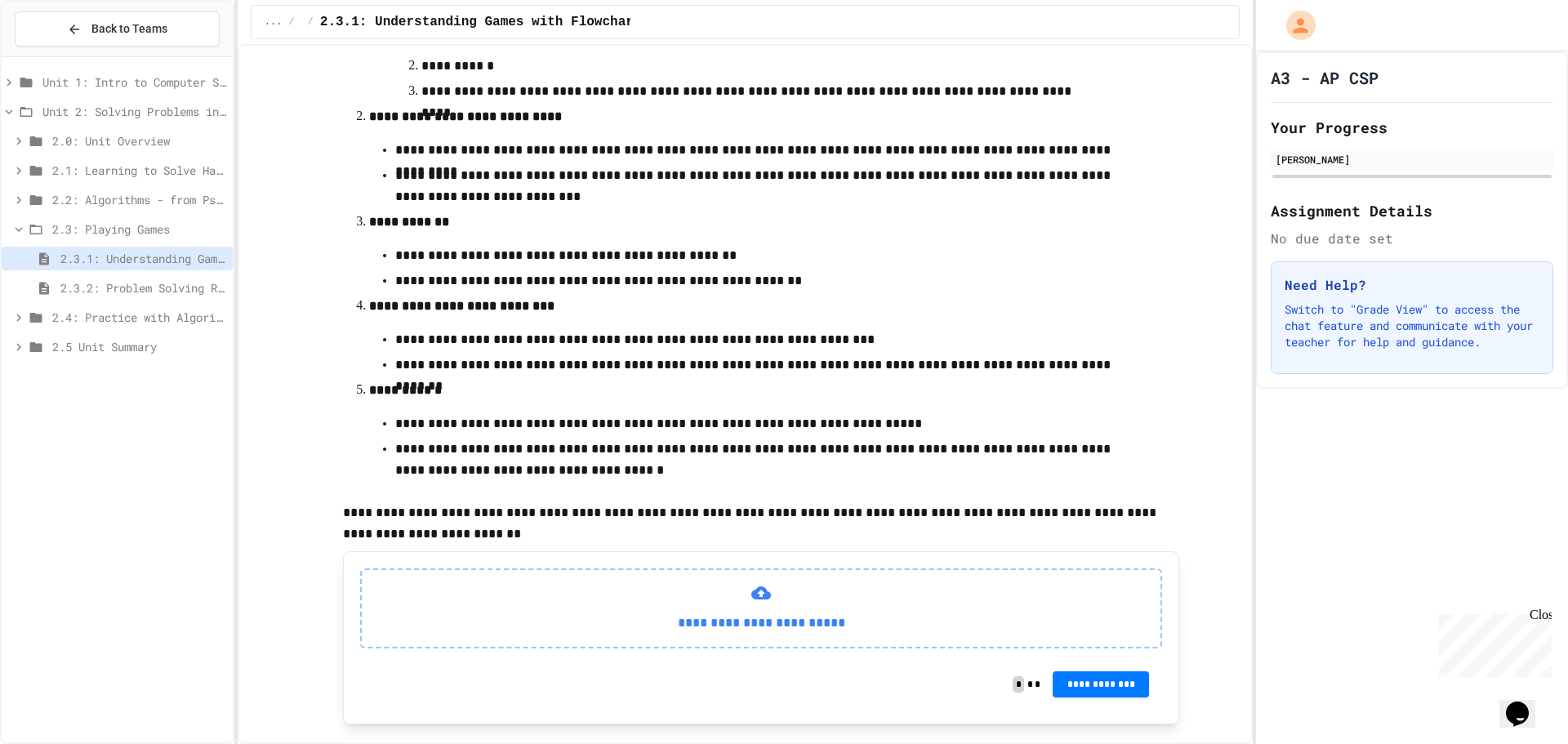
scroll to position [444, 0]
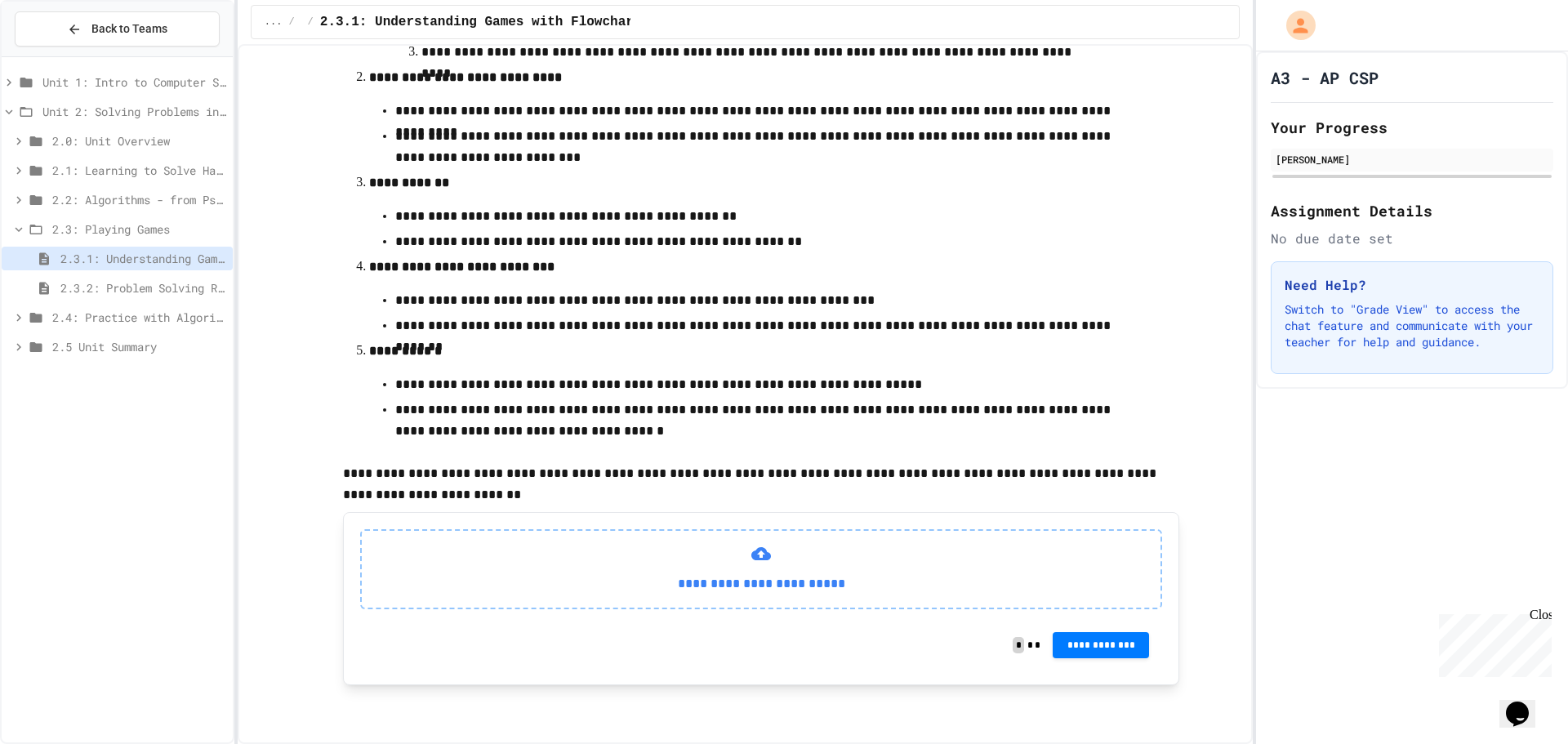
click at [164, 275] on div "2.3.1: Understanding Games with Flowcharts" at bounding box center [117, 261] width 231 height 29
click at [164, 284] on span "2.3.2: Problem Solving Reflection" at bounding box center [143, 289] width 166 height 18
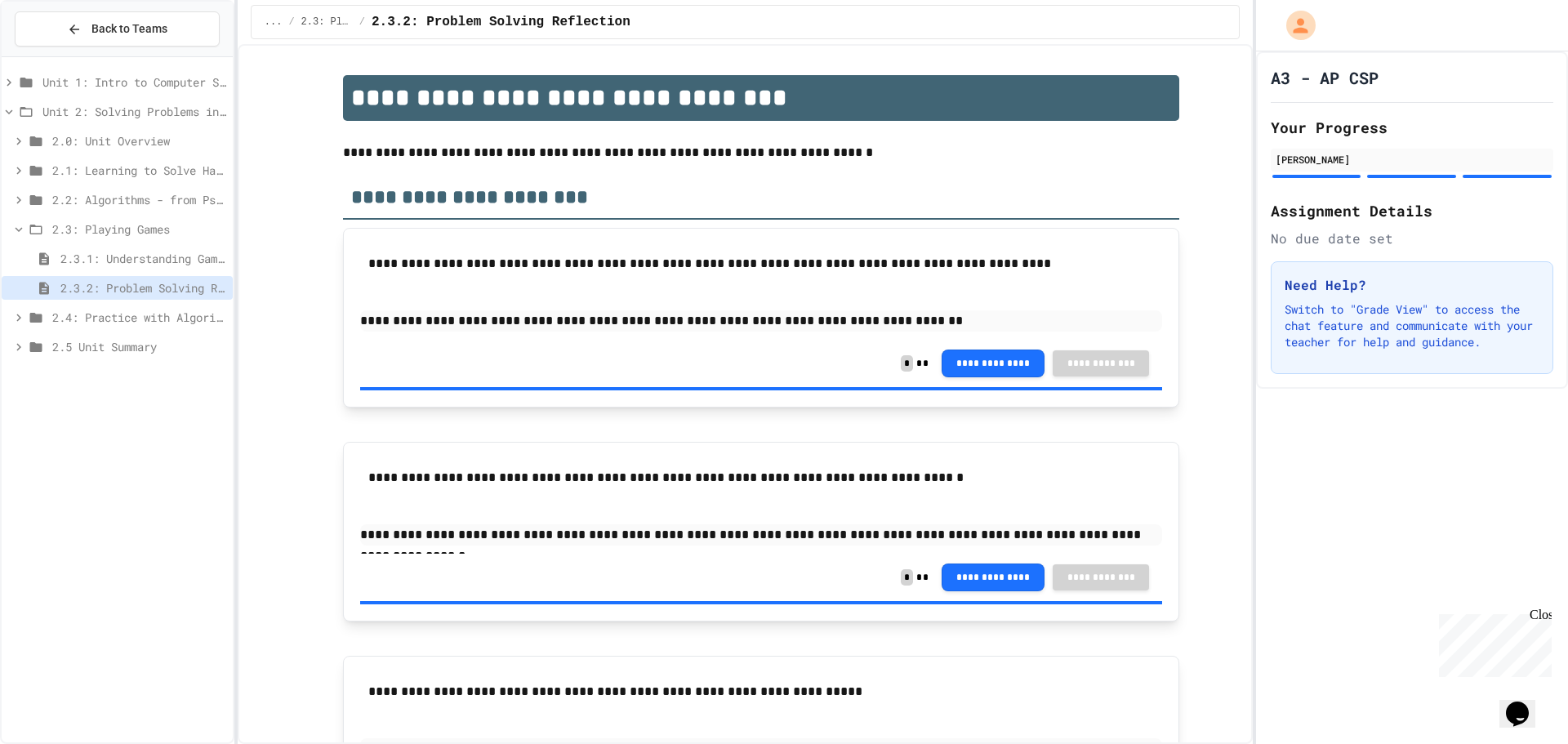
click at [55, 239] on div "2.3: Playing Games" at bounding box center [117, 229] width 231 height 23
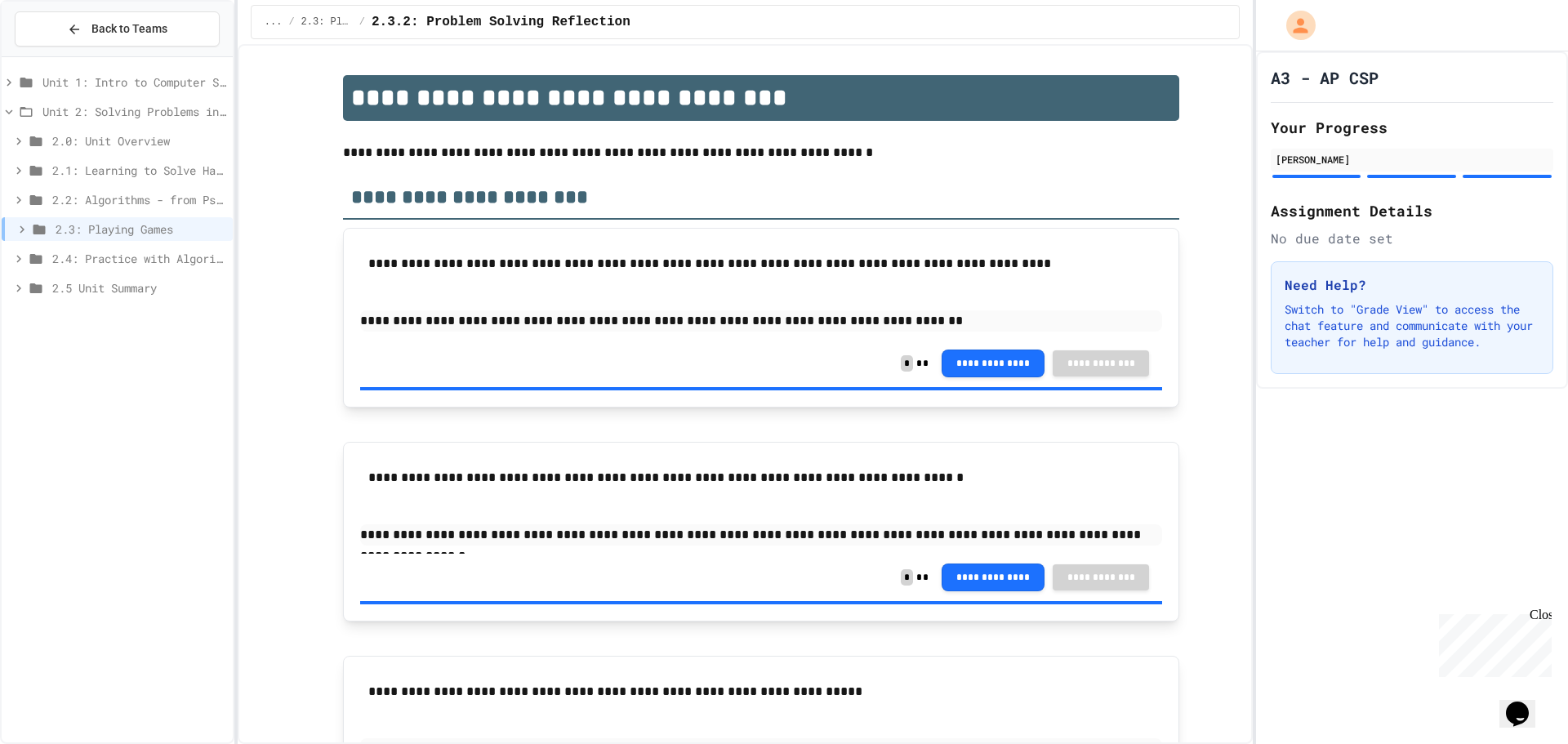
click at [66, 198] on span "2.2: Algorithms - from Pseudocode to Flowcharts" at bounding box center [139, 200] width 174 height 18
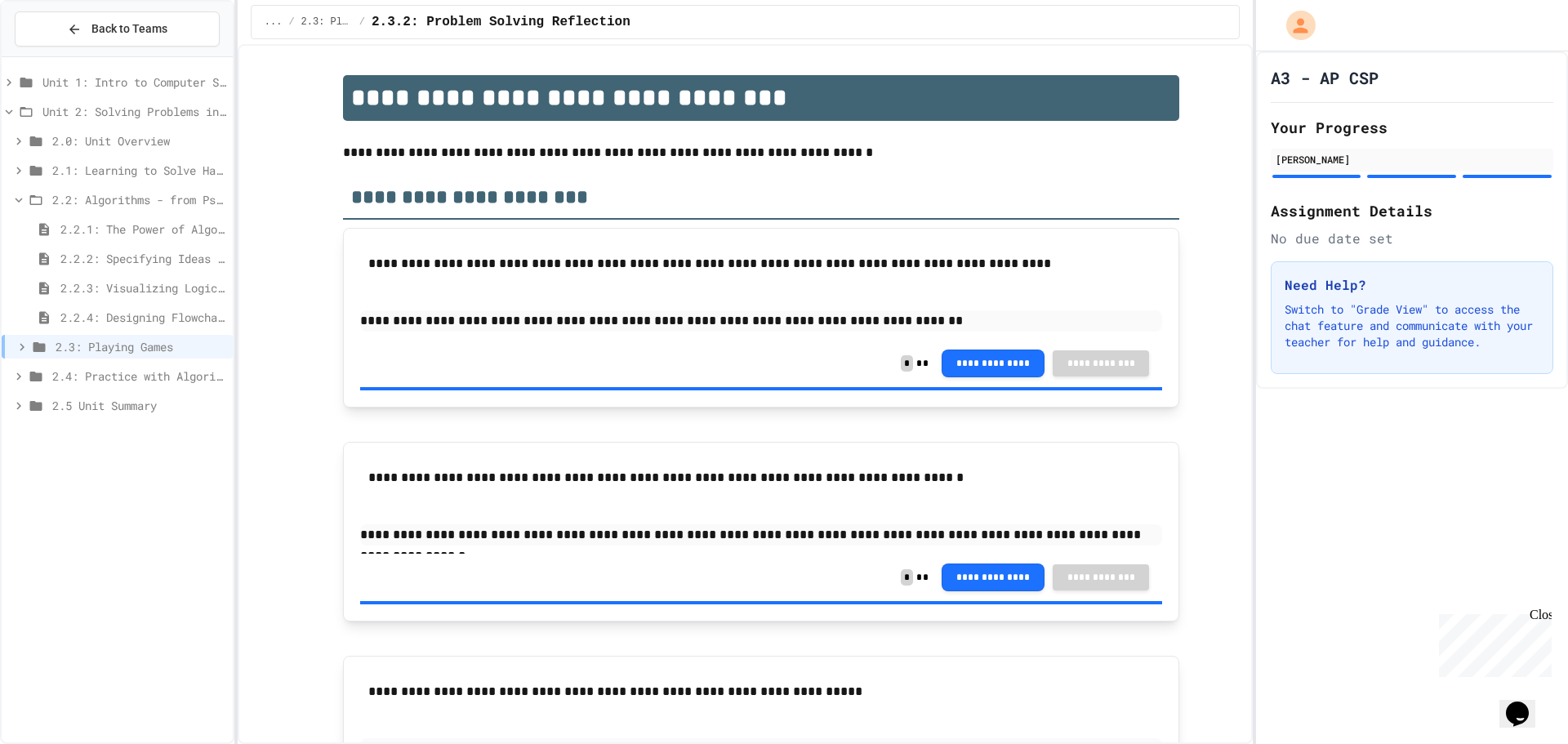
click at [98, 215] on div "2.2: Algorithms - from Pseudocode to Flowcharts" at bounding box center [117, 203] width 231 height 29
click at [105, 229] on span "2.2.1: The Power of Algorithms" at bounding box center [143, 229] width 166 height 18
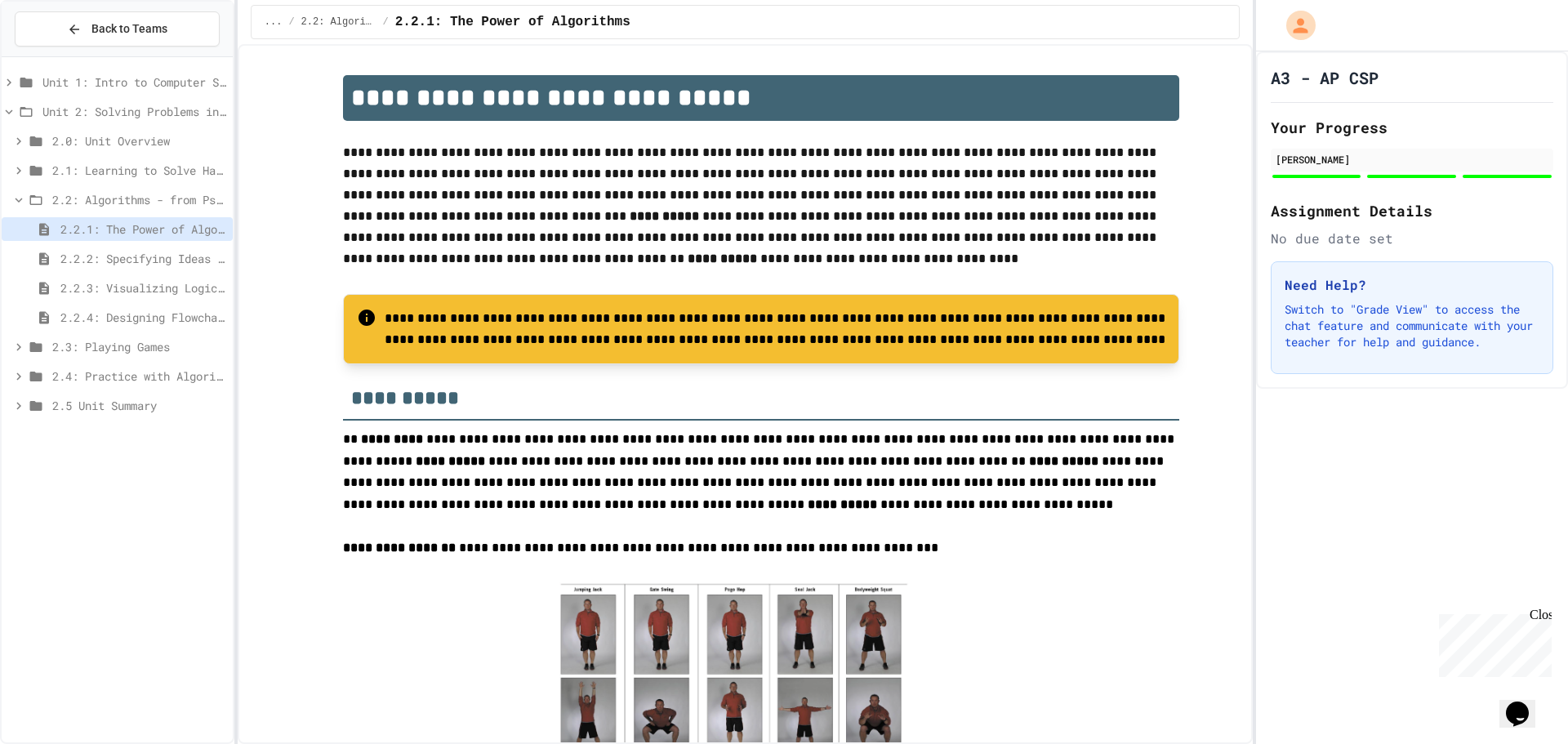
click at [114, 319] on span "2.2.4: Designing Flowcharts" at bounding box center [143, 318] width 166 height 18
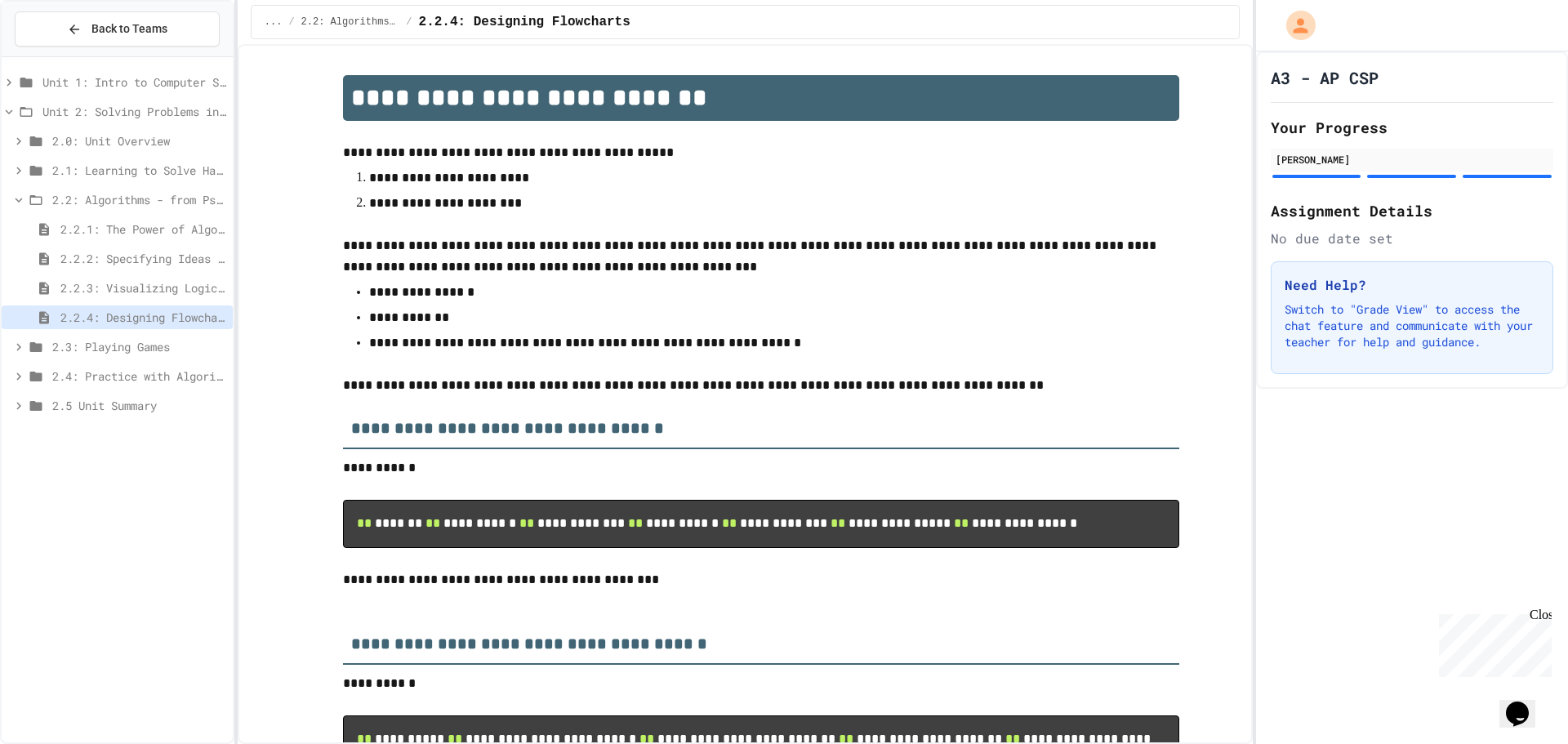
click at [171, 299] on div "2.2.3: Visualizing Logic with Flowcharts" at bounding box center [117, 288] width 231 height 23
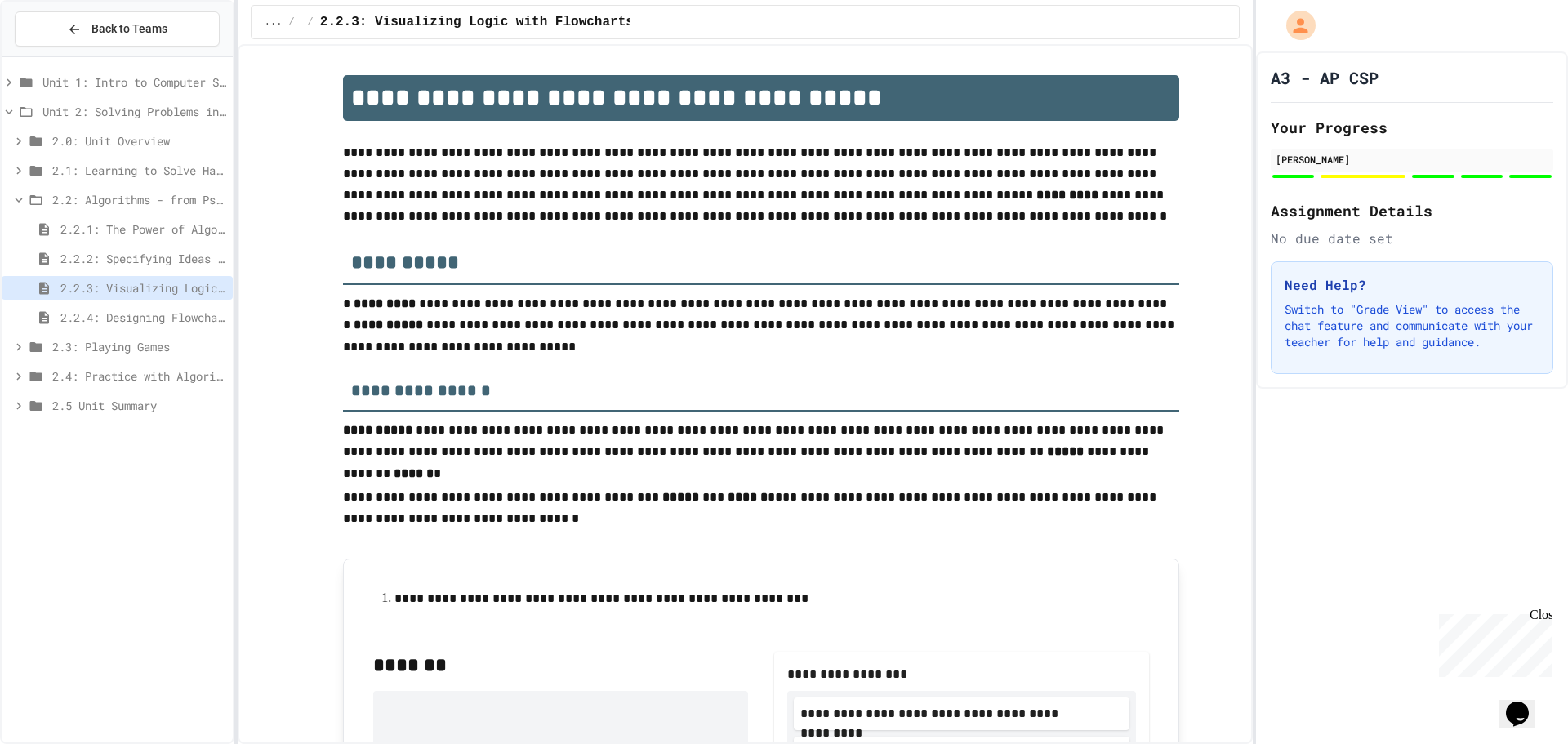
click at [133, 304] on div "2.2.3: Visualizing Logic with Flowcharts" at bounding box center [117, 291] width 231 height 29
click at [149, 326] on span "2.2.4: Designing Flowcharts" at bounding box center [143, 318] width 166 height 18
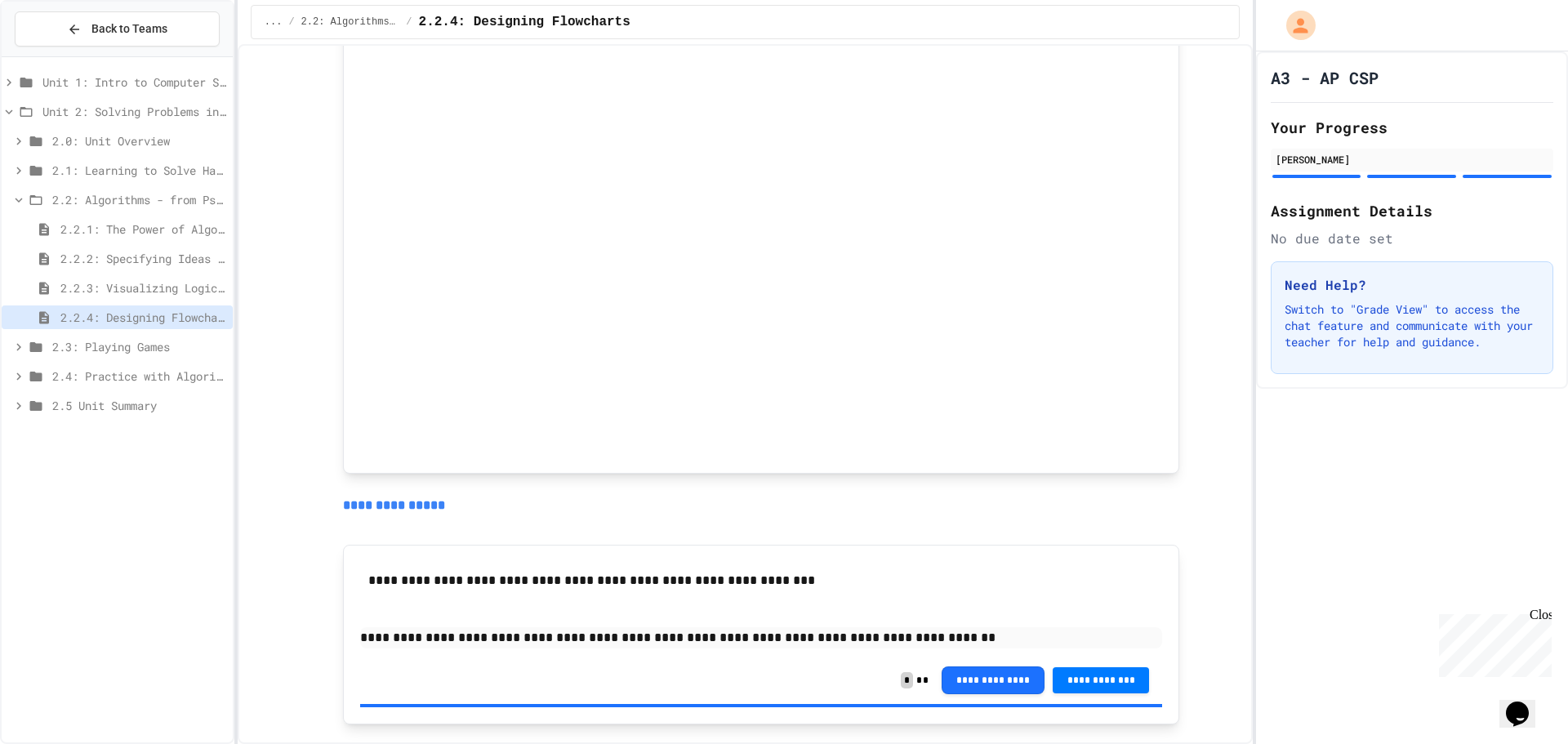
scroll to position [815, 0]
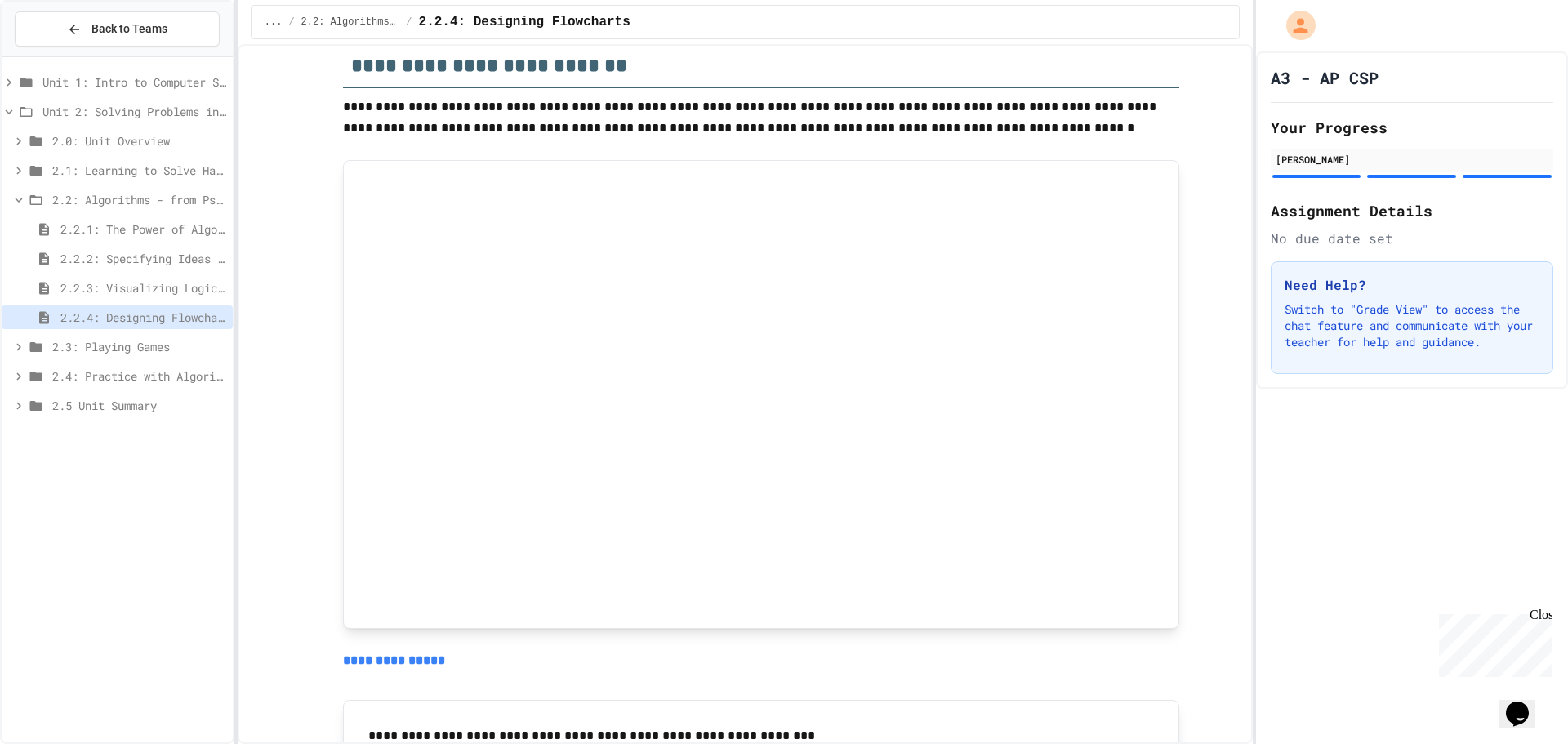
click at [142, 291] on span "2.2.3: Visualizing Logic with Flowcharts" at bounding box center [143, 289] width 166 height 18
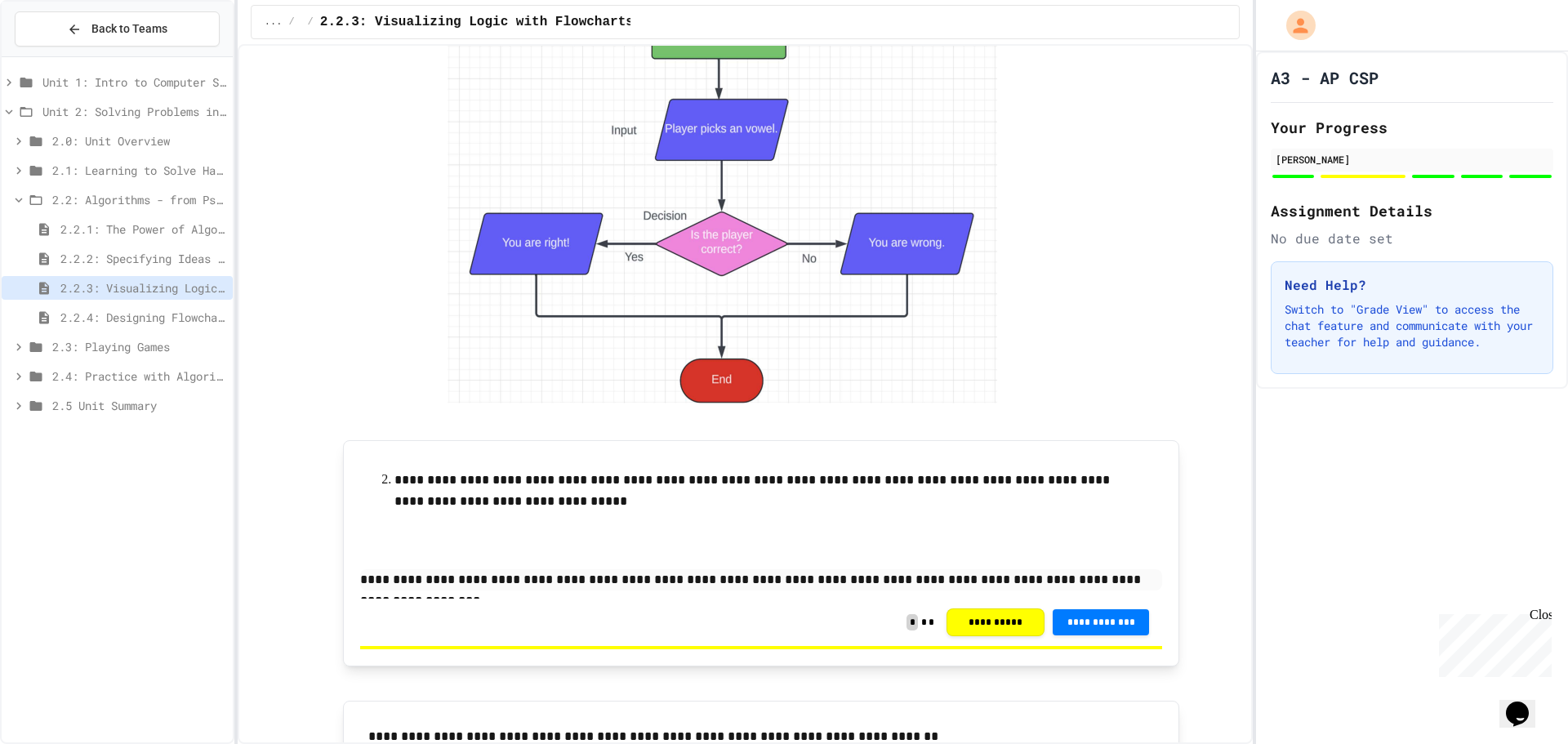
scroll to position [3269, 0]
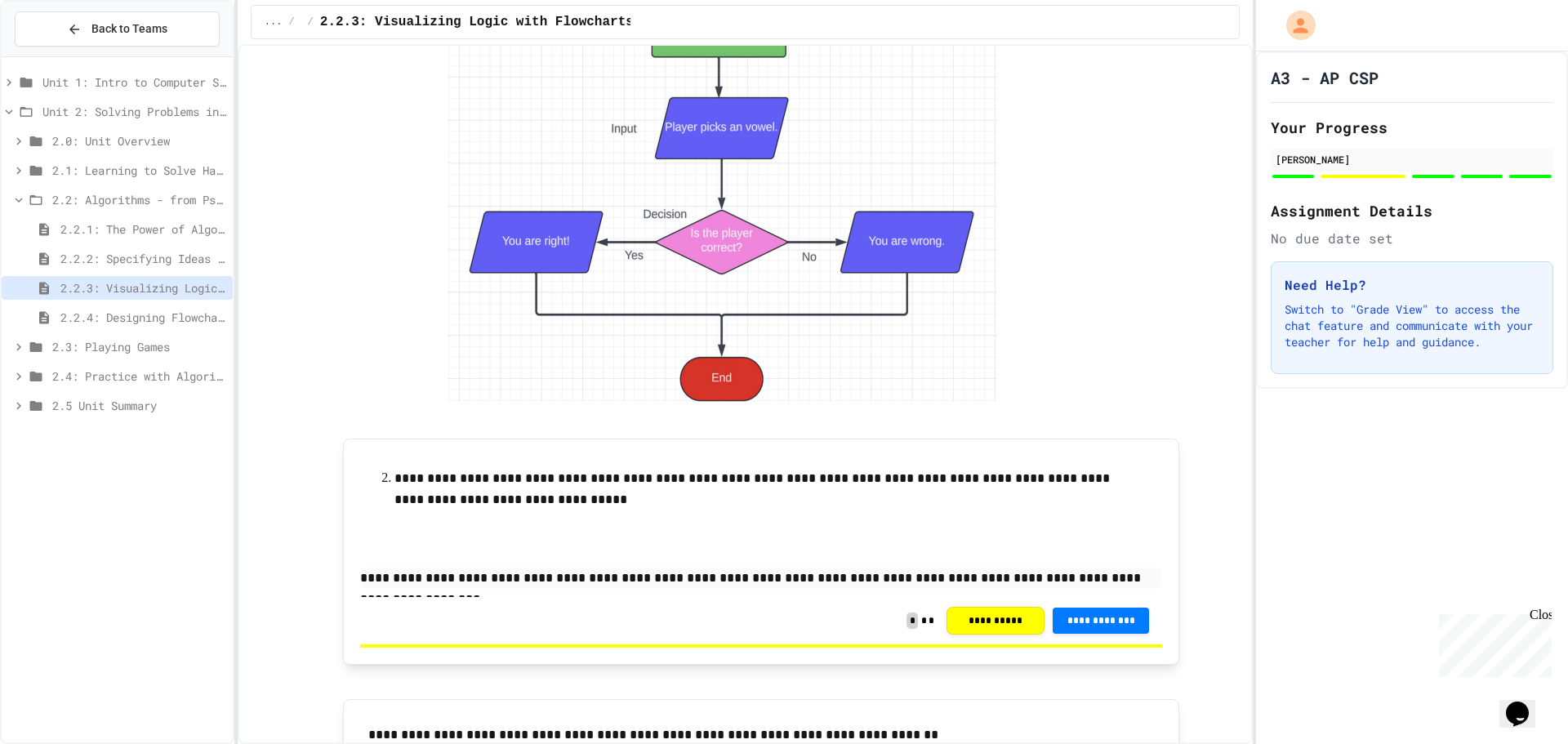
click at [921, 583] on p "**********" at bounding box center [761, 578] width 802 height 21
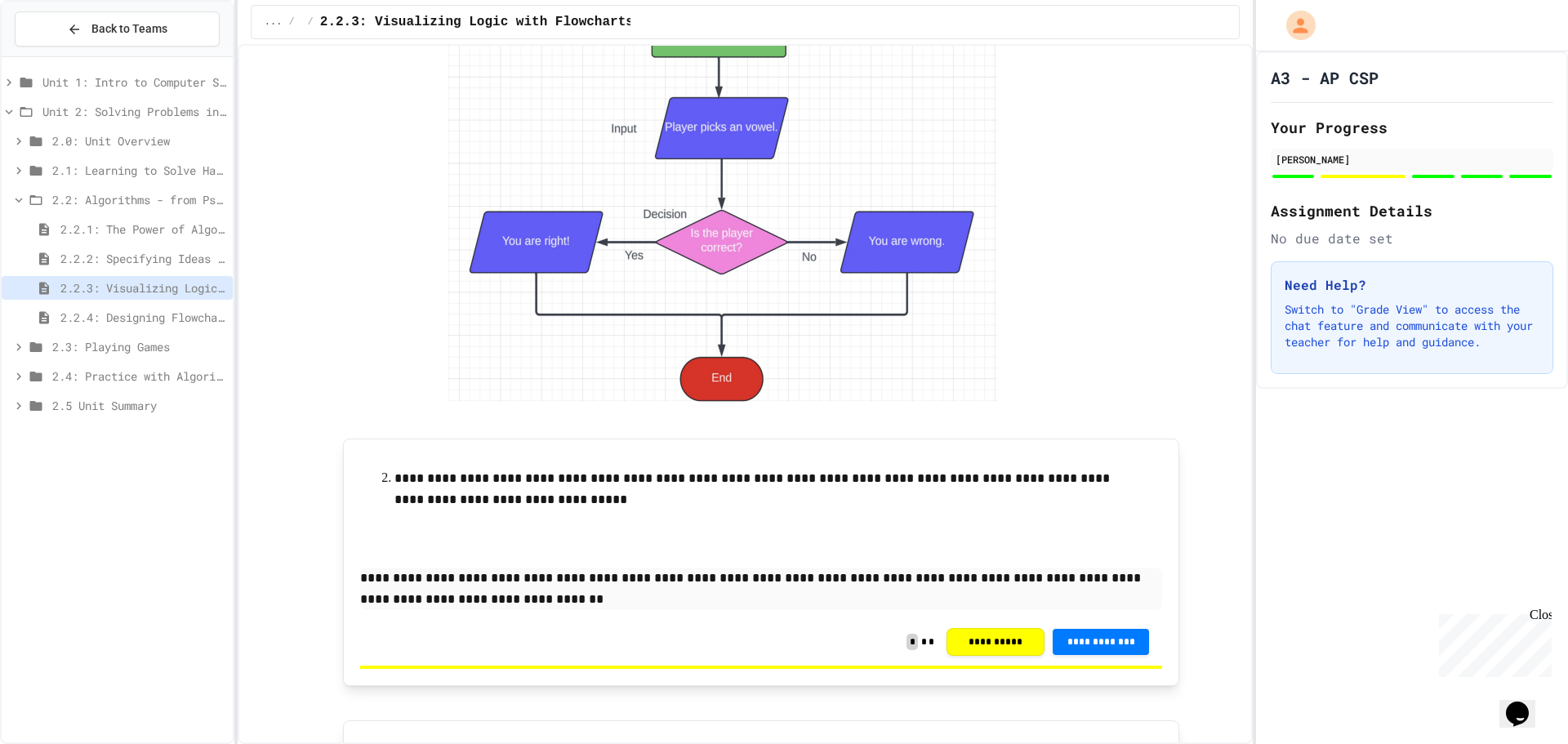
click at [1117, 572] on p "**********" at bounding box center [761, 589] width 802 height 43
click at [458, 602] on p "**********" at bounding box center [761, 589] width 802 height 43
drag, startPoint x: 426, startPoint y: 603, endPoint x: 264, endPoint y: 590, distance: 162.5
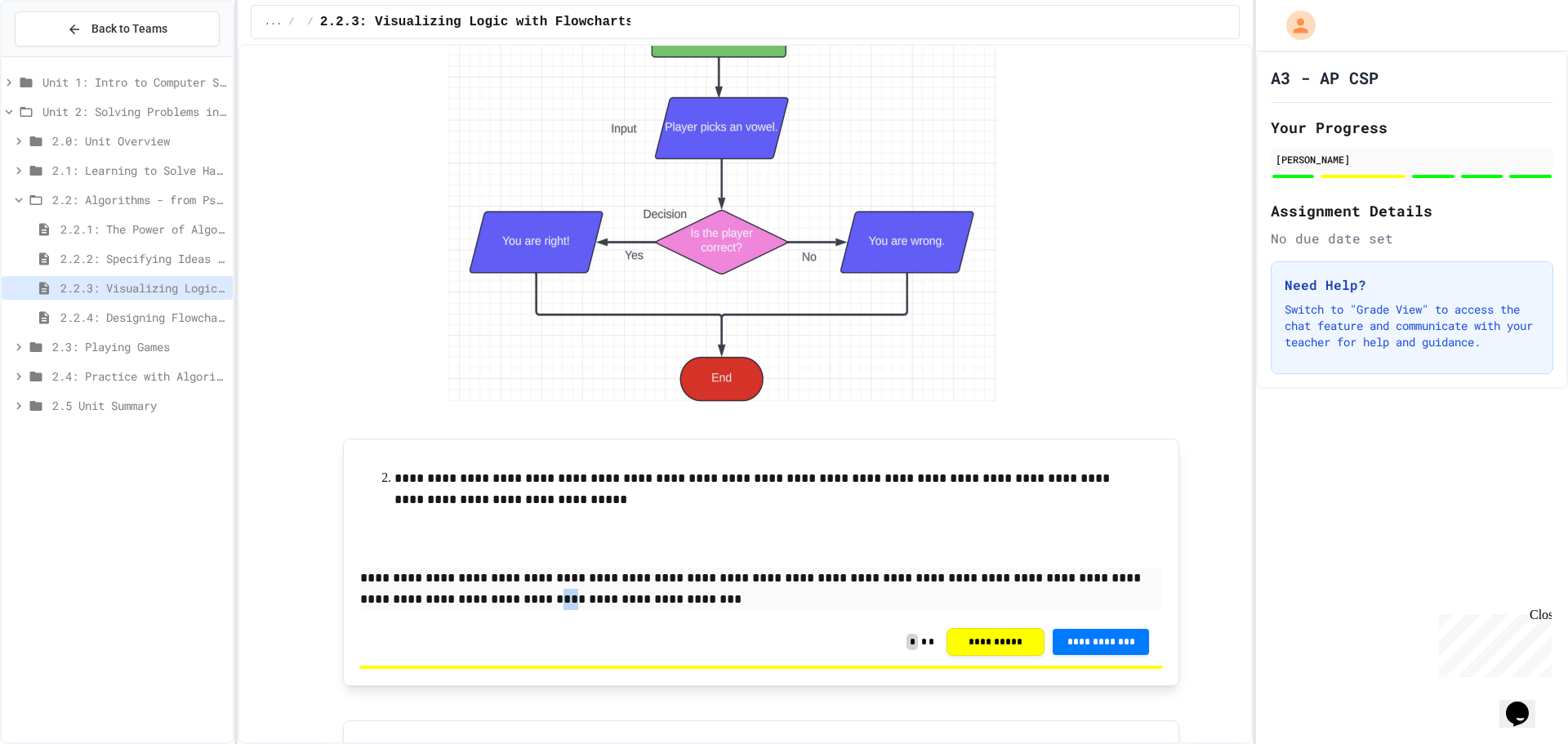
click at [164, 537] on div "Unit 1: Intro to Computer Science Unit 2: Solving Problems in Computer Science …" at bounding box center [117, 400] width 231 height 673
click at [631, 602] on p "**********" at bounding box center [761, 589] width 802 height 43
click at [1066, 639] on span "**********" at bounding box center [1101, 640] width 70 height 13
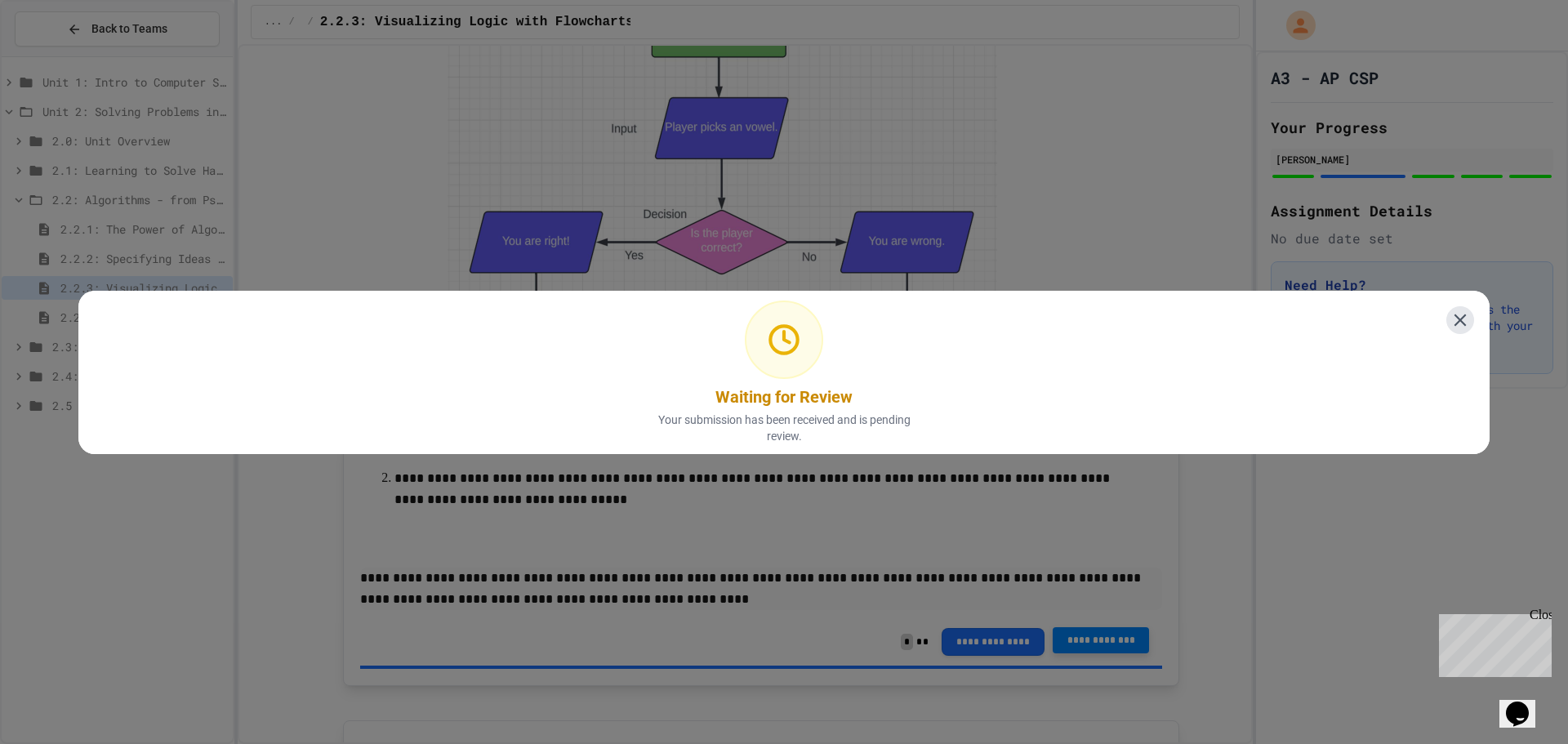
click at [1455, 313] on icon at bounding box center [1461, 321] width 21 height 21
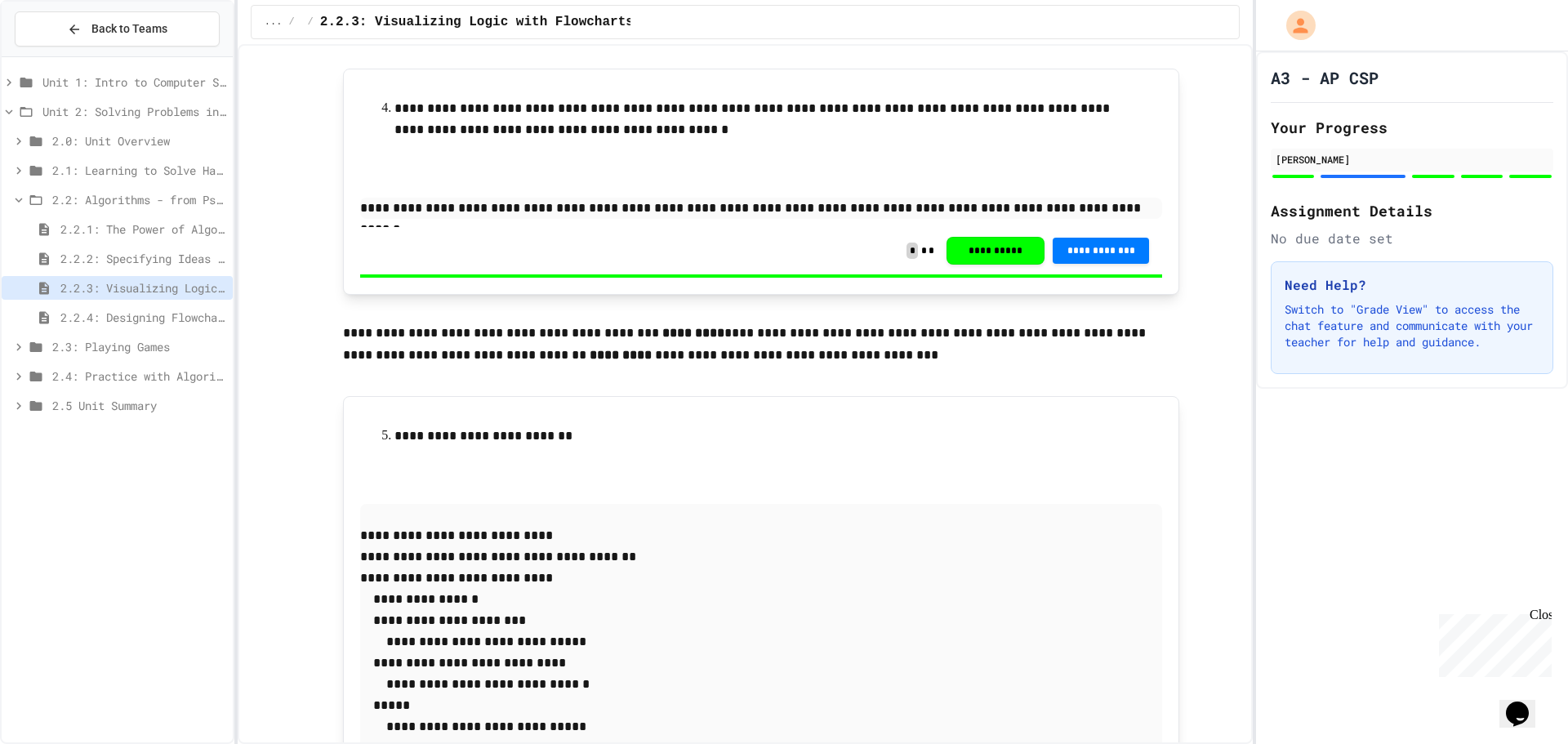
scroll to position [6384, 0]
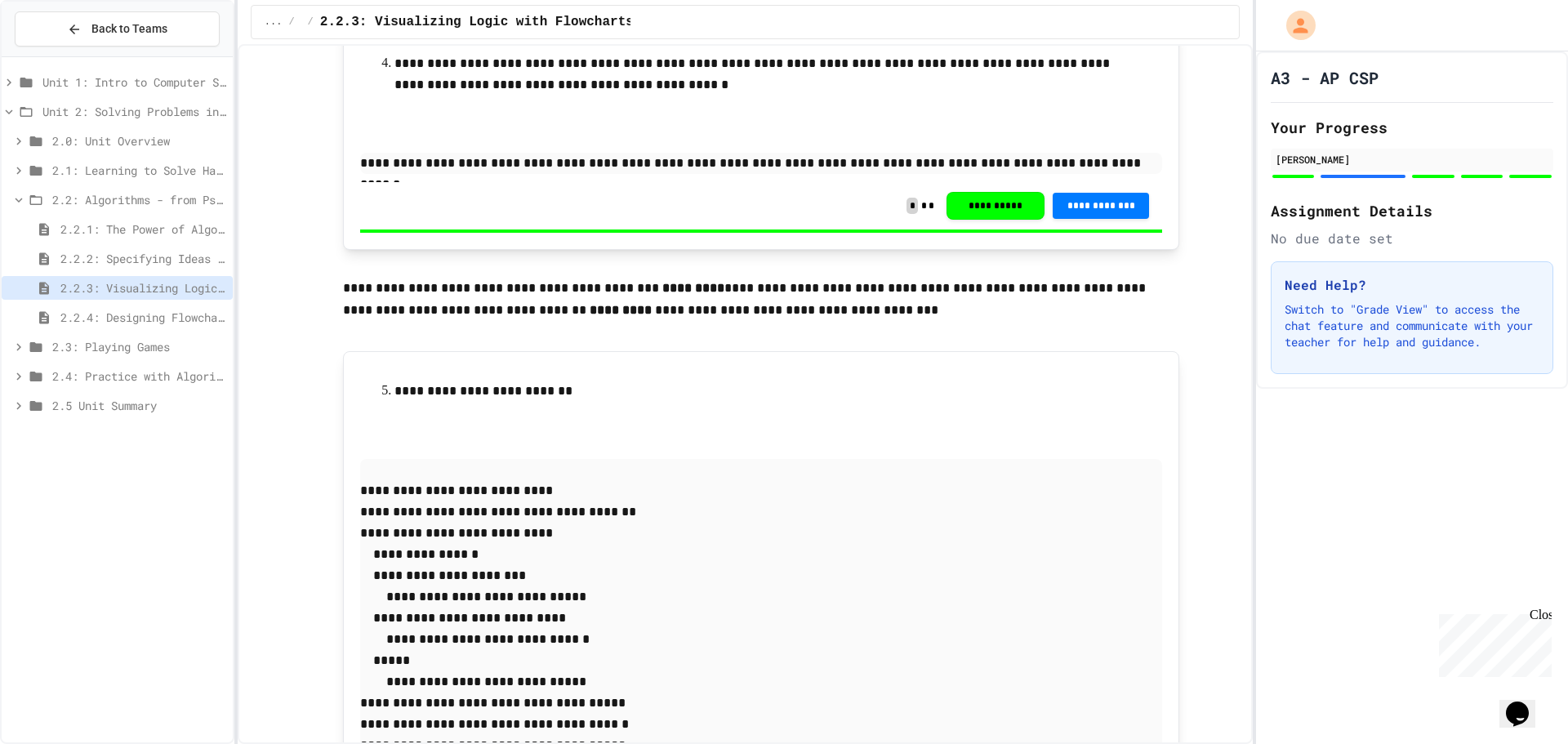
click at [1540, 618] on div "Close" at bounding box center [1540, 618] width 20 height 20
click at [1531, 701] on icon "Opens Chat This icon Opens the chat window." at bounding box center [1517, 714] width 26 height 26
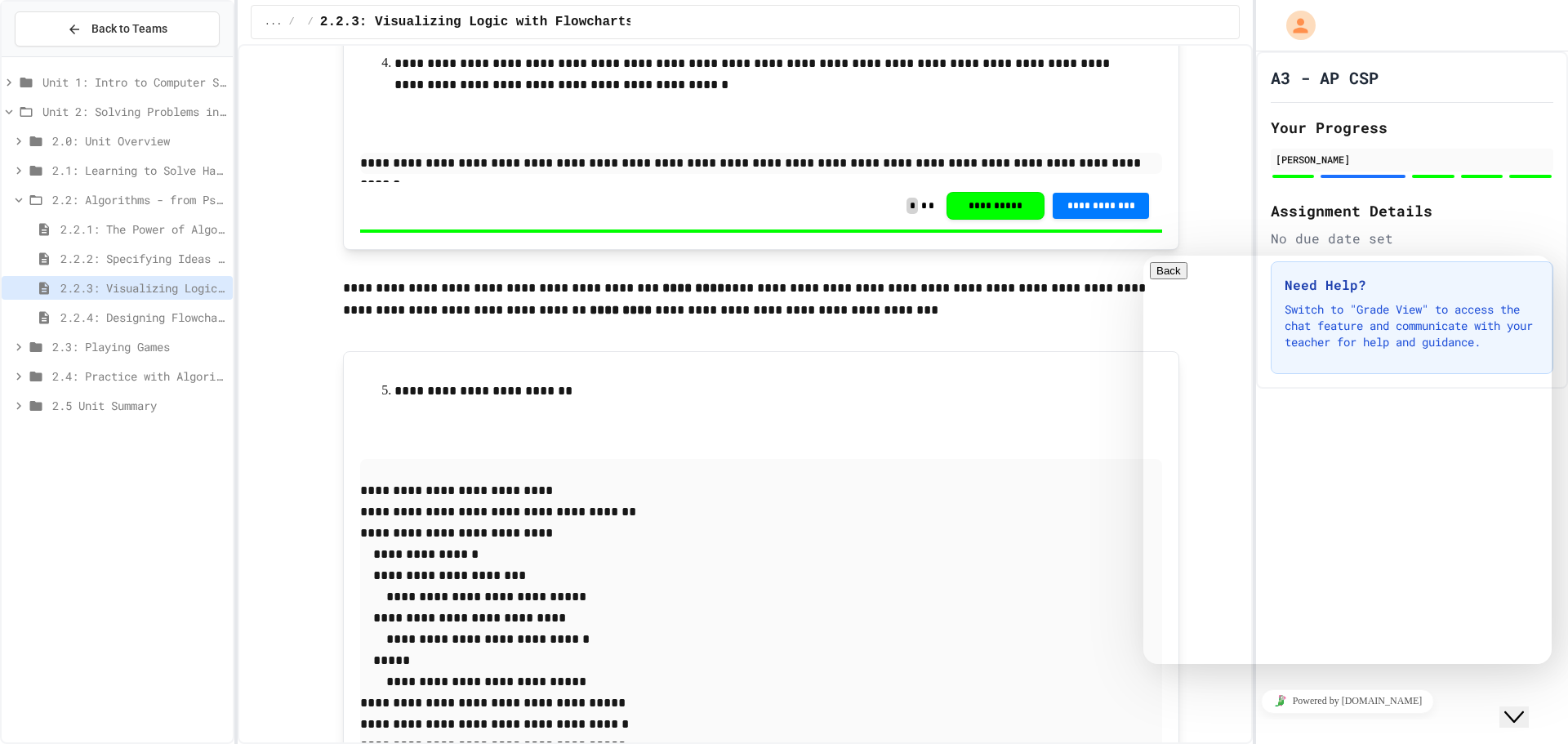
click at [1524, 708] on div "Close Chat This icon closes the chat window." at bounding box center [1514, 718] width 19 height 20
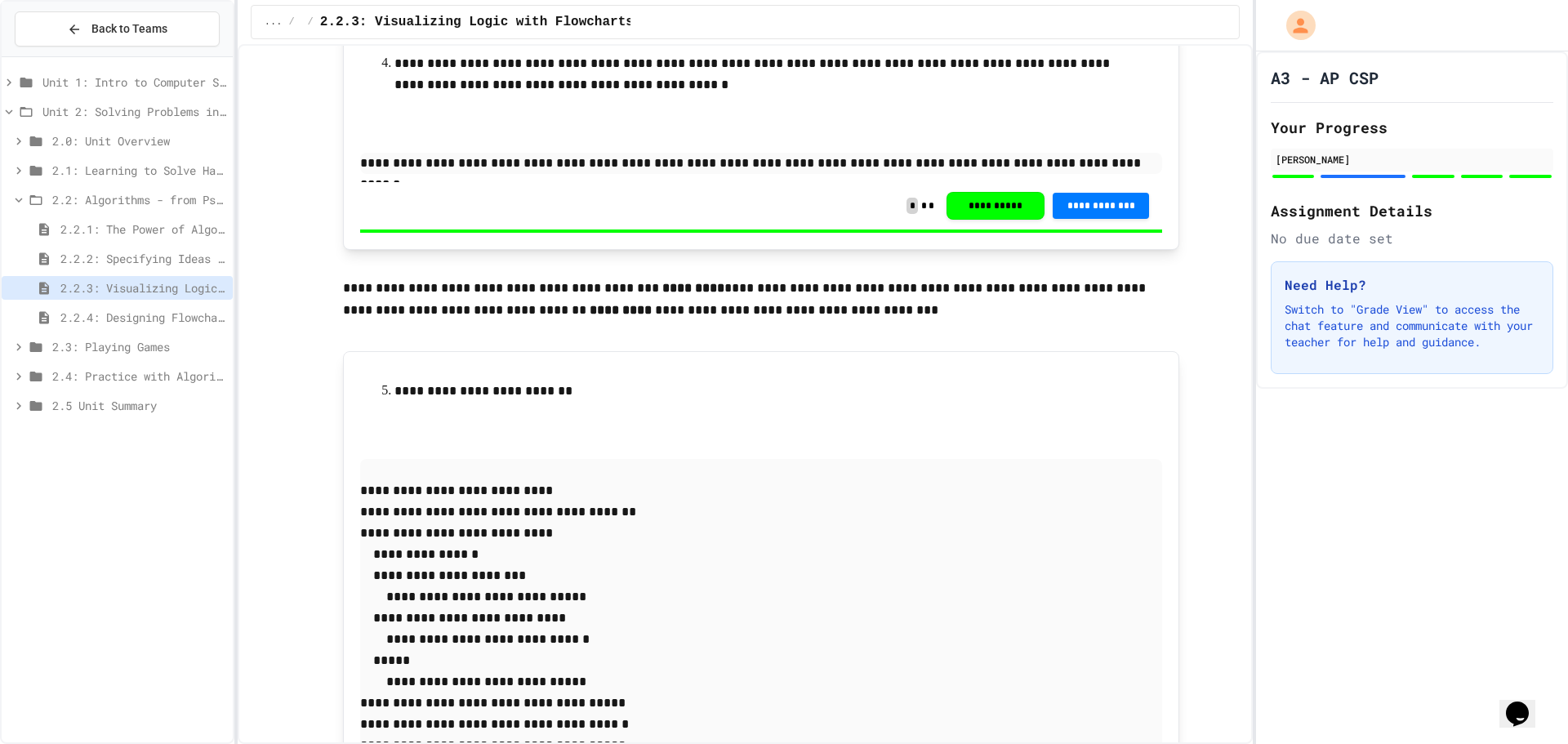
click at [1441, 566] on div "A3 - AP CSP Your Progress Jake Adams Assignment Details No due date set Need He…" at bounding box center [1412, 398] width 312 height 693
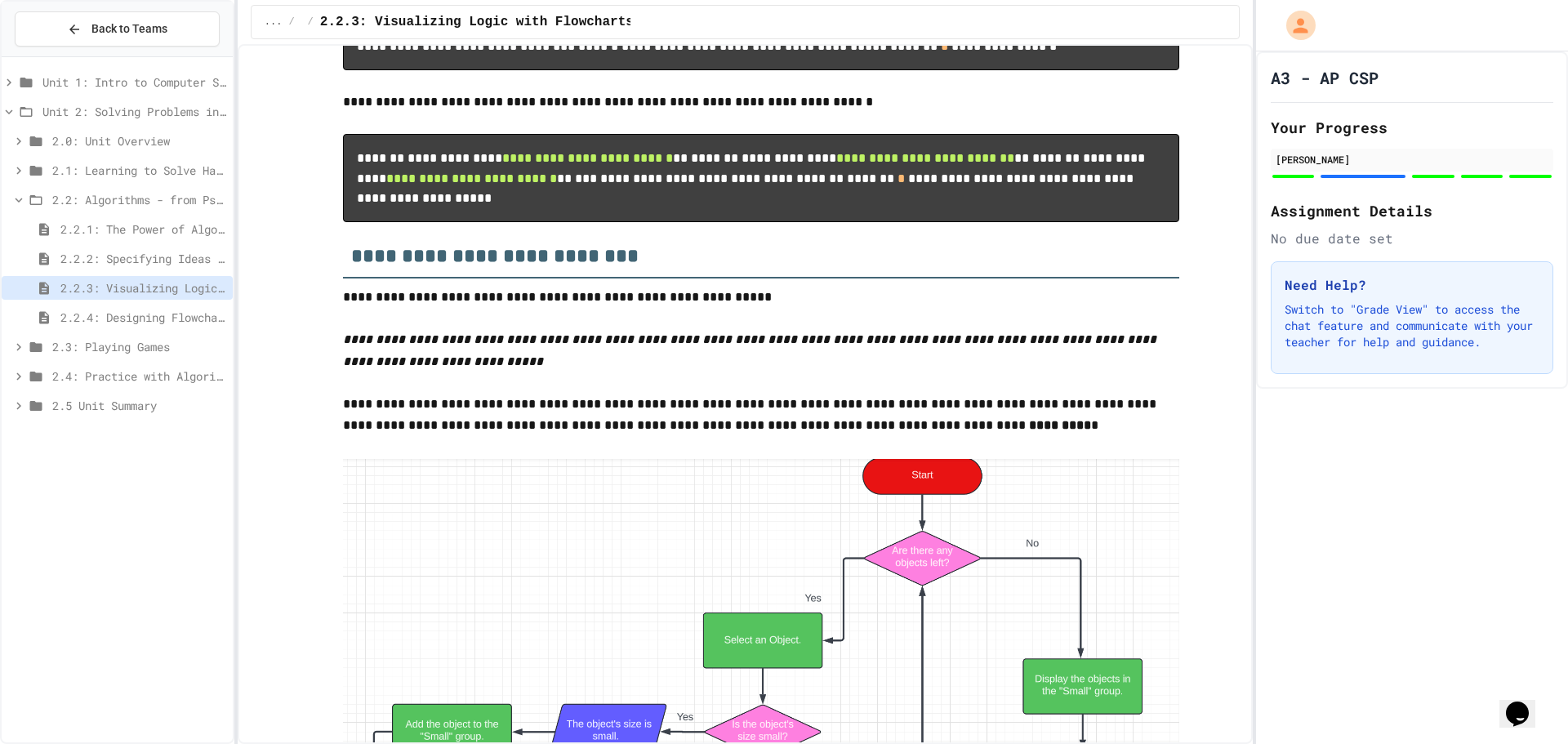
scroll to position [5158, 0]
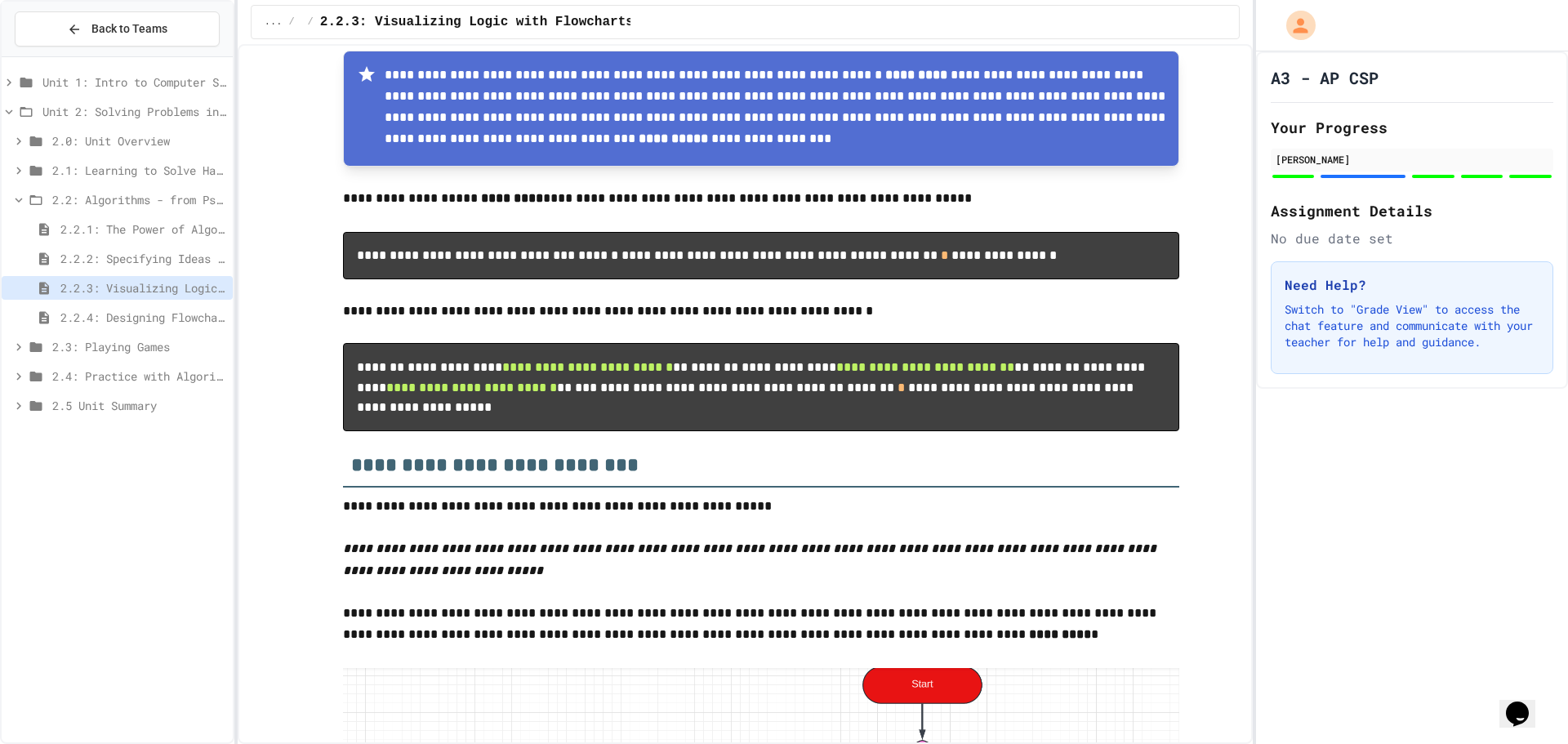
click at [471, 280] on pre "**********" at bounding box center [761, 255] width 836 height 48
click at [457, 261] on code "**********" at bounding box center [707, 255] width 700 height 13
click at [836, 372] on span "**********" at bounding box center [925, 367] width 178 height 13
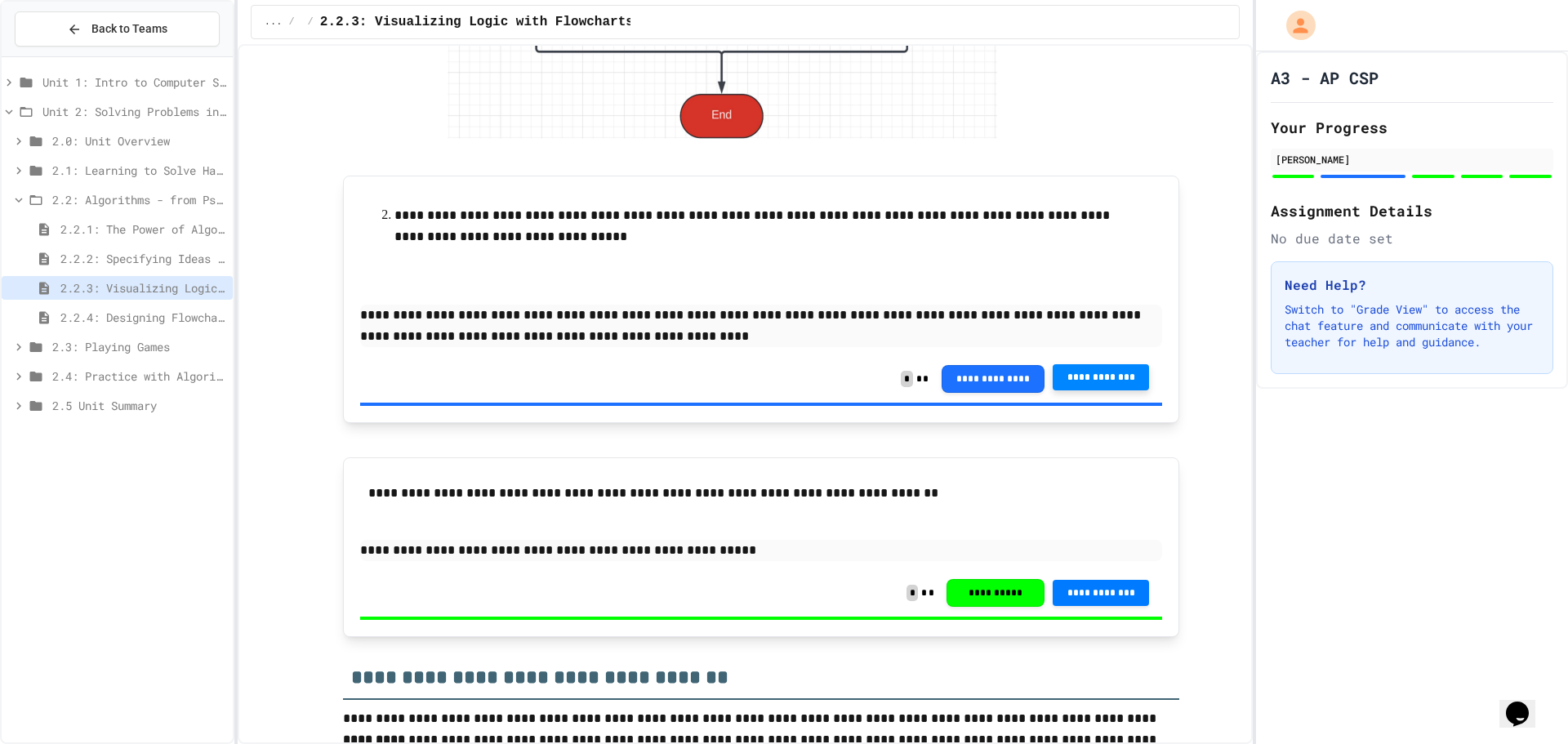
scroll to position [3524, 0]
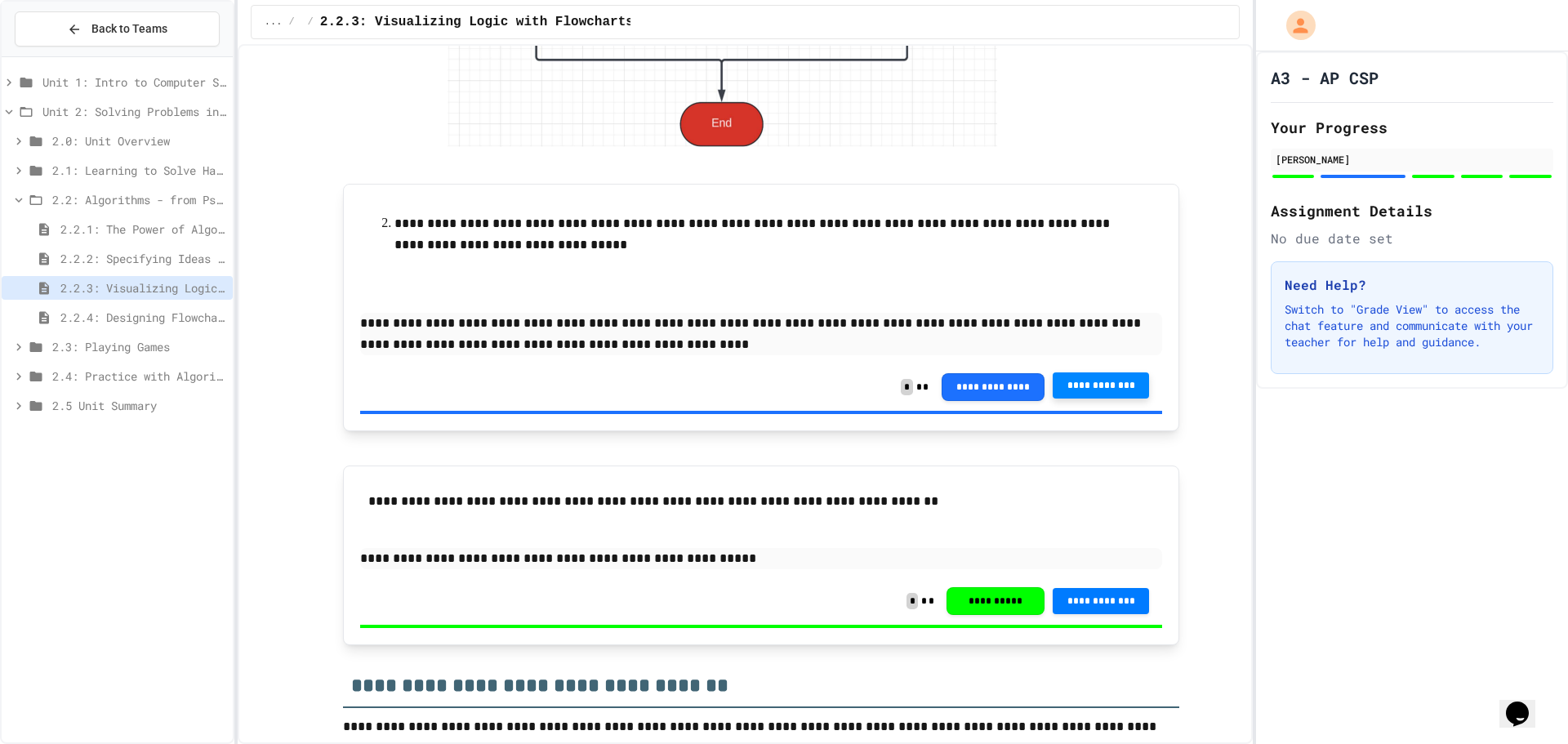
click at [177, 316] on span "2.2.4: Designing Flowcharts" at bounding box center [143, 318] width 166 height 18
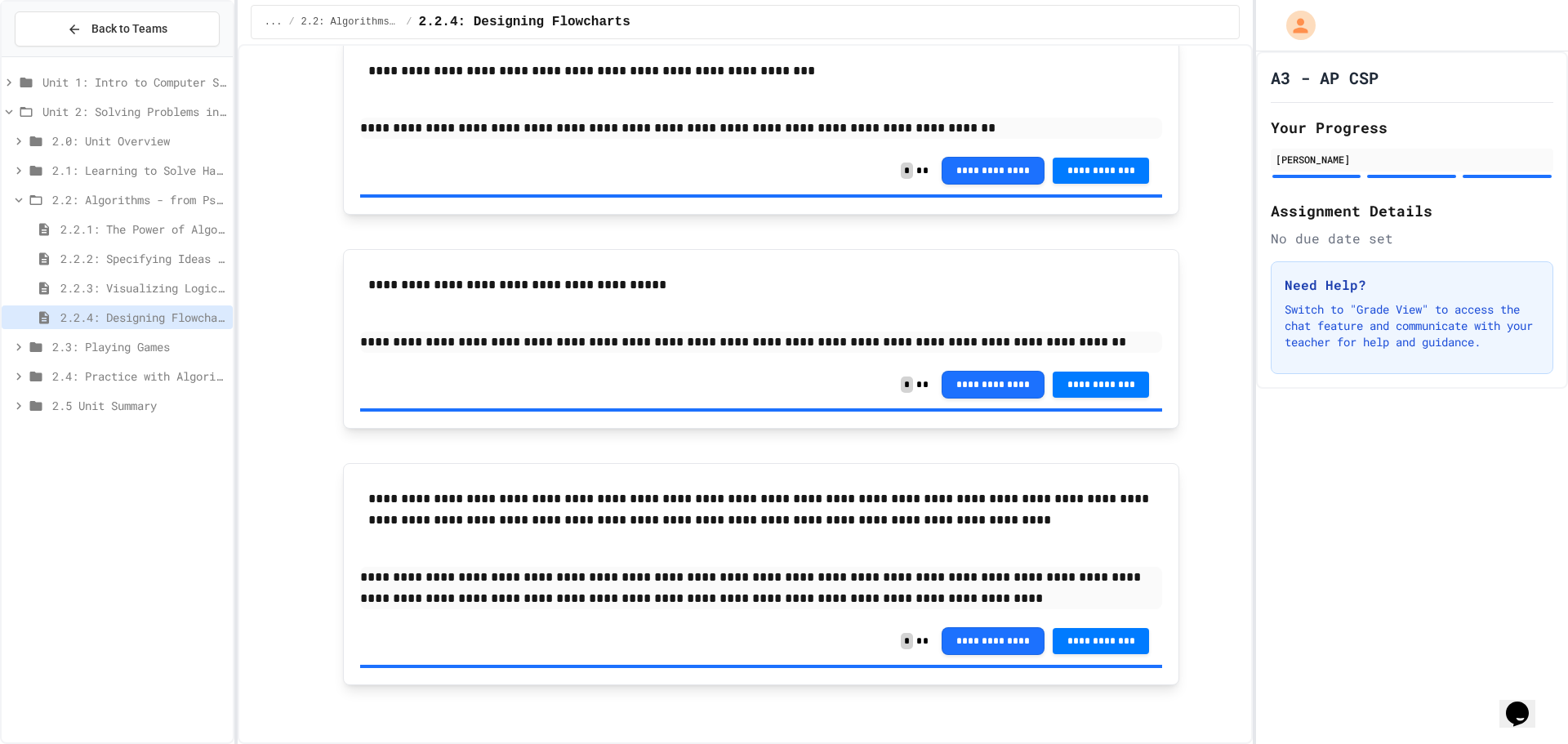
scroll to position [1714, 0]
click at [101, 256] on span "2.2.2: Specifying Ideas with Pseudocode" at bounding box center [143, 258] width 166 height 18
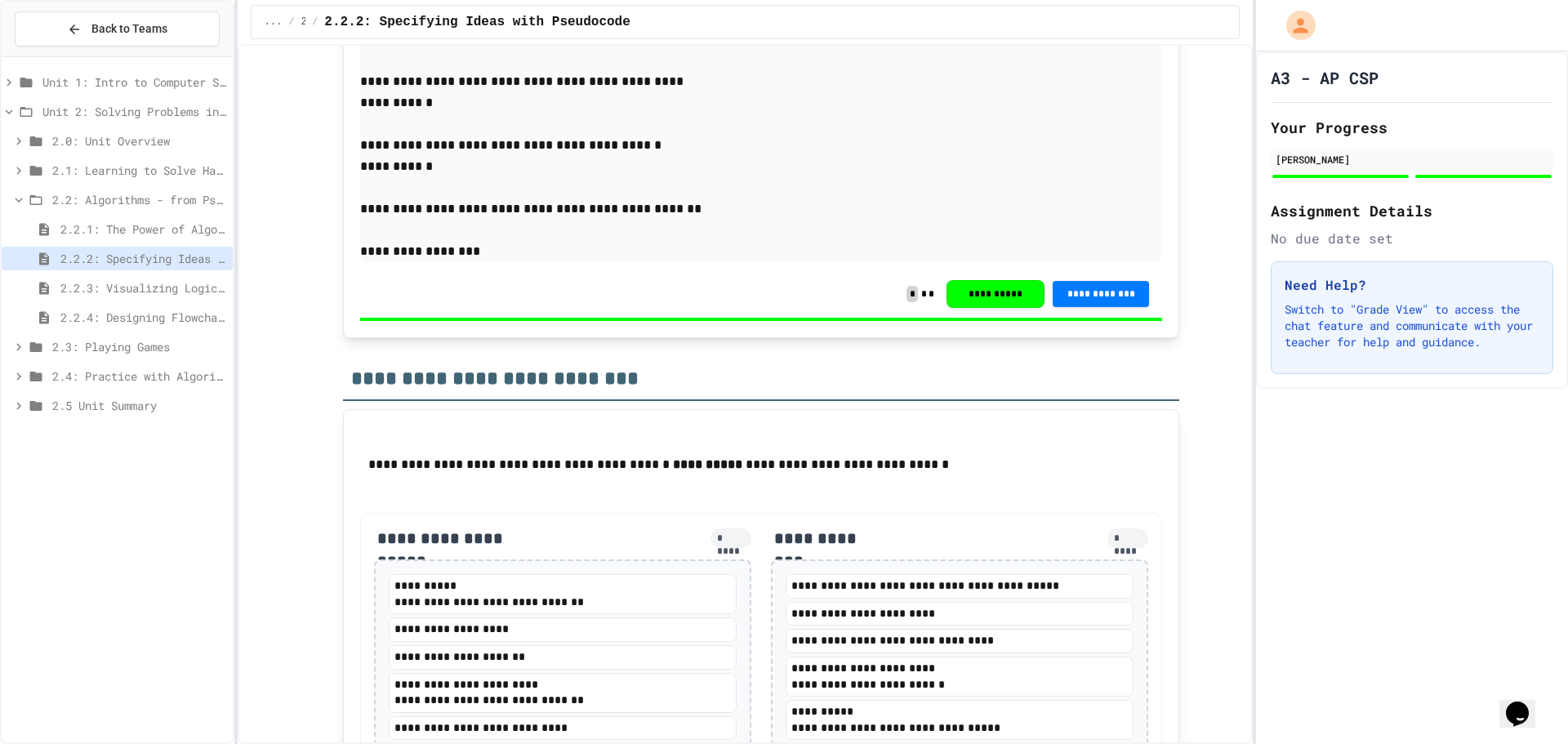
scroll to position [2778, 0]
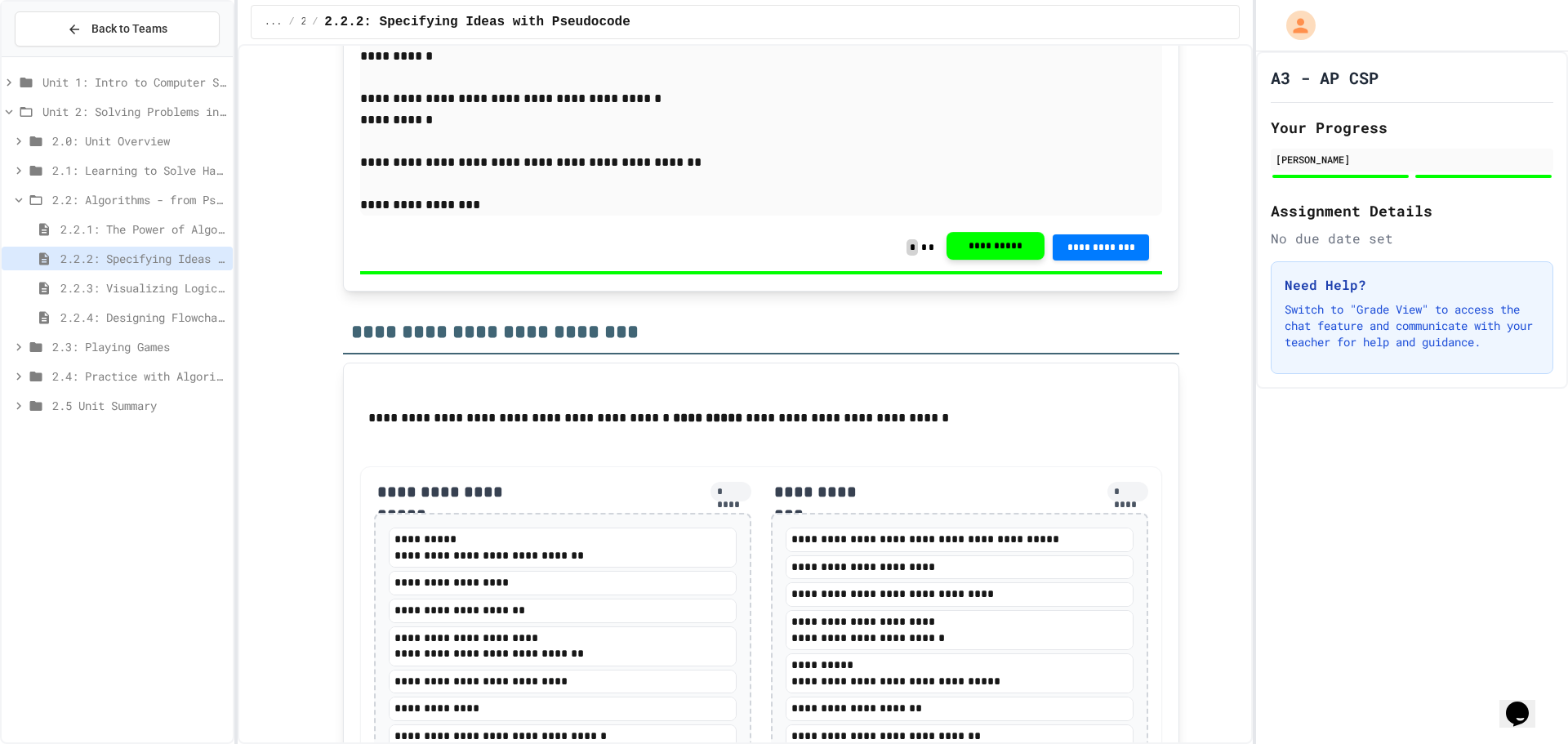
click at [966, 260] on button "**********" at bounding box center [995, 246] width 98 height 27
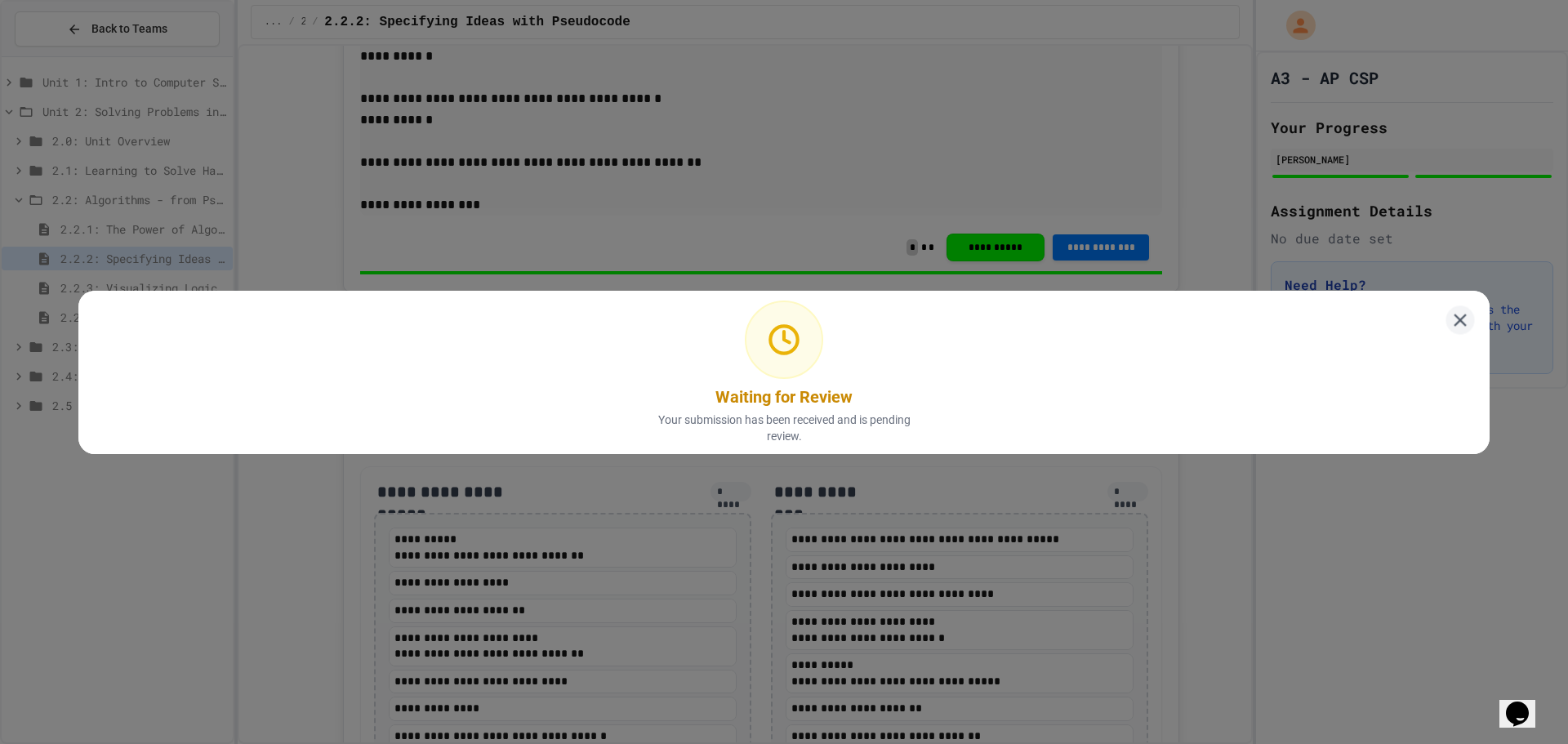
click at [1452, 309] on icon at bounding box center [1461, 320] width 21 height 21
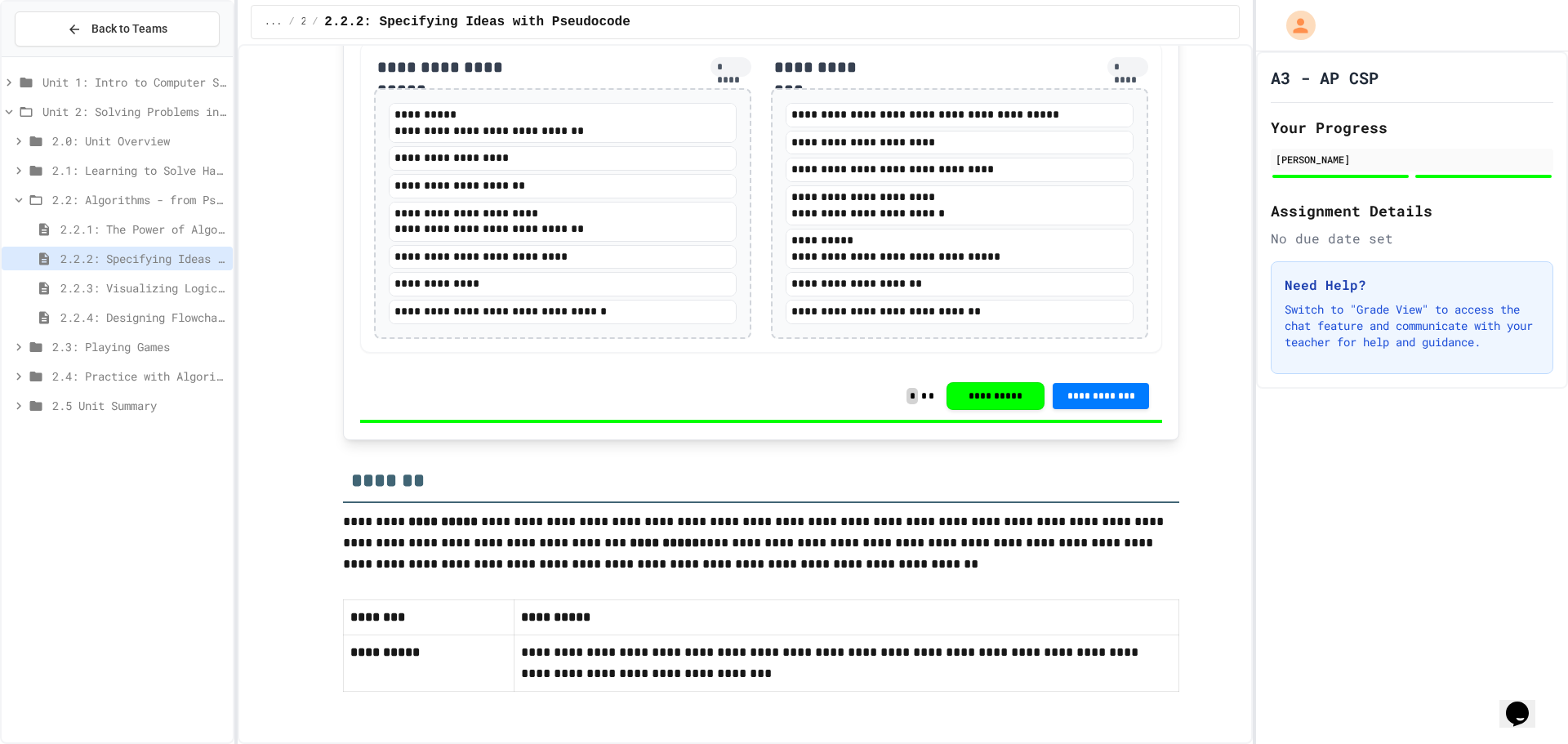
scroll to position [3391, 0]
click at [83, 284] on span "2.2.3: Visualizing Logic with Flowcharts" at bounding box center [143, 289] width 166 height 18
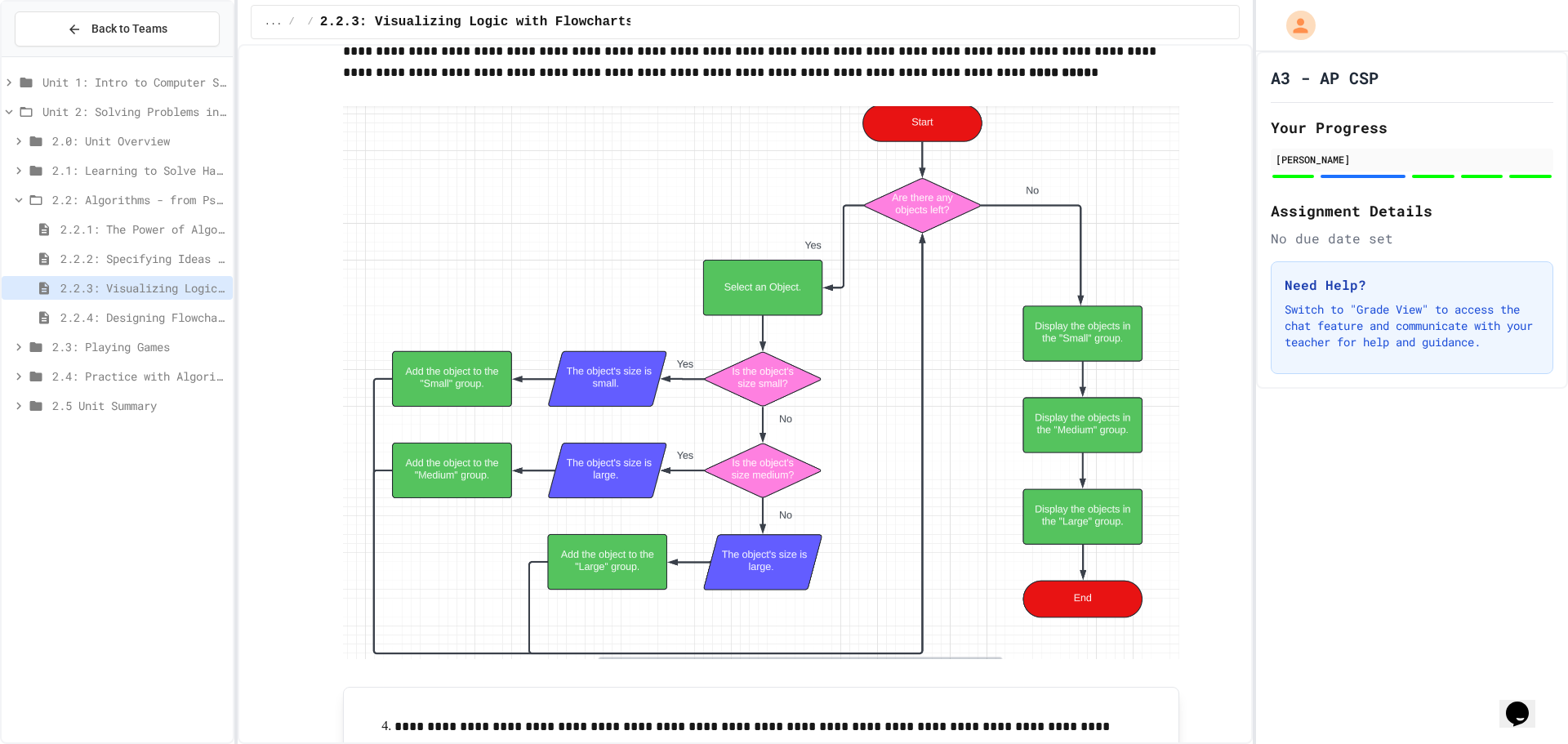
scroll to position [5802, 0]
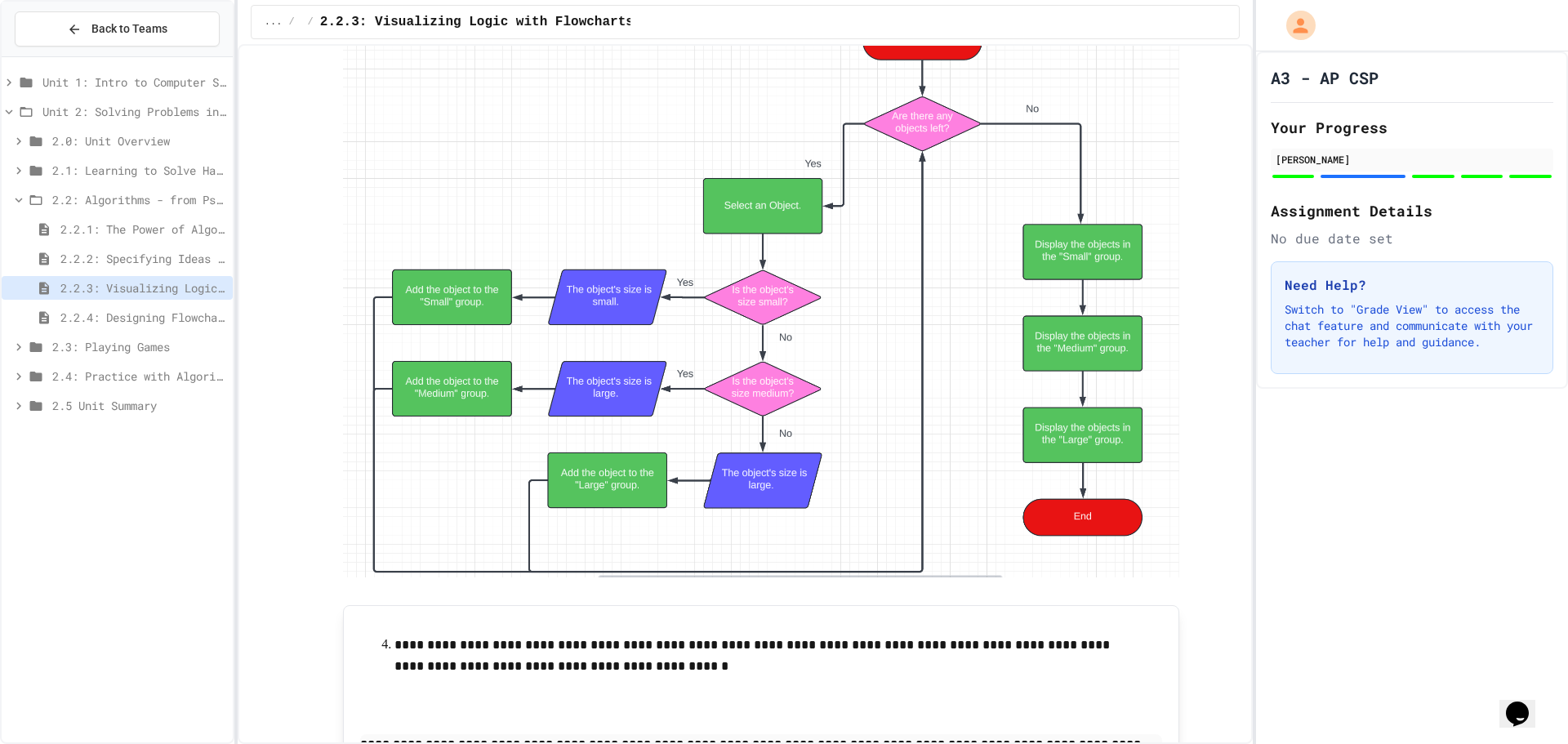
click at [159, 309] on span "2.2.4: Designing Flowcharts" at bounding box center [143, 318] width 166 height 18
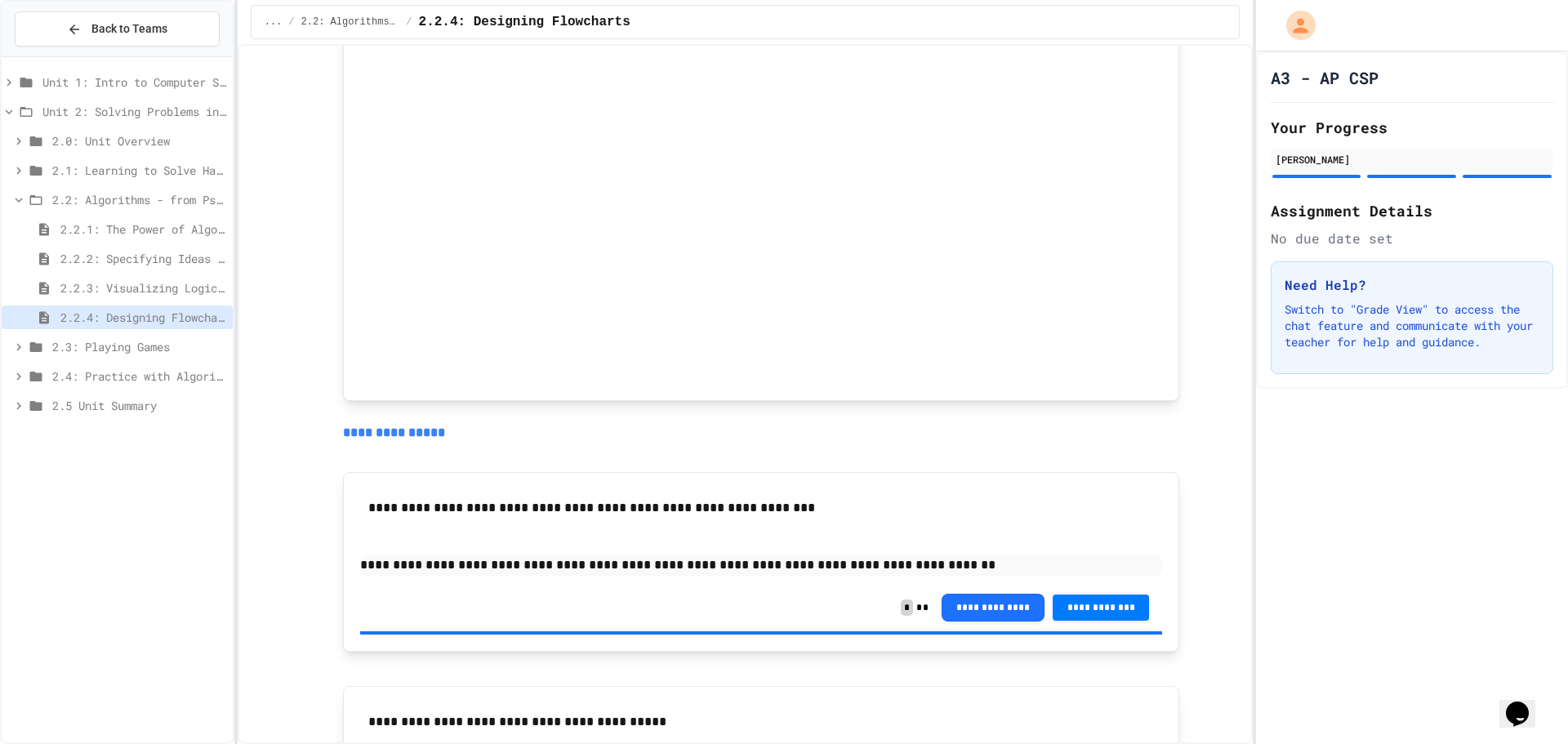
scroll to position [1226, 0]
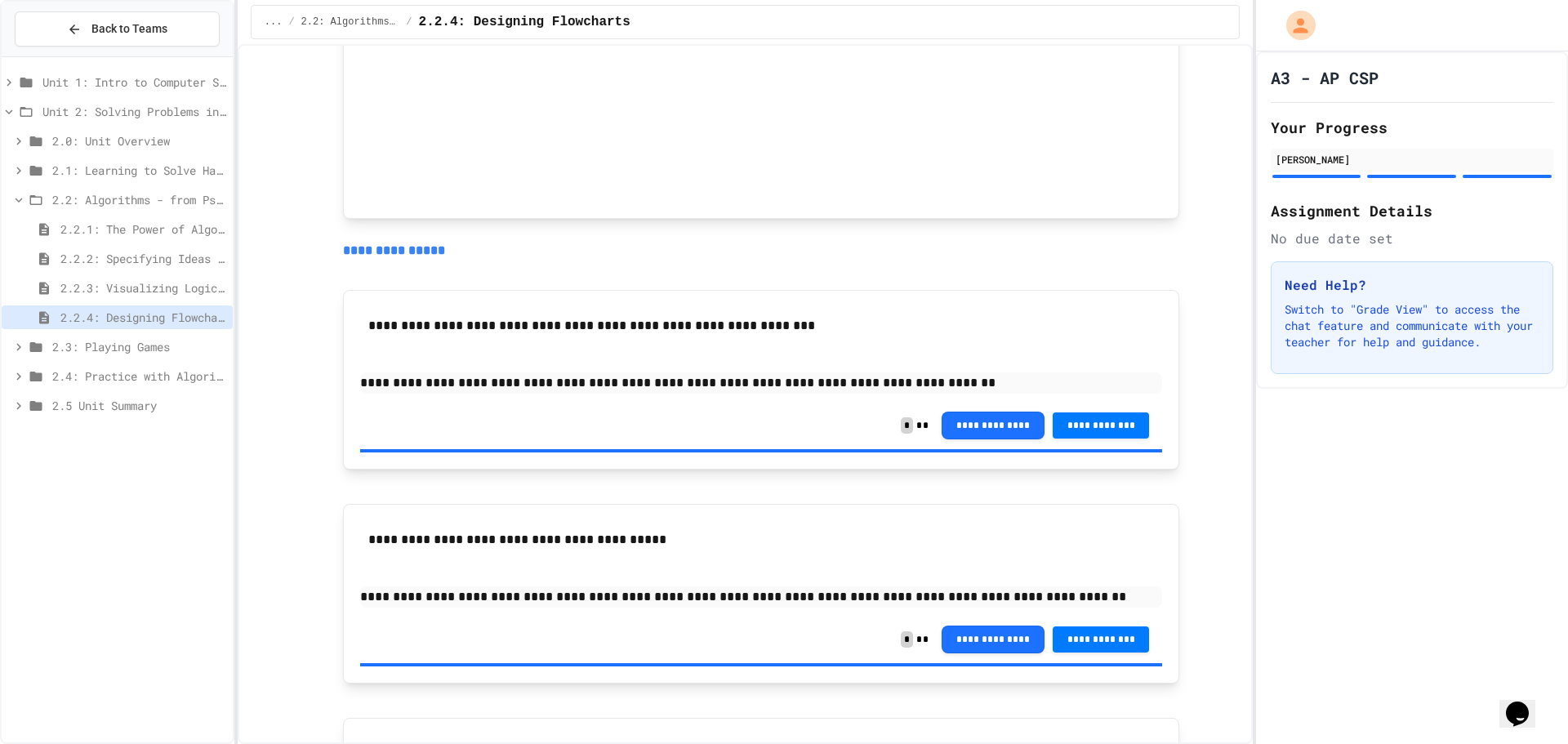
click at [106, 195] on span "2.2: Algorithms - from Pseudocode to Flowcharts" at bounding box center [139, 200] width 174 height 18
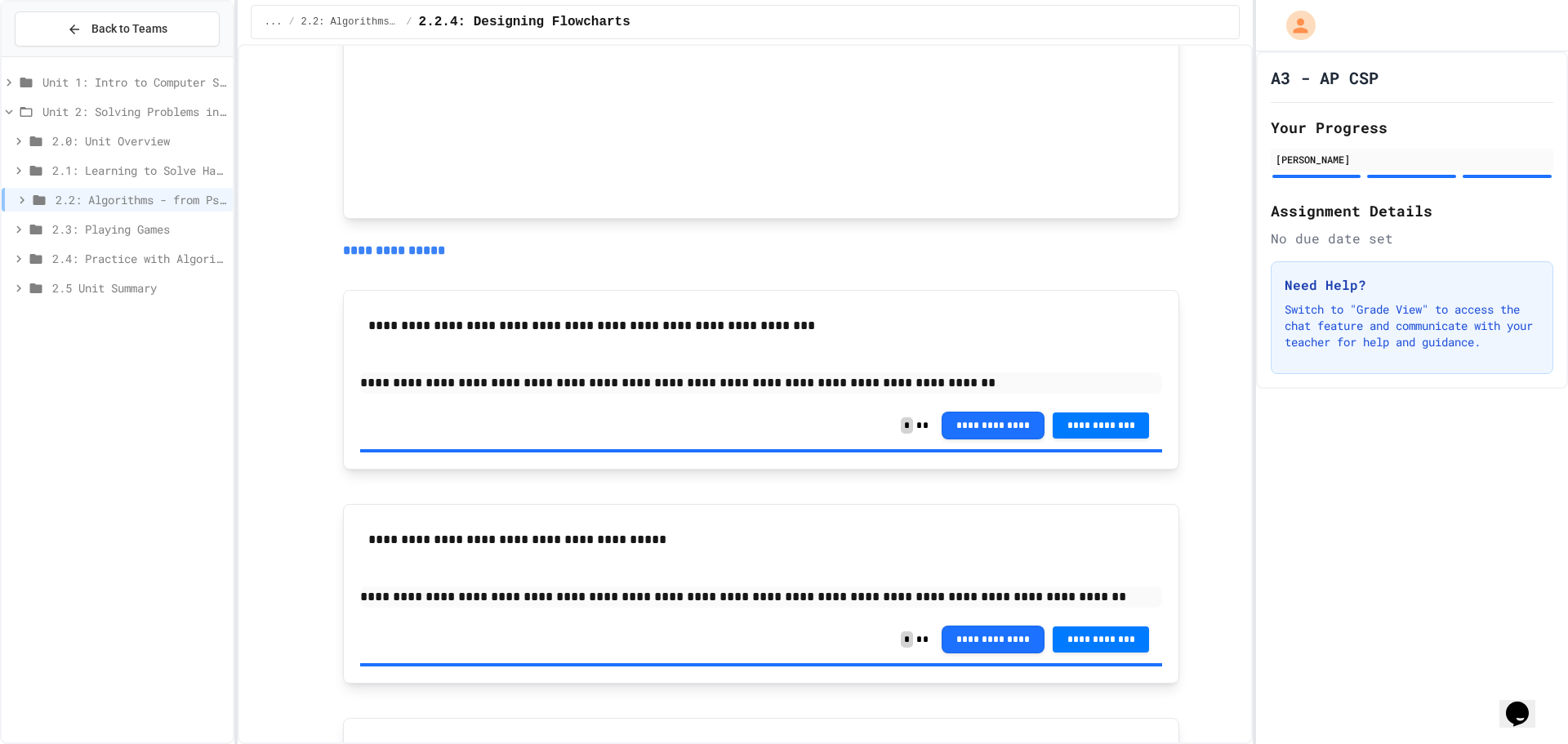
drag, startPoint x: 105, startPoint y: 232, endPoint x: 108, endPoint y: 244, distance: 12.4
click at [104, 232] on span "2.3: Playing Games" at bounding box center [139, 229] width 174 height 18
click at [141, 260] on span "2.3.1: Understanding Games with Flowcharts" at bounding box center [143, 258] width 166 height 18
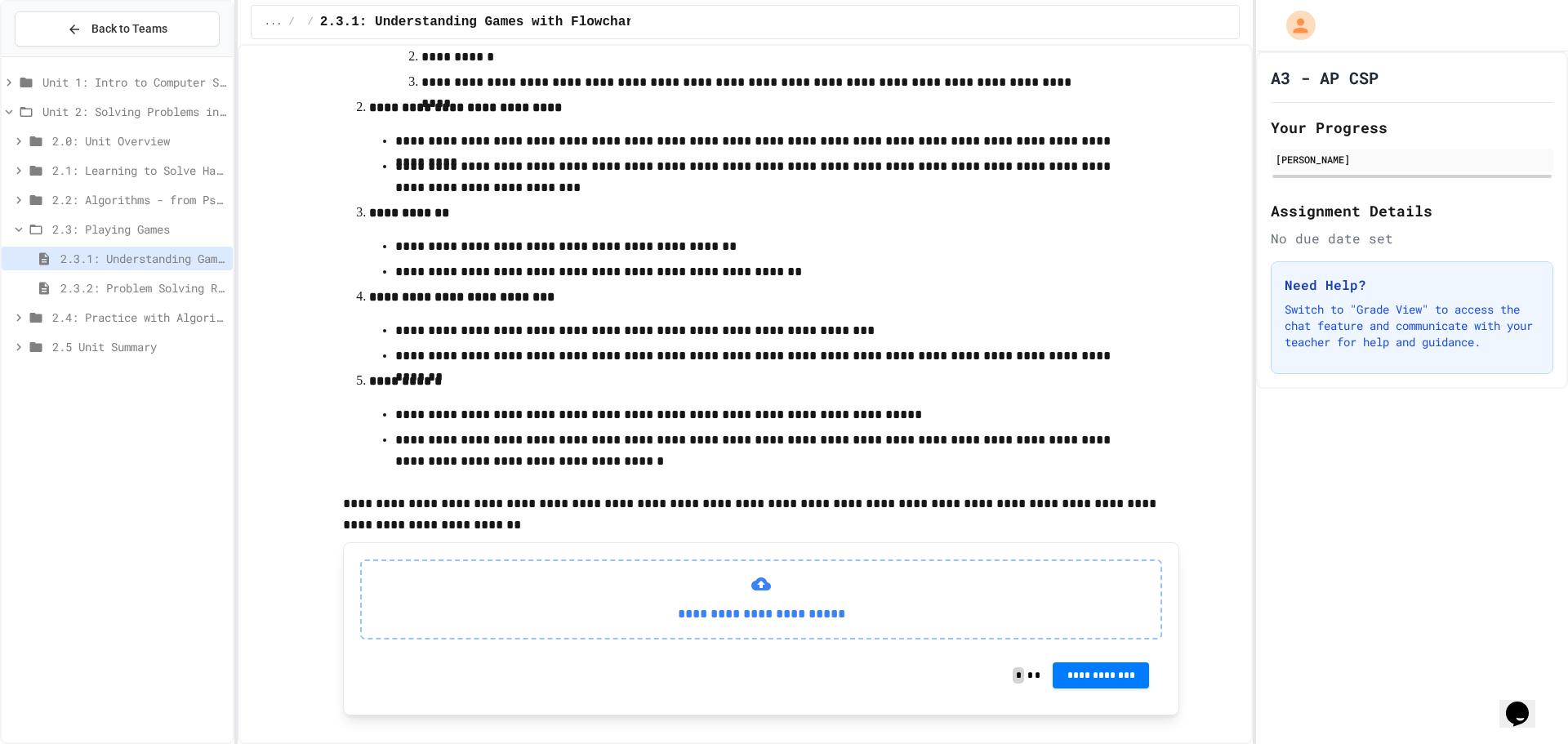
scroll to position [444, 0]
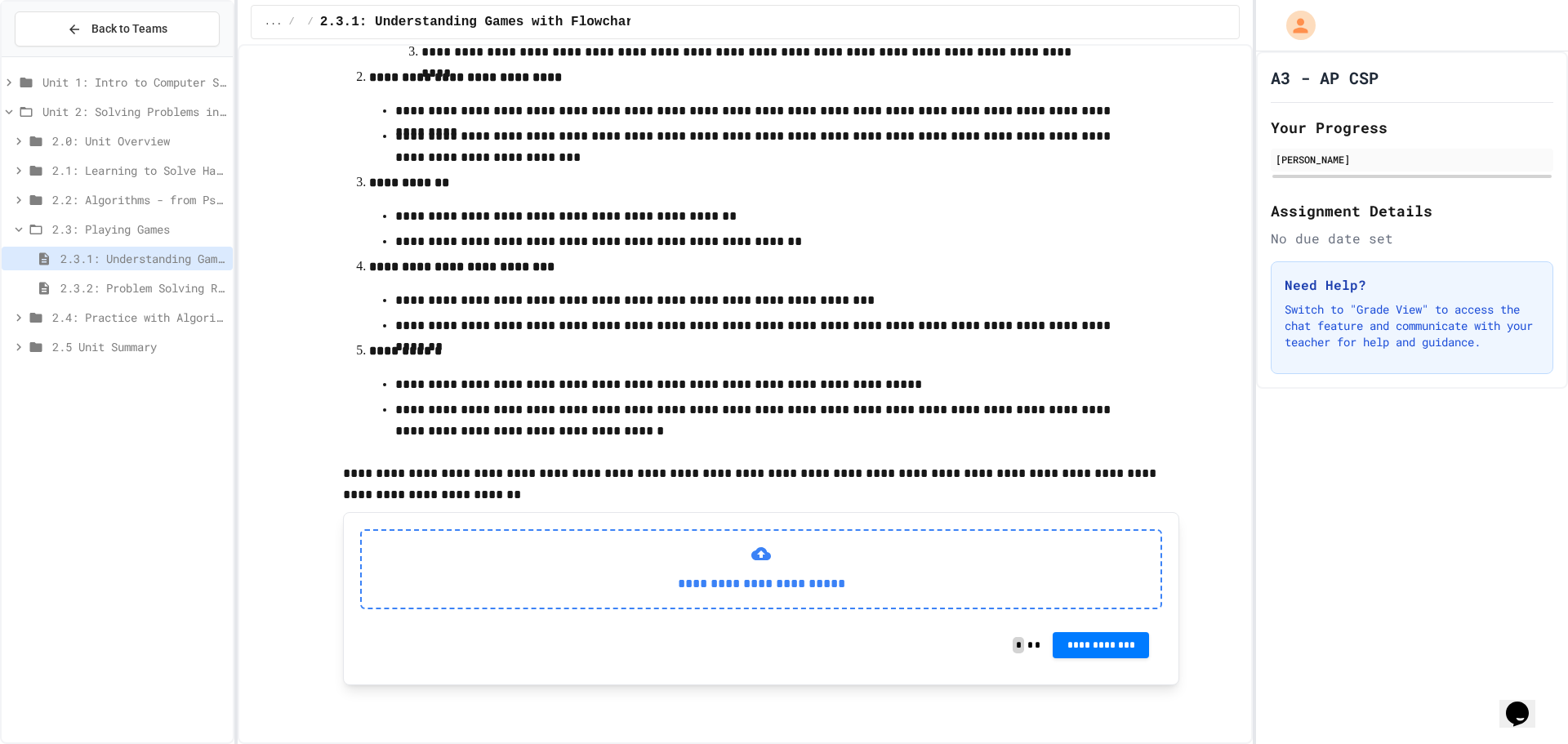
click at [719, 589] on p "**********" at bounding box center [761, 584] width 773 height 21
click at [752, 567] on div "**********" at bounding box center [761, 569] width 802 height 80
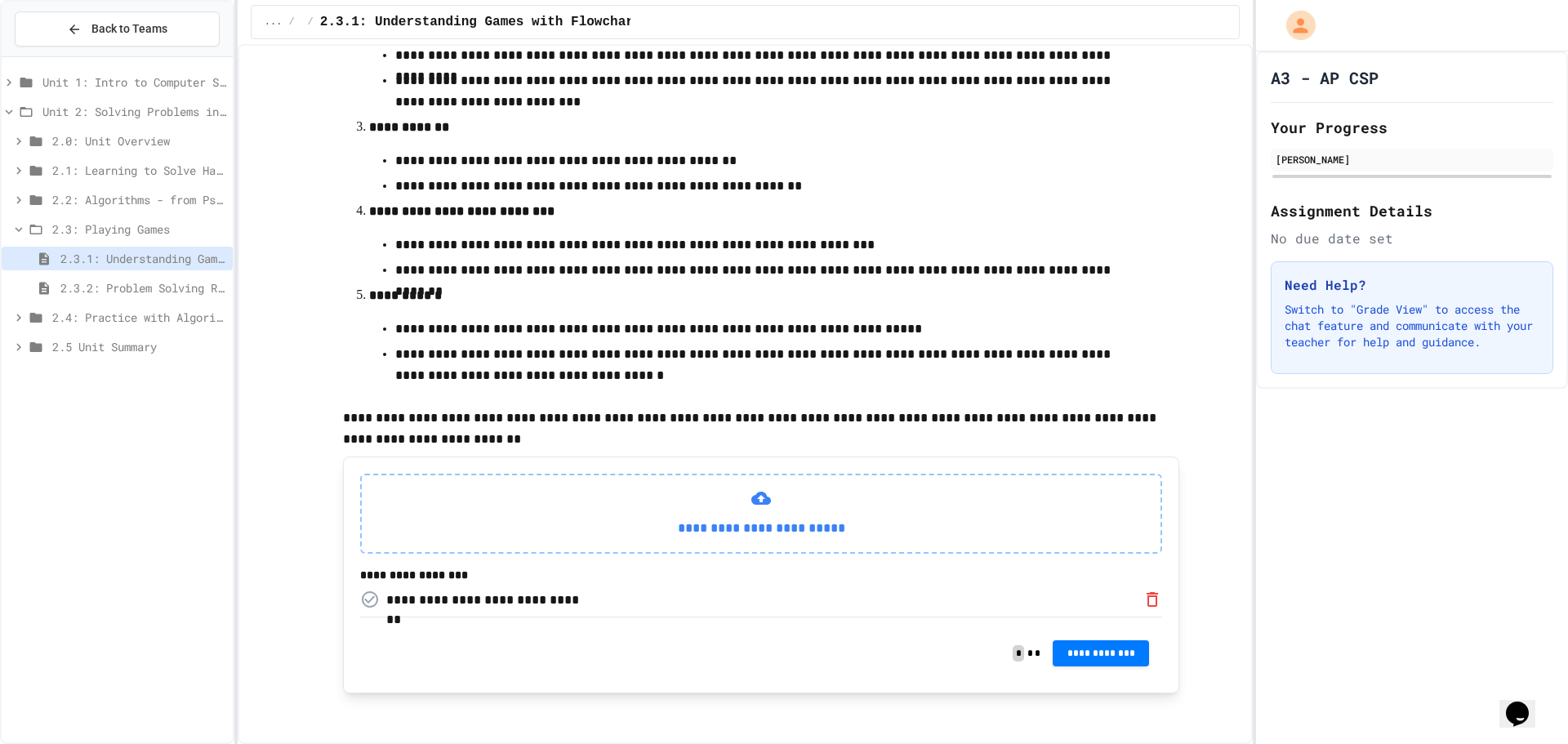
scroll to position [515, 0]
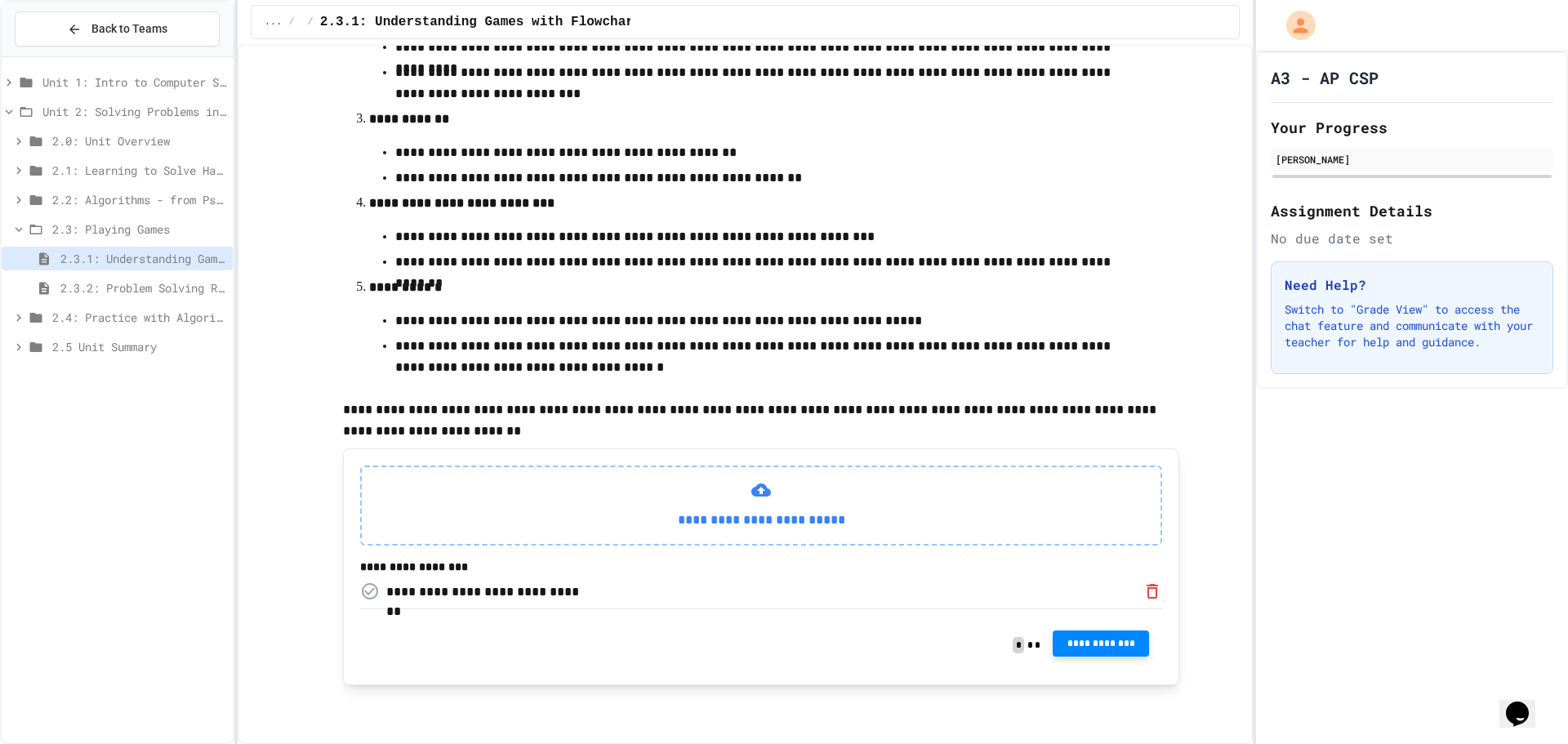
click at [1094, 648] on span "**********" at bounding box center [1101, 644] width 70 height 13
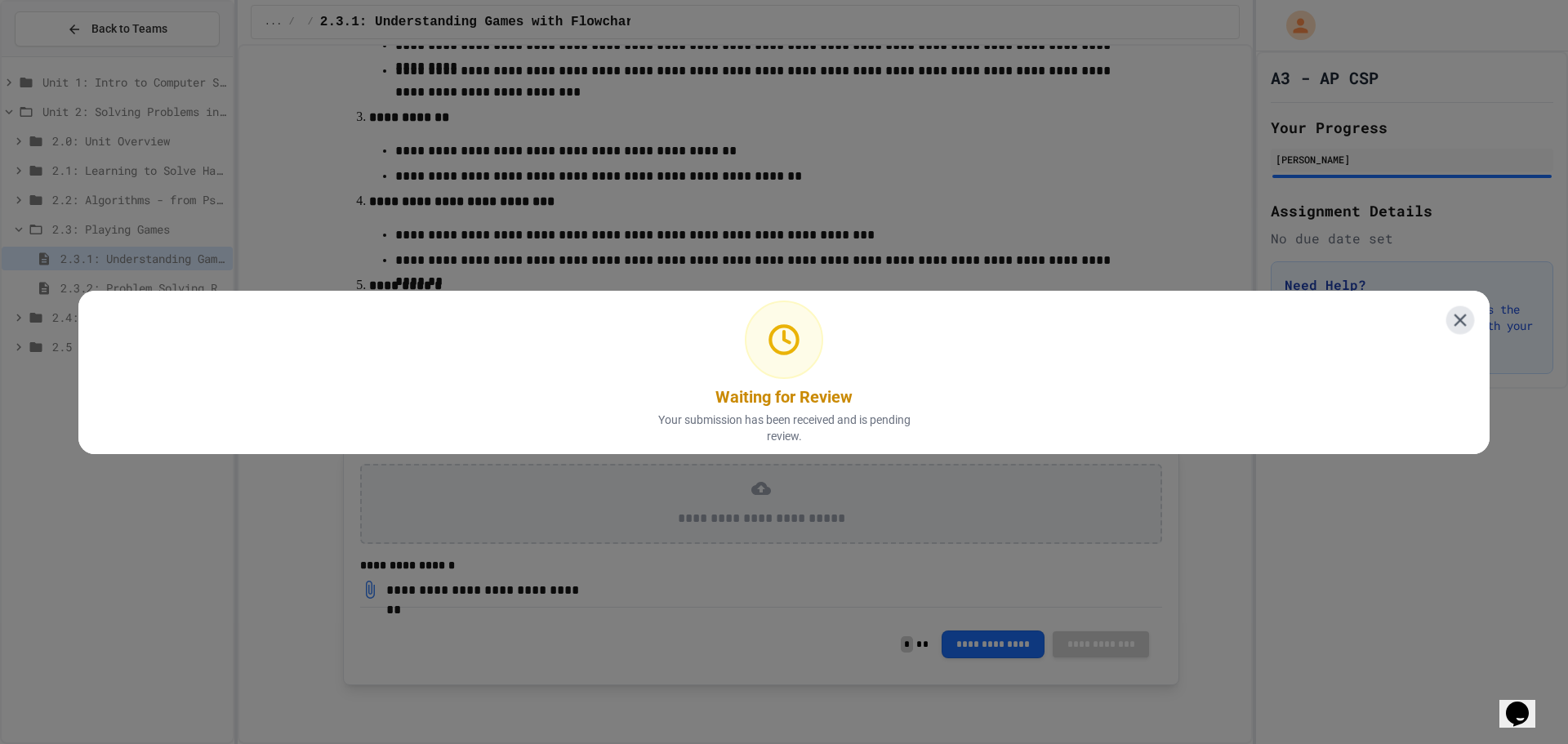
click at [1454, 314] on icon at bounding box center [1460, 320] width 13 height 13
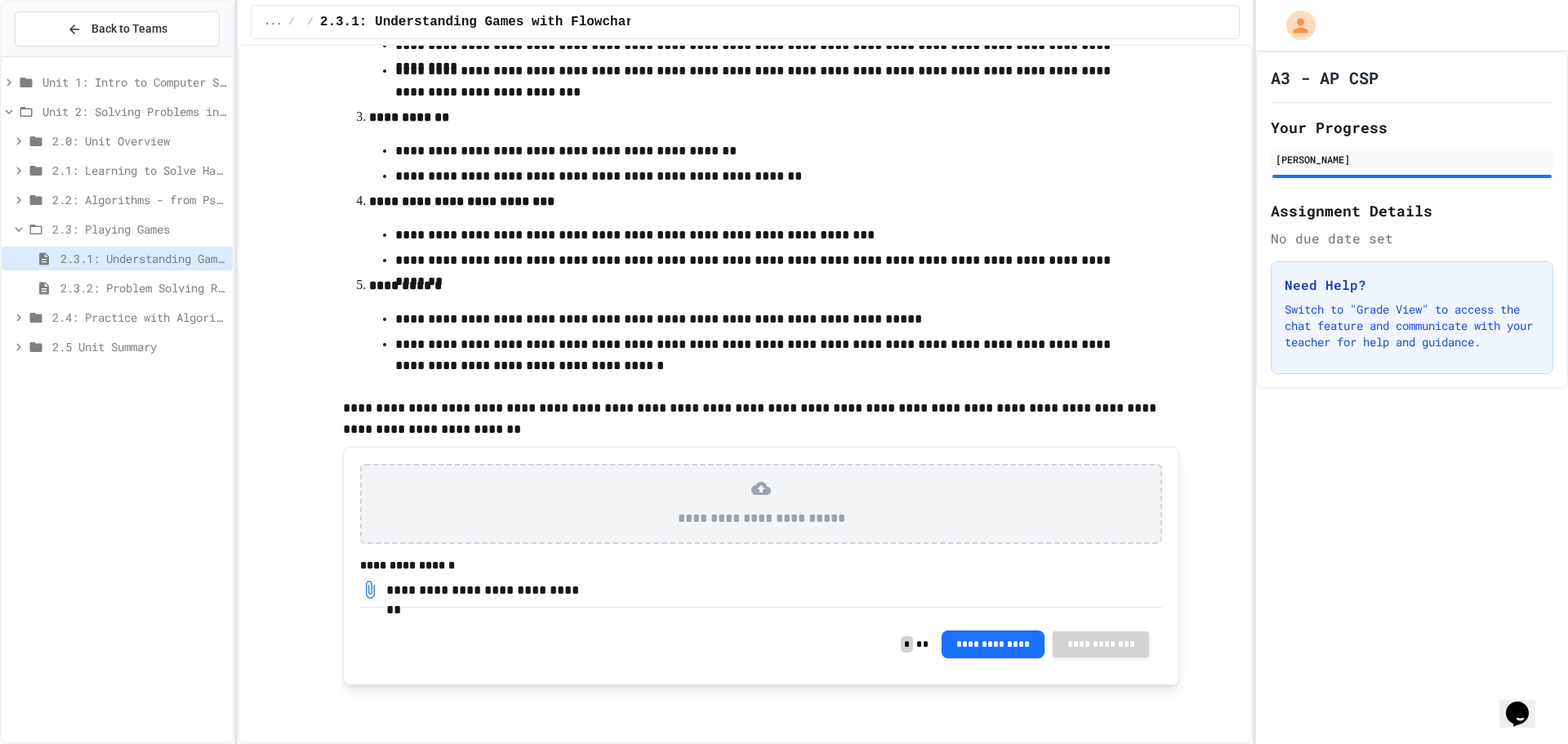
click at [184, 294] on span "2.3.2: Problem Solving Reflection" at bounding box center [143, 289] width 166 height 18
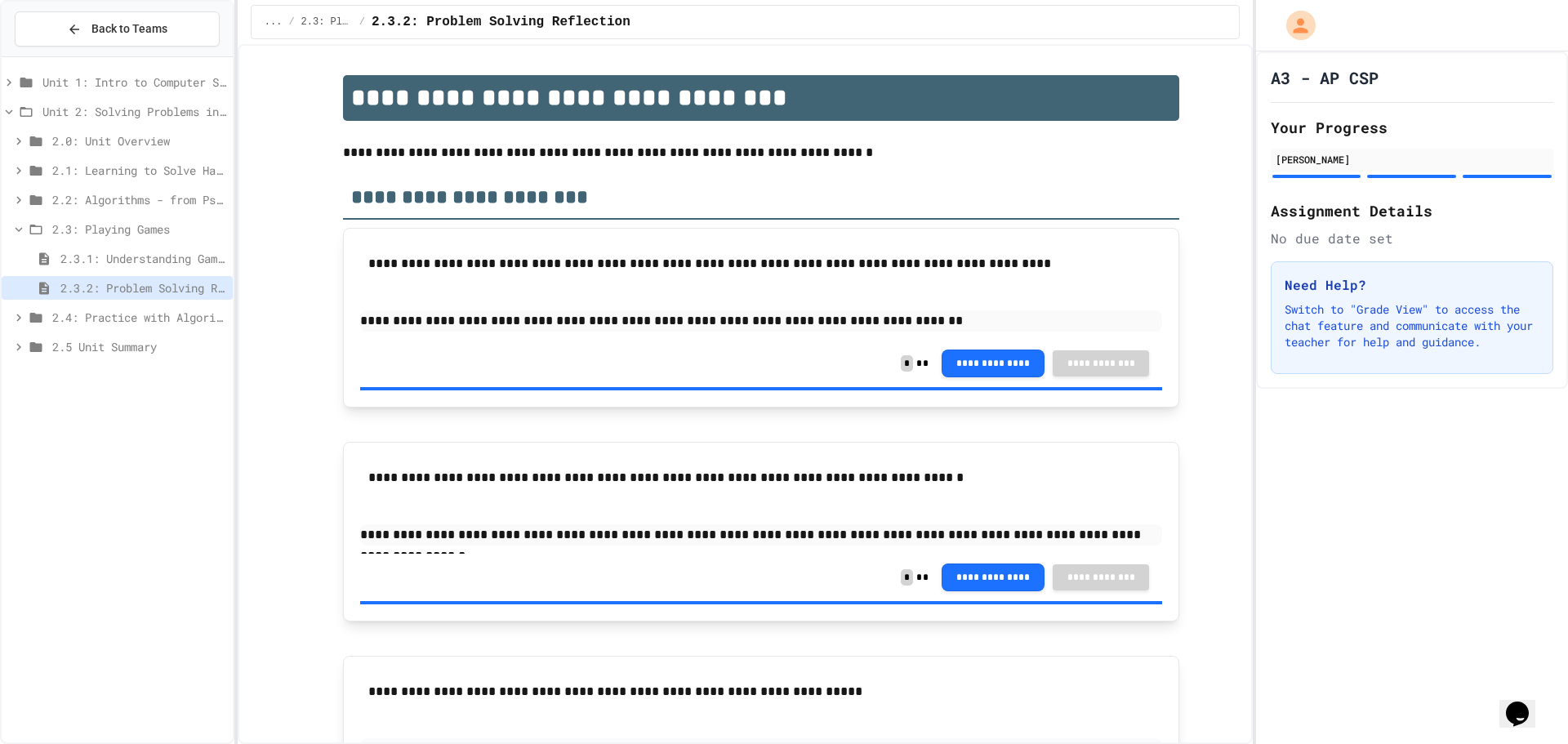
click at [103, 221] on span "2.3: Playing Games" at bounding box center [139, 229] width 174 height 18
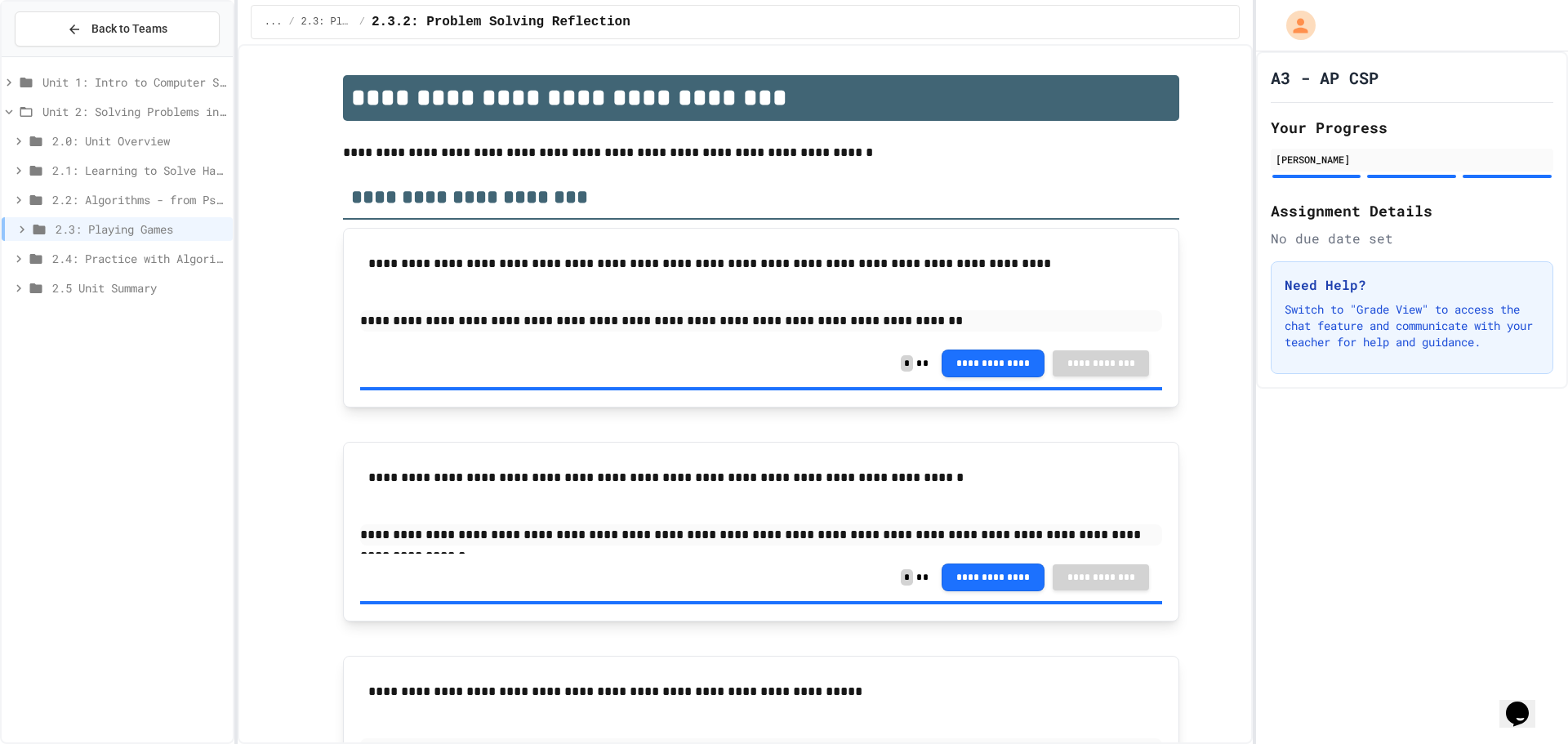
click at [98, 249] on div "2.4: Practice with Algorithms" at bounding box center [117, 258] width 231 height 23
click at [138, 279] on div "2.4.1: Algorithm Practice Exercises" at bounding box center [117, 288] width 231 height 23
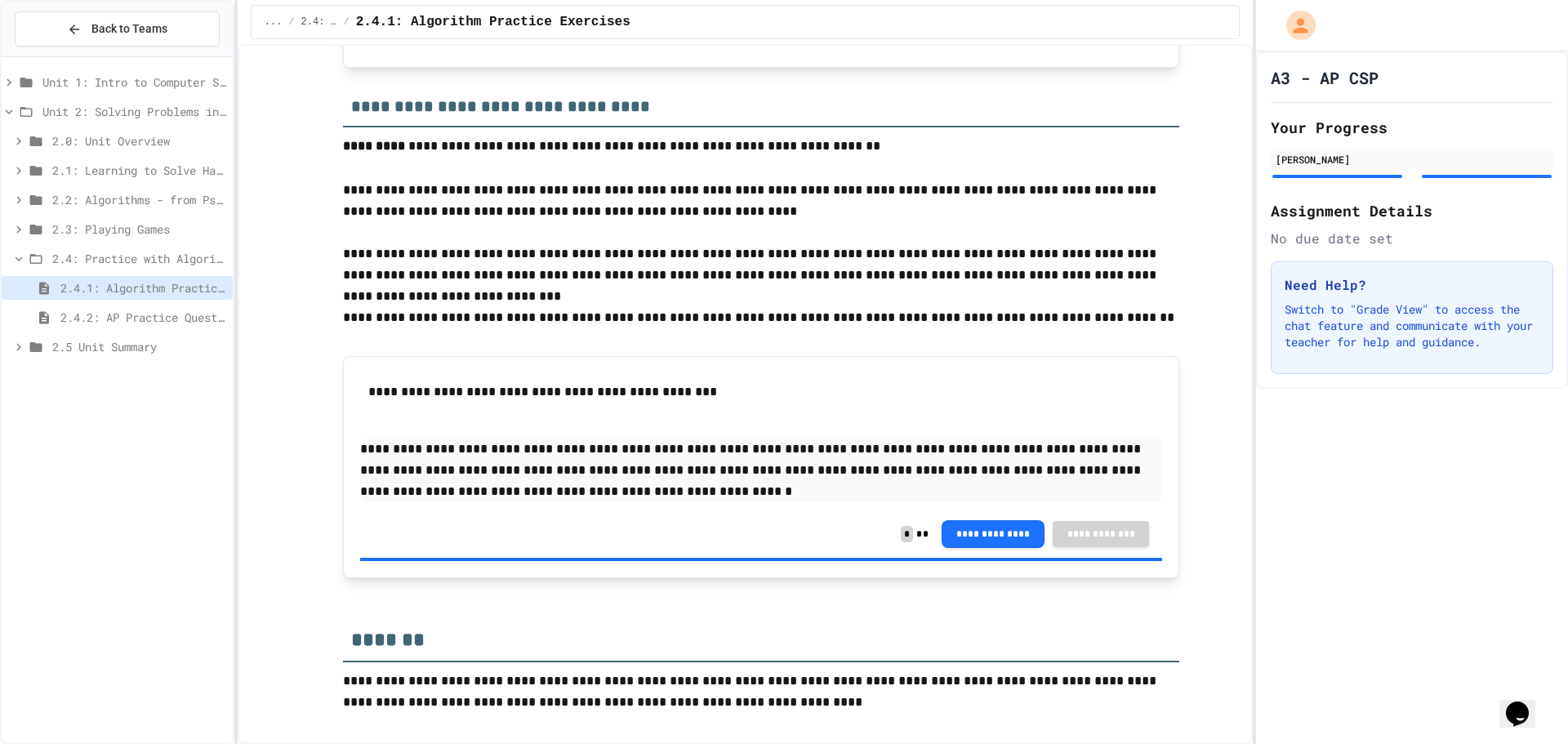
scroll to position [2125, 0]
click at [517, 460] on p "**********" at bounding box center [761, 470] width 802 height 63
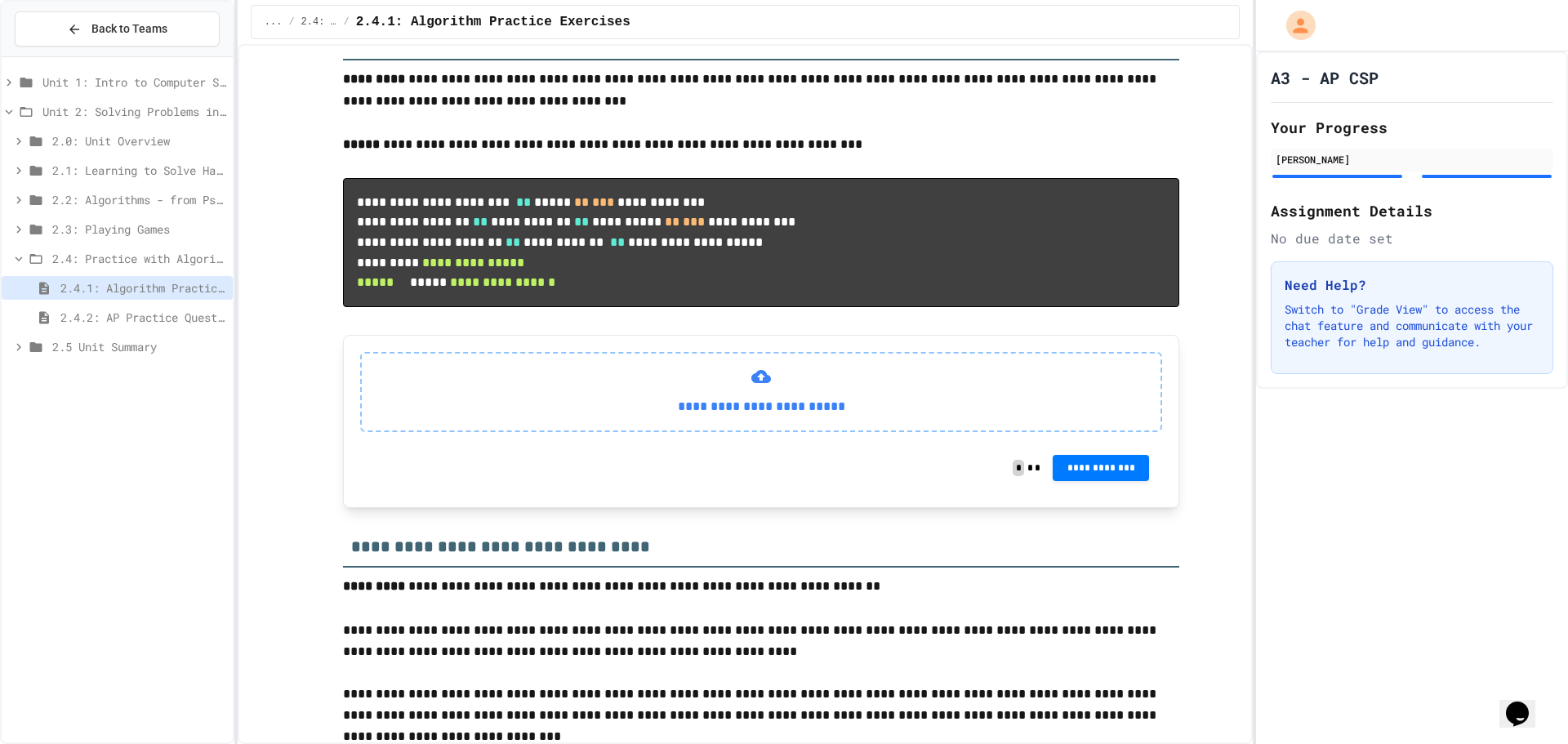
scroll to position [2043, 0]
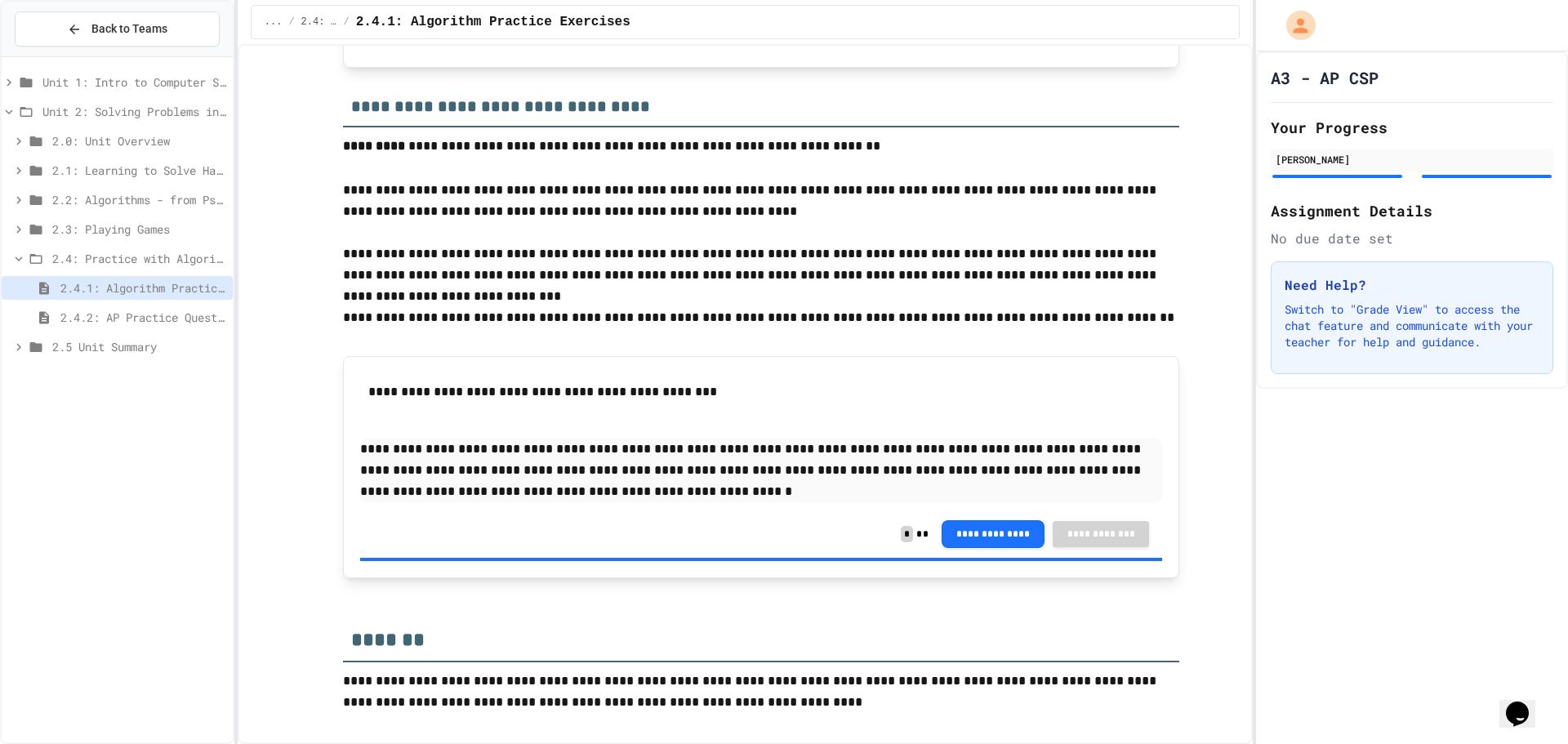
click at [130, 237] on span "2.3: Playing Games" at bounding box center [139, 229] width 174 height 18
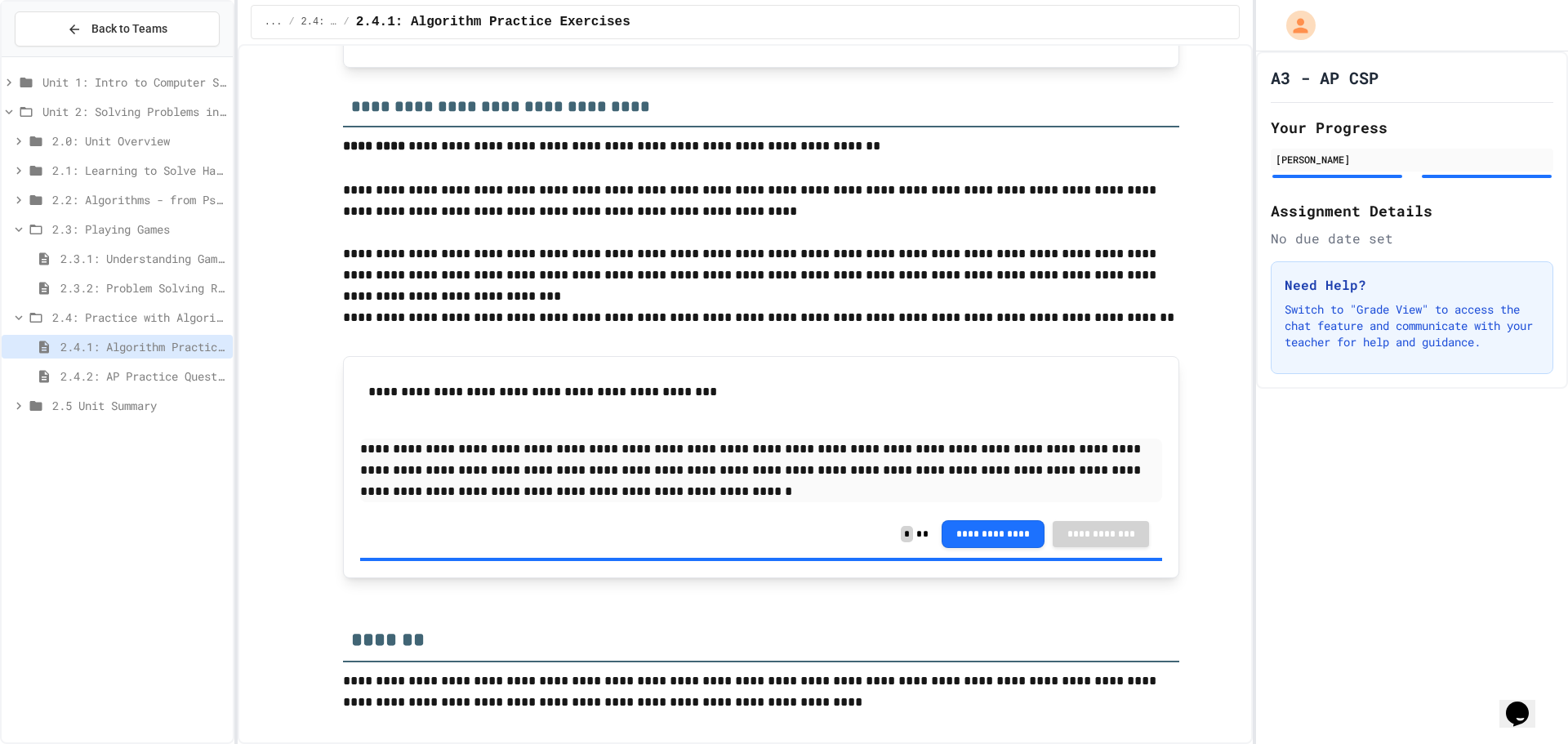
click at [144, 289] on span "2.3.2: Problem Solving Reflection" at bounding box center [143, 289] width 166 height 18
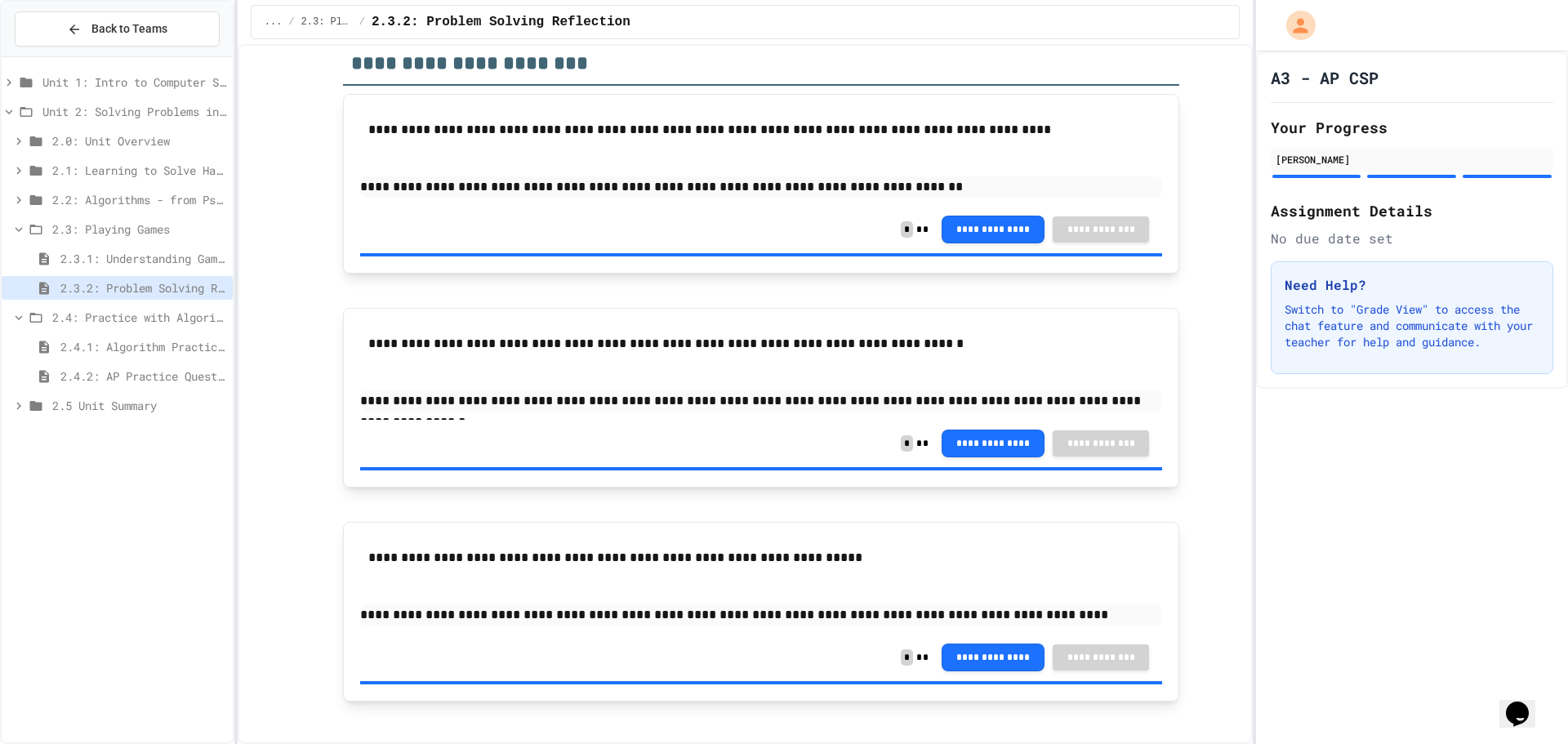
scroll to position [150, 0]
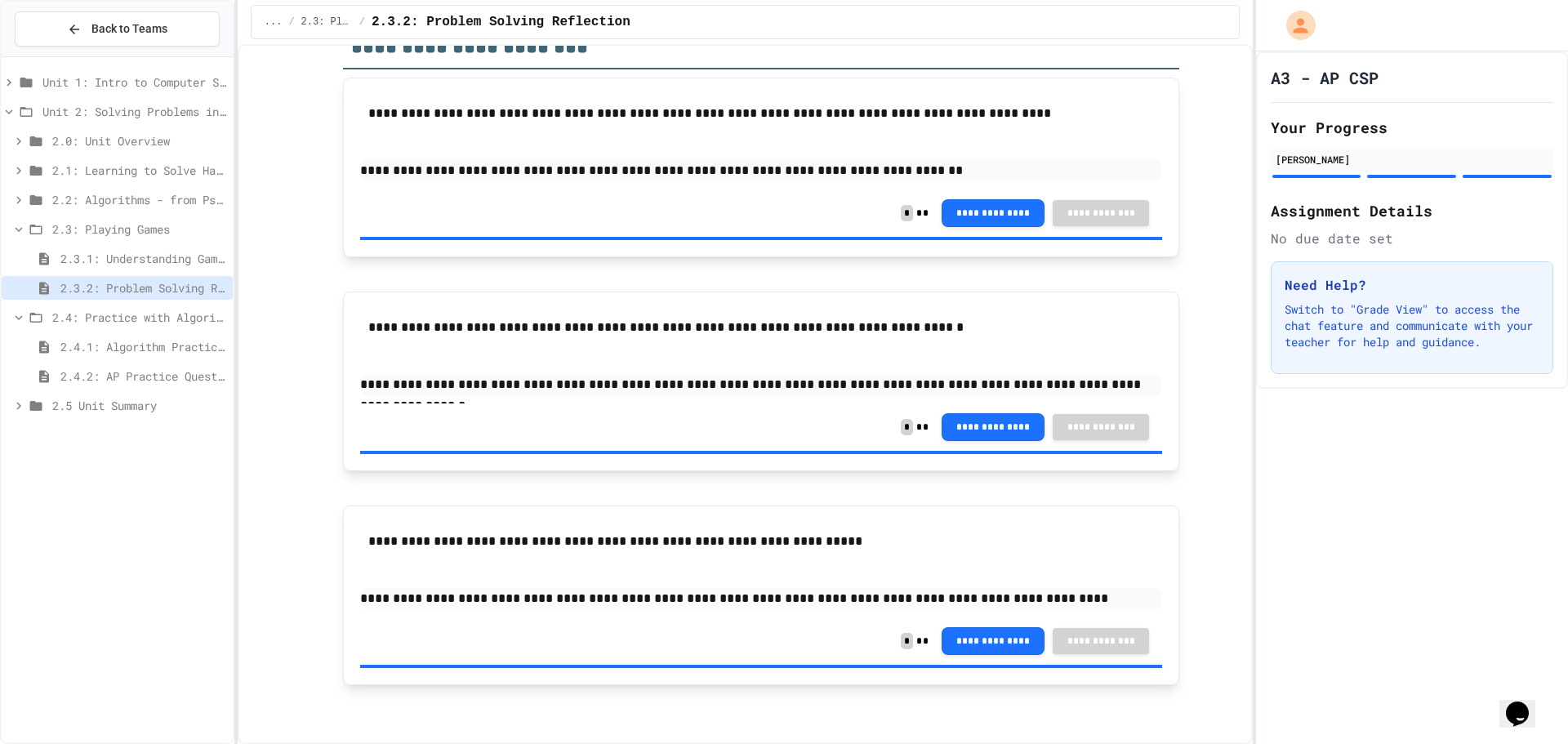
click at [188, 251] on span "2.3.1: Understanding Games with Flowcharts" at bounding box center [143, 258] width 166 height 18
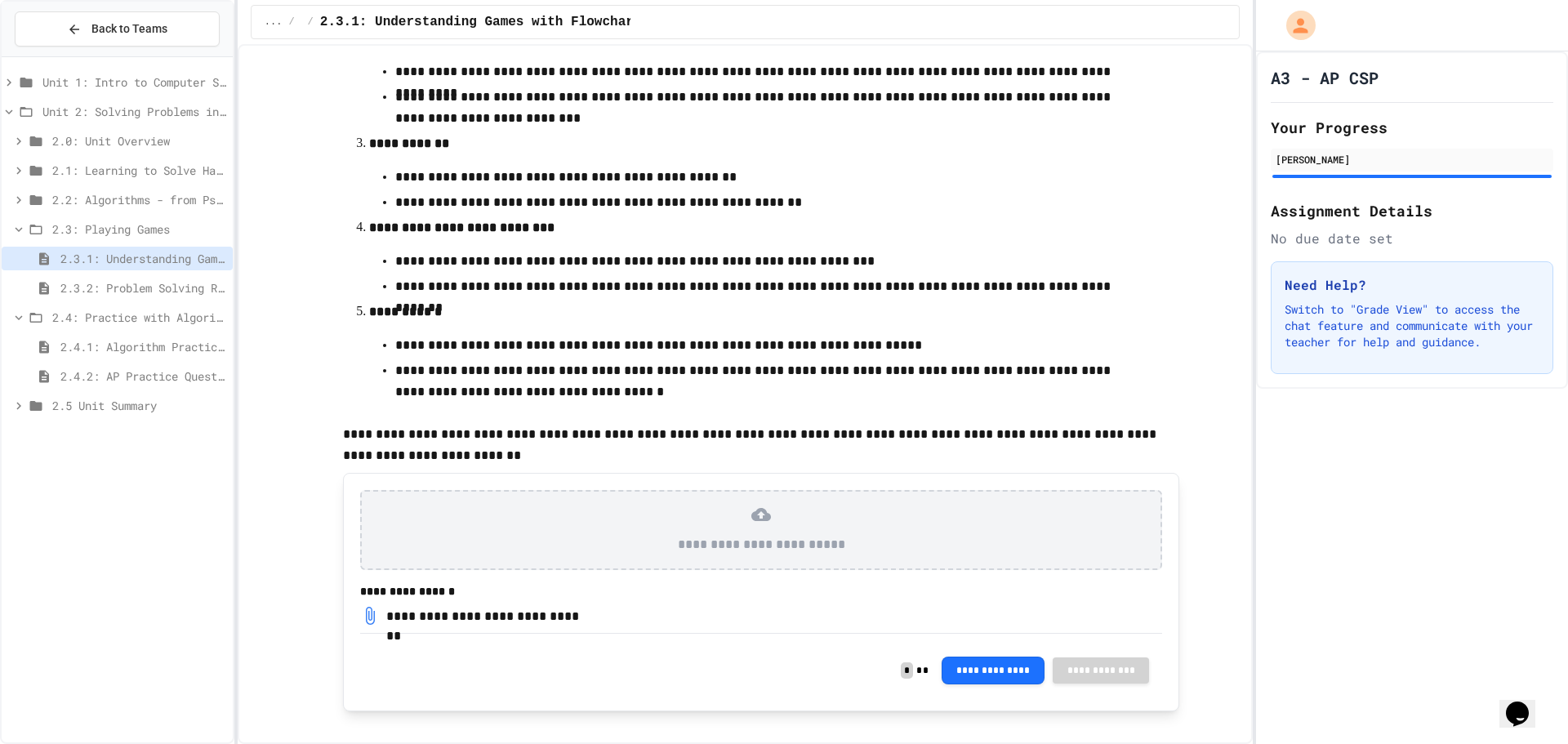
scroll to position [435, 0]
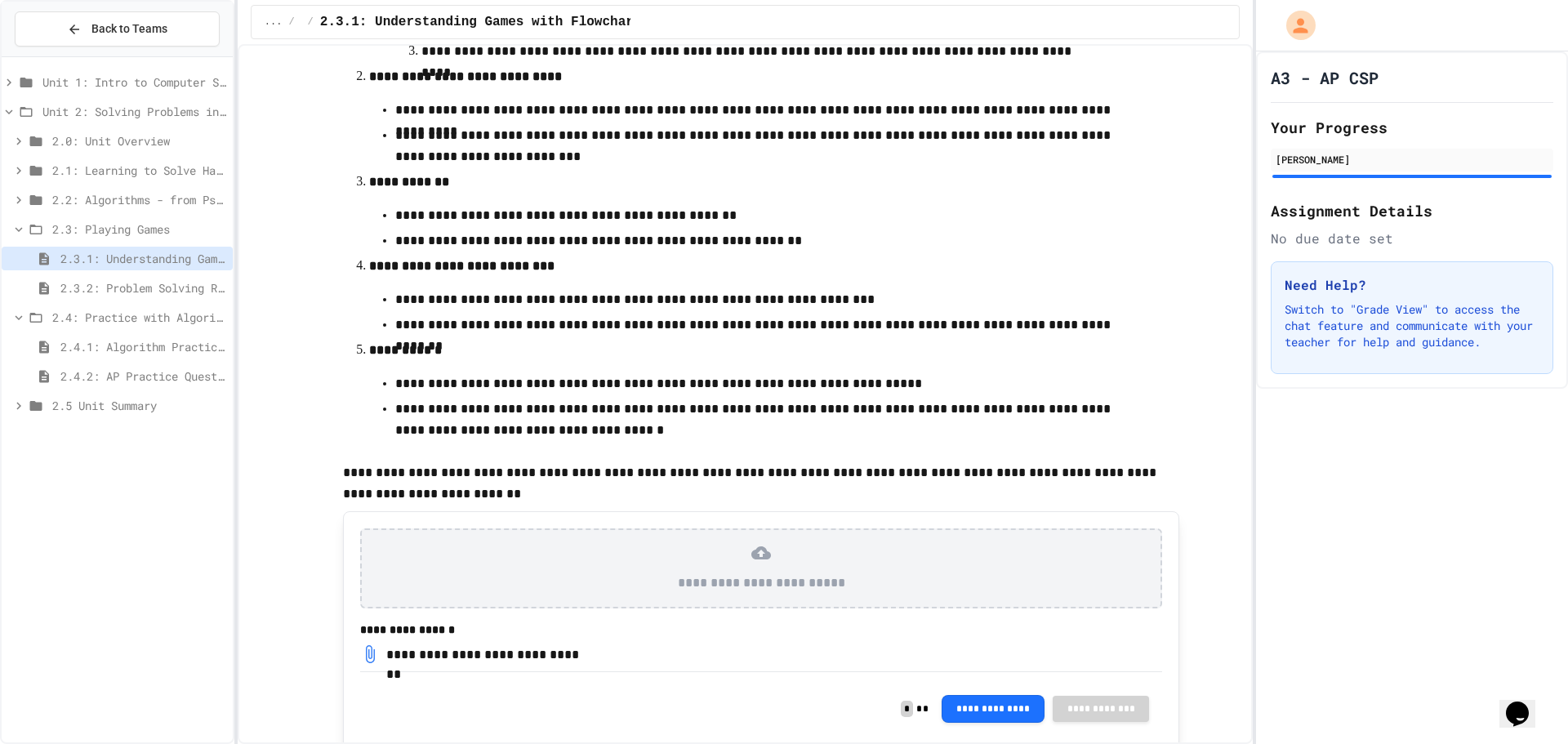
click at [151, 233] on span "2.3: Playing Games" at bounding box center [139, 229] width 174 height 18
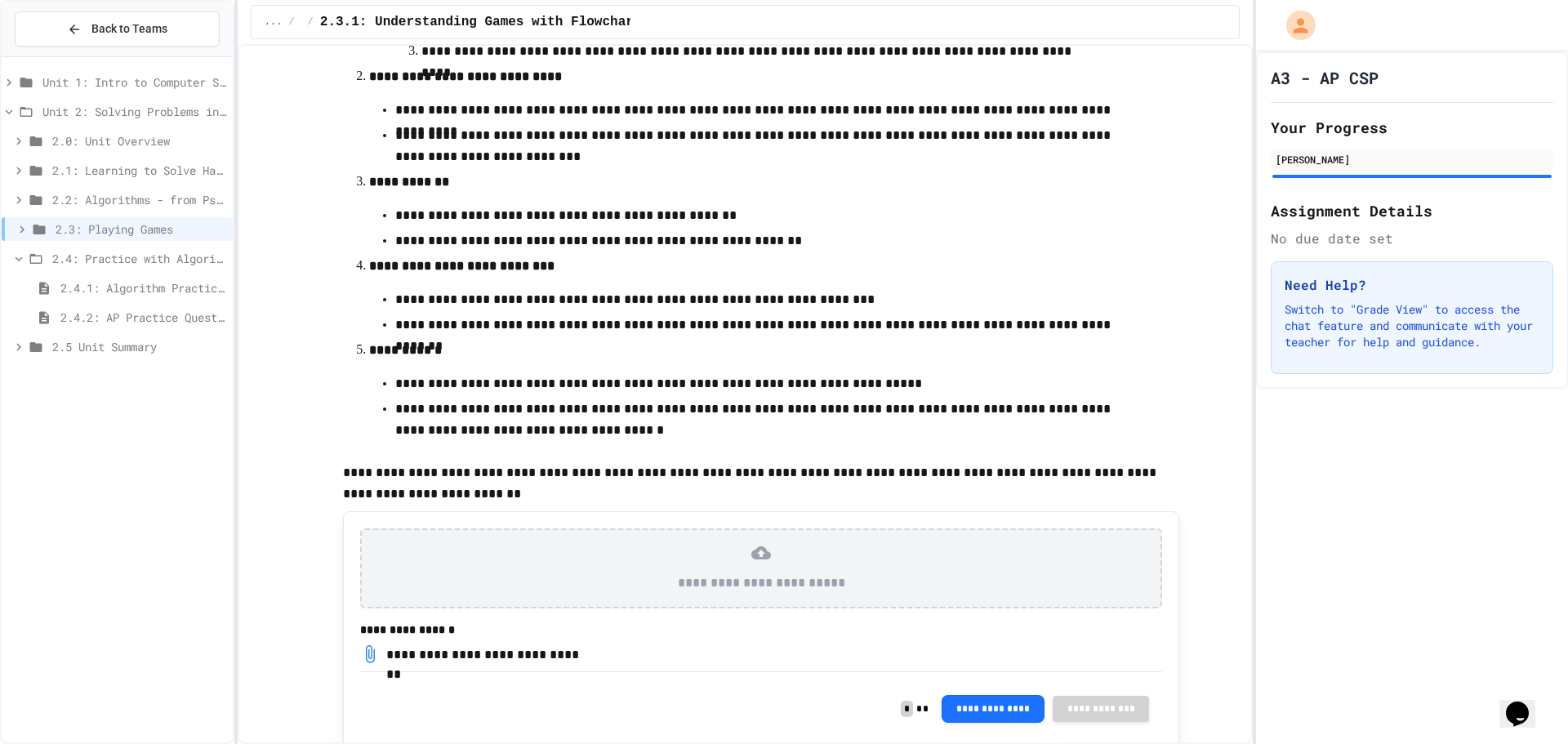
click at [128, 195] on span "2.2: Algorithms - from Pseudocode to Flowcharts" at bounding box center [139, 200] width 174 height 18
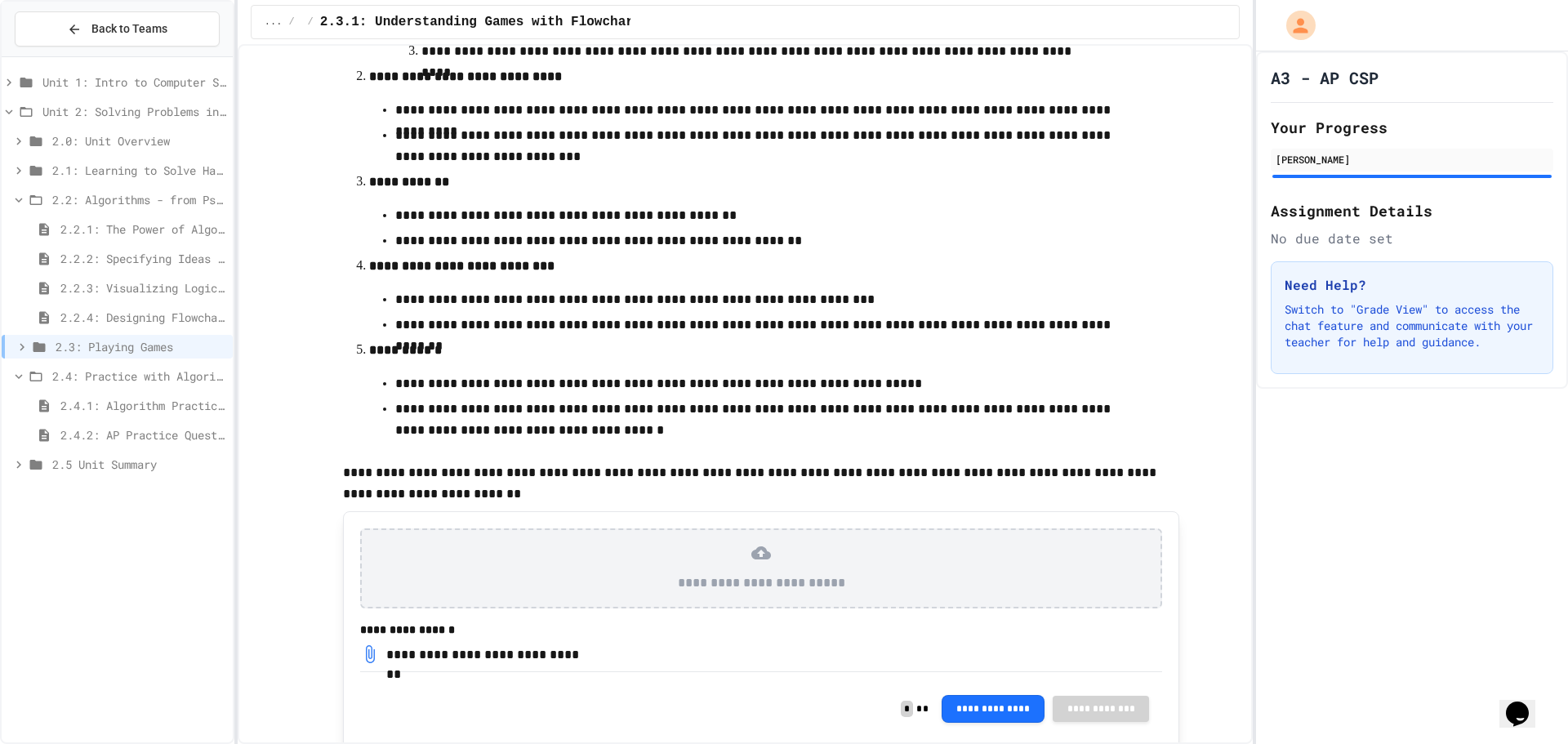
click at [164, 312] on span "2.2.4: Designing Flowcharts" at bounding box center [143, 318] width 166 height 18
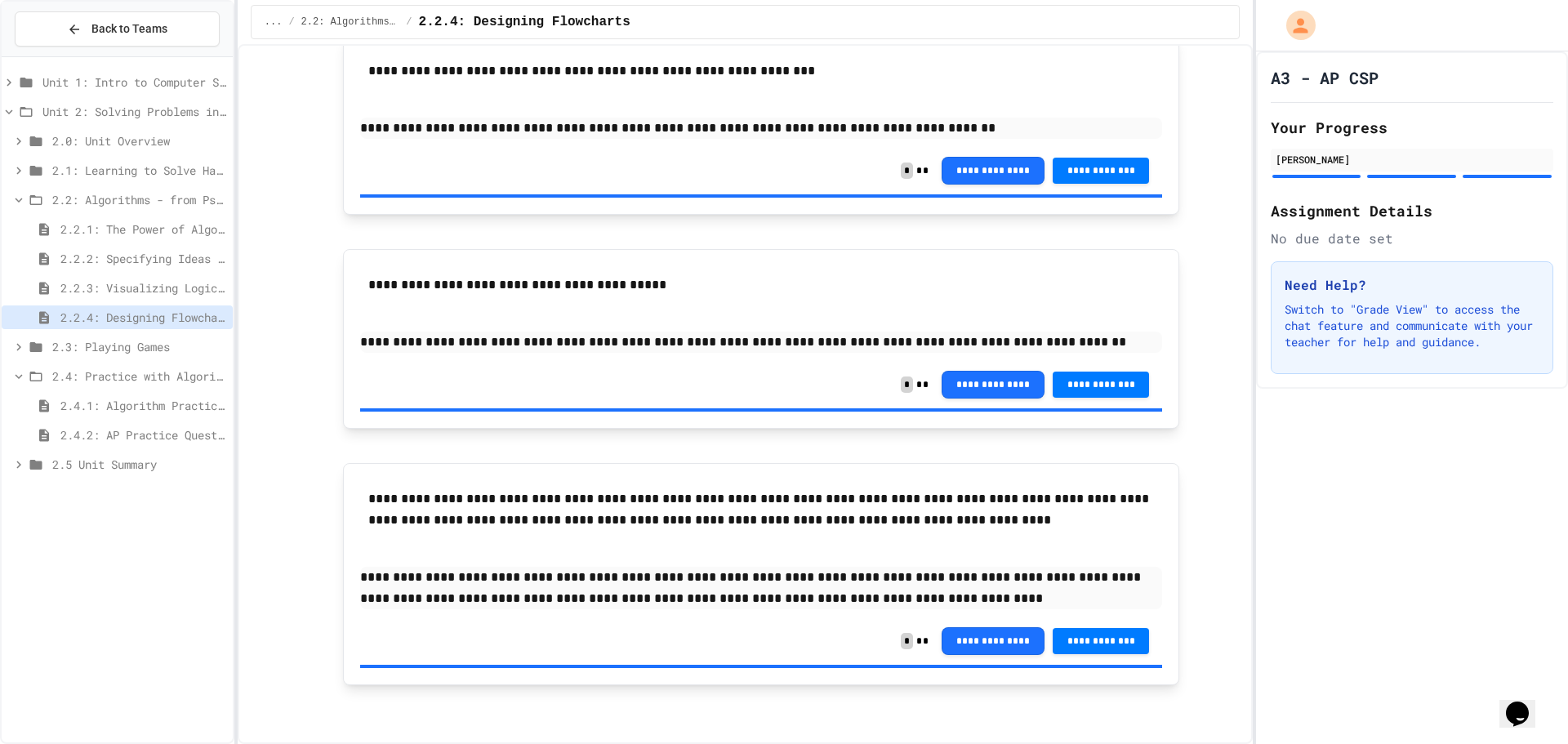
scroll to position [1714, 0]
click at [160, 287] on span "2.2.3: Visualizing Logic with Flowcharts" at bounding box center [143, 289] width 166 height 18
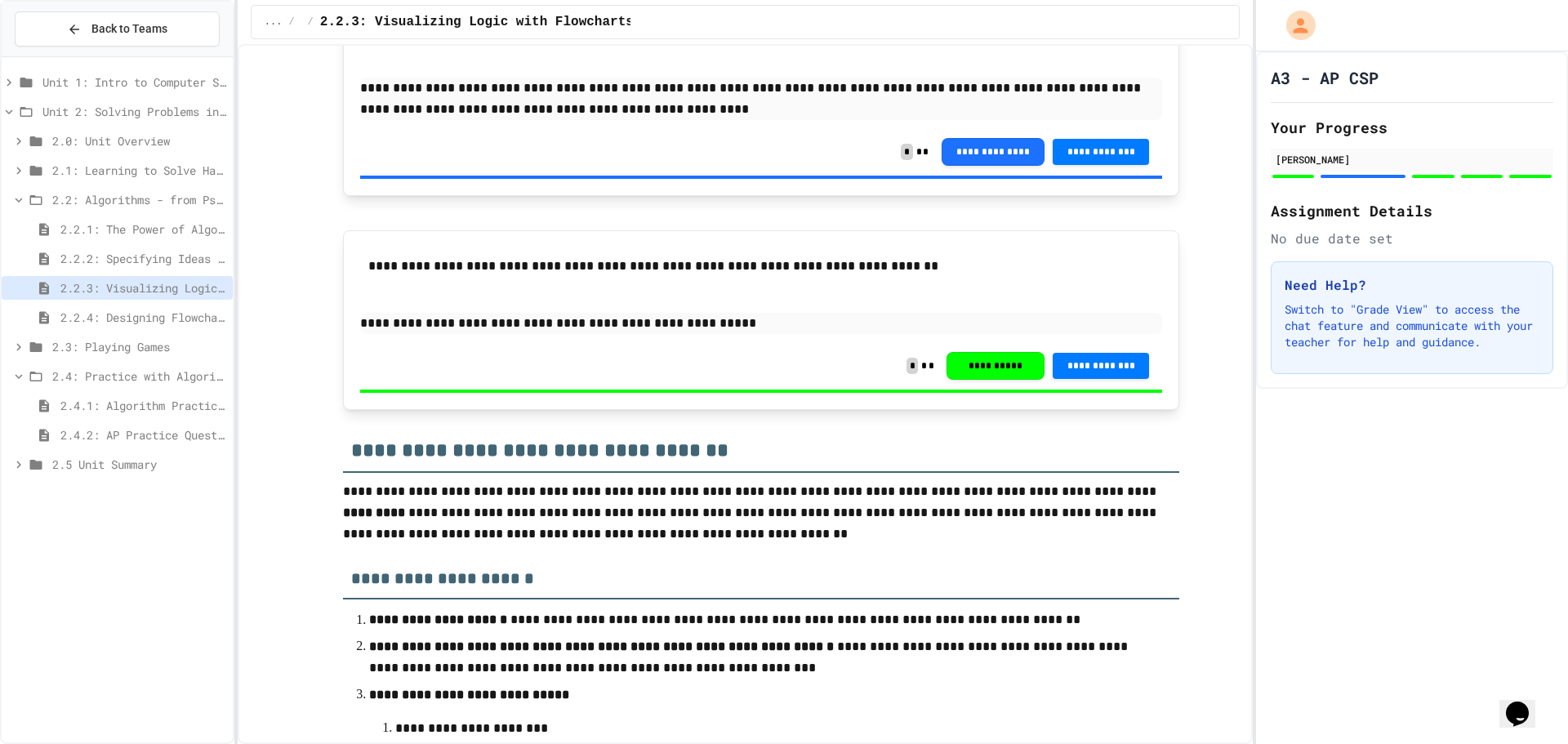
scroll to position [3596, 0]
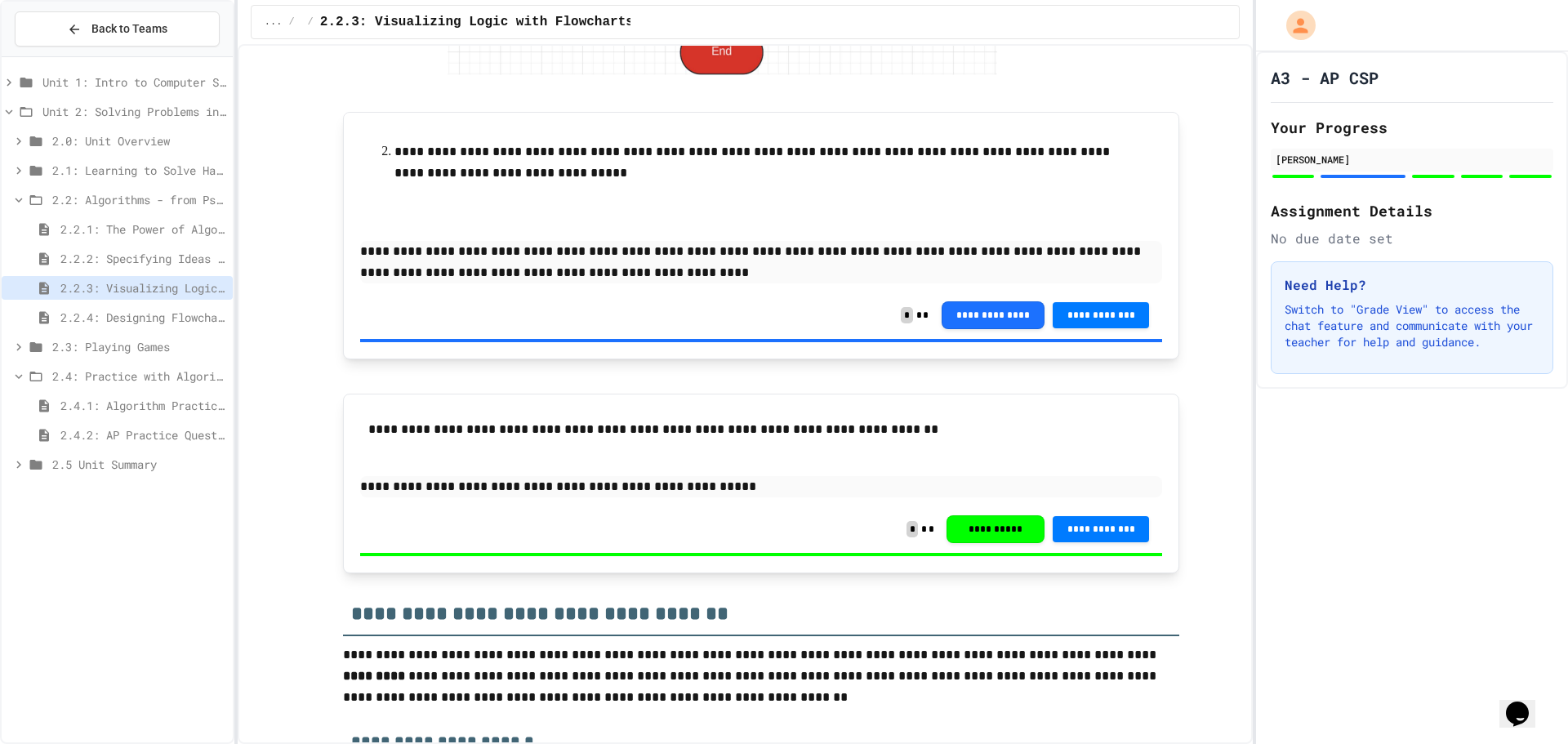
click at [53, 191] on span "2.2: Algorithms - from Pseudocode to Flowcharts" at bounding box center [139, 200] width 174 height 18
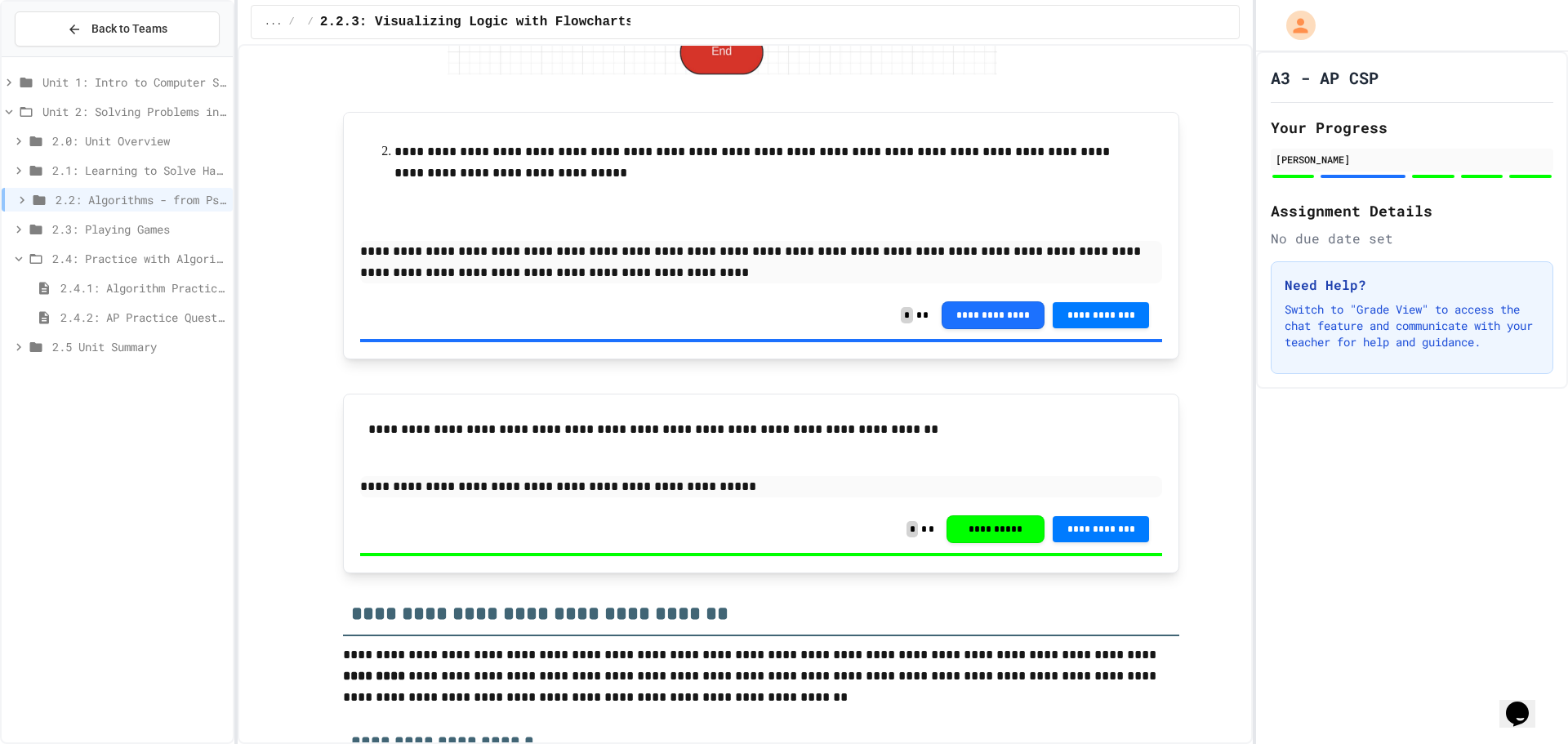
click at [96, 296] on div "2.4.1: Algorithm Practice Exercises" at bounding box center [117, 288] width 231 height 23
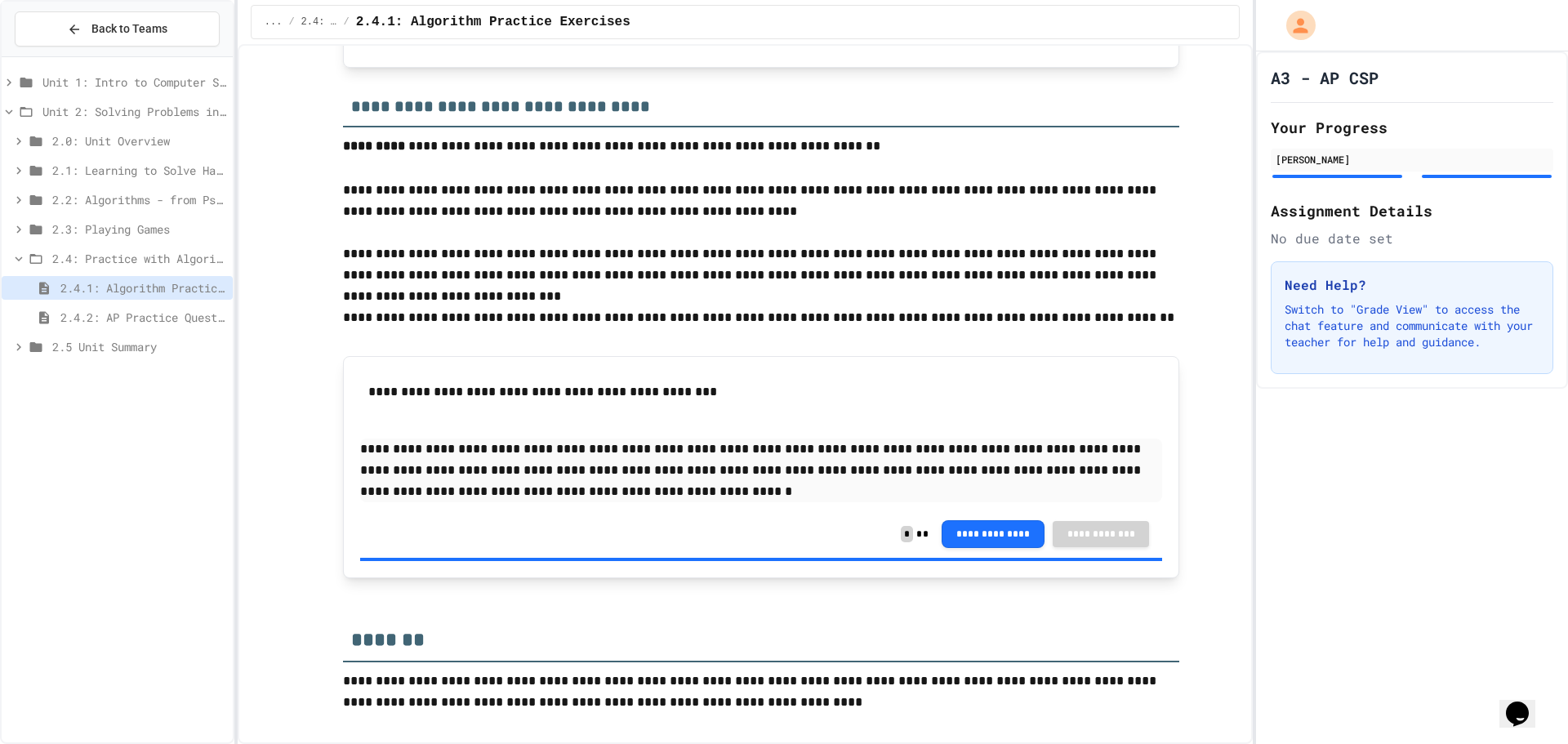
scroll to position [2133, 0]
click at [519, 451] on p "**********" at bounding box center [761, 470] width 802 height 63
click at [604, 494] on p "**********" at bounding box center [761, 470] width 802 height 63
click at [658, 613] on h2 "*******" at bounding box center [761, 635] width 836 height 57
click at [129, 315] on span "2.4.2: AP Practice Questions" at bounding box center [143, 318] width 166 height 18
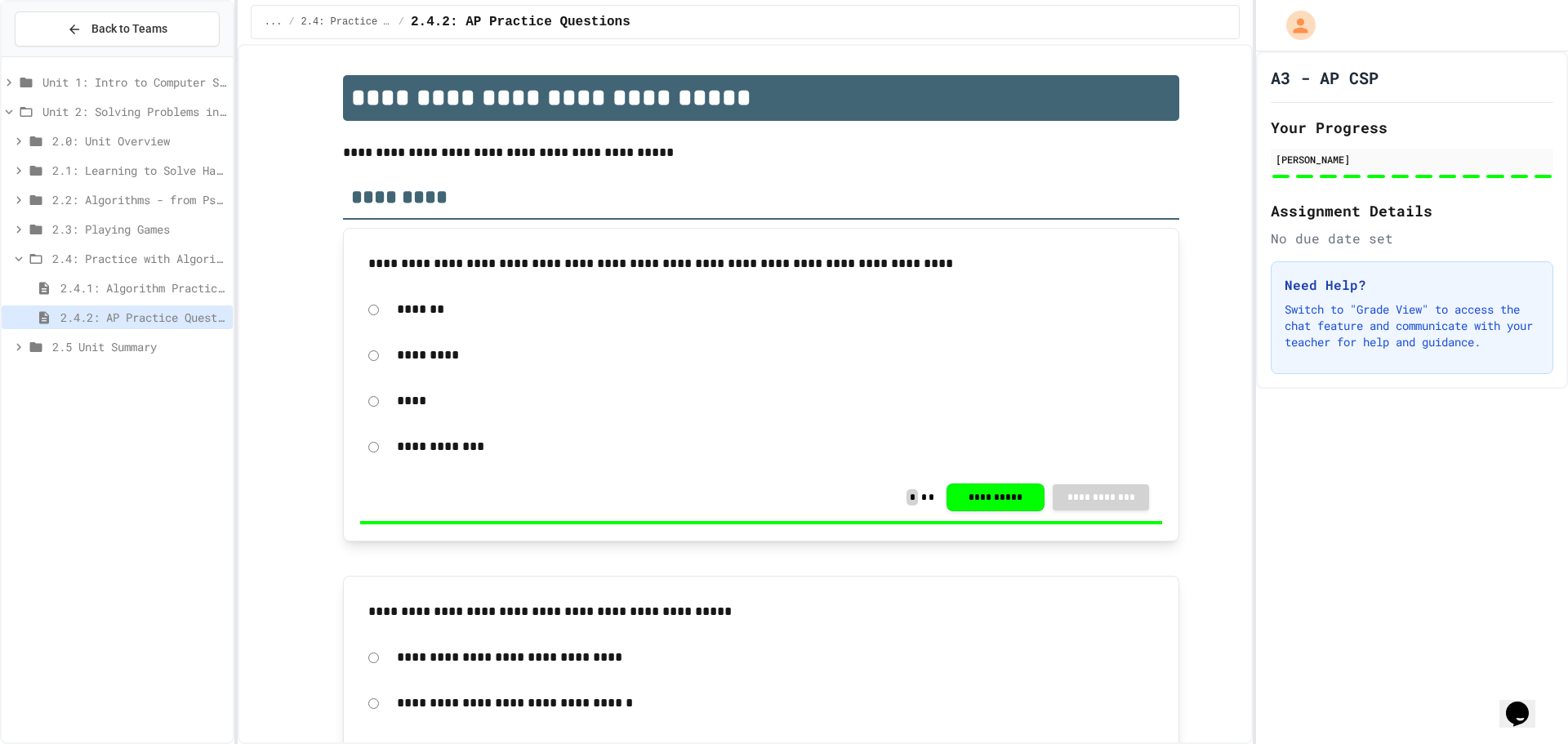
click at [202, 291] on span "2.4.1: Algorithm Practice Exercises" at bounding box center [143, 289] width 166 height 18
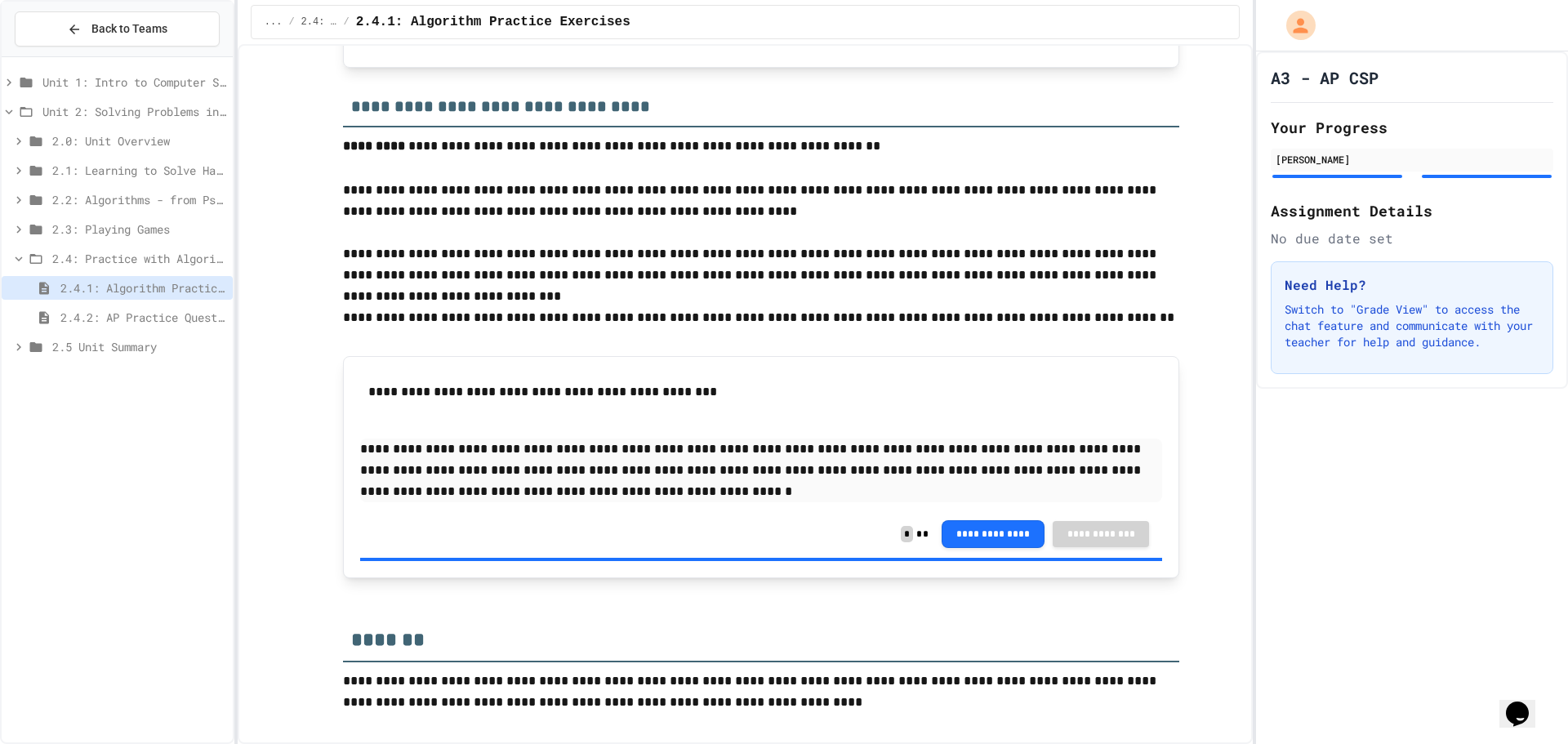
scroll to position [2133, 0]
click at [141, 316] on span "2.4.2: AP Practice Questions" at bounding box center [143, 318] width 166 height 18
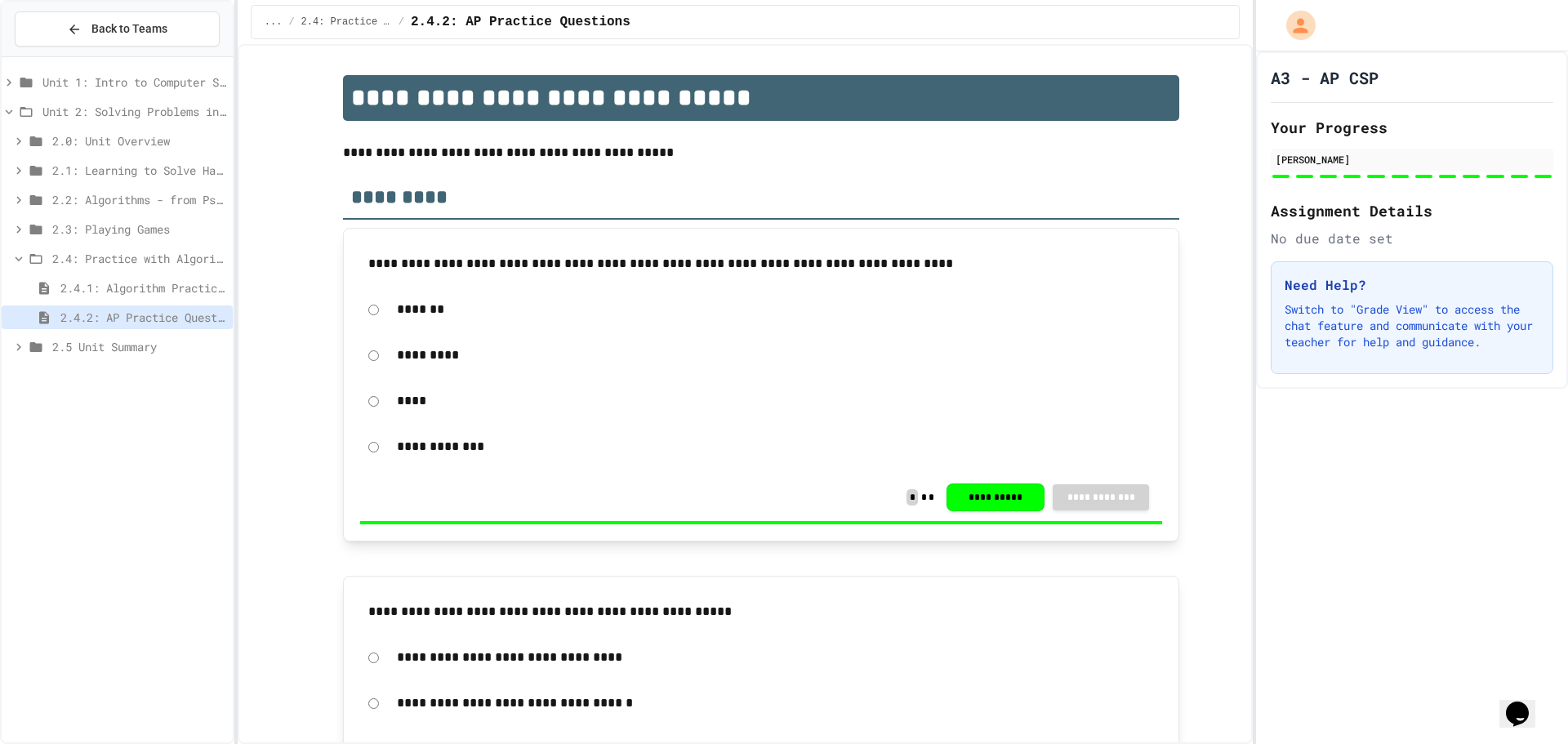
click at [16, 256] on icon at bounding box center [19, 258] width 15 height 15
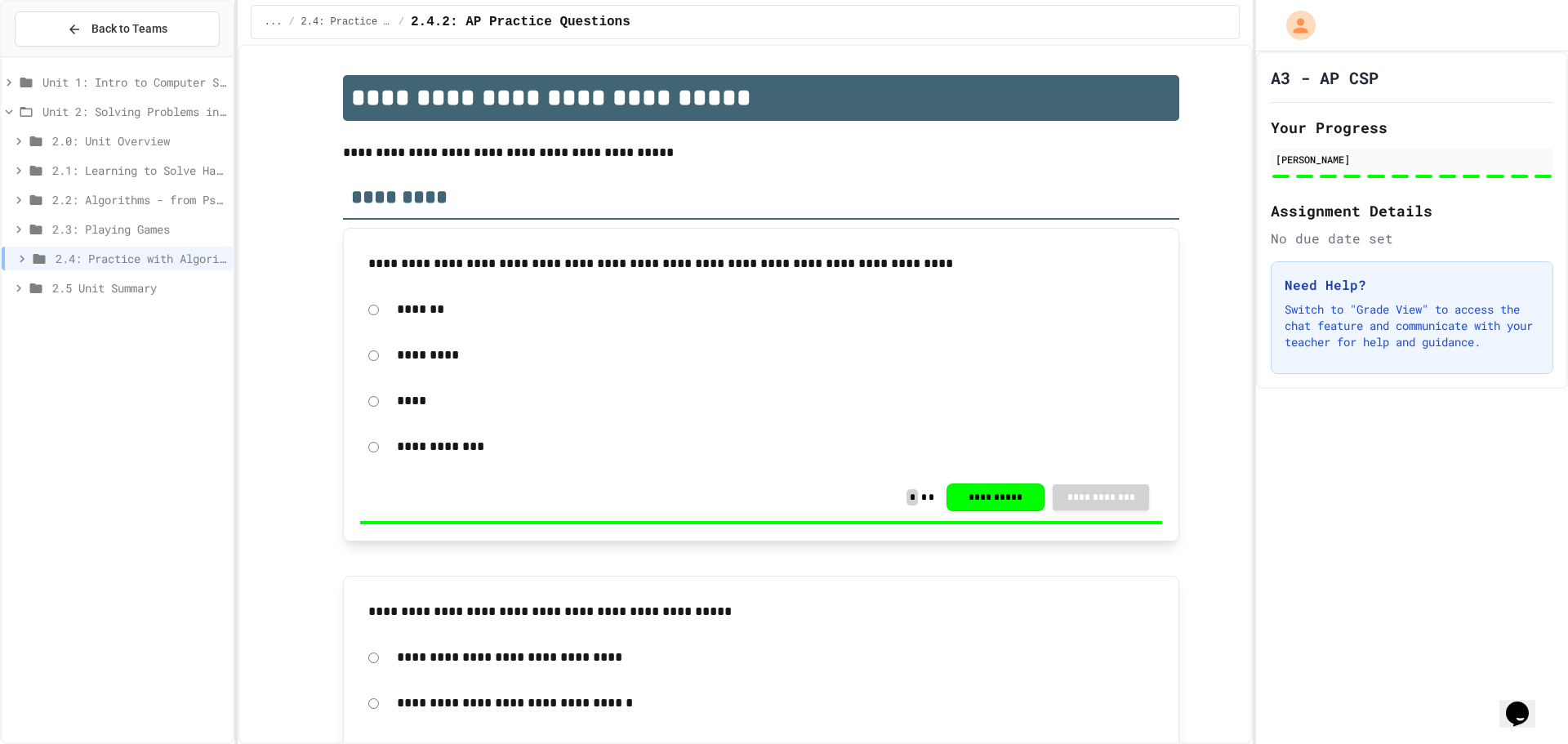
click at [5, 115] on icon at bounding box center [9, 111] width 15 height 15
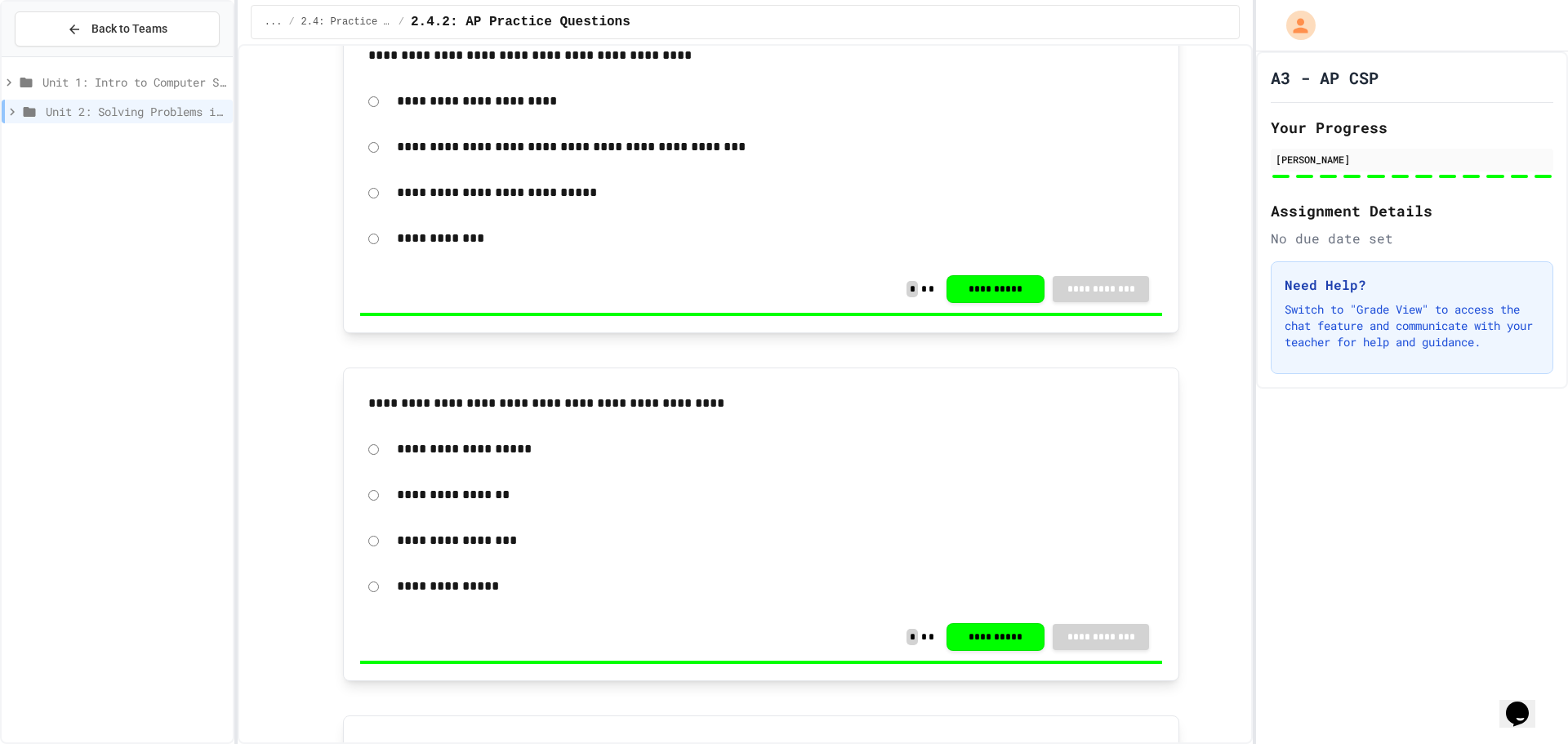
scroll to position [1063, 0]
